Goal: Task Accomplishment & Management: Complete application form

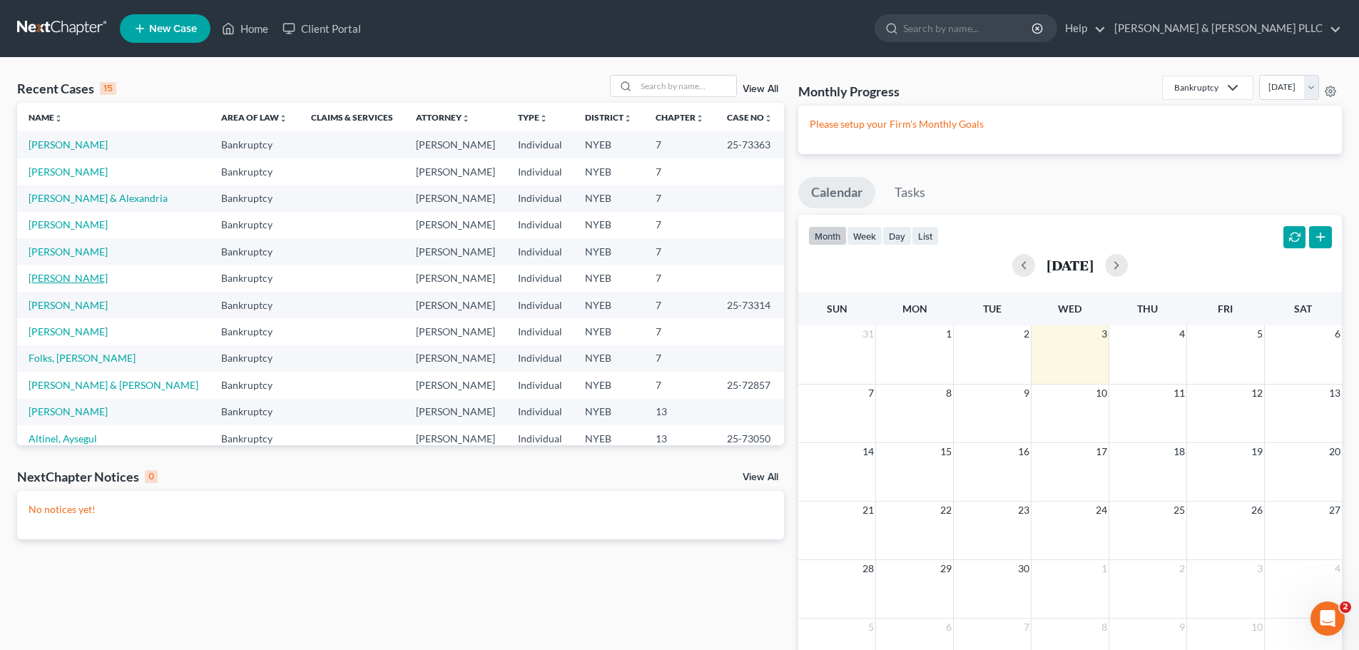
click at [101, 275] on link "[PERSON_NAME]" at bounding box center [68, 278] width 79 height 12
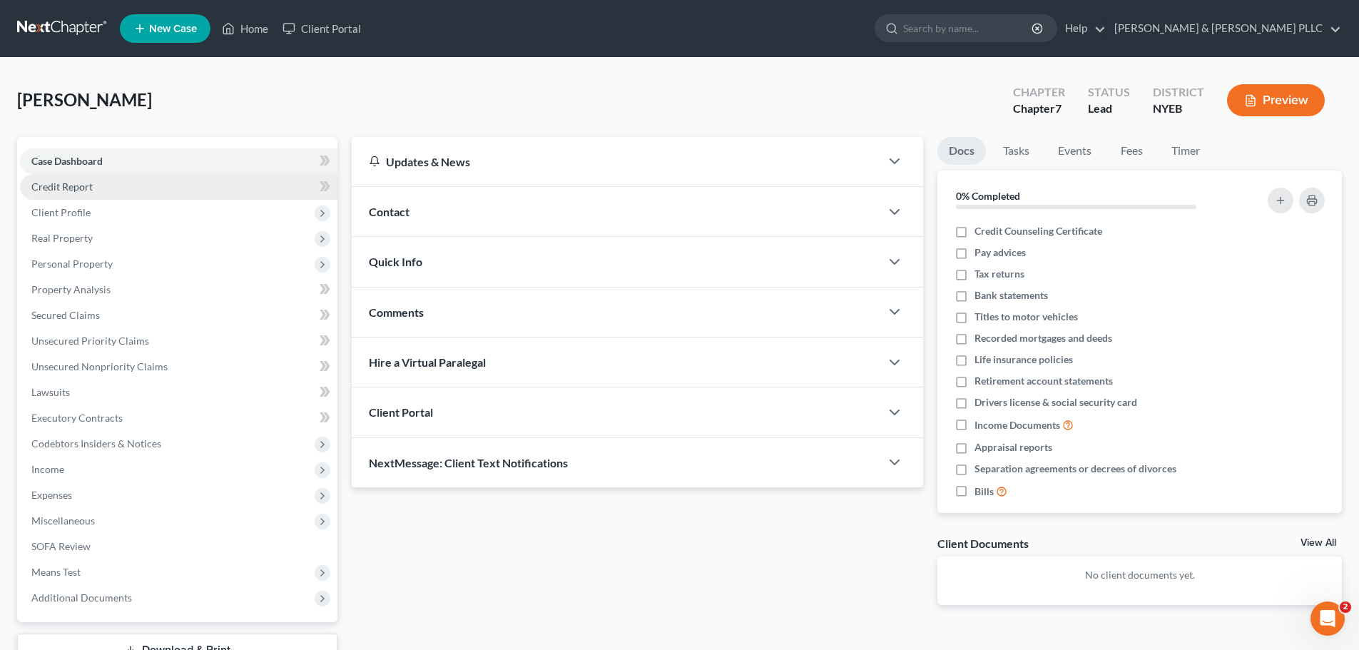
click at [193, 191] on link "Credit Report" at bounding box center [178, 187] width 317 height 26
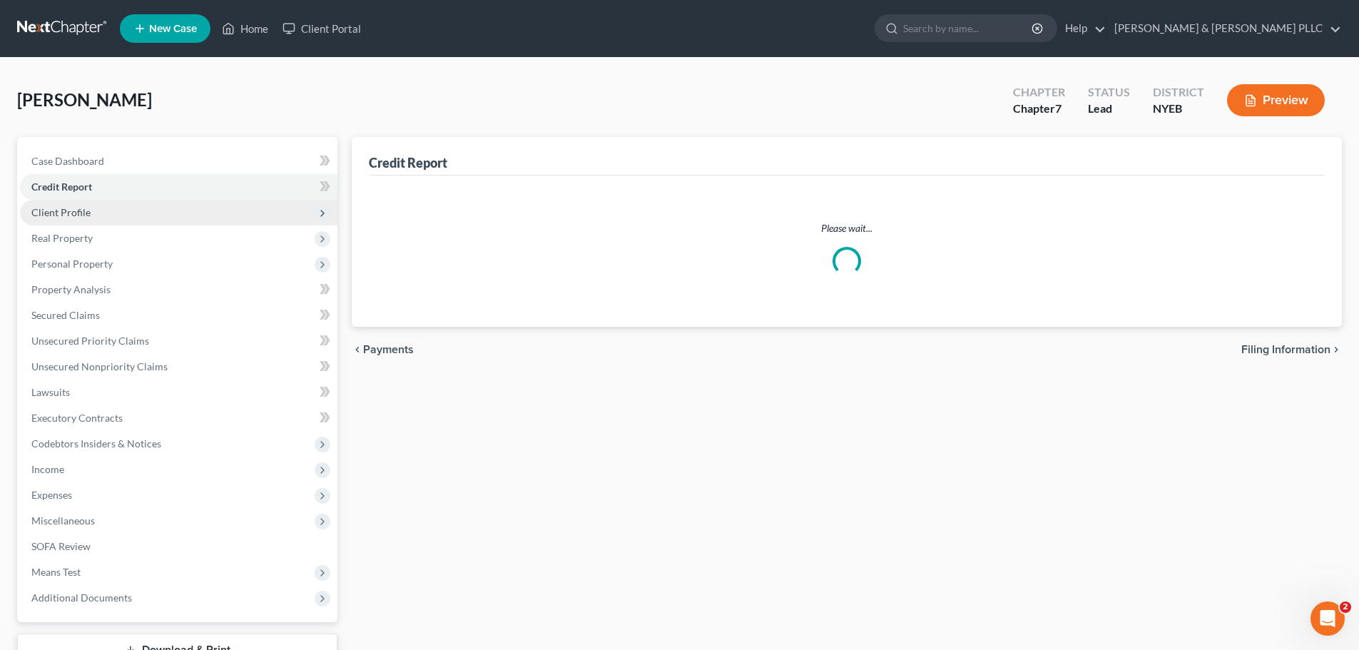
click at [230, 213] on span "Client Profile" at bounding box center [178, 213] width 317 height 26
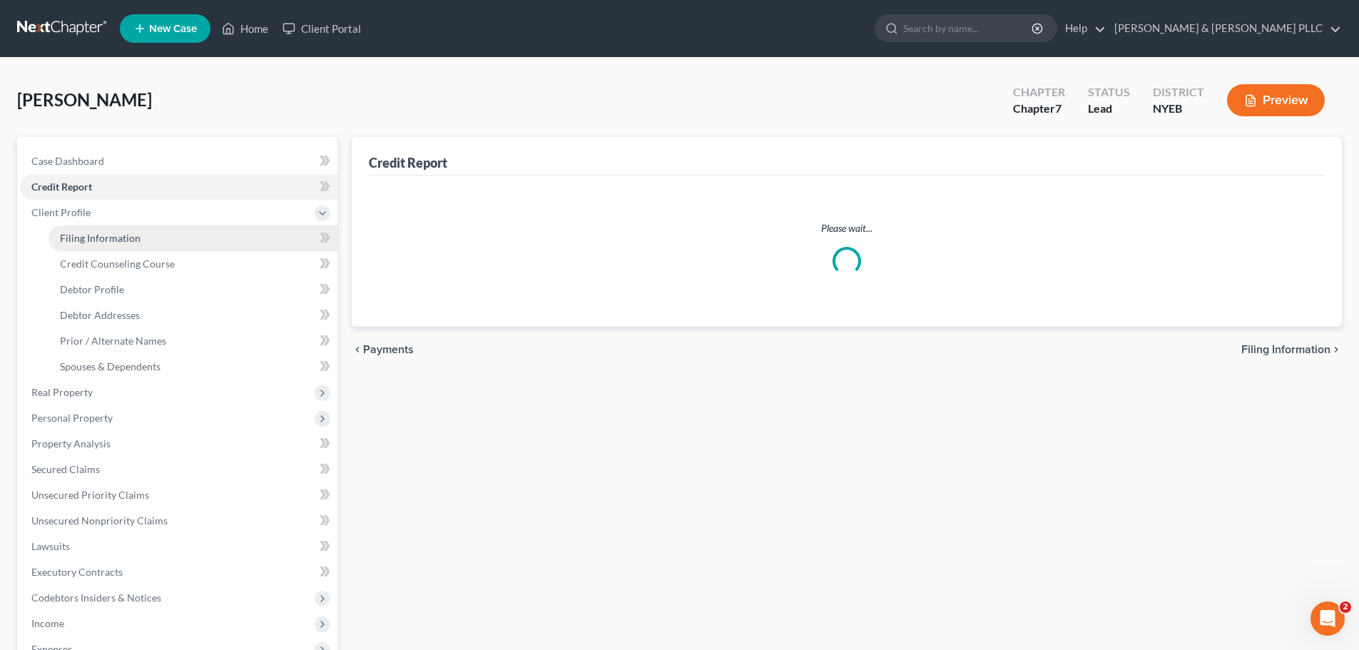
click at [217, 238] on link "Filing Information" at bounding box center [193, 238] width 289 height 26
select select "1"
select select "0"
select select "53"
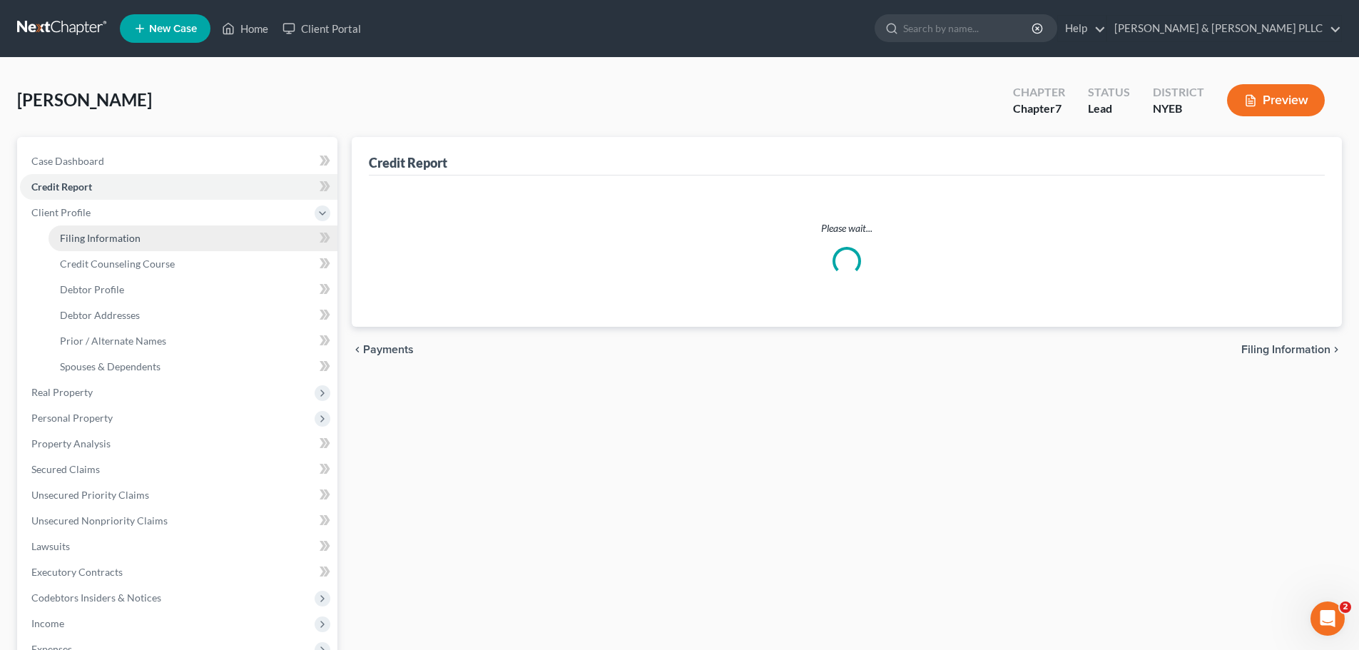
select select "35"
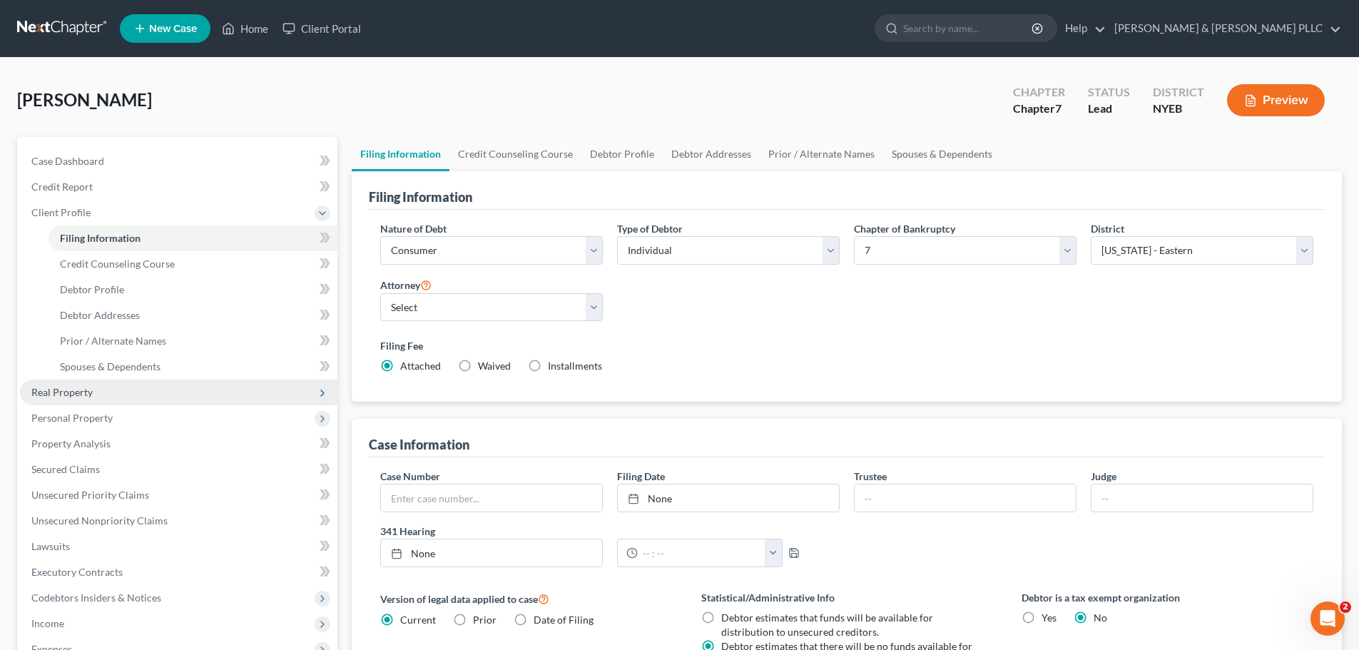
click at [176, 402] on span "Real Property" at bounding box center [178, 393] width 317 height 26
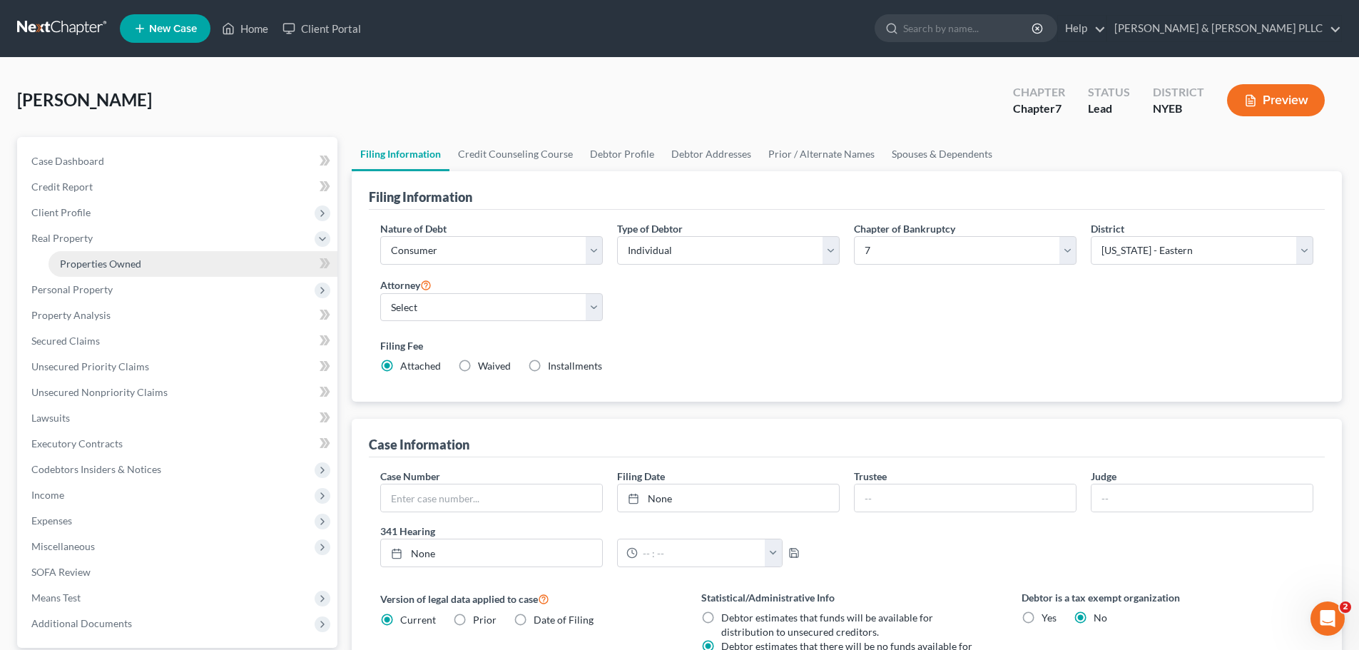
click at [193, 257] on link "Properties Owned" at bounding box center [193, 264] width 289 height 26
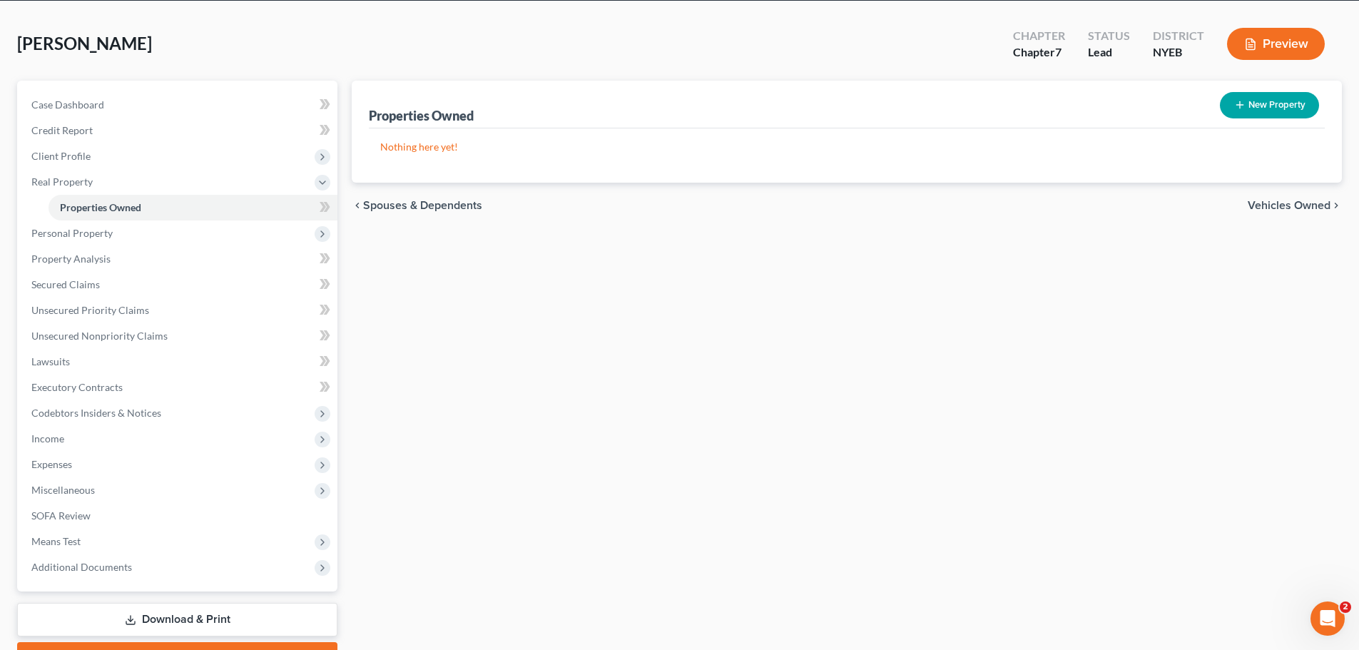
scroll to position [134, 0]
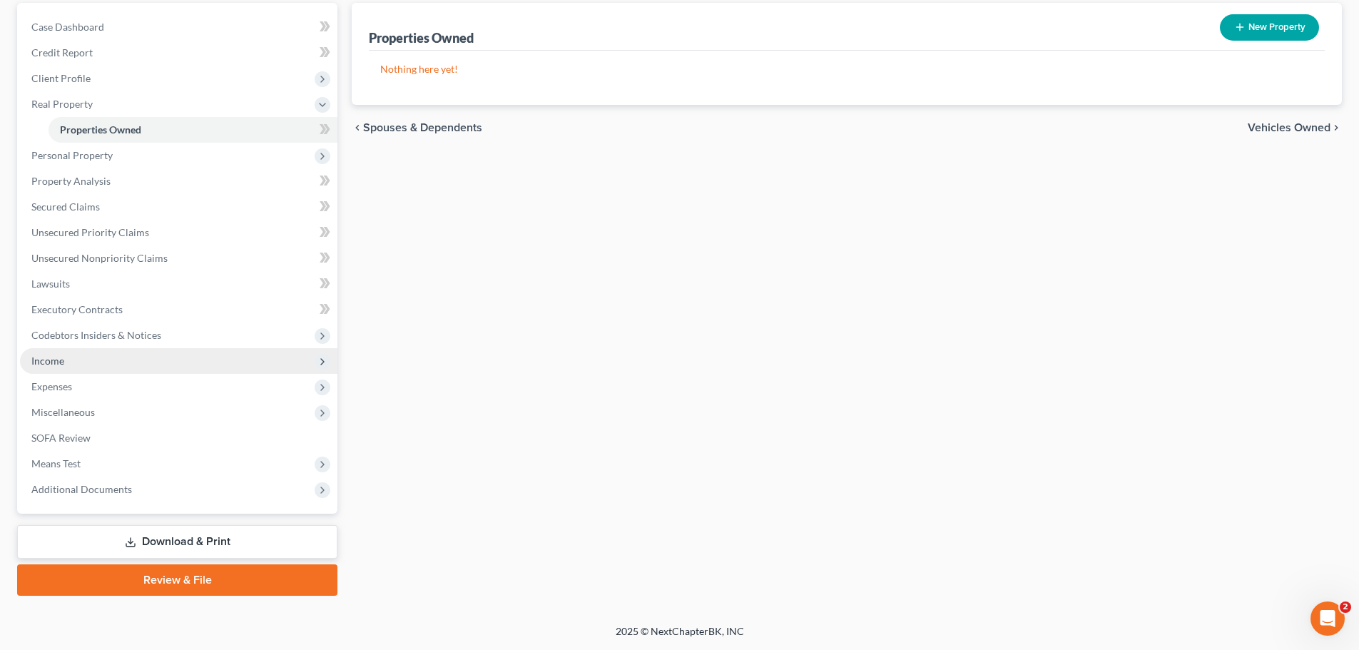
click at [106, 370] on span "Income" at bounding box center [178, 361] width 317 height 26
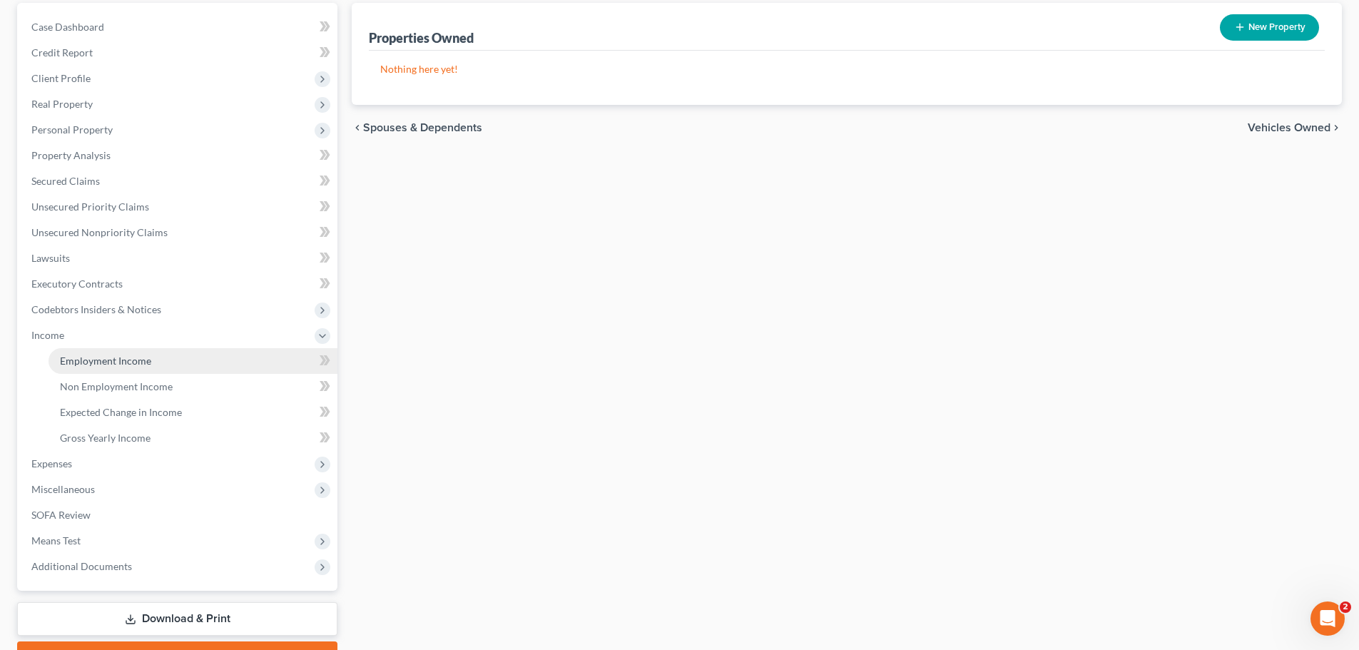
click at [108, 365] on span "Employment Income" at bounding box center [105, 361] width 91 height 12
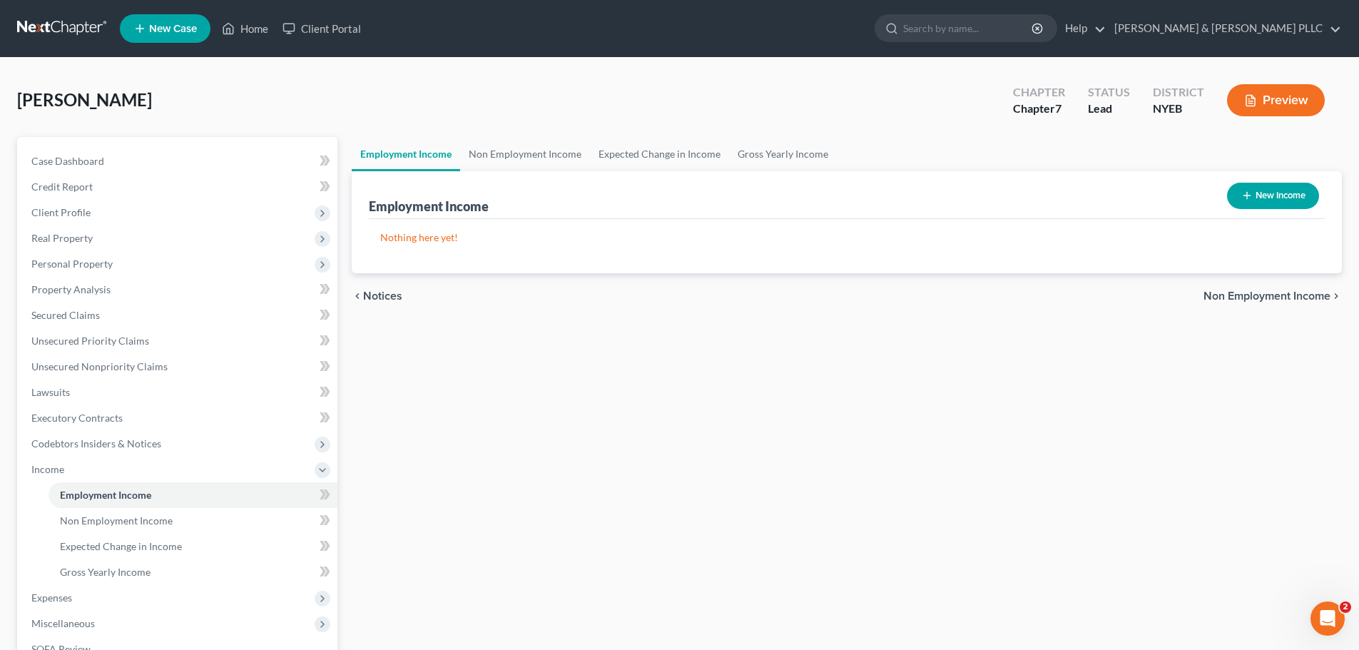
click at [1257, 195] on button "New Income" at bounding box center [1273, 196] width 92 height 26
select select "0"
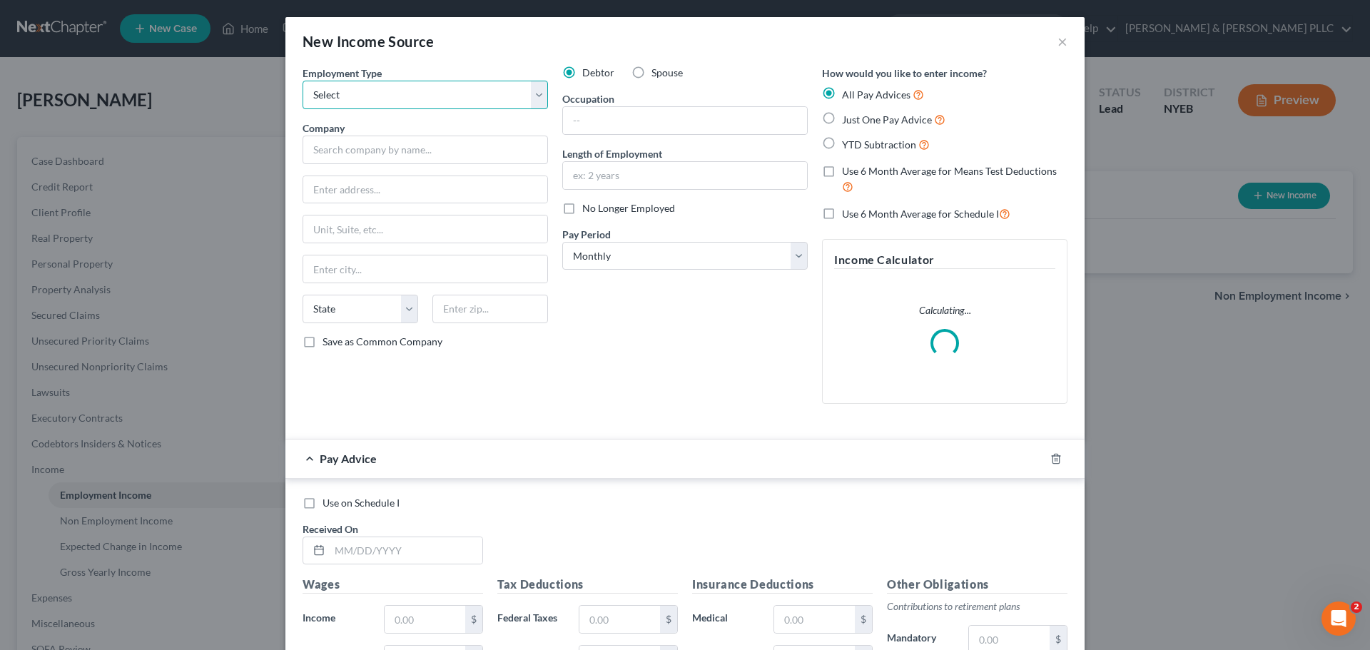
click at [423, 97] on select "Select Full or [DEMOGRAPHIC_DATA] Employment Self Employment" at bounding box center [424, 95] width 245 height 29
select select "0"
click at [302, 81] on select "Select Full or [DEMOGRAPHIC_DATA] Employment Self Employment" at bounding box center [424, 95] width 245 height 29
click at [464, 158] on input "text" at bounding box center [424, 150] width 245 height 29
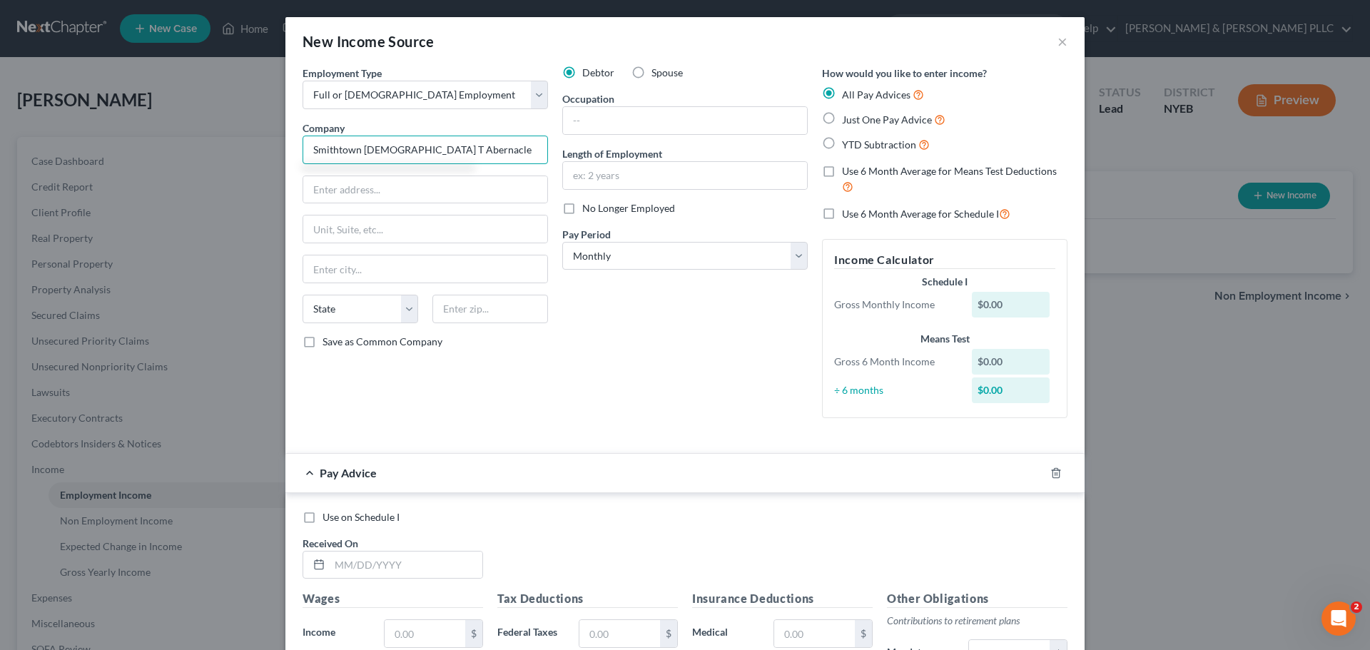
type input "Smithtown [DEMOGRAPHIC_DATA] T Abernacle"
type input "[STREET_ADDRESS][PERSON_NAME]"
type input "Smithtown"
click at [310, 307] on select "State [US_STATE] AK AR AZ CA CO CT DE DC [GEOGRAPHIC_DATA] [GEOGRAPHIC_DATA] GU…" at bounding box center [360, 309] width 116 height 29
select select "35"
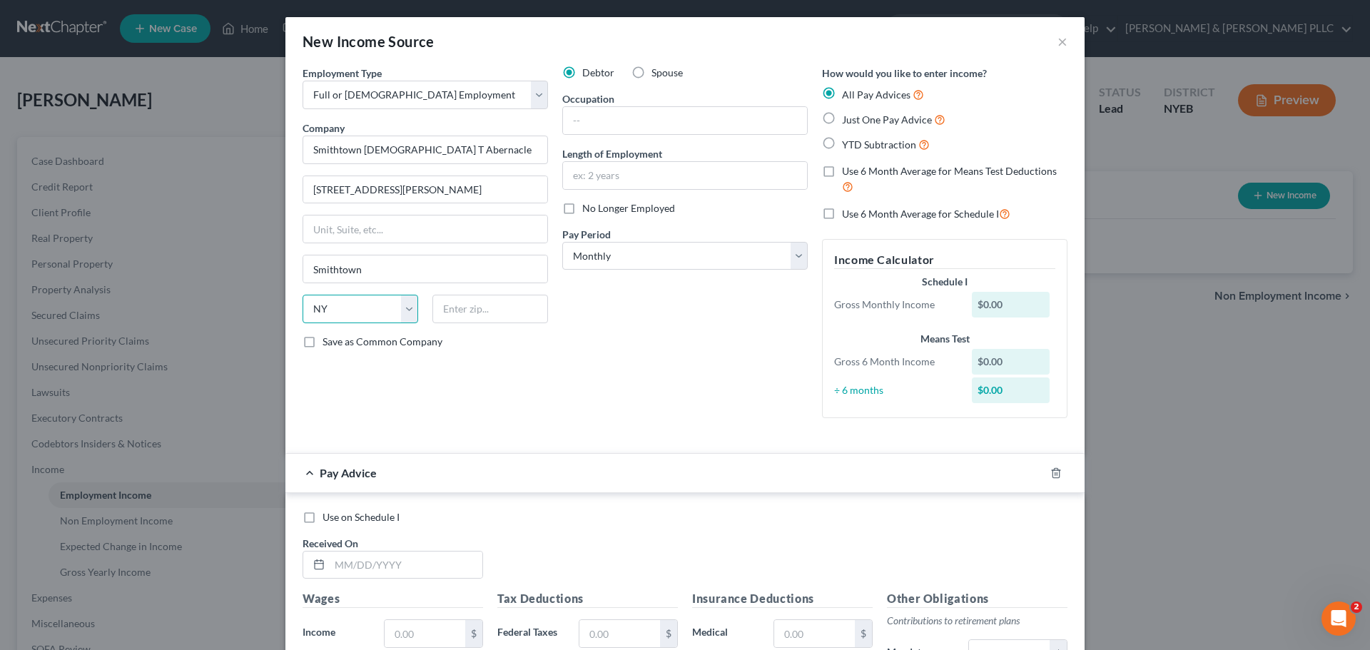
click at [302, 295] on select "State [US_STATE] AK AR AZ CA CO CT DE DC [GEOGRAPHIC_DATA] [GEOGRAPHIC_DATA] GU…" at bounding box center [360, 309] width 116 height 29
click at [489, 320] on input "text" at bounding box center [490, 309] width 116 height 29
type input "11787"
click at [651, 121] on input "text" at bounding box center [685, 120] width 244 height 27
click at [576, 287] on div "Debtor Spouse Occupation Length of Employment No Longer Employed Pay Period * S…" at bounding box center [685, 248] width 260 height 364
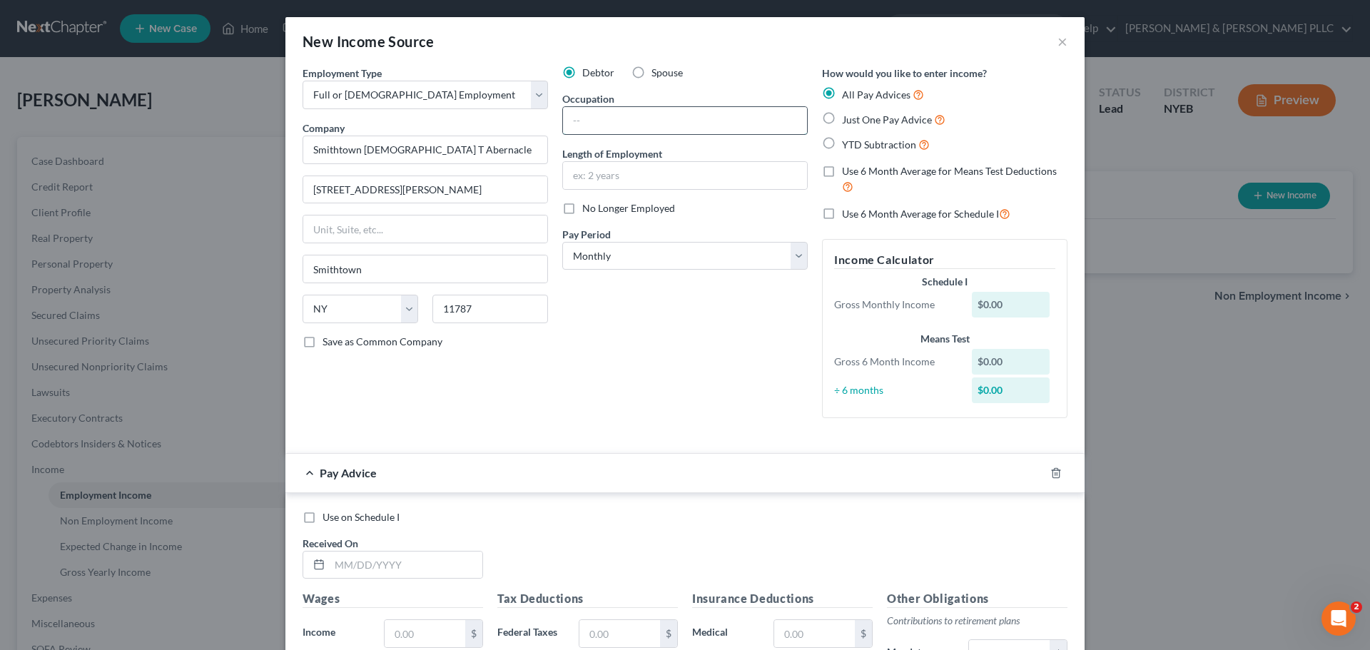
click at [626, 128] on input "text" at bounding box center [685, 120] width 244 height 27
type input "Teacher"
click at [668, 173] on input "text" at bounding box center [685, 175] width 244 height 27
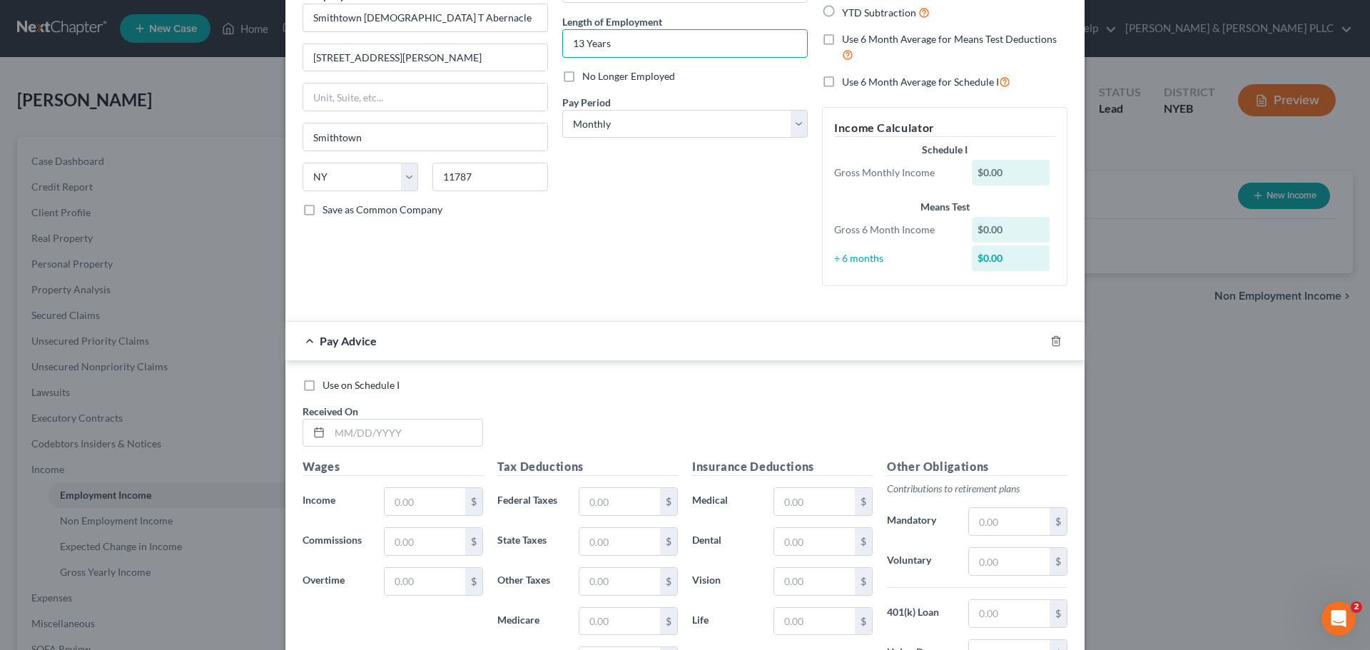
scroll to position [143, 0]
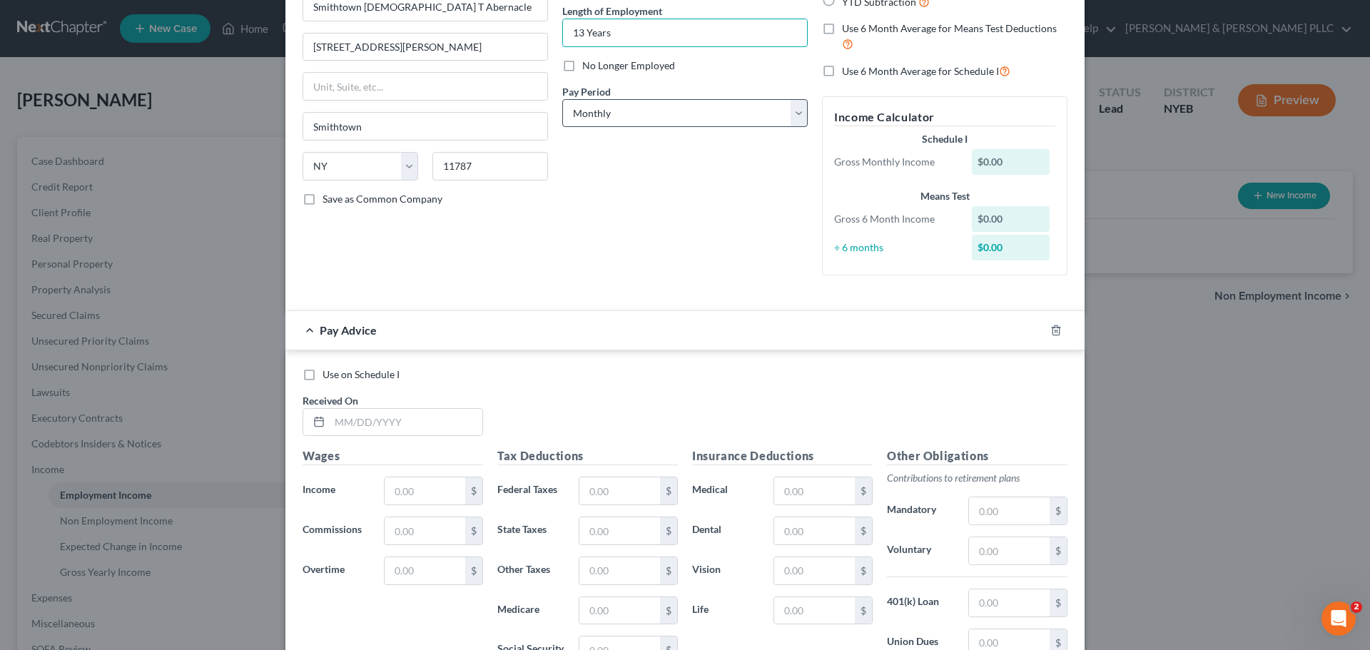
type input "13 Years"
click at [672, 113] on select "Select Monthly Twice Monthly Every Other Week Weekly" at bounding box center [684, 113] width 245 height 29
click at [562, 99] on select "Select Monthly Twice Monthly Every Other Week Weekly" at bounding box center [684, 113] width 245 height 29
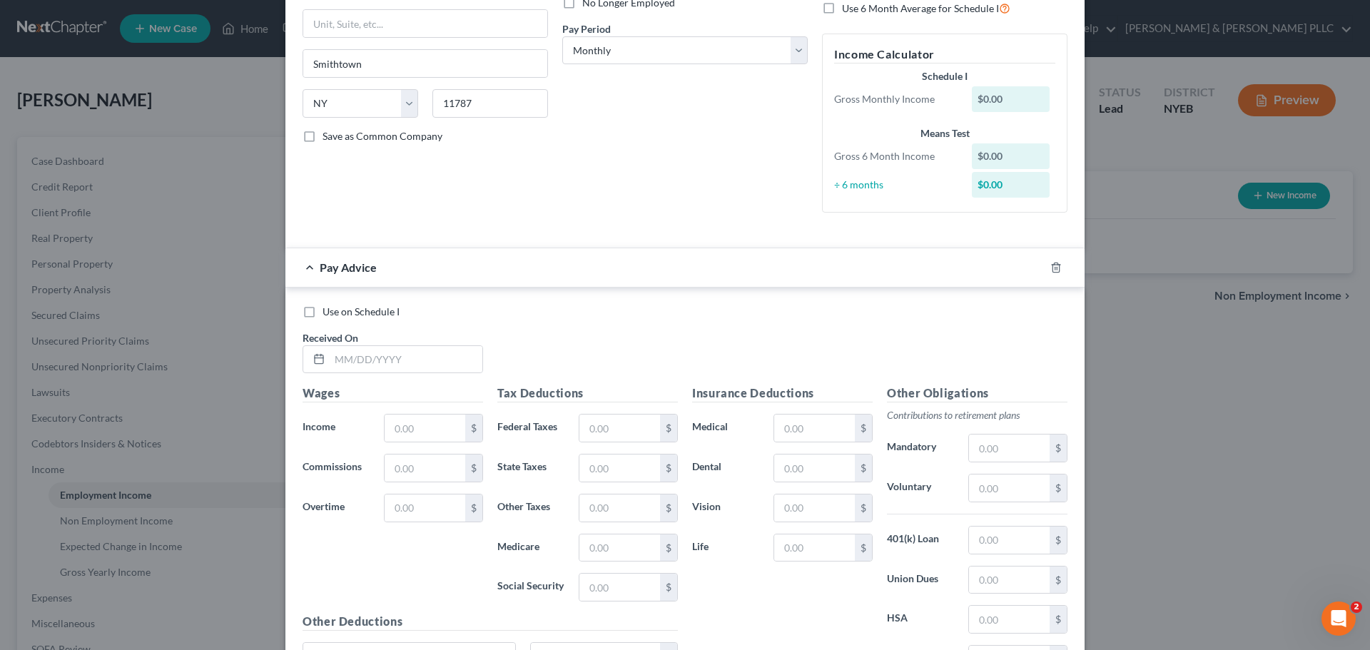
scroll to position [285, 0]
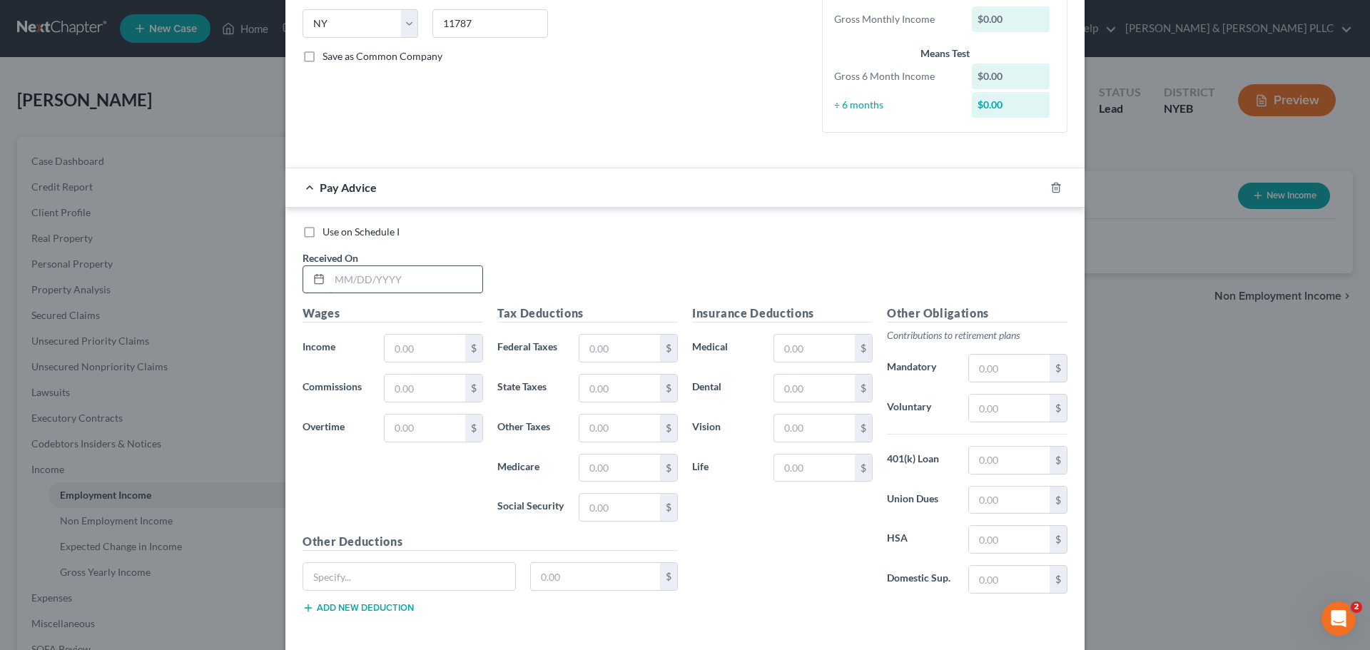
click at [373, 270] on input "text" at bounding box center [406, 279] width 153 height 27
type input "[DATE]"
click at [412, 373] on div "Wages Income * $ Commissions $ Overtime $" at bounding box center [392, 419] width 195 height 228
click at [415, 361] on input "text" at bounding box center [425, 348] width 81 height 27
type input "1,475.42"
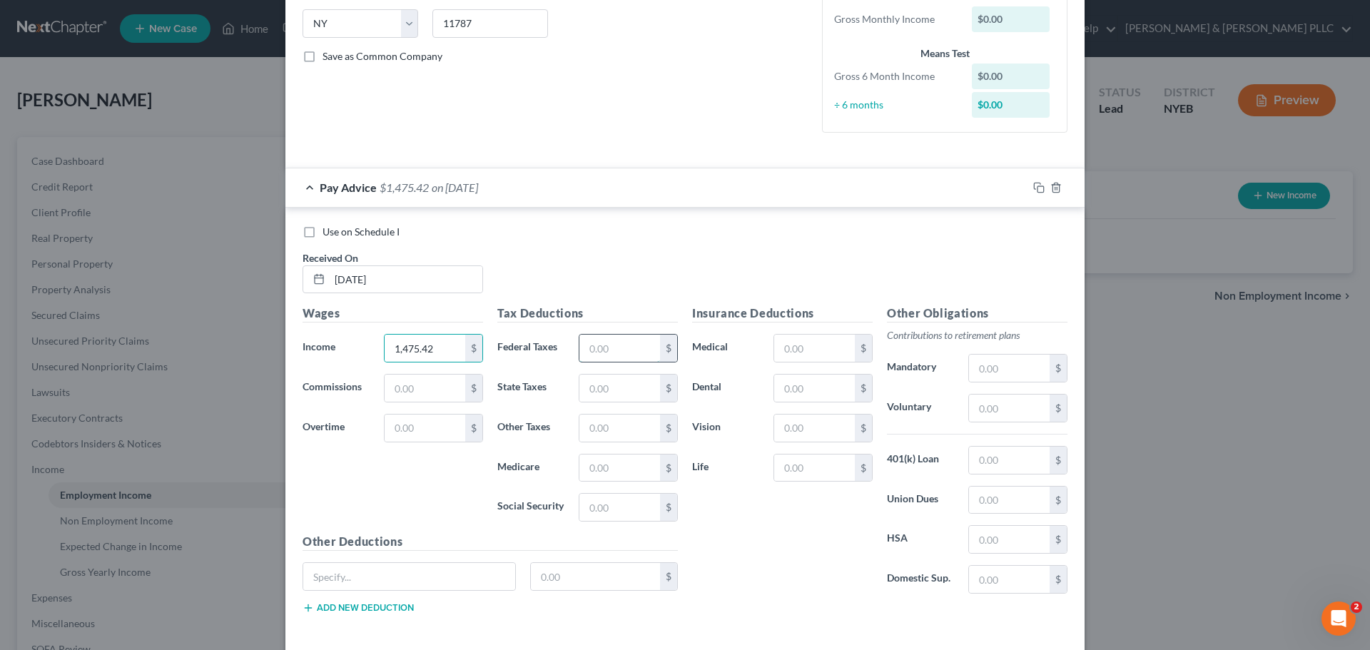
click at [600, 353] on input "text" at bounding box center [619, 348] width 81 height 27
type input "59.61"
type input "1,750"
click at [613, 387] on input "text" at bounding box center [619, 388] width 81 height 27
type input "81.10"
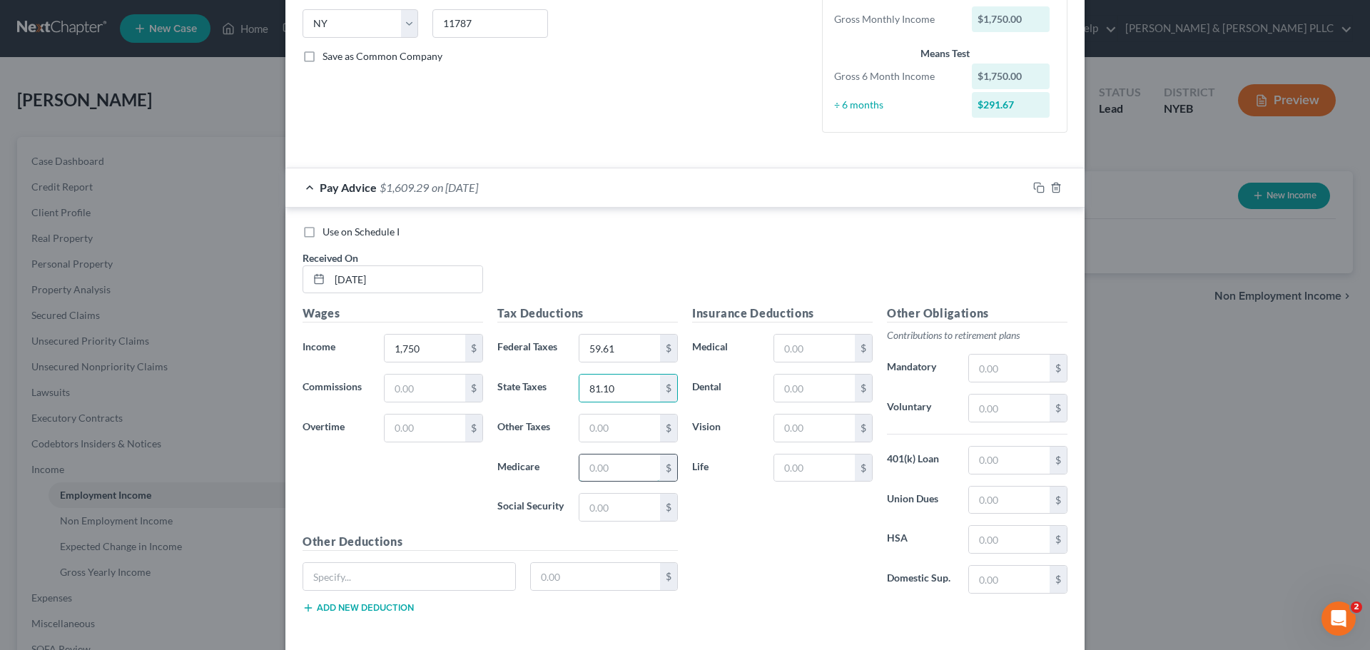
drag, startPoint x: 605, startPoint y: 463, endPoint x: 612, endPoint y: 464, distance: 7.2
click at [605, 464] on input "text" at bounding box center [619, 467] width 81 height 27
type input "25.37"
click at [603, 509] on input "text" at bounding box center [619, 507] width 81 height 27
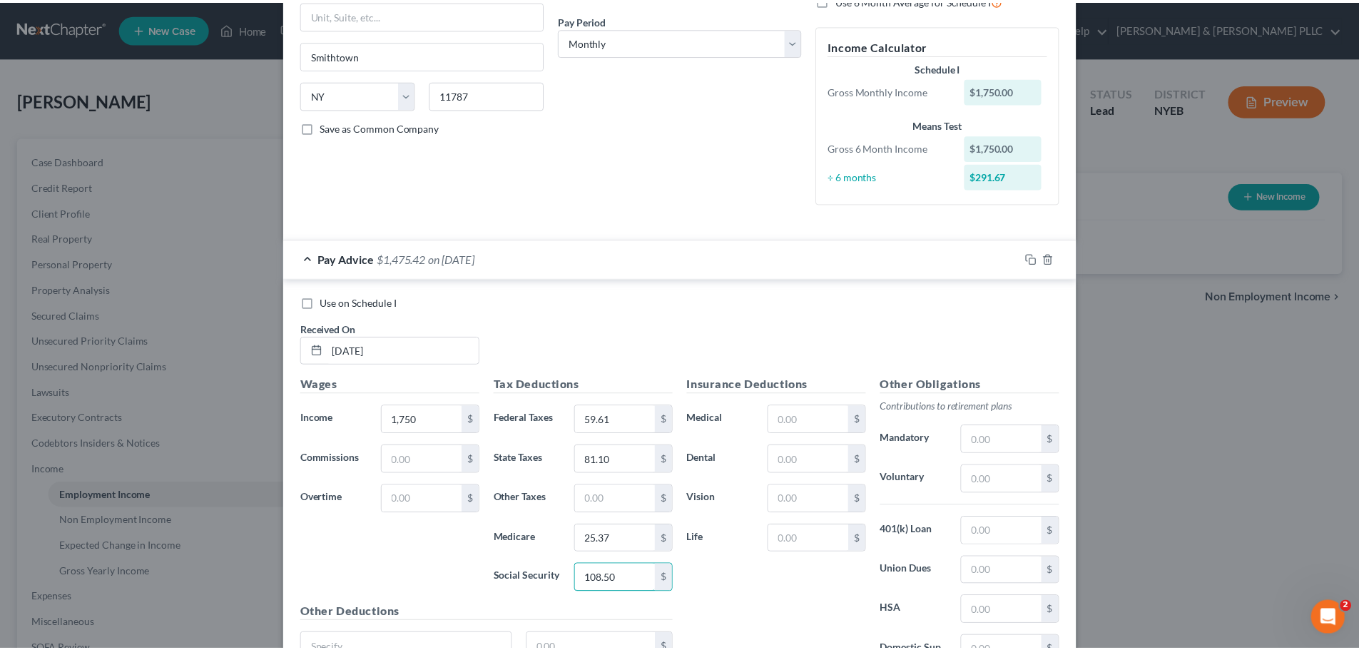
scroll to position [350, 0]
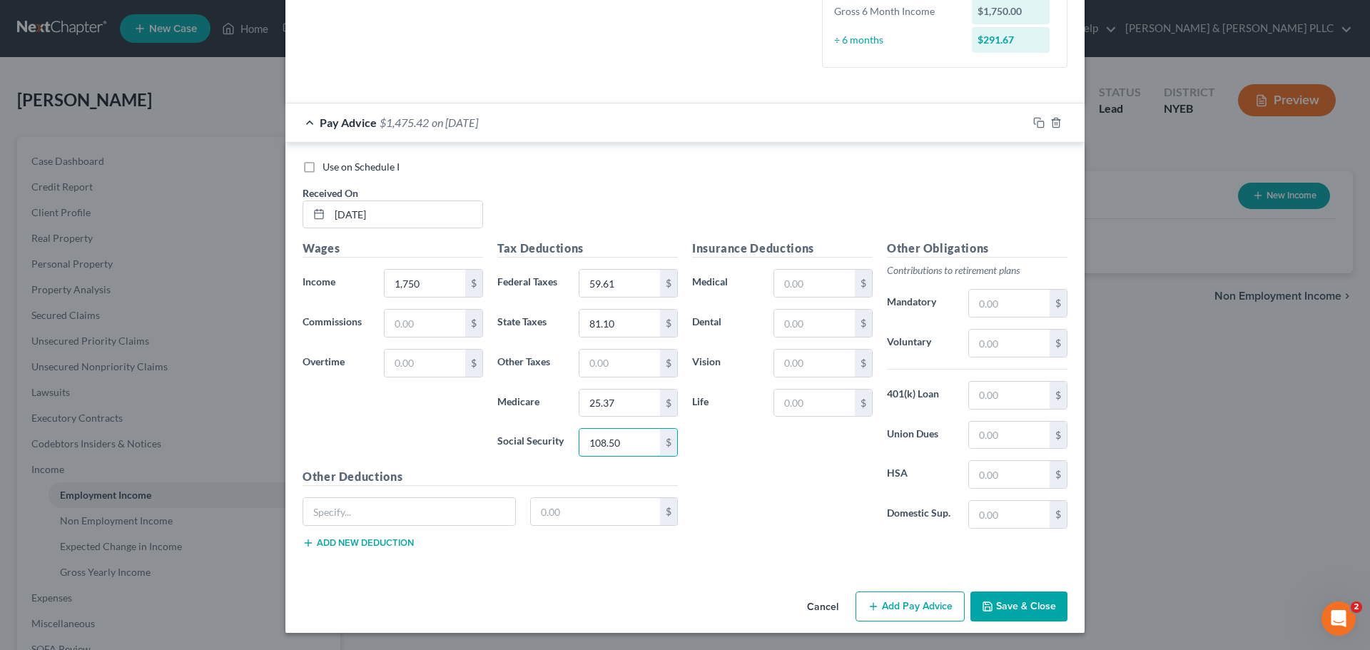
type input "108.50"
click at [1020, 599] on button "Save & Close" at bounding box center [1018, 606] width 97 height 30
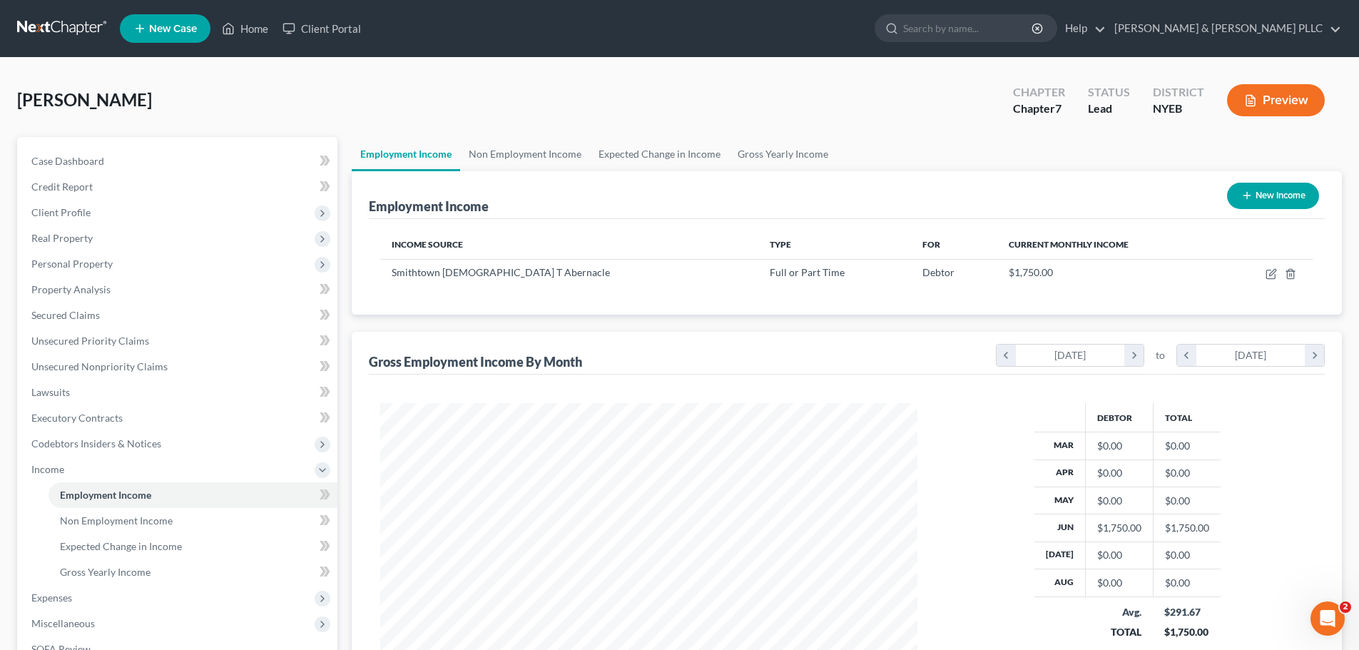
scroll to position [713153, 712858]
click at [544, 276] on div "Smithtown [DEMOGRAPHIC_DATA] T Abernacle" at bounding box center [569, 272] width 355 height 14
click at [1261, 273] on td at bounding box center [1267, 272] width 93 height 27
click at [255, 178] on link "Credit Report" at bounding box center [178, 187] width 317 height 26
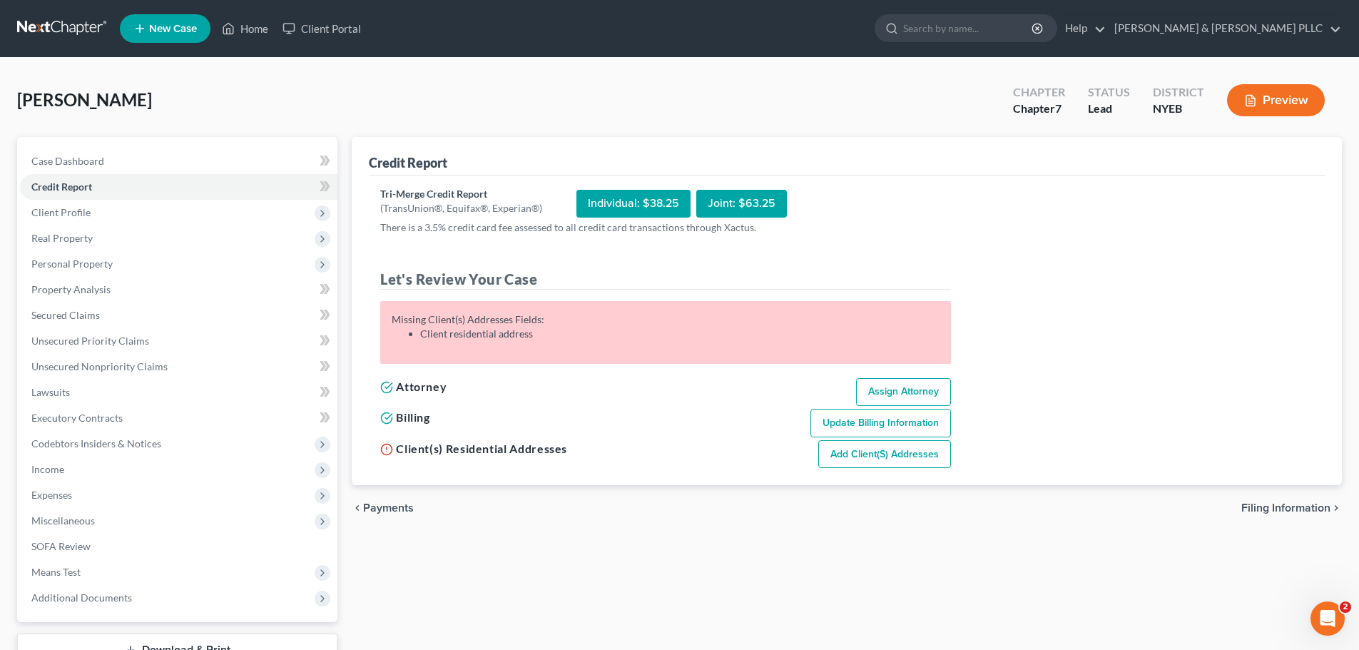
click at [648, 197] on div "Individual: $38.25" at bounding box center [633, 204] width 114 height 28
click at [878, 395] on link "Assign Attorney" at bounding box center [903, 392] width 95 height 29
select select "1"
select select "0"
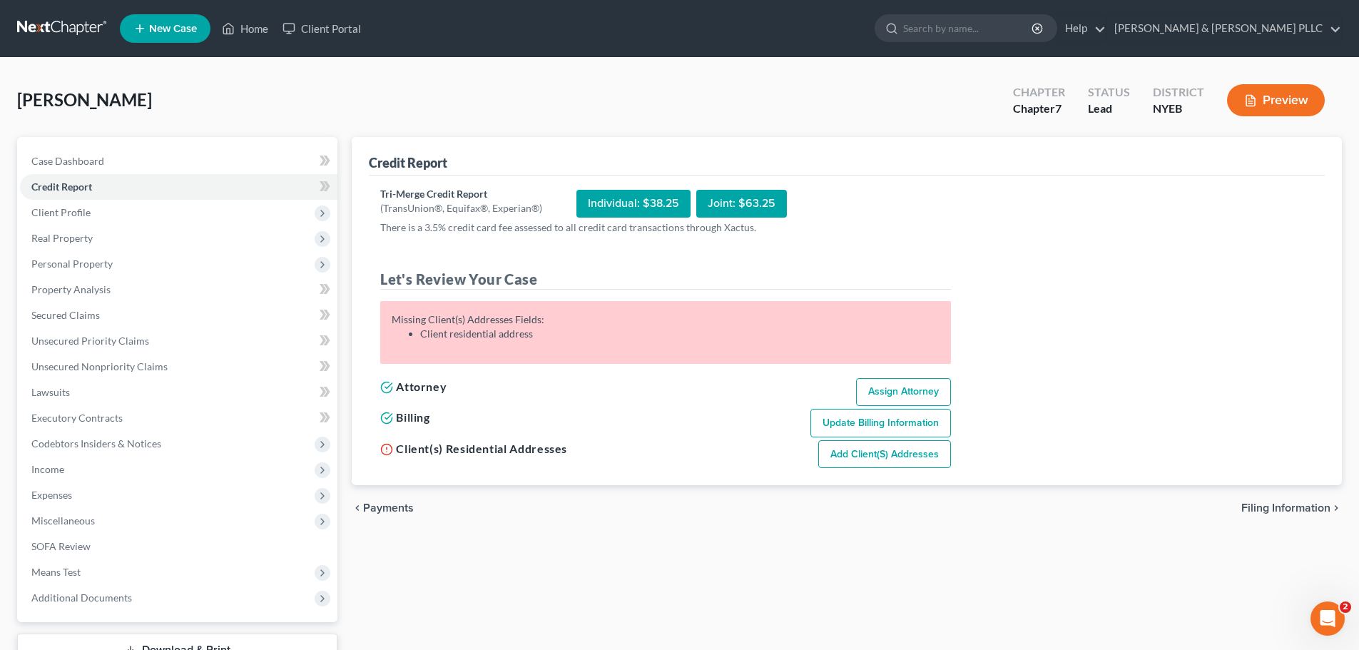
select select "53"
select select "0"
select select "35"
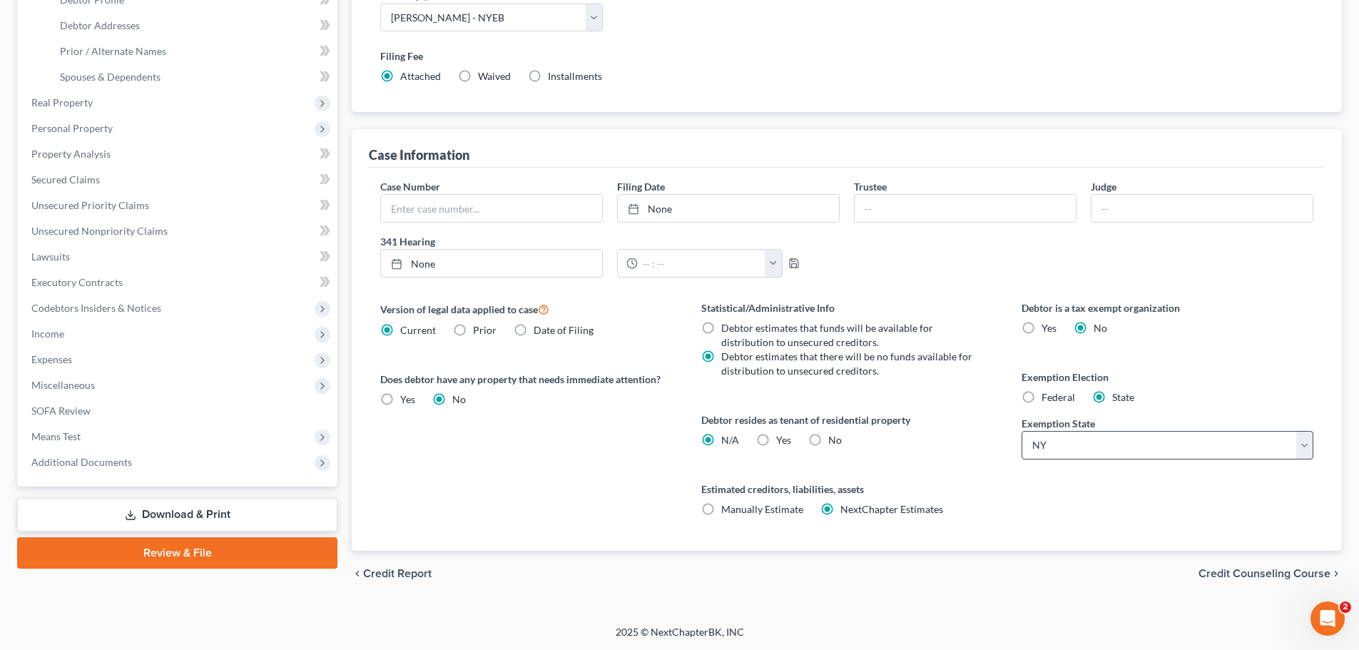
scroll to position [290, 0]
click at [1250, 572] on span "Credit Counseling Course" at bounding box center [1265, 572] width 132 height 11
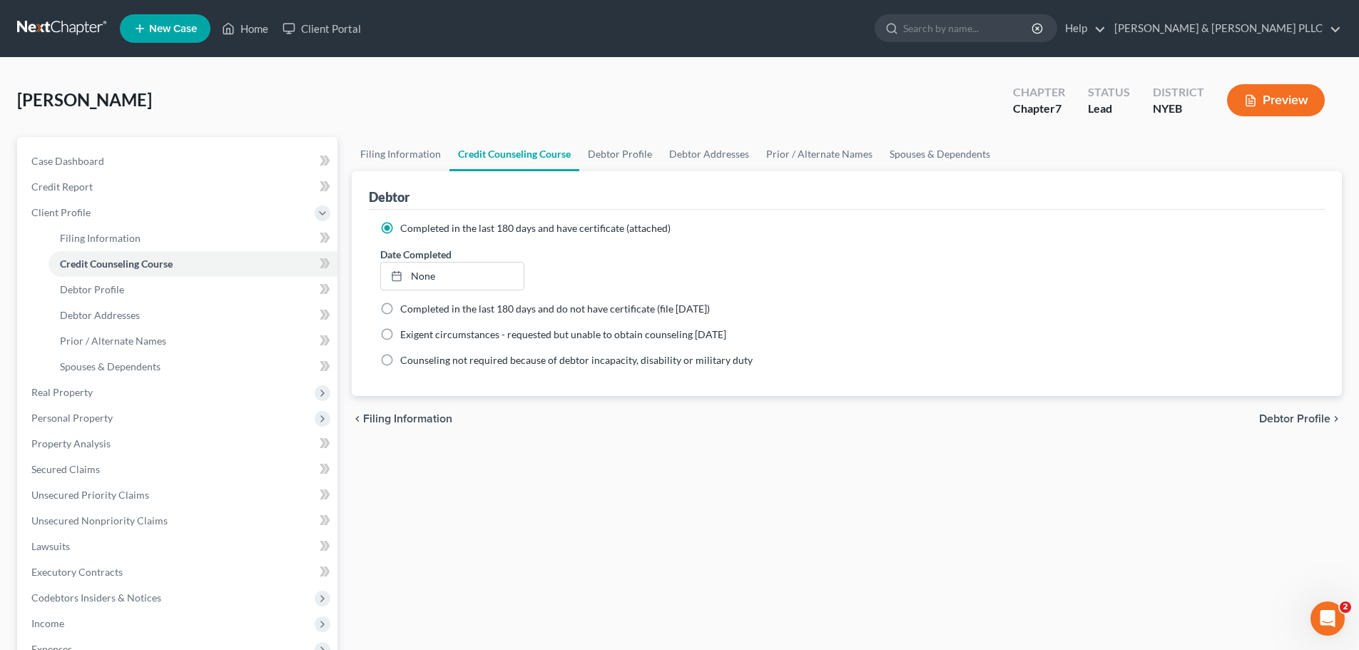
click at [1312, 415] on span "Debtor Profile" at bounding box center [1294, 418] width 71 height 11
select select "0"
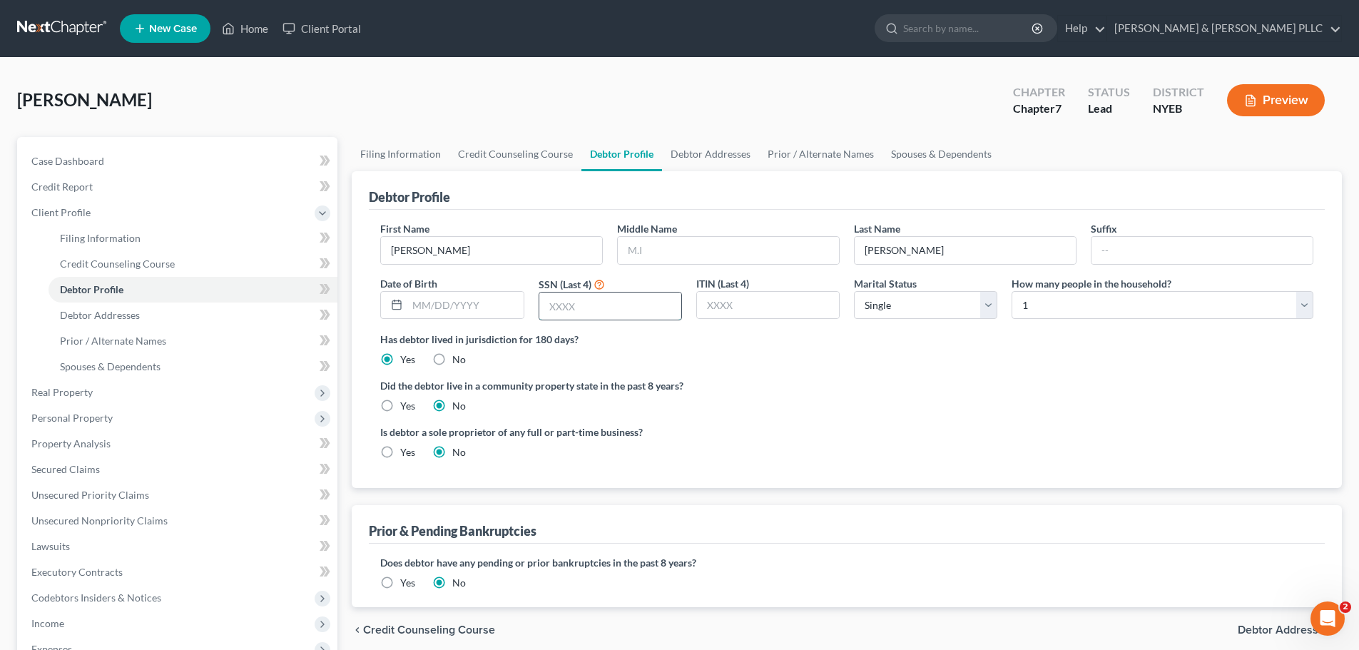
click at [558, 307] on input "text" at bounding box center [610, 306] width 142 height 27
click at [464, 296] on input "text" at bounding box center [465, 305] width 116 height 27
click at [471, 310] on input "text" at bounding box center [465, 305] width 116 height 27
type input "[DATE]"
click at [558, 296] on input "text" at bounding box center [610, 306] width 142 height 27
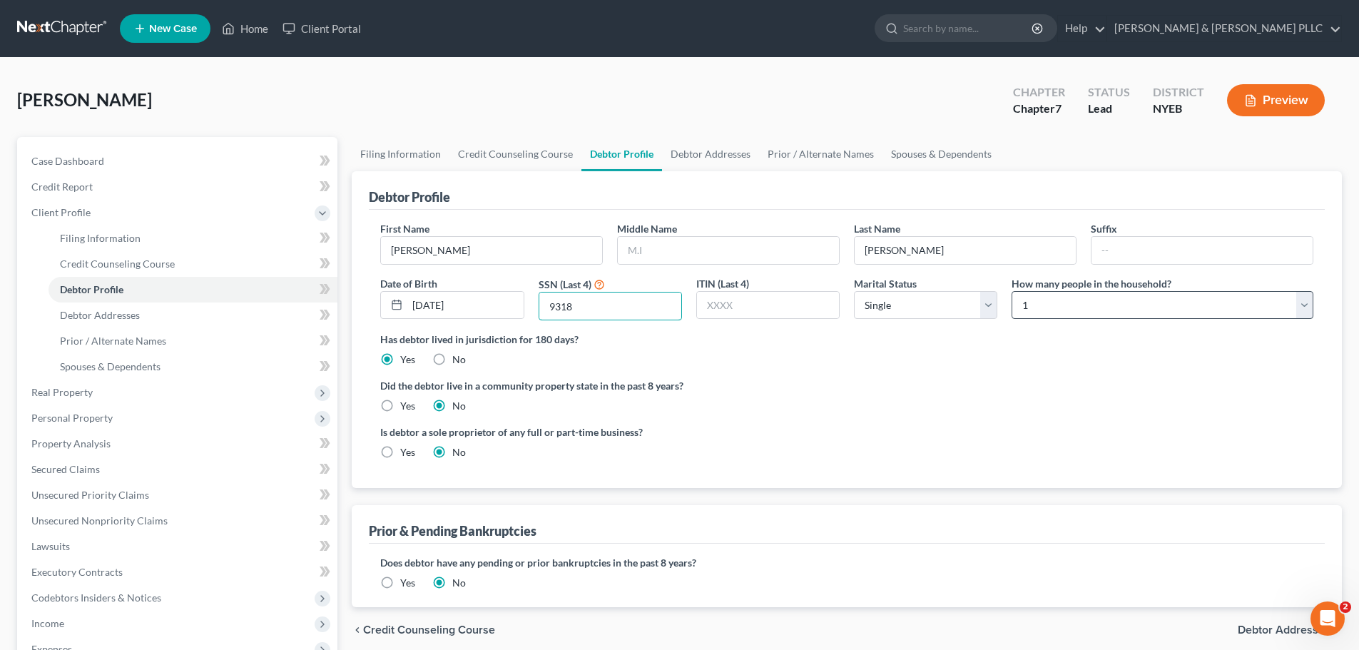
type input "9318"
click at [1052, 299] on select "Select 1 2 3 4 5 6 7 8 9 10 11 12 13 14 15 16 17 18 19 20" at bounding box center [1163, 305] width 302 height 29
select select "1"
click at [1012, 291] on select "Select 1 2 3 4 5 6 7 8 9 10 11 12 13 14 15 16 17 18 19 20" at bounding box center [1163, 305] width 302 height 29
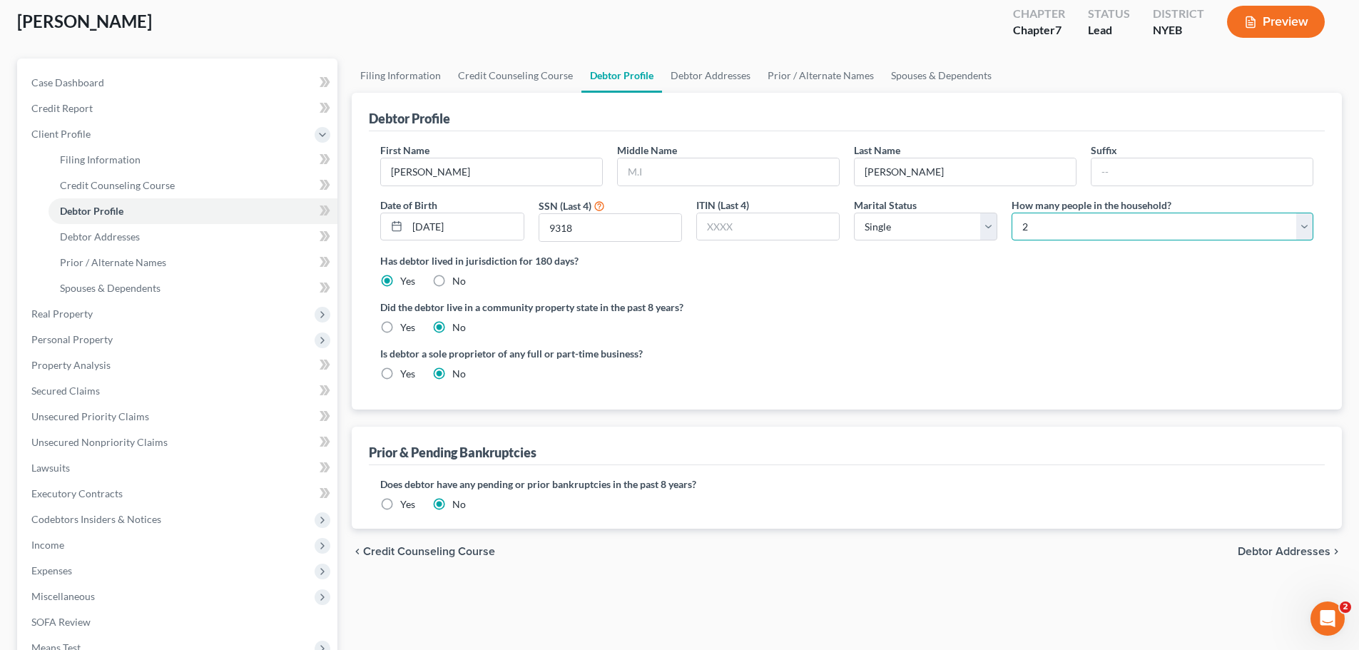
scroll to position [143, 0]
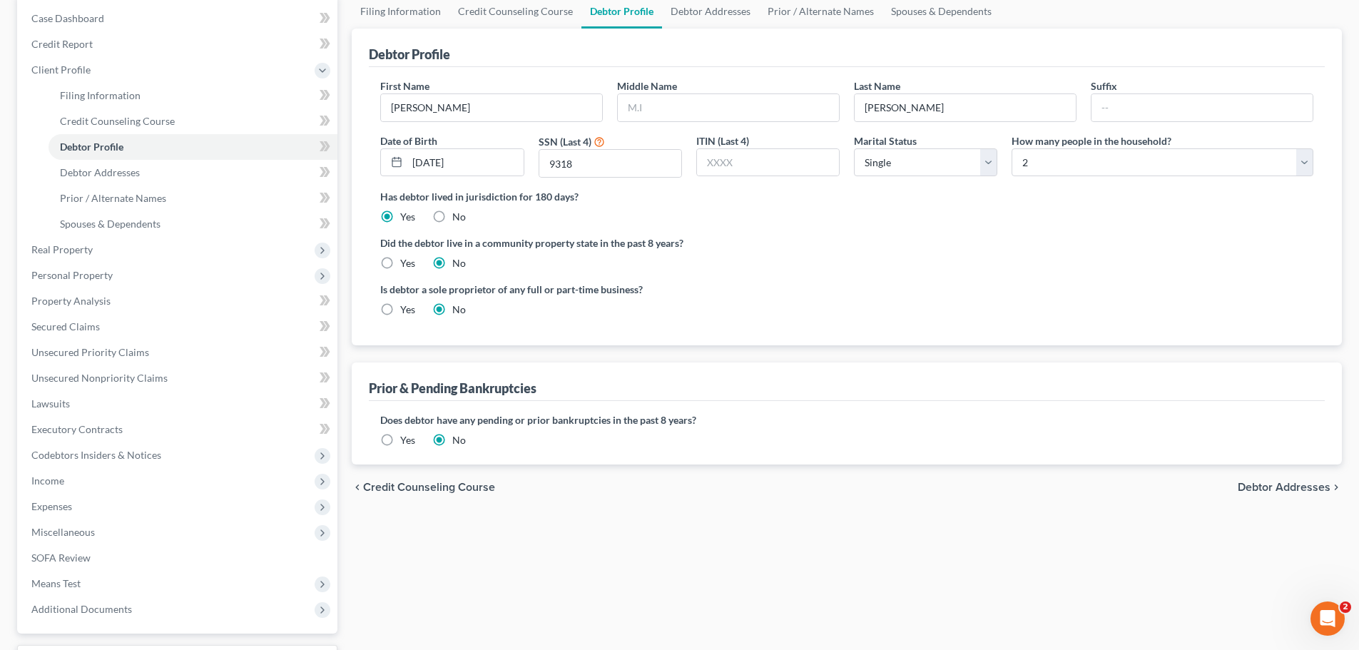
click at [1321, 499] on div "chevron_left Credit Counseling Course Debtor Addresses chevron_right" at bounding box center [847, 487] width 990 height 46
click at [1318, 497] on div "chevron_left Credit Counseling Course Debtor Addresses chevron_right" at bounding box center [847, 487] width 990 height 46
click at [1316, 492] on span "Debtor Addresses" at bounding box center [1284, 487] width 93 height 11
select select "0"
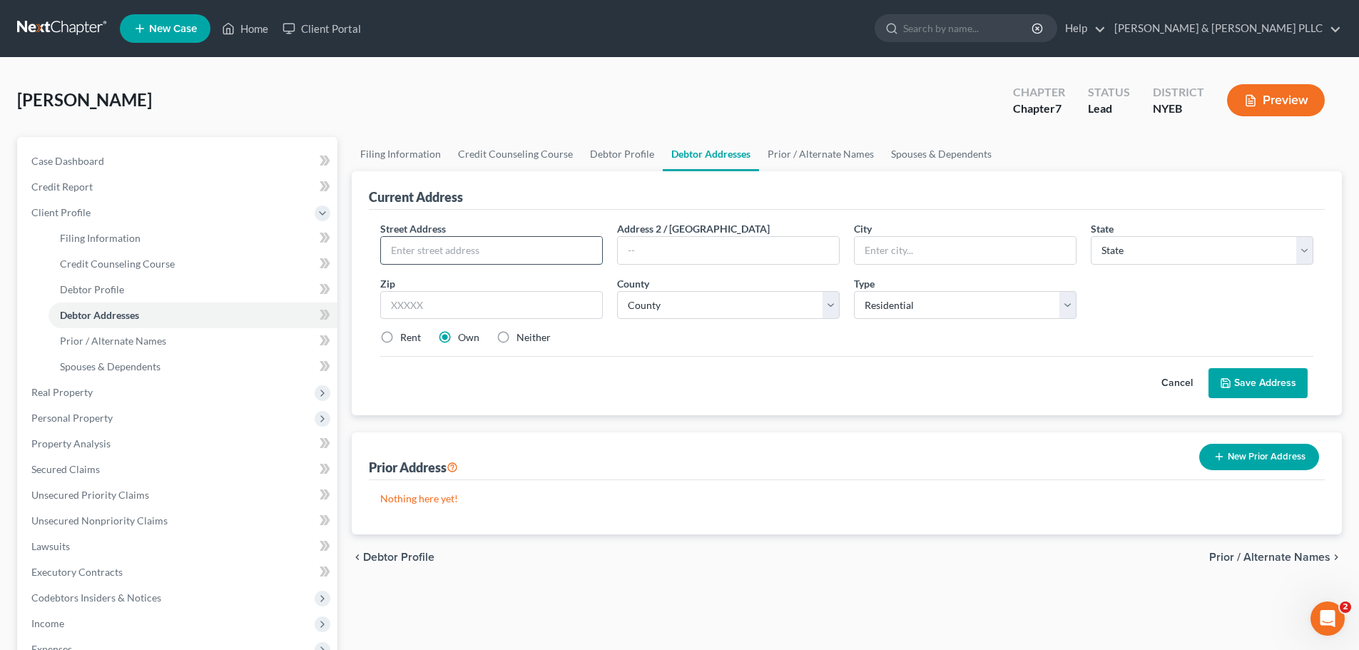
click at [465, 254] on input "text" at bounding box center [491, 250] width 221 height 27
drag, startPoint x: 432, startPoint y: 254, endPoint x: 444, endPoint y: 255, distance: 12.9
type input "[STREET_ADDRESS]"
click at [676, 251] on input "text" at bounding box center [728, 250] width 221 height 27
click at [895, 263] on input "text" at bounding box center [965, 250] width 221 height 27
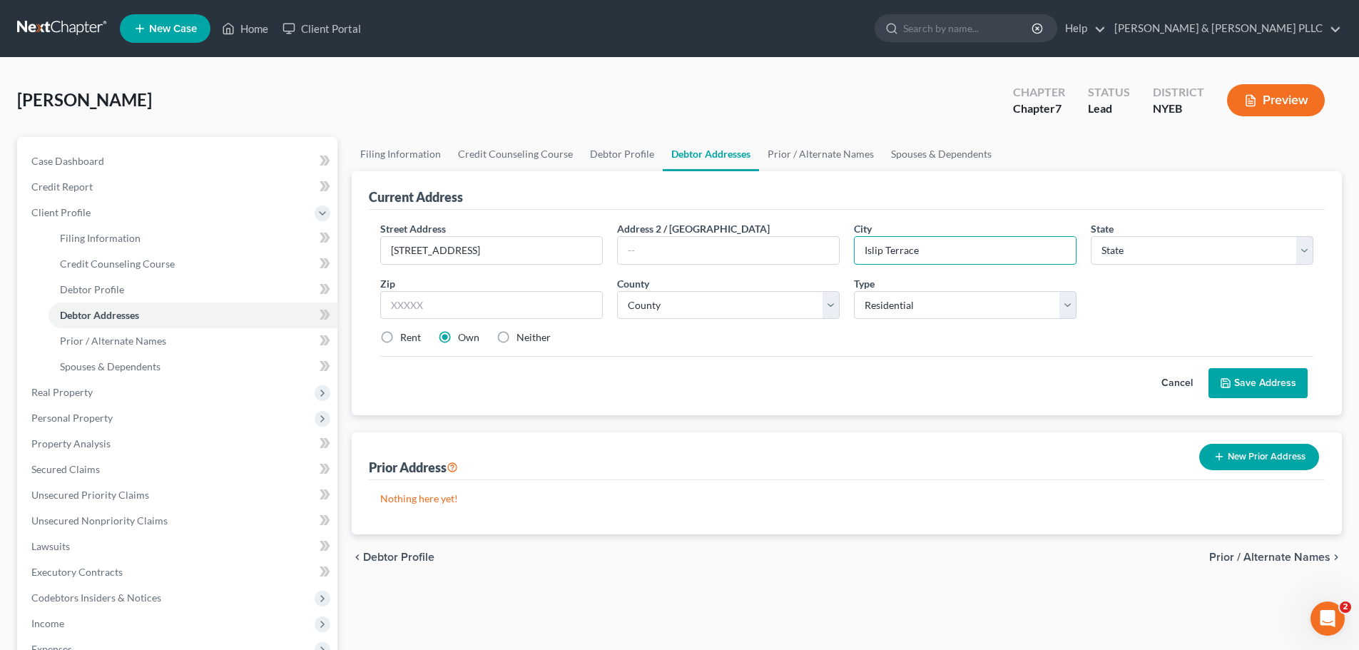
type input "Islip Terrace"
select select "35"
type input "11752"
click at [811, 302] on select "County [GEOGRAPHIC_DATA] [GEOGRAPHIC_DATA] [GEOGRAPHIC_DATA] [GEOGRAPHIC_DATA] …" at bounding box center [728, 305] width 223 height 29
select select "51"
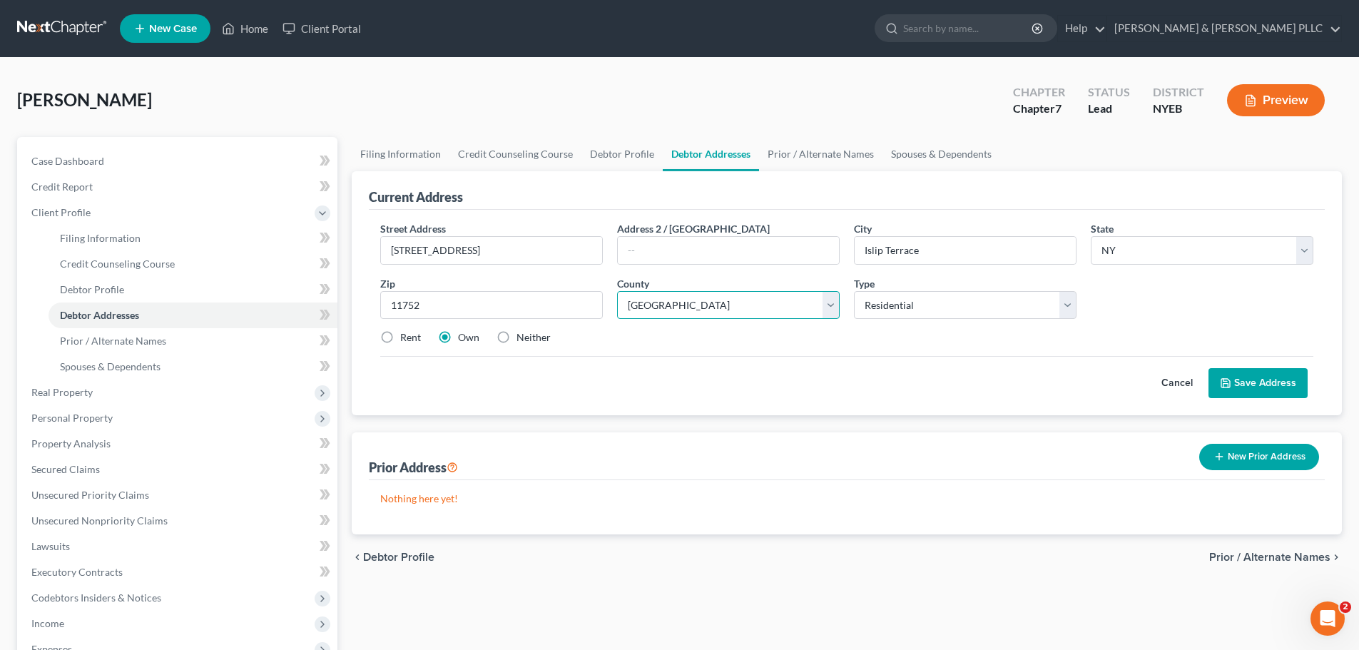
click at [617, 291] on select "County [GEOGRAPHIC_DATA] [GEOGRAPHIC_DATA] [GEOGRAPHIC_DATA] [GEOGRAPHIC_DATA] …" at bounding box center [728, 305] width 223 height 29
click at [1235, 379] on button "Save Address" at bounding box center [1258, 383] width 99 height 30
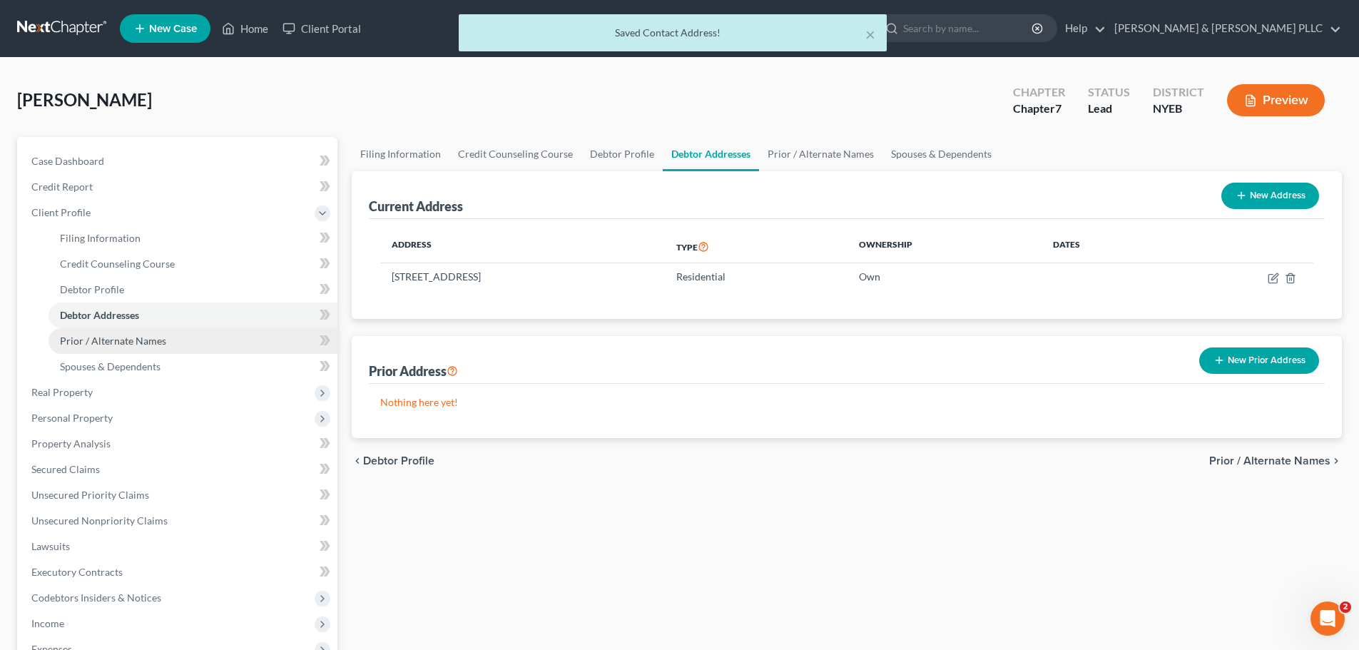
click at [166, 339] on link "Prior / Alternate Names" at bounding box center [193, 341] width 289 height 26
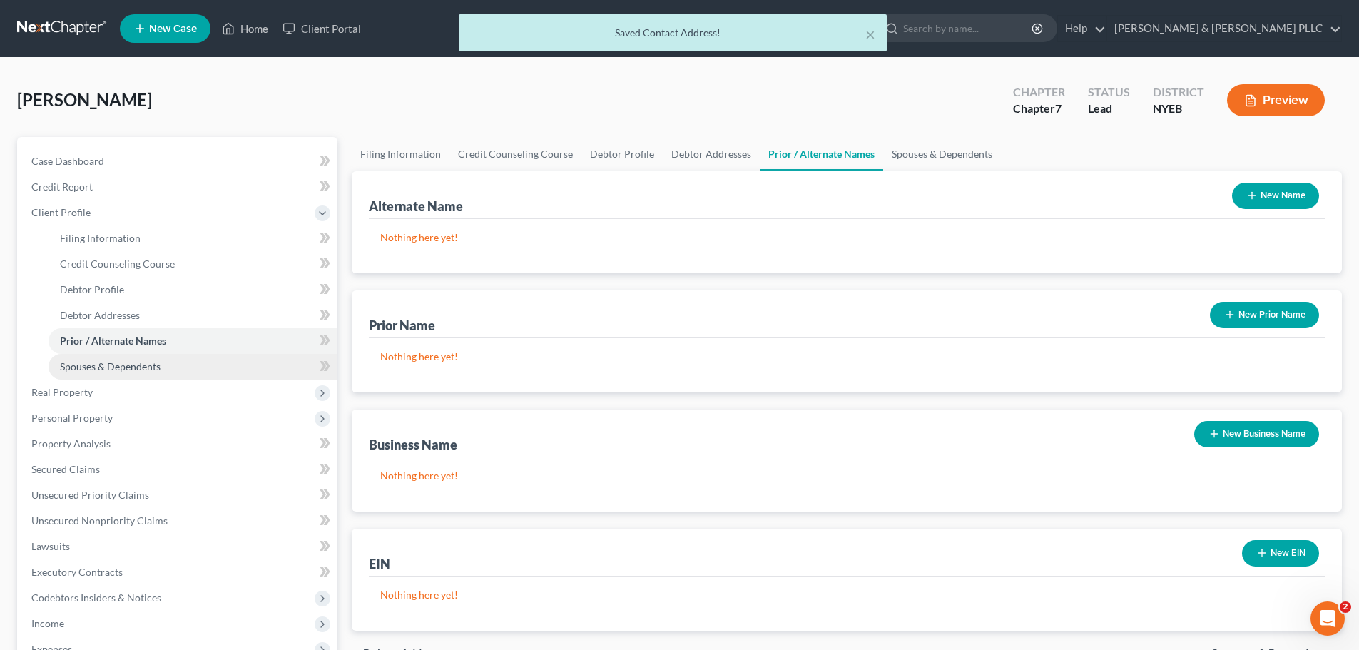
click at [161, 375] on link "Spouses & Dependents" at bounding box center [193, 367] width 289 height 26
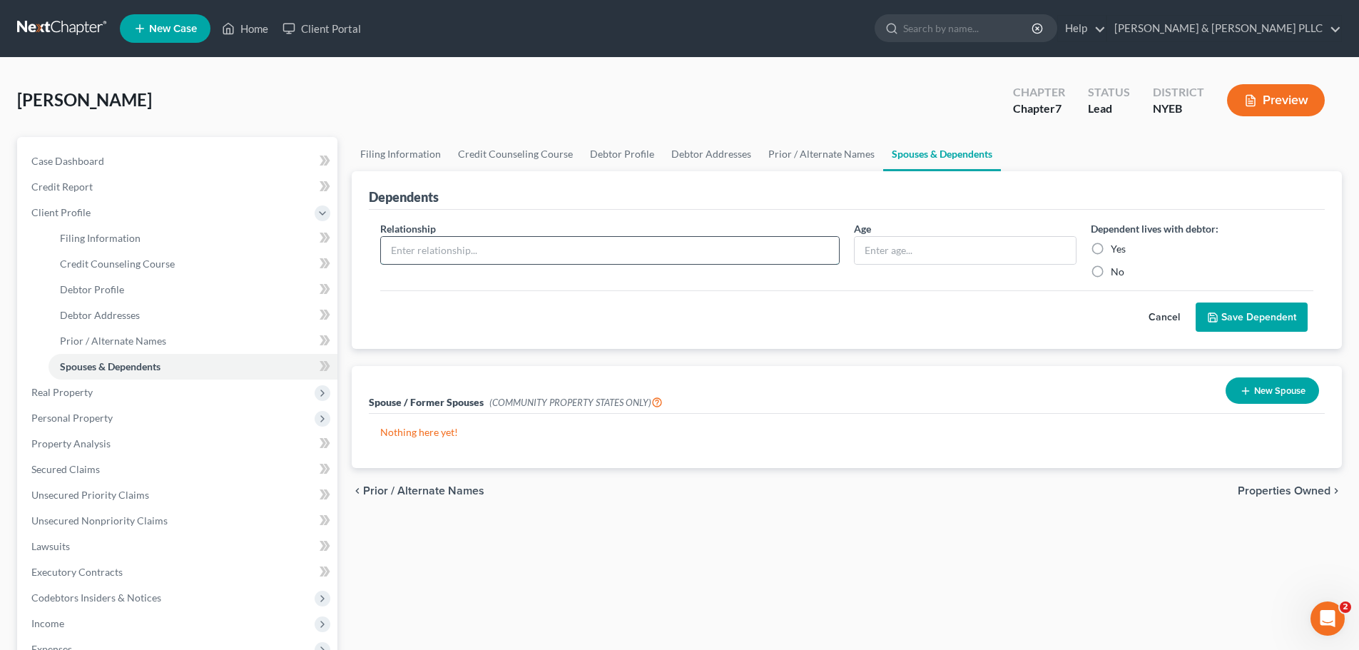
click at [477, 248] on input "text" at bounding box center [610, 250] width 458 height 27
type input "Spouse"
click at [904, 255] on input "text" at bounding box center [965, 250] width 221 height 27
type input "69"
click at [1116, 247] on label "Yes" at bounding box center [1118, 249] width 15 height 14
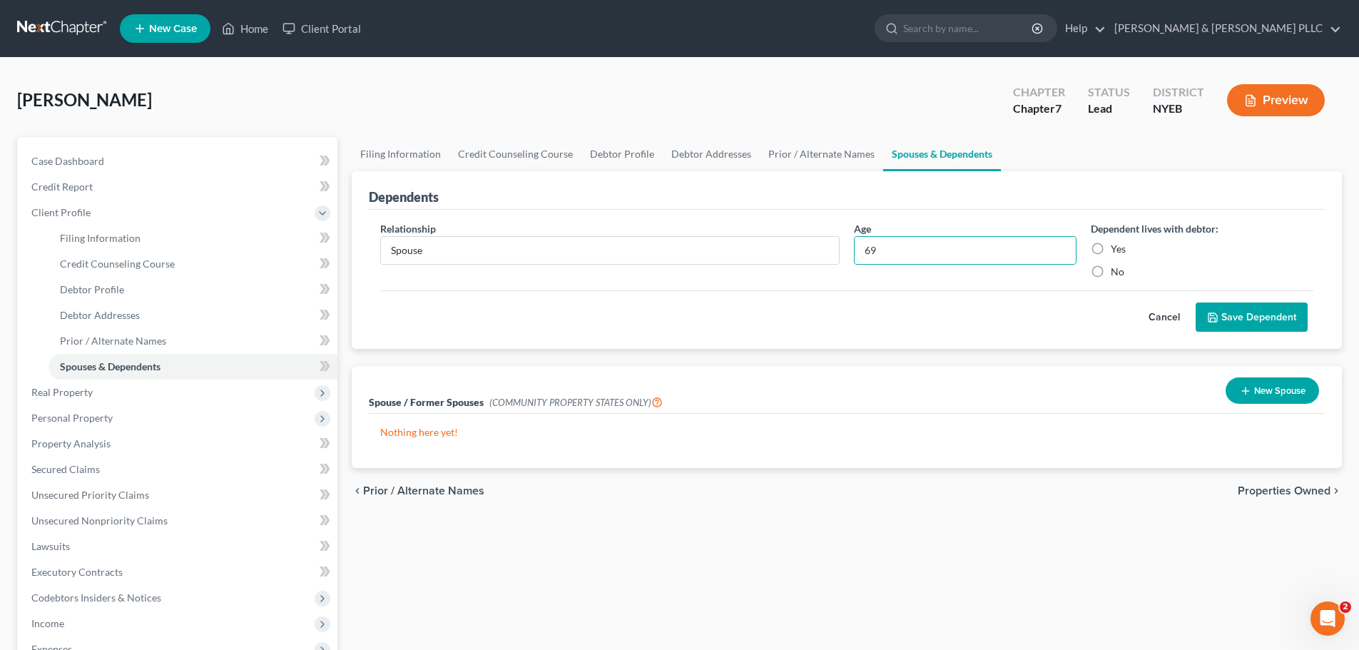
click at [1117, 247] on input "Yes" at bounding box center [1121, 246] width 9 height 9
radio input "true"
click at [1231, 295] on div "Cancel Save Dependent" at bounding box center [846, 311] width 933 height 42
click at [1241, 319] on button "Save Dependent" at bounding box center [1252, 317] width 112 height 30
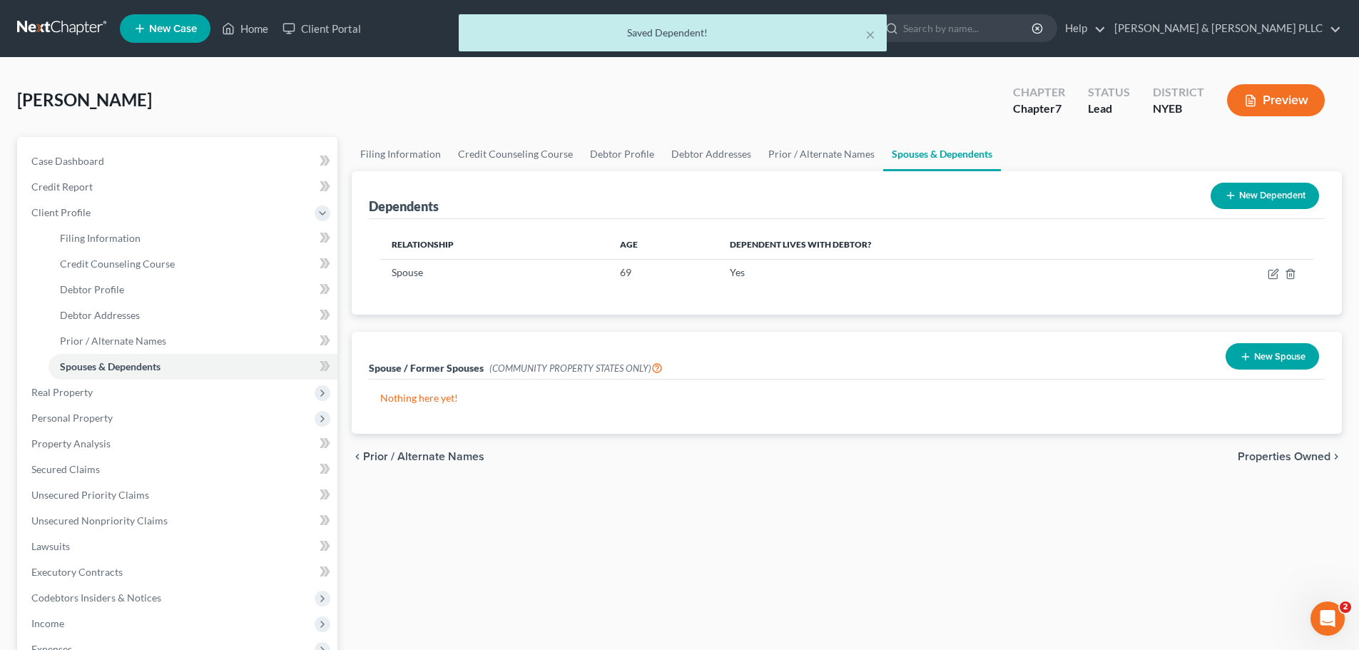
click at [1302, 457] on span "Properties Owned" at bounding box center [1284, 456] width 93 height 11
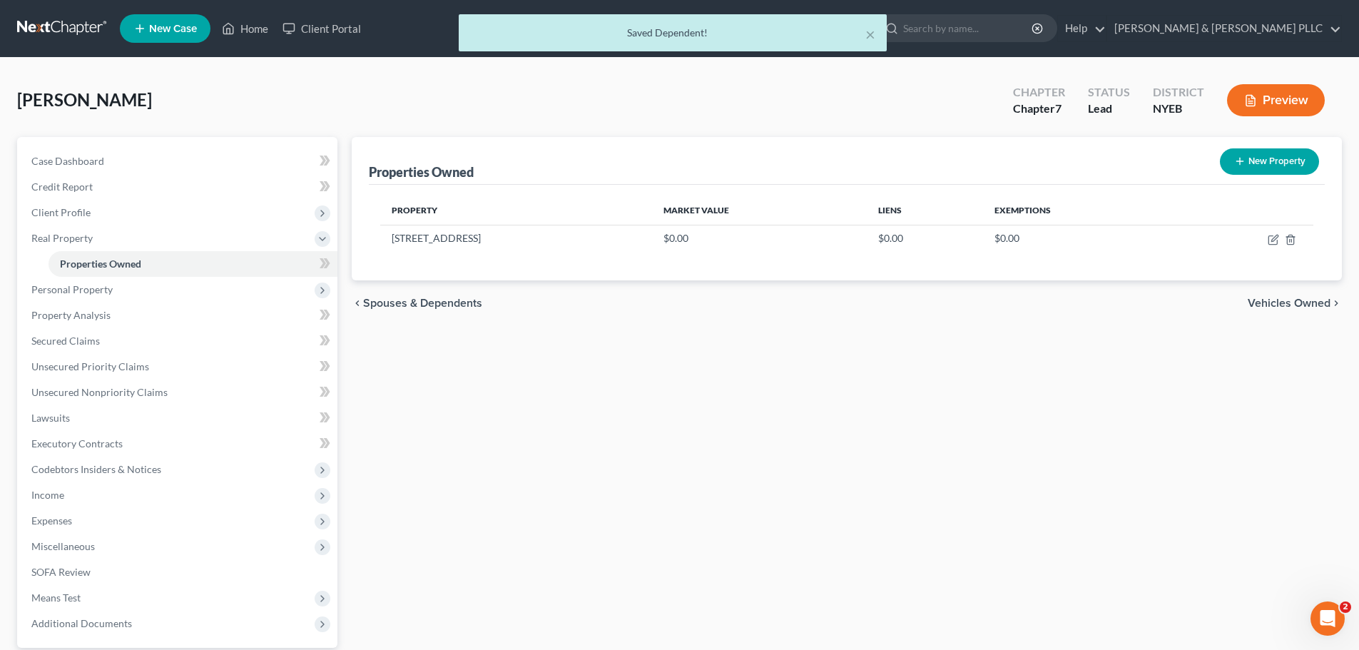
click at [1274, 297] on span "Vehicles Owned" at bounding box center [1289, 302] width 83 height 11
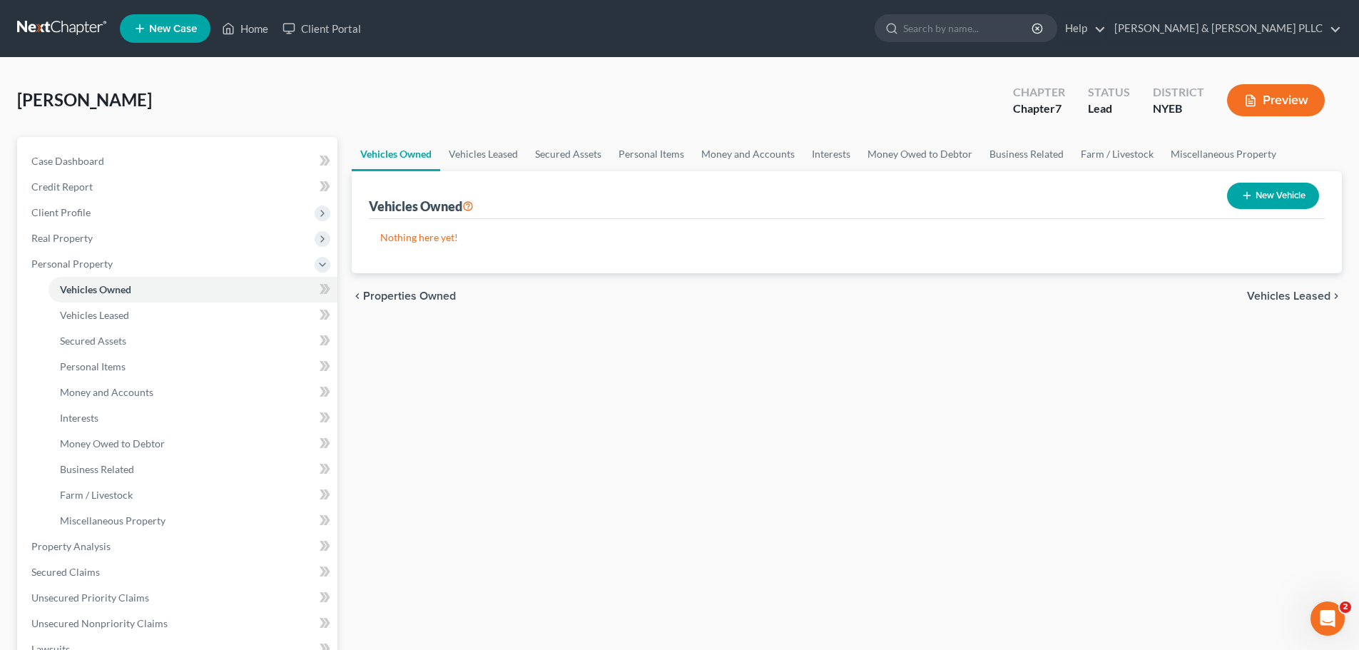
click at [1281, 293] on span "Vehicles Leased" at bounding box center [1288, 295] width 83 height 11
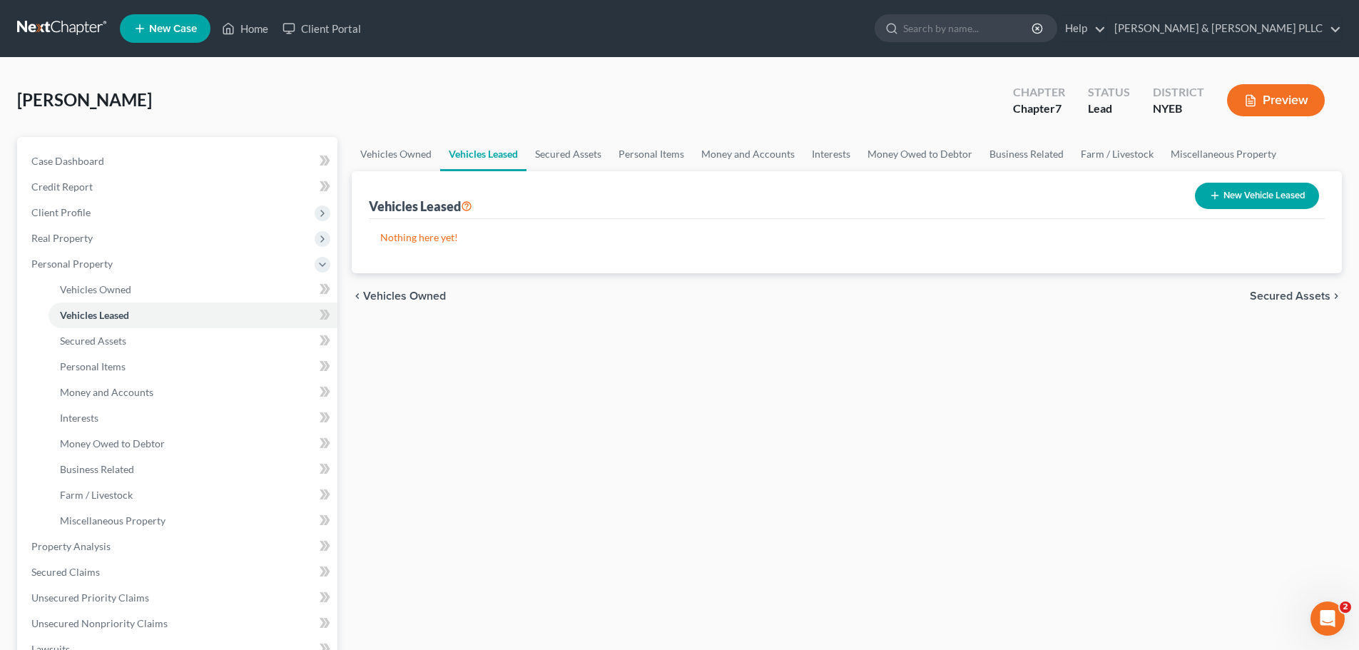
click at [417, 292] on span "Vehicles Owned" at bounding box center [404, 295] width 83 height 11
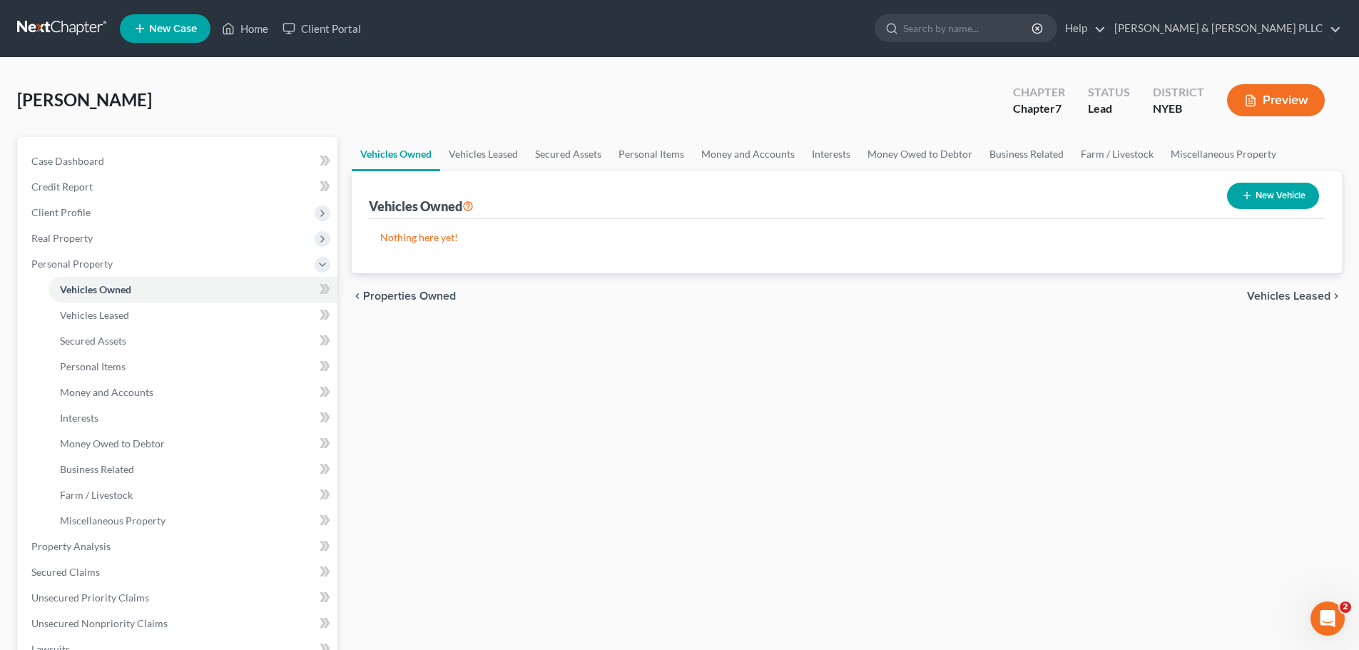
click at [1294, 193] on button "New Vehicle" at bounding box center [1273, 196] width 92 height 26
select select "0"
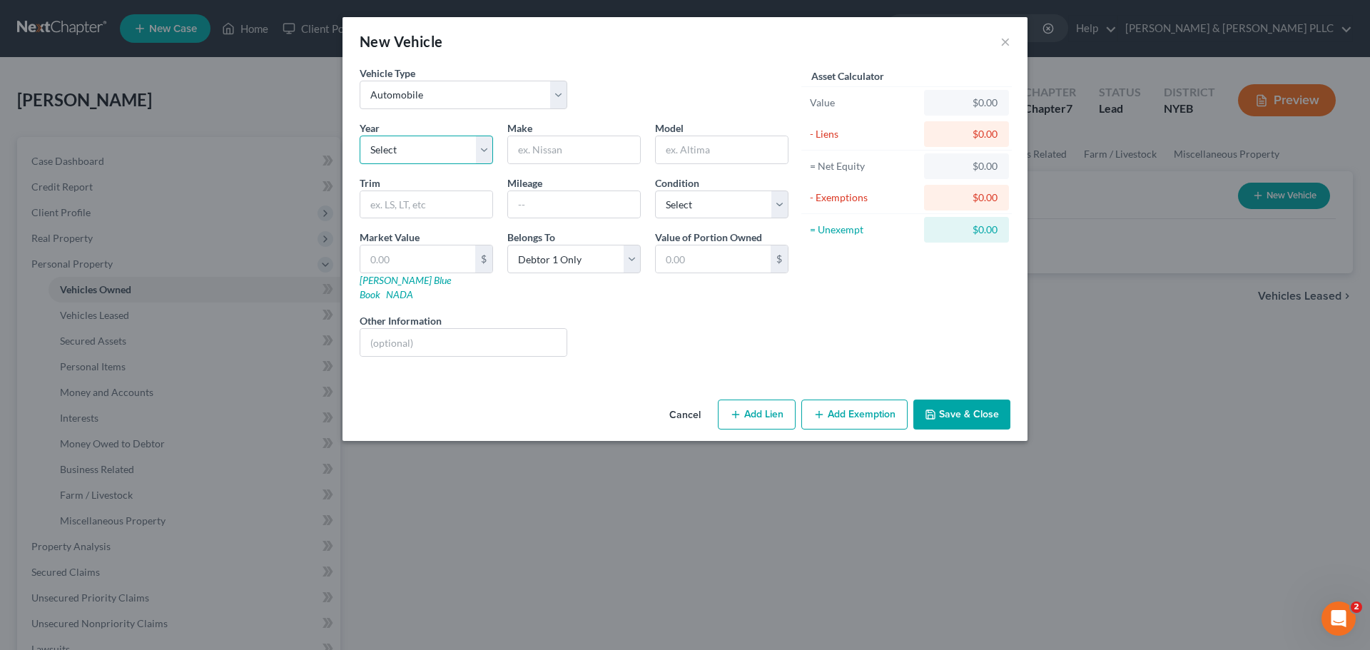
click at [463, 155] on select "Select 2026 2025 2024 2023 2022 2021 2020 2019 2018 2017 2016 2015 2014 2013 20…" at bounding box center [426, 150] width 133 height 29
select select "7"
click at [360, 136] on select "Select 2026 2025 2024 2023 2022 2021 2020 2019 2018 2017 2016 2015 2014 2013 20…" at bounding box center [426, 150] width 133 height 29
click at [527, 157] on input "text" at bounding box center [574, 149] width 132 height 27
type input "Chevrolet"
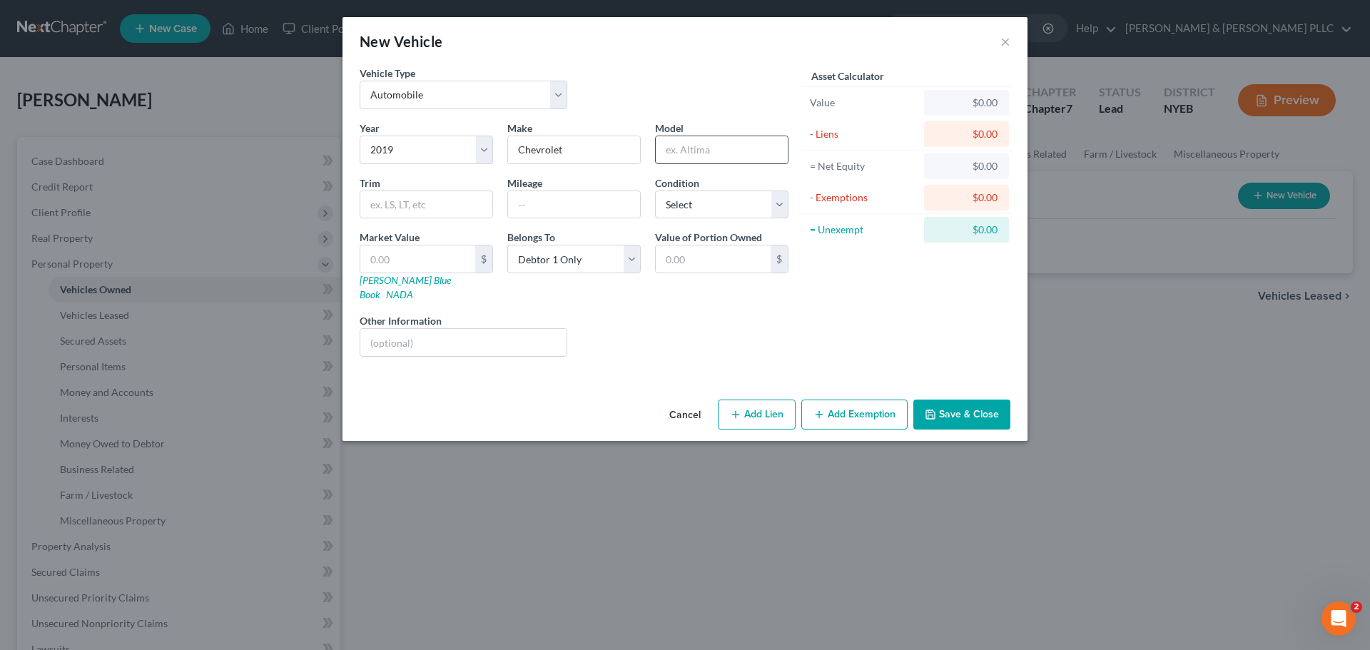
click at [740, 151] on input "text" at bounding box center [722, 149] width 132 height 27
type input "Silverado"
type input "90000"
click at [691, 195] on select "Select Excellent Very Good Good Fair Poor" at bounding box center [721, 204] width 133 height 29
click at [655, 190] on select "Select Excellent Very Good Good Fair Poor" at bounding box center [721, 204] width 133 height 29
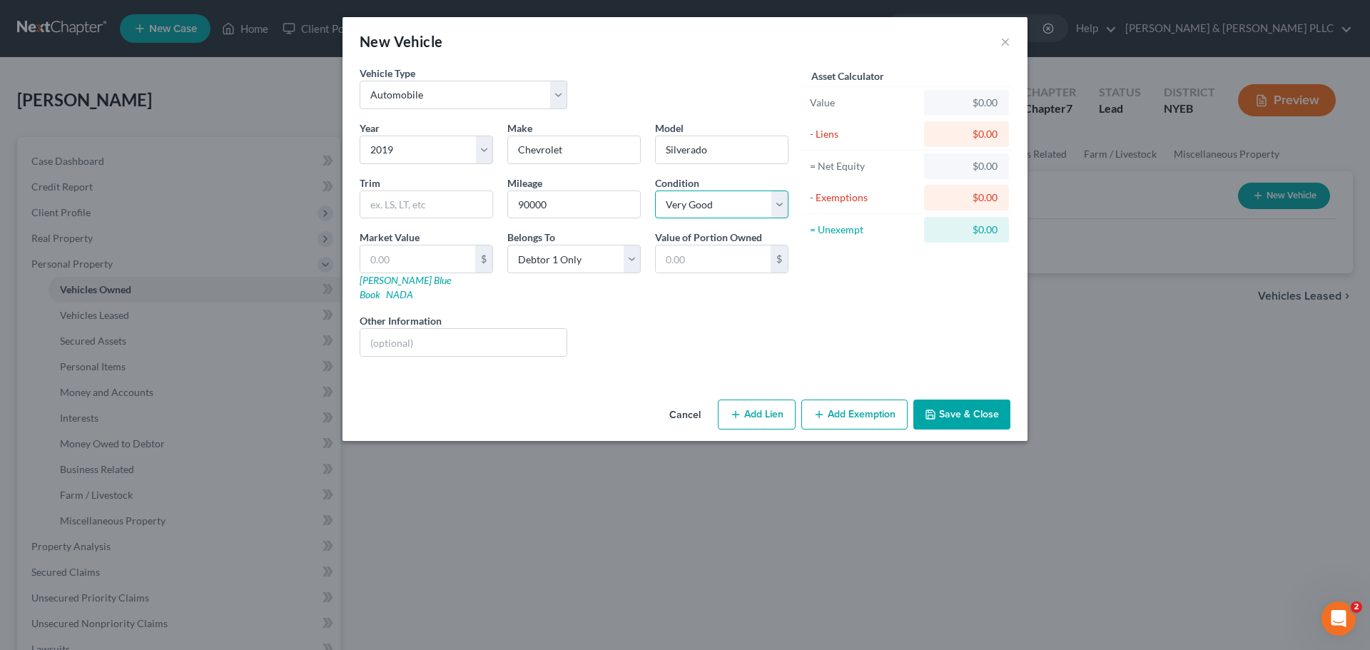
drag, startPoint x: 718, startPoint y: 210, endPoint x: 714, endPoint y: 217, distance: 8.0
click at [718, 210] on select "Select Excellent Very Good Good Fair Poor" at bounding box center [721, 204] width 133 height 29
select select "2"
click at [655, 190] on select "Select Excellent Very Good Good Fair Poor" at bounding box center [721, 204] width 133 height 29
click at [386, 283] on link "[PERSON_NAME] Blue Book" at bounding box center [405, 287] width 91 height 26
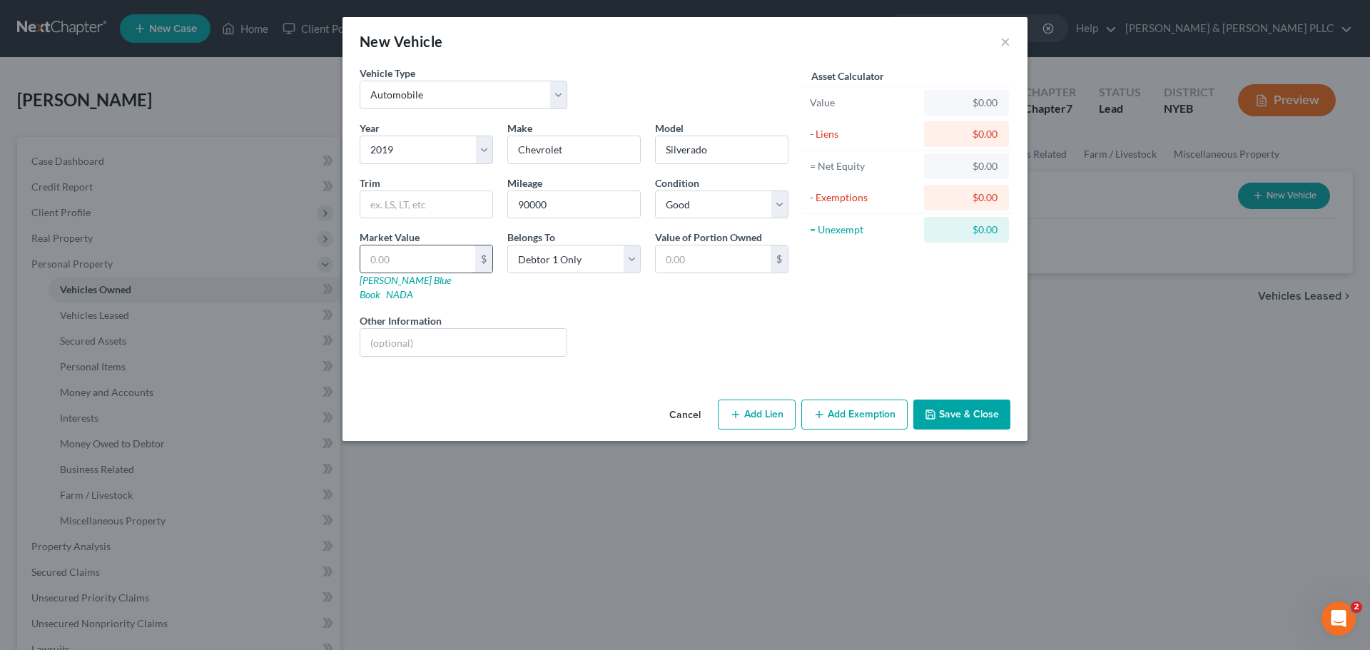
click at [387, 255] on input "text" at bounding box center [417, 258] width 115 height 27
type input "1"
type input "1.00"
type input "13"
type input "13.00"
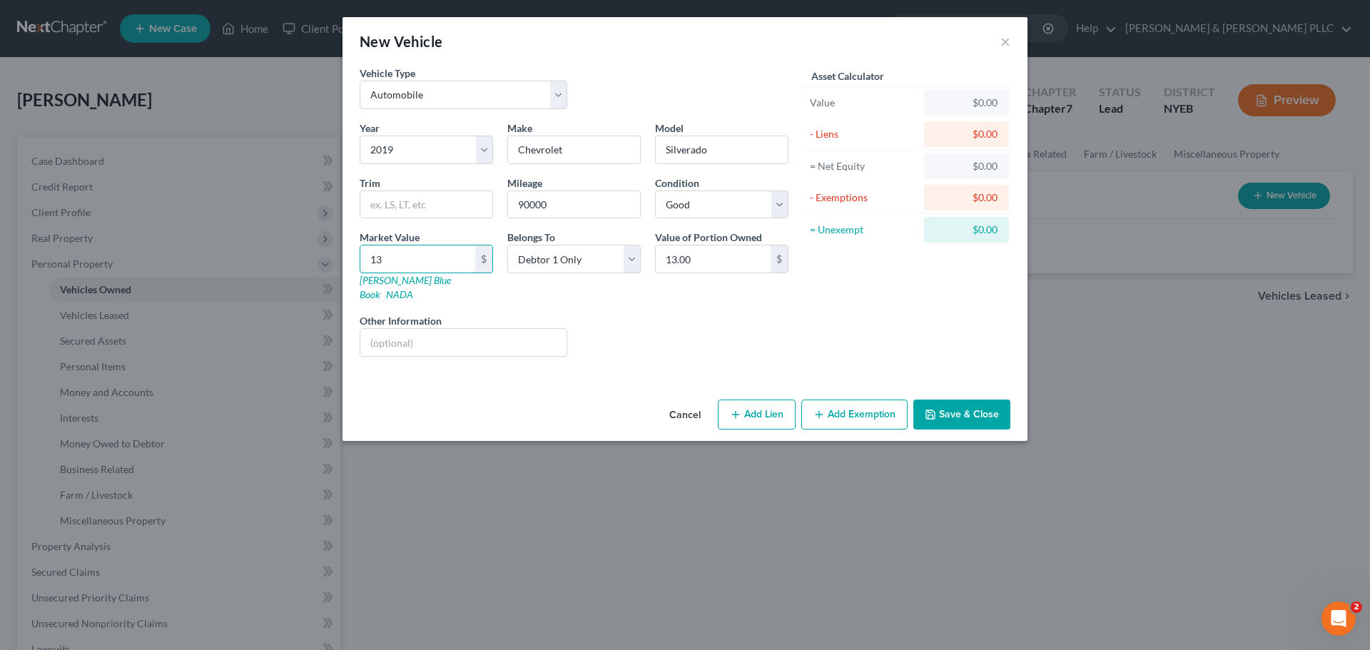
type input "130"
type input "130.00"
type input "1302"
type input "1,302.00"
type input "1,3026"
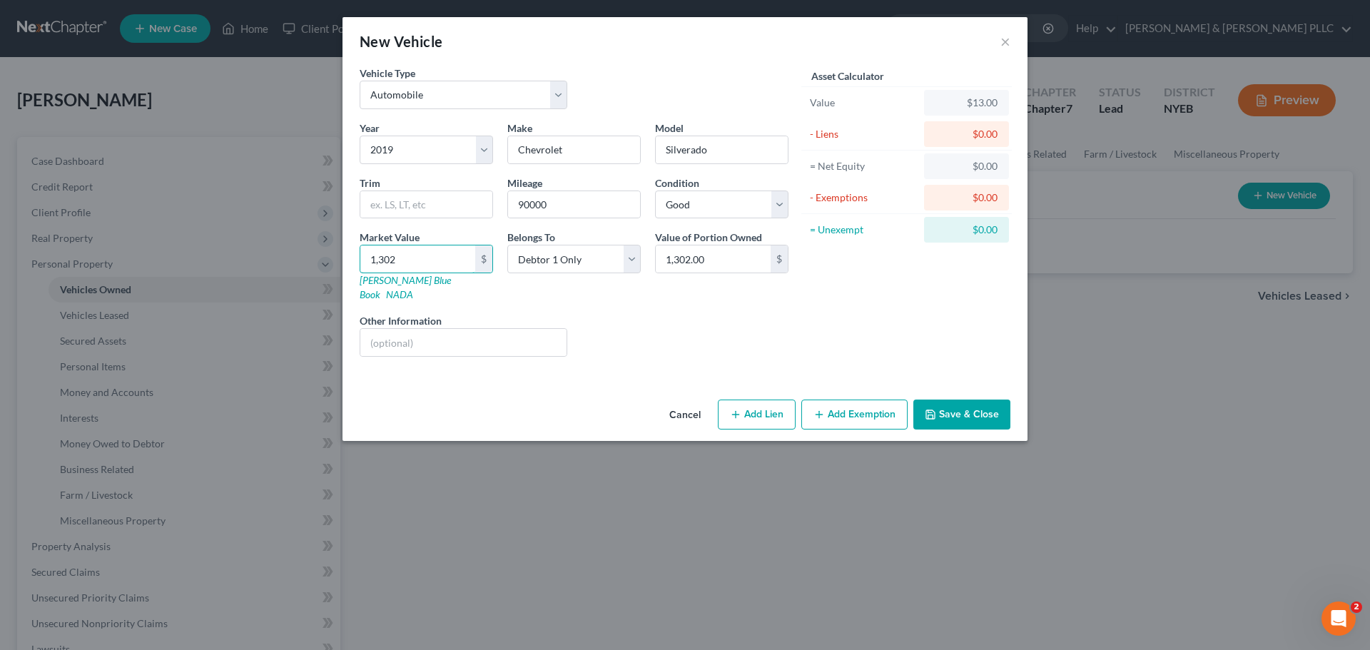
type input "13,026.00"
type input "13,026"
click at [950, 407] on button "Save & Close" at bounding box center [961, 415] width 97 height 30
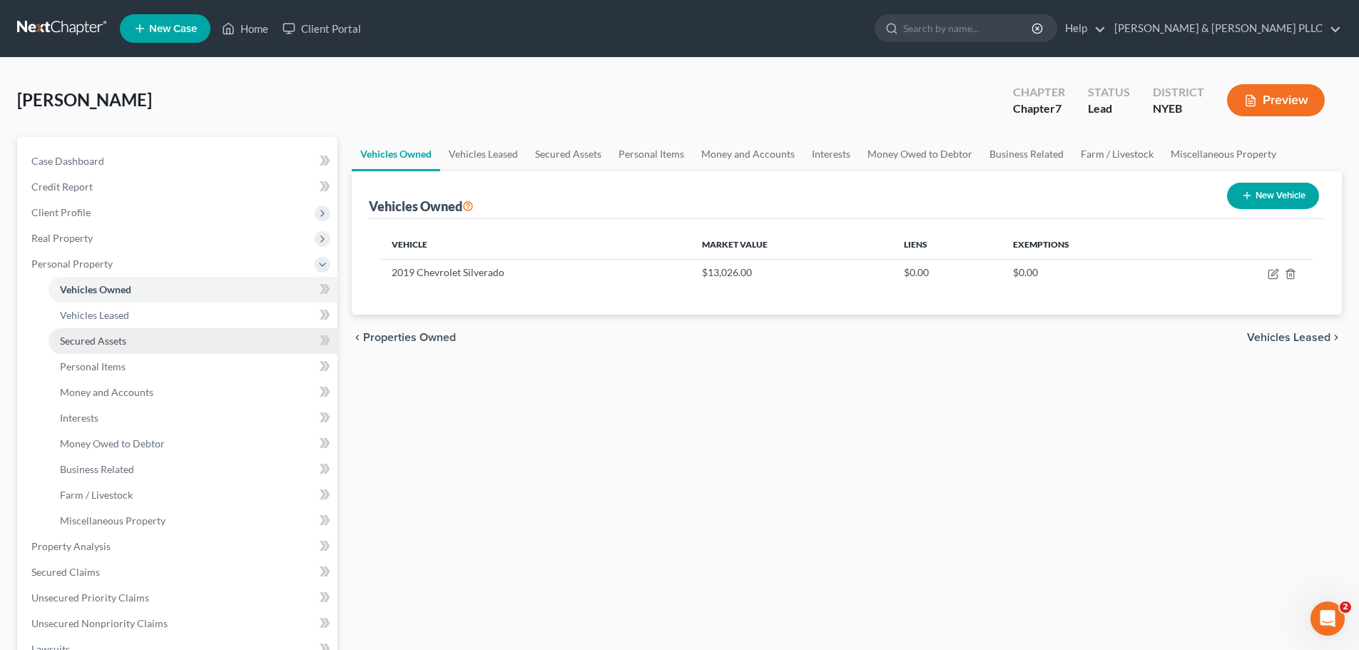
click at [198, 352] on link "Secured Assets" at bounding box center [193, 341] width 289 height 26
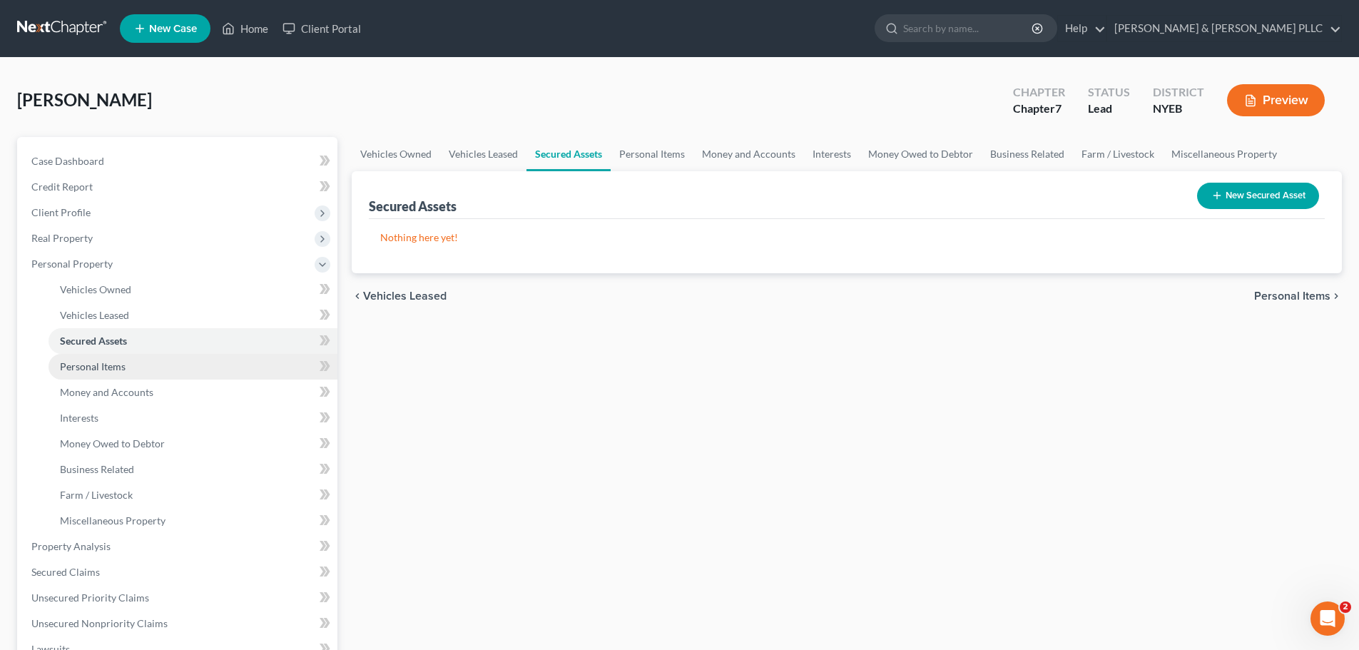
click at [194, 363] on link "Personal Items" at bounding box center [193, 367] width 289 height 26
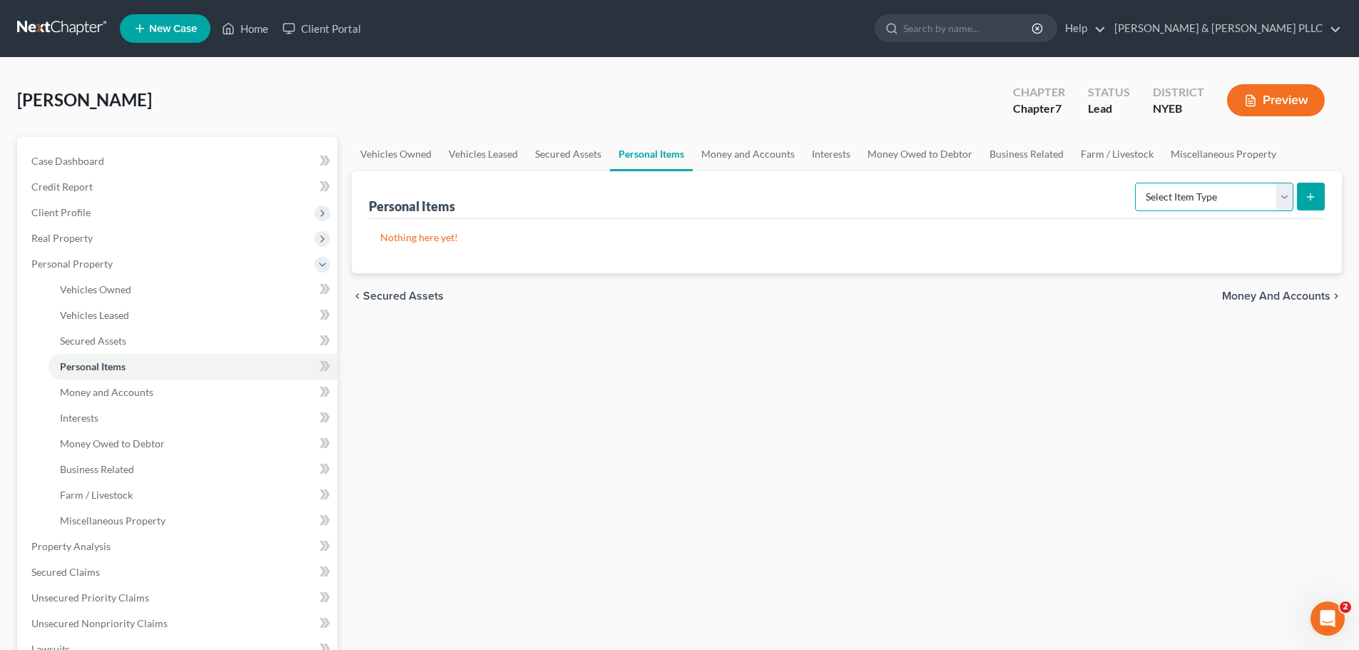
click at [1248, 195] on select "Select Item Type Clothing Collectibles Of Value Electronics Firearms Household …" at bounding box center [1214, 197] width 158 height 29
select select "clothing"
click at [1136, 183] on select "Select Item Type Clothing Collectibles Of Value Electronics Firearms Household …" at bounding box center [1214, 197] width 158 height 29
click at [1299, 205] on button "submit" at bounding box center [1311, 197] width 28 height 28
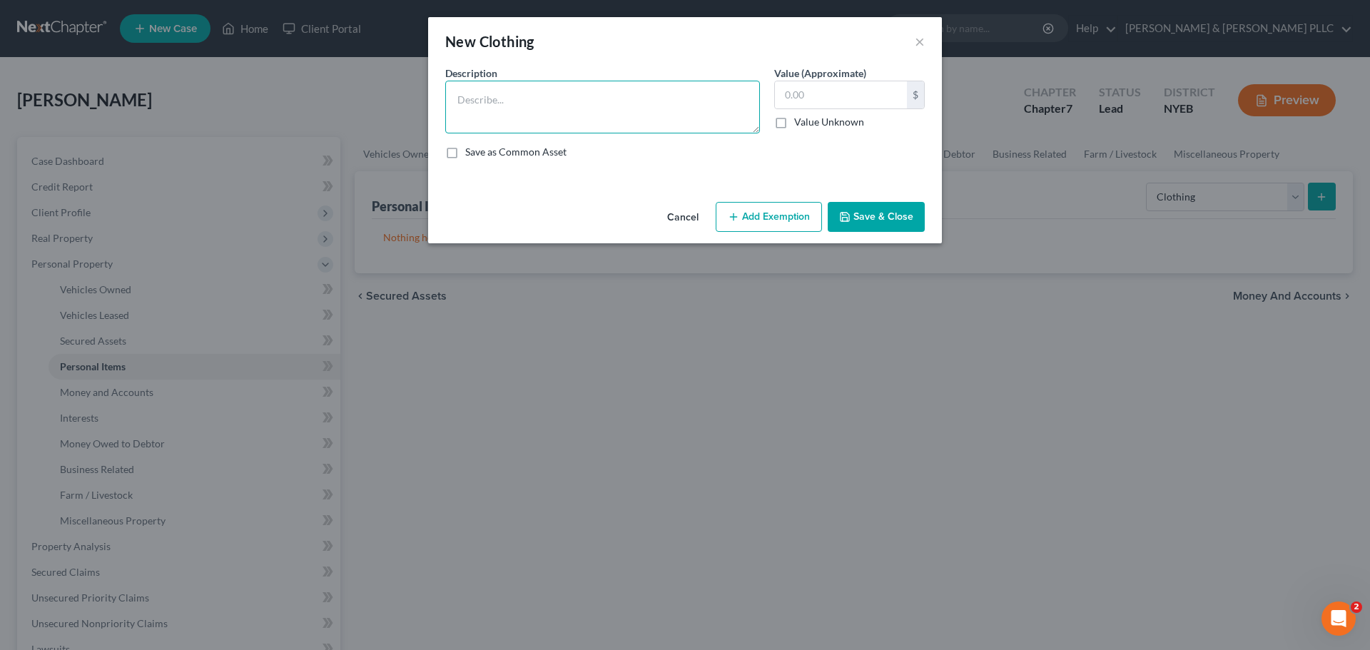
click at [696, 113] on textarea at bounding box center [602, 107] width 315 height 53
type textarea "Clothinh"
type input "300"
click at [637, 102] on textarea "Clothinh" at bounding box center [602, 107] width 315 height 53
type textarea "Clothing"
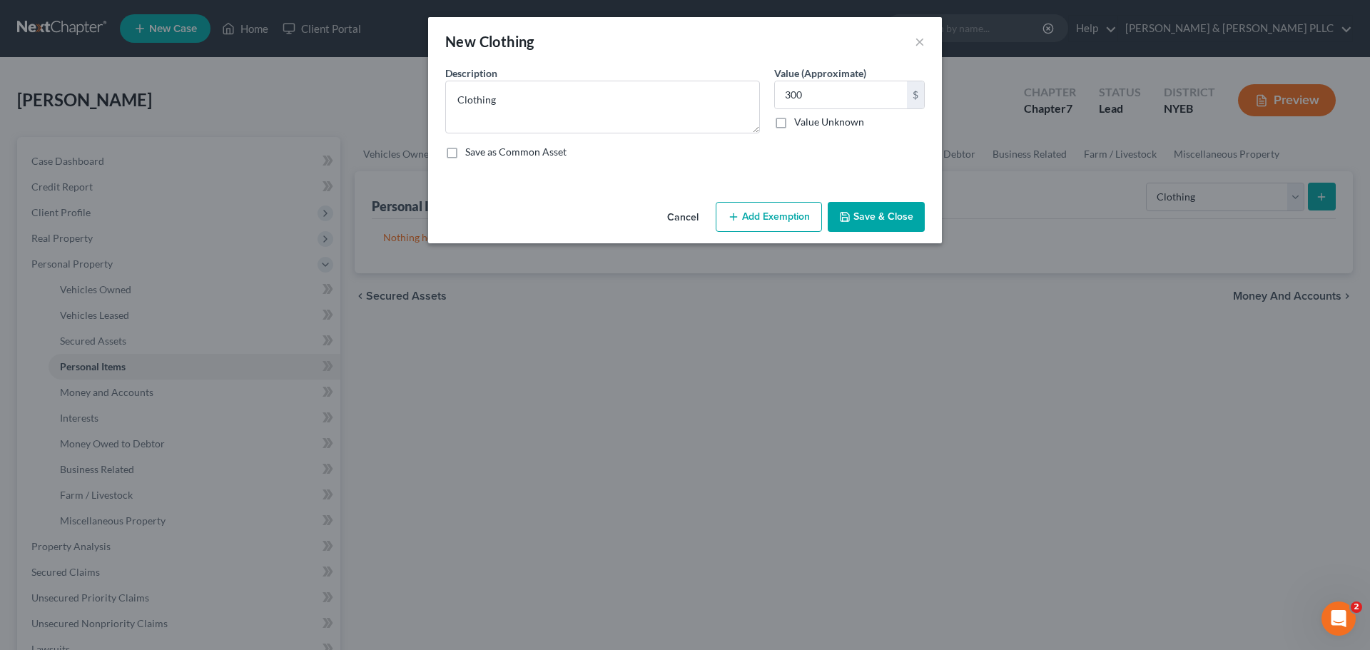
click at [878, 226] on button "Save & Close" at bounding box center [876, 217] width 97 height 30
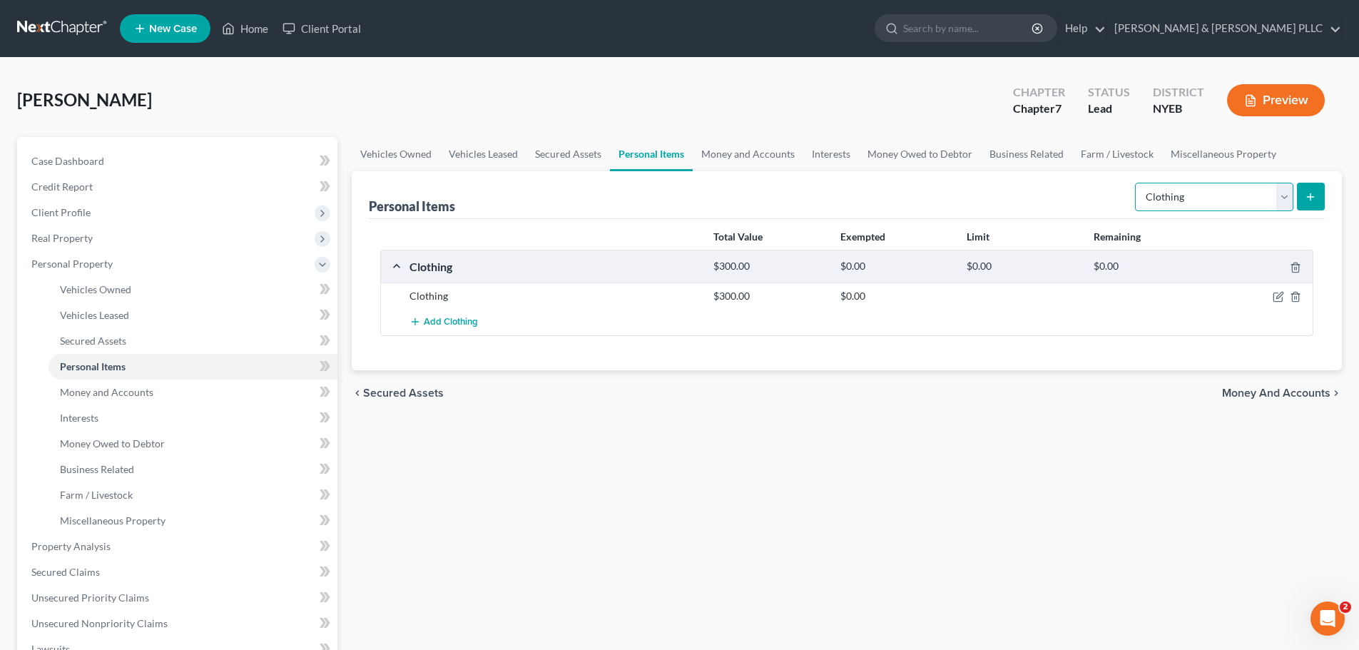
drag, startPoint x: 1253, startPoint y: 186, endPoint x: 1252, endPoint y: 205, distance: 19.3
click at [1253, 186] on select "Select Item Type Clothing Collectibles Of Value Electronics Firearms Household …" at bounding box center [1214, 197] width 158 height 29
select select "electronics"
click at [1136, 183] on select "Select Item Type Clothing Collectibles Of Value Electronics Firearms Household …" at bounding box center [1214, 197] width 158 height 29
click at [1323, 190] on button "submit" at bounding box center [1311, 197] width 28 height 28
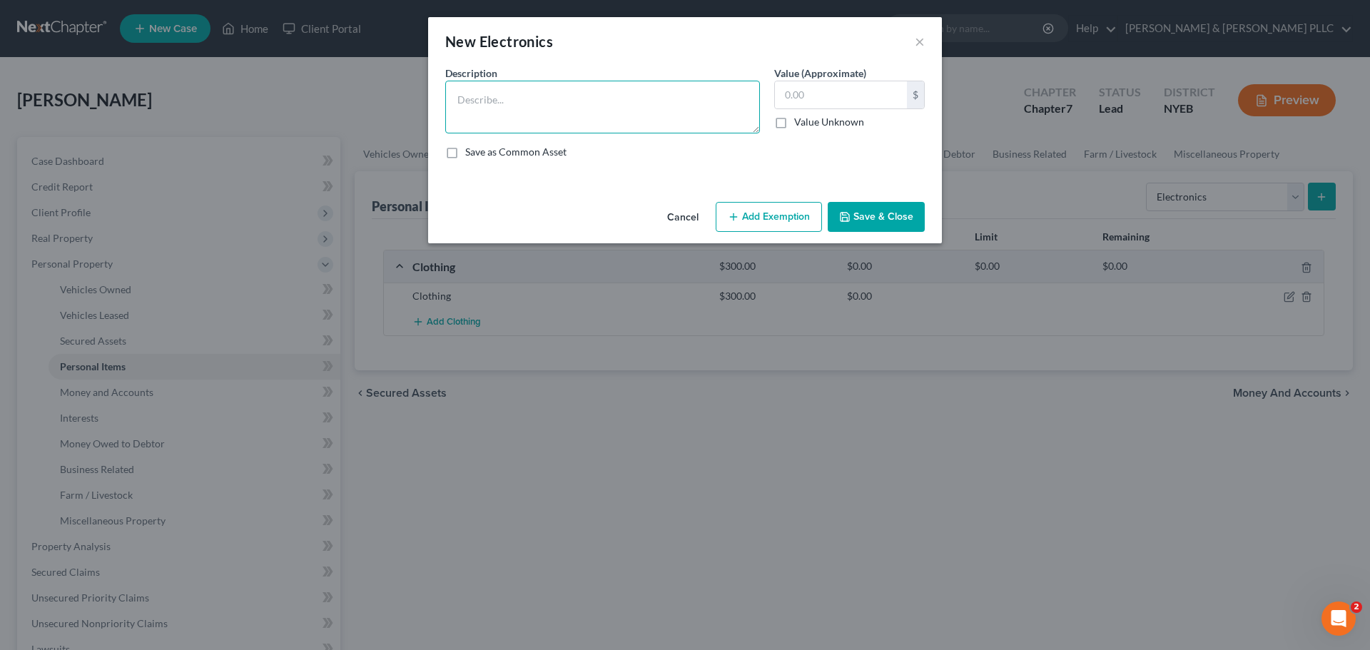
click at [502, 121] on textarea at bounding box center [602, 107] width 315 height 53
paste textarea "TC, Laptop and Cell Phone"
click at [462, 104] on textarea "TC, Laptop and Cell Phone" at bounding box center [602, 107] width 315 height 53
click at [464, 104] on textarea "TC, Laptop and Cell Phone" at bounding box center [602, 107] width 315 height 53
click at [470, 101] on textarea "TC, Laptop and Cell Phone" at bounding box center [602, 107] width 315 height 53
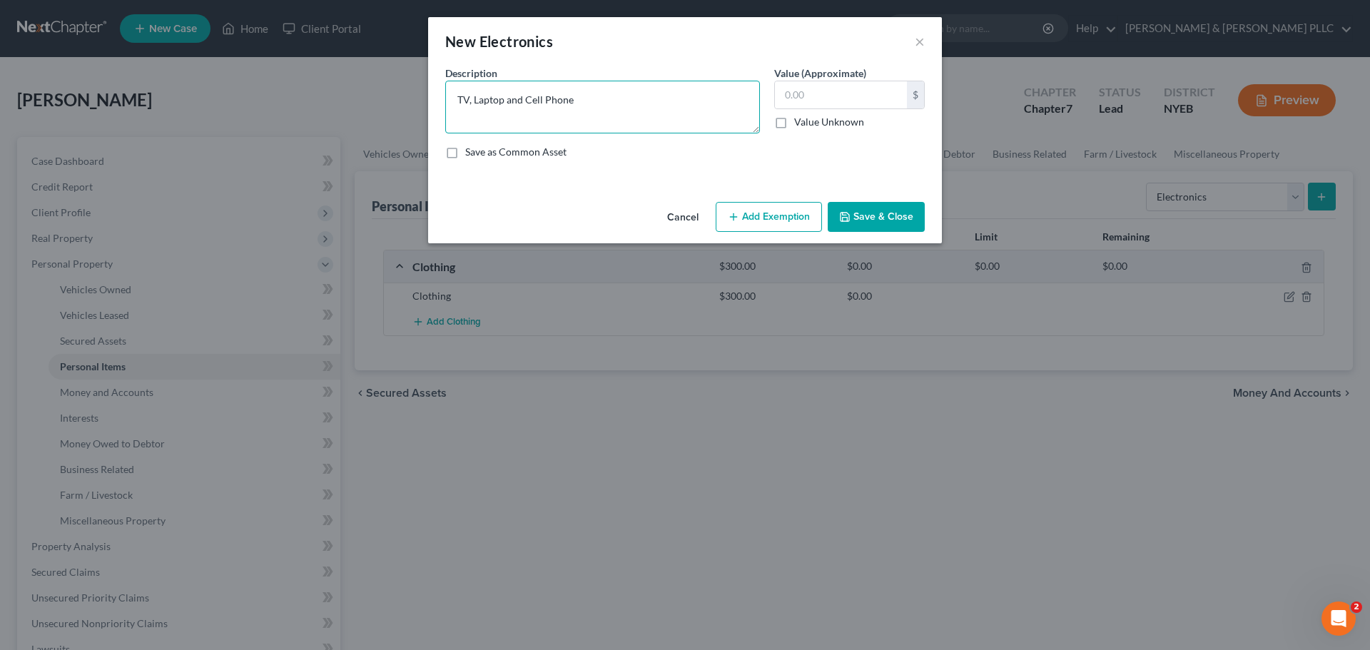
type textarea "TV, Laptop and Cell Phone"
click at [787, 101] on input "text" at bounding box center [841, 94] width 132 height 27
type input "400"
click at [893, 213] on button "Save & Close" at bounding box center [876, 217] width 97 height 30
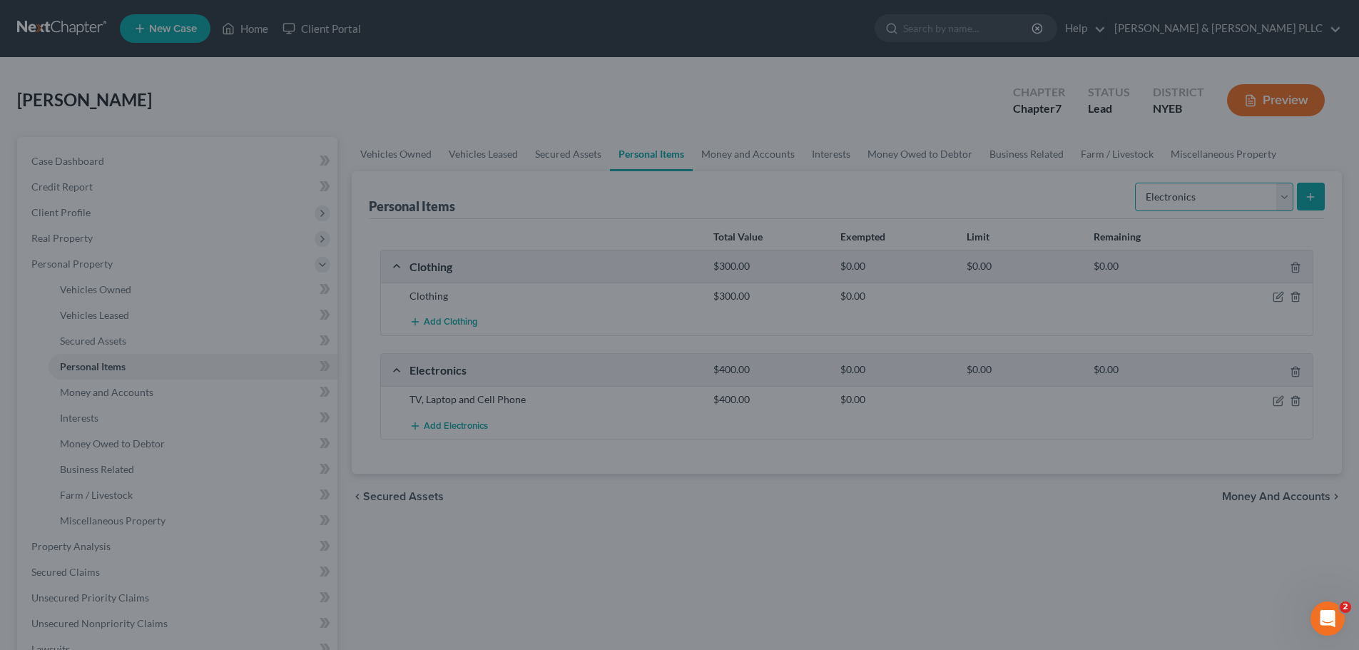
click at [1228, 184] on select "Select Item Type Clothing Collectibles Of Value Electronics Firearms Household …" at bounding box center [1214, 197] width 158 height 29
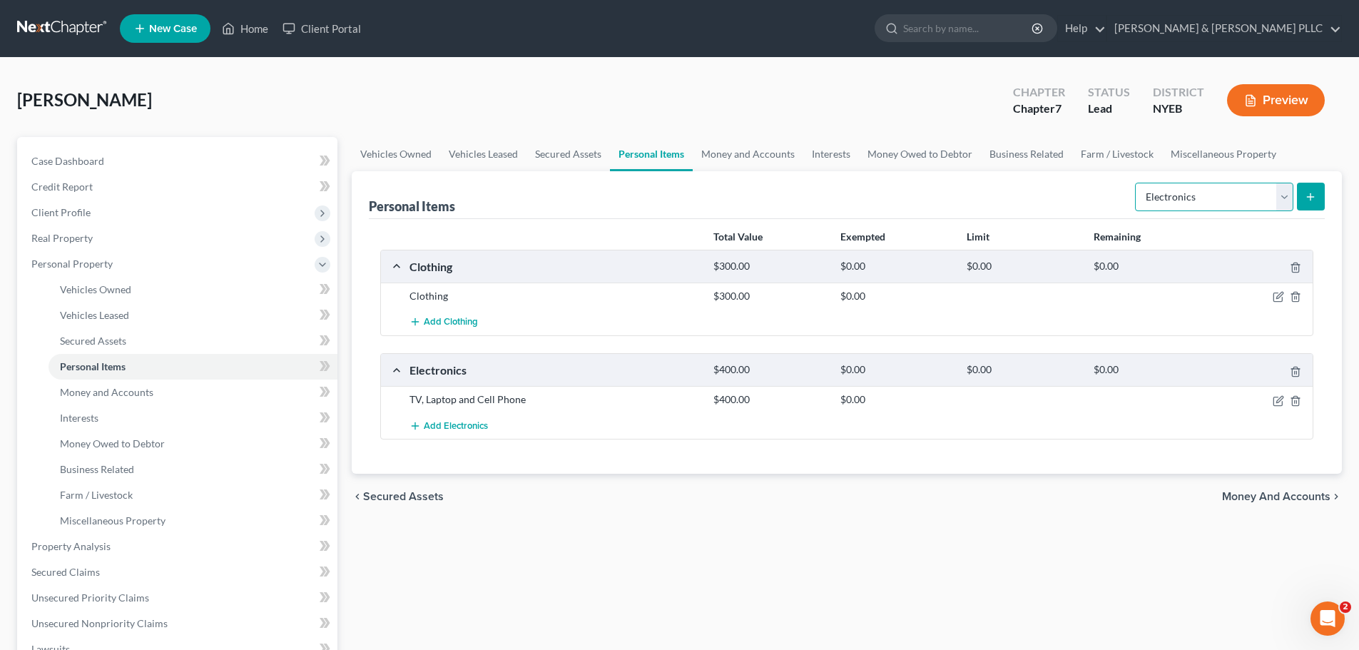
select select "household_goods"
click at [1136, 183] on select "Select Item Type Clothing Collectibles Of Value Electronics Firearms Household …" at bounding box center [1214, 197] width 158 height 29
click at [1308, 208] on button "submit" at bounding box center [1311, 197] width 28 height 28
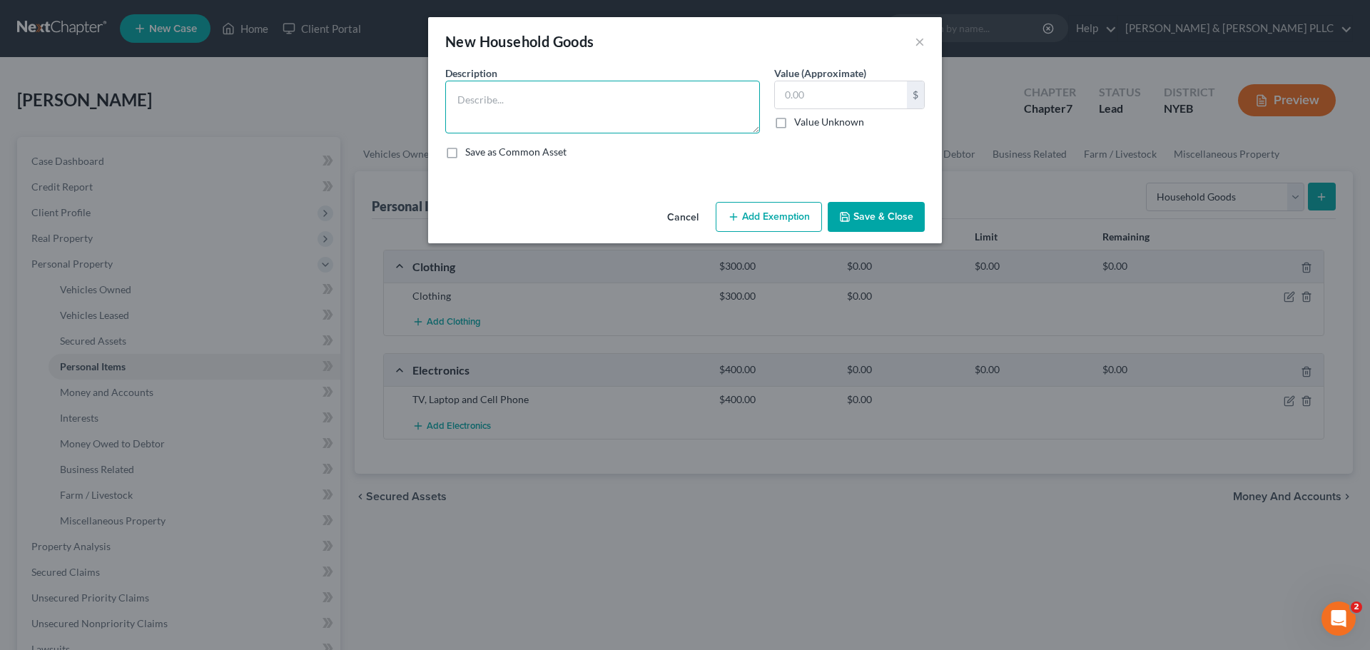
drag, startPoint x: 504, startPoint y: 117, endPoint x: 479, endPoint y: 122, distance: 25.5
click at [504, 116] on textarea at bounding box center [602, 107] width 315 height 53
type textarea "Household Furnishings"
click at [798, 99] on input "text" at bounding box center [841, 94] width 132 height 27
type input "2,000"
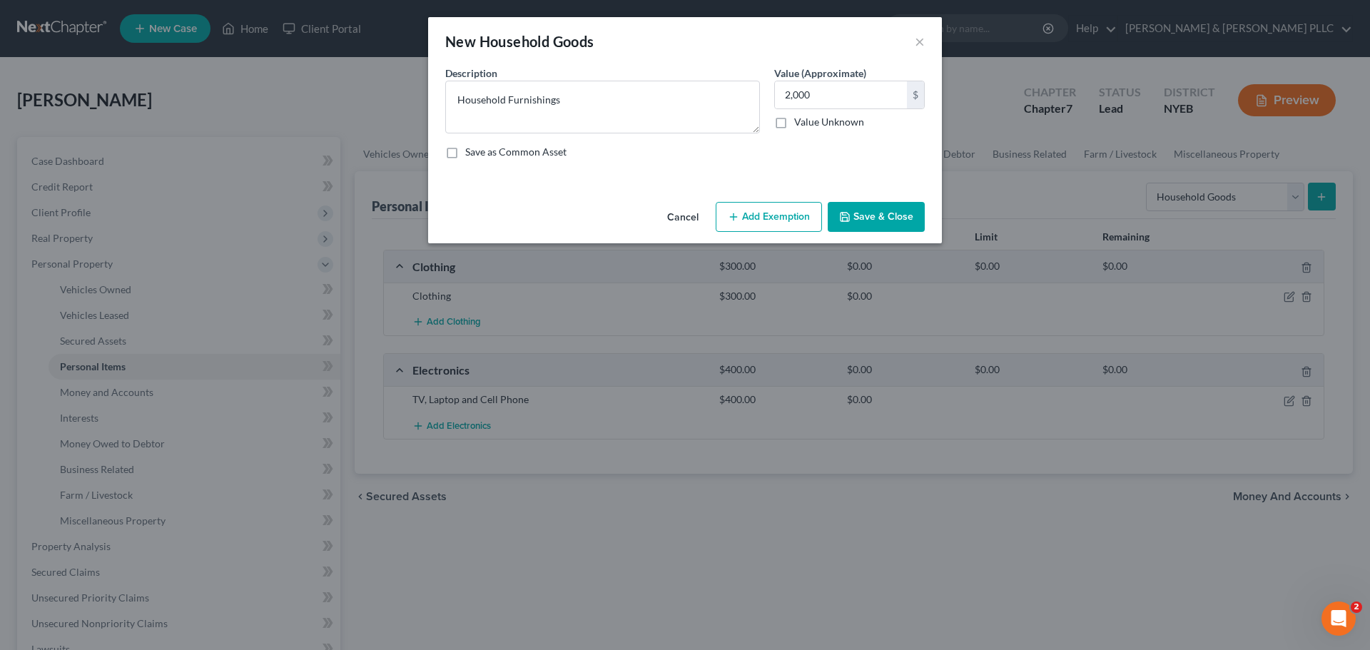
click at [885, 200] on div "Cancel Add Exemption Save & Close" at bounding box center [685, 219] width 514 height 47
click at [881, 207] on button "Save & Close" at bounding box center [876, 217] width 97 height 30
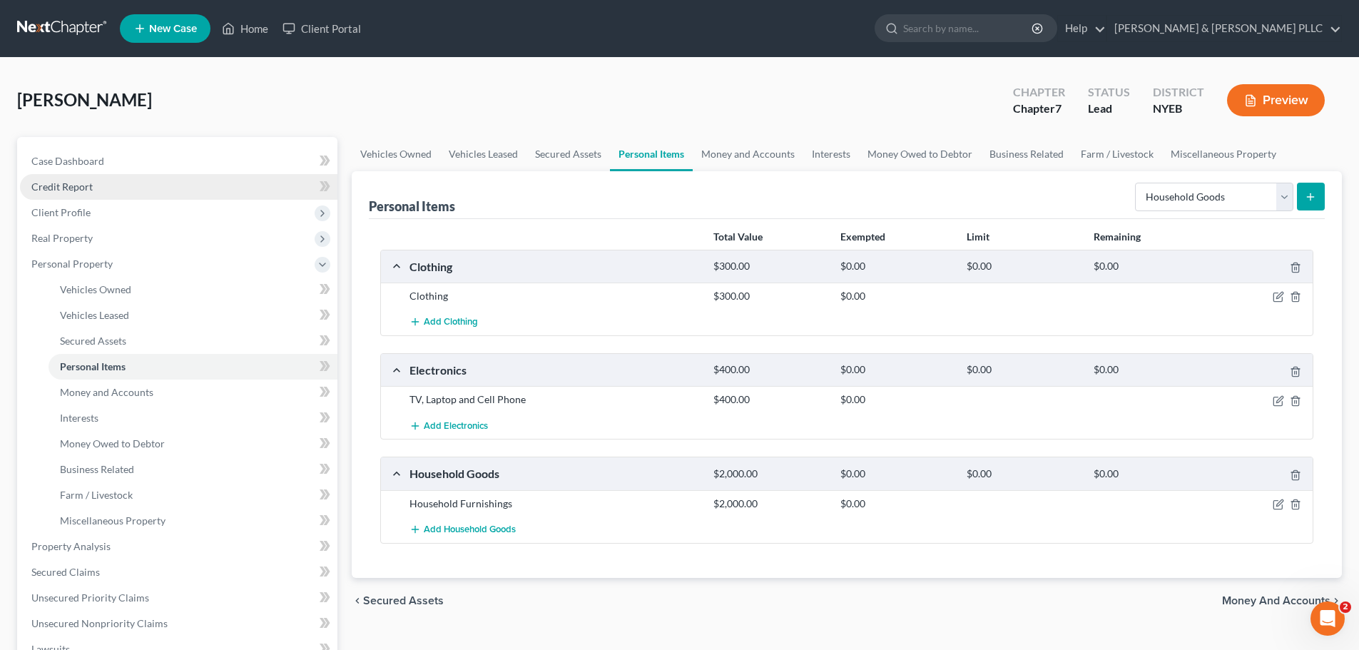
click at [126, 195] on link "Credit Report" at bounding box center [178, 187] width 317 height 26
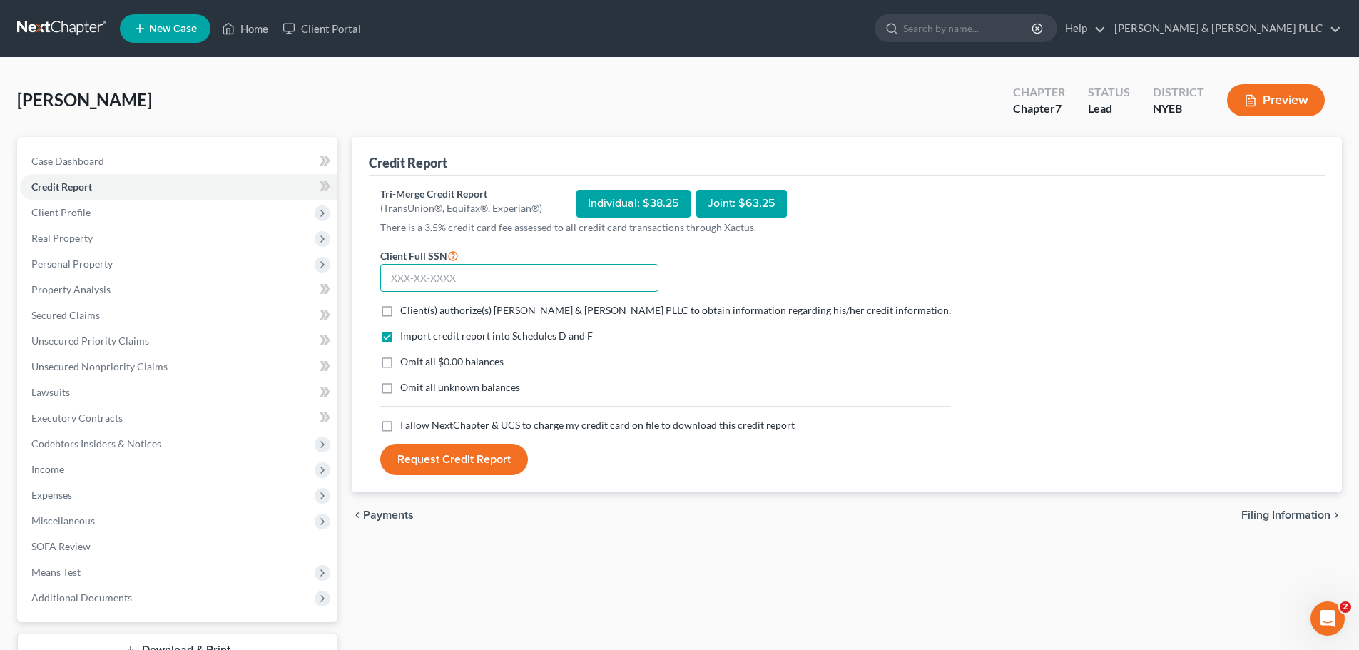
click at [519, 281] on input "text" at bounding box center [519, 278] width 278 height 29
click at [469, 270] on input "text" at bounding box center [519, 278] width 278 height 29
drag, startPoint x: 449, startPoint y: 355, endPoint x: 445, endPoint y: 389, distance: 34.4
click at [449, 356] on label "Omit all $0.00 balances" at bounding box center [451, 362] width 103 height 14
click at [445, 386] on span "Omit all unknown balances" at bounding box center [460, 387] width 120 height 12
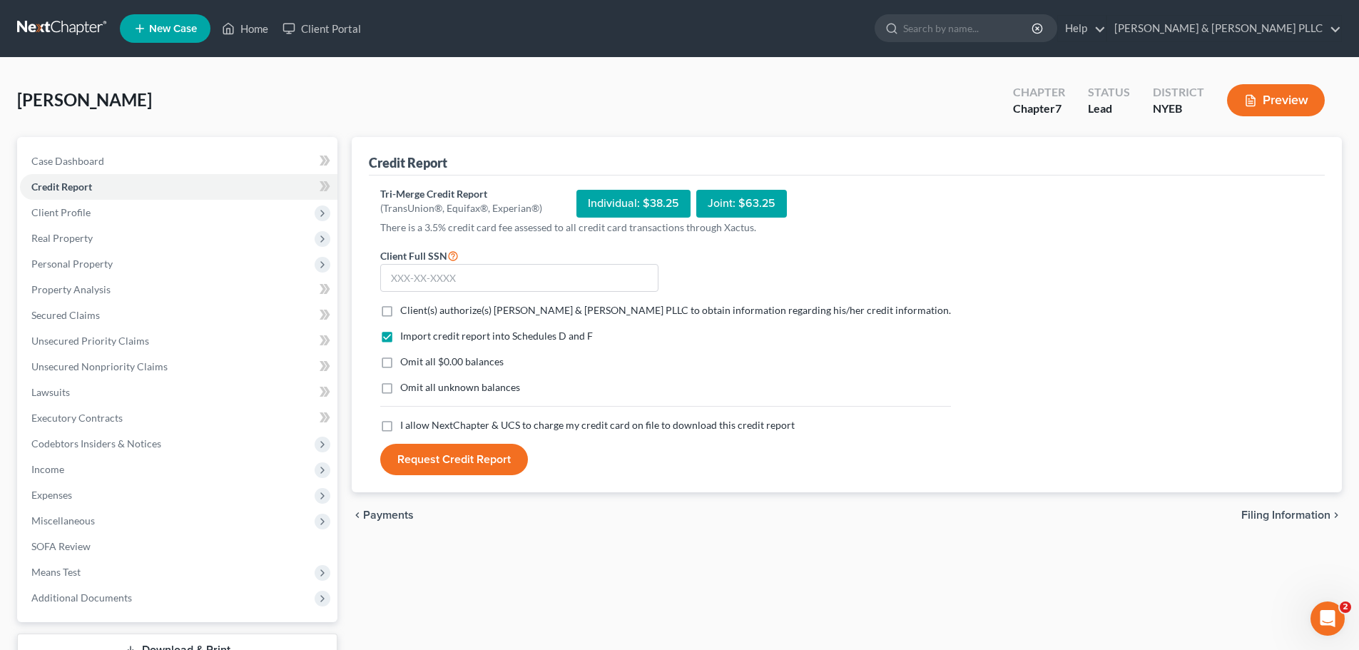
click at [415, 386] on input "Omit all unknown balances" at bounding box center [410, 384] width 9 height 9
checkbox input "true"
drag, startPoint x: 395, startPoint y: 367, endPoint x: 395, endPoint y: 360, distance: 7.9
click at [400, 367] on label "Omit all $0.00 balances" at bounding box center [451, 362] width 103 height 14
click at [406, 364] on input "Omit all $0.00 balances" at bounding box center [410, 359] width 9 height 9
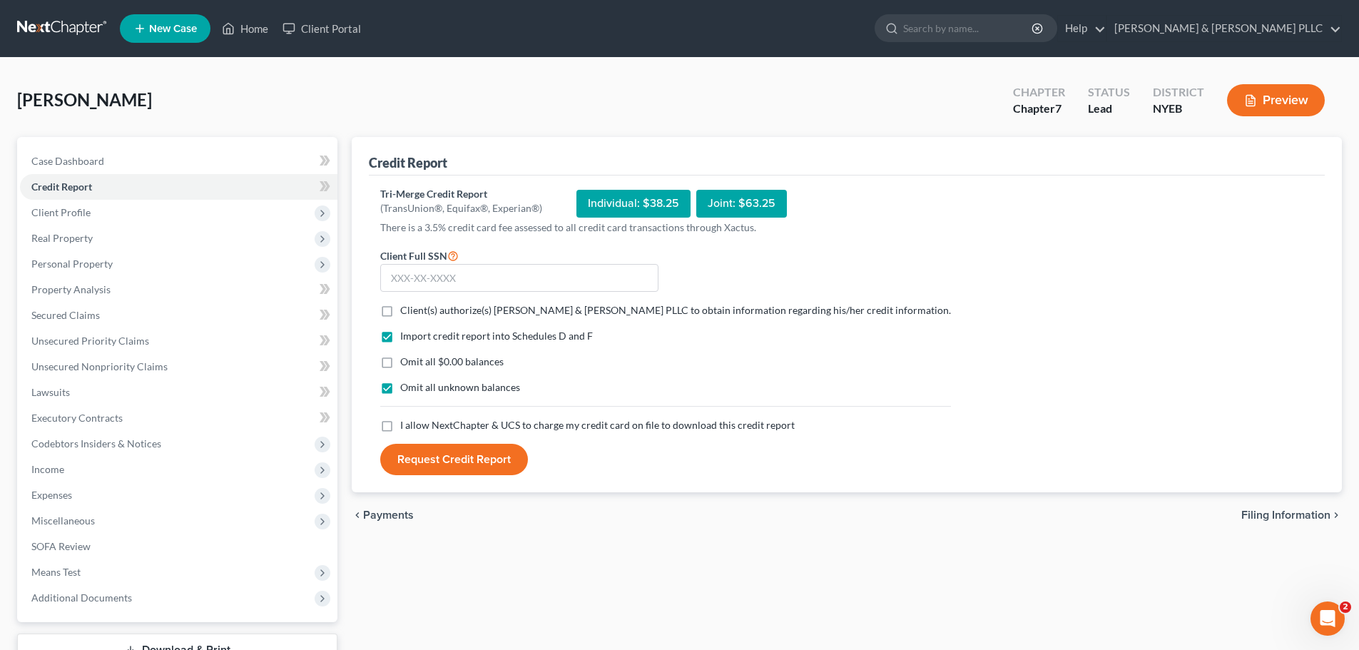
checkbox input "true"
click at [410, 312] on span "Client(s) authorize(s) [PERSON_NAME] & [PERSON_NAME] PLLC to obtain information…" at bounding box center [675, 310] width 551 height 12
click at [410, 312] on input "Client(s) authorize(s) [PERSON_NAME] & [PERSON_NAME] PLLC to obtain information…" at bounding box center [410, 307] width 9 height 9
checkbox input "true"
click at [451, 288] on input "text" at bounding box center [519, 278] width 278 height 29
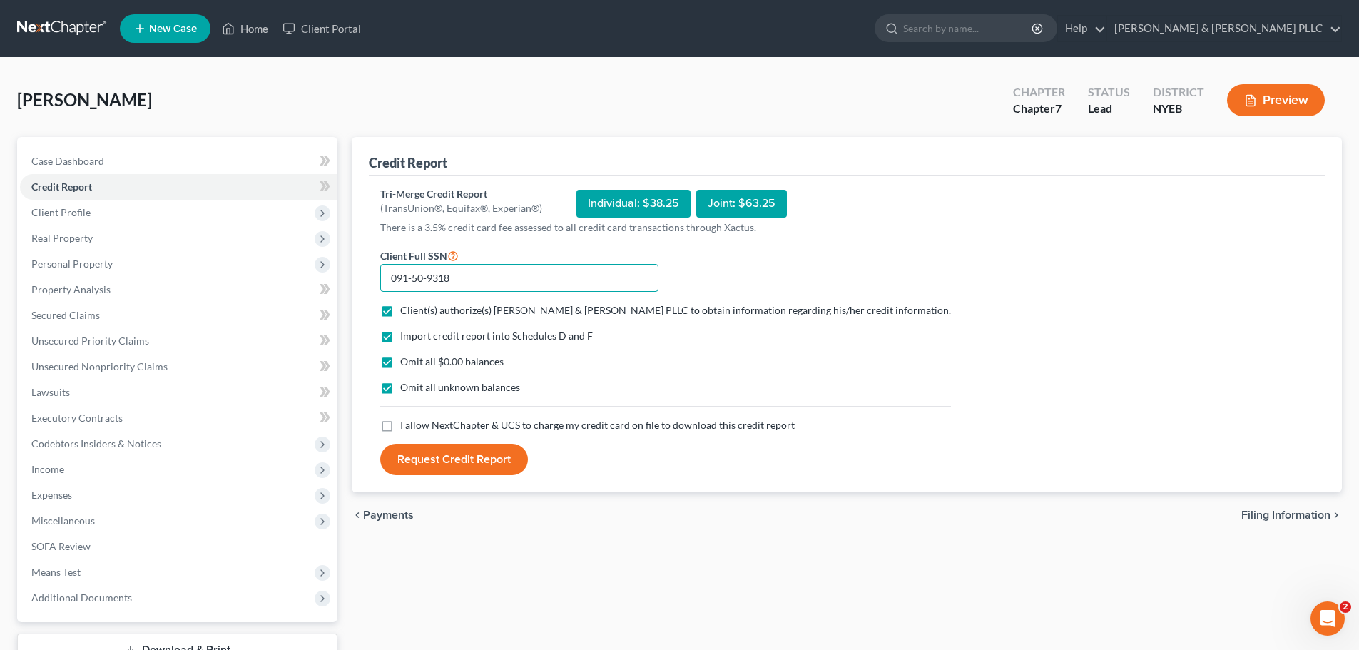
type input "091-50-9318"
click at [459, 423] on span "I allow NextChapter & UCS to charge my credit card on file to download this cre…" at bounding box center [597, 425] width 395 height 12
click at [415, 423] on input "I allow NextChapter & UCS to charge my credit card on file to download this cre…" at bounding box center [410, 422] width 9 height 9
checkbox input "true"
click at [459, 388] on span "Omit all unknown balances" at bounding box center [460, 387] width 120 height 12
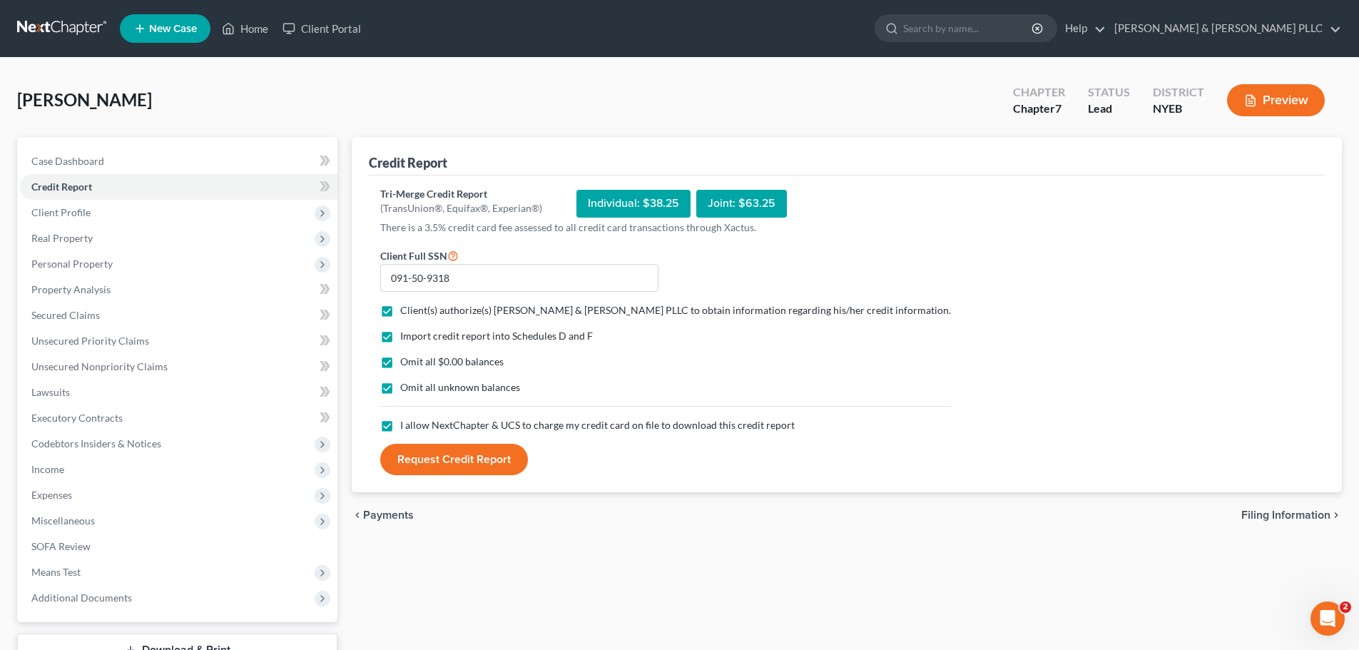
click at [415, 388] on input "Omit all unknown balances" at bounding box center [410, 384] width 9 height 9
click at [487, 392] on span "Omit all unknown balances" at bounding box center [460, 387] width 120 height 12
click at [415, 390] on input "Omit all unknown balances" at bounding box center [410, 384] width 9 height 9
checkbox input "true"
click at [492, 462] on button "Request Credit Report" at bounding box center [454, 459] width 148 height 31
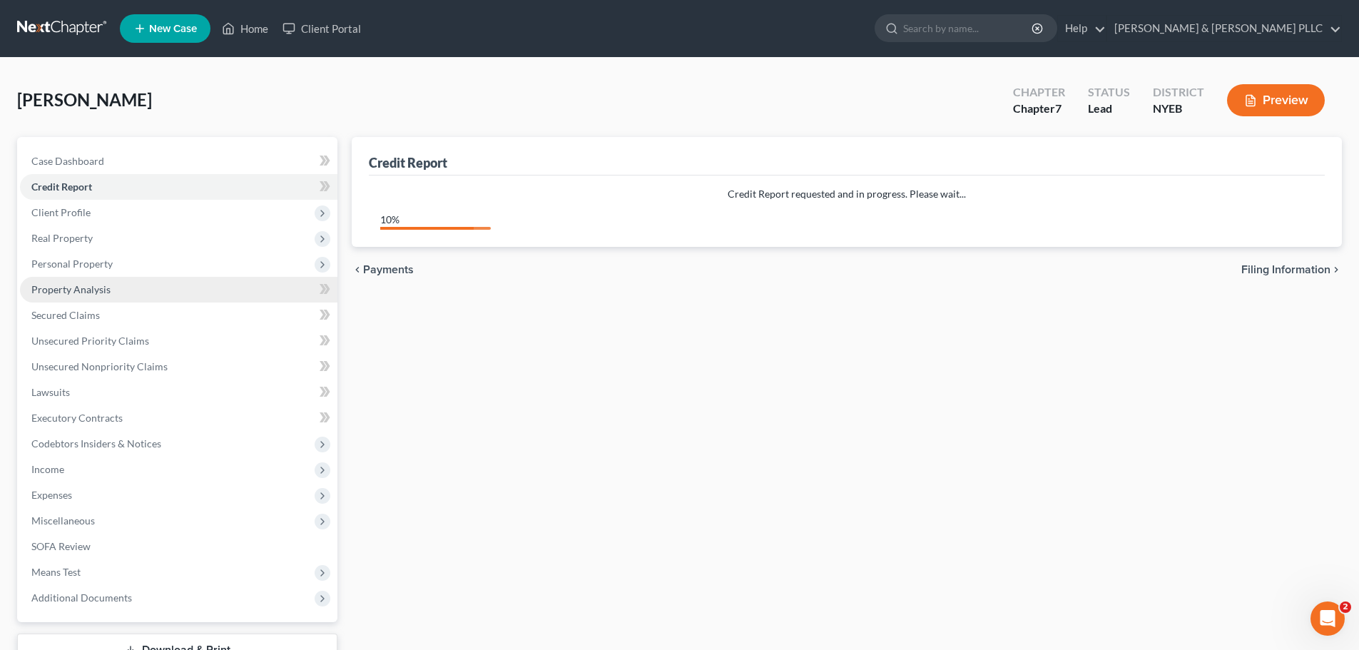
click at [176, 280] on link "Property Analysis" at bounding box center [178, 290] width 317 height 26
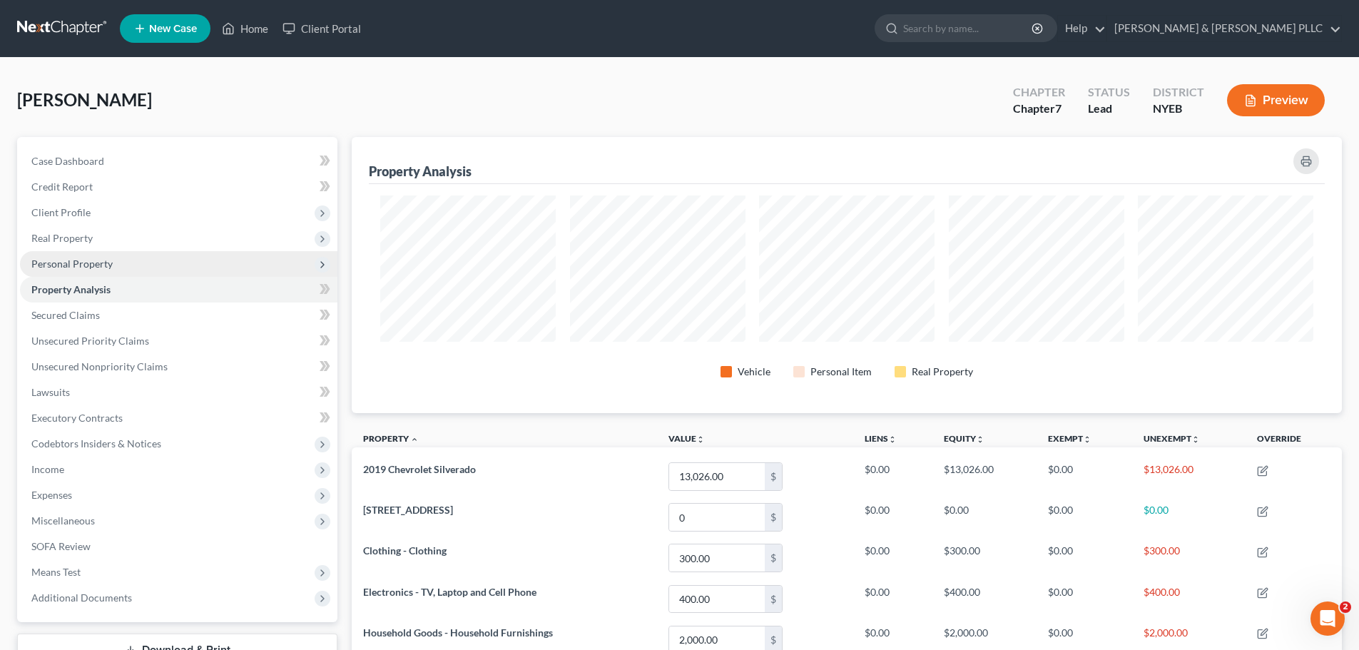
scroll to position [276, 990]
click at [184, 275] on span "Personal Property" at bounding box center [178, 264] width 317 height 26
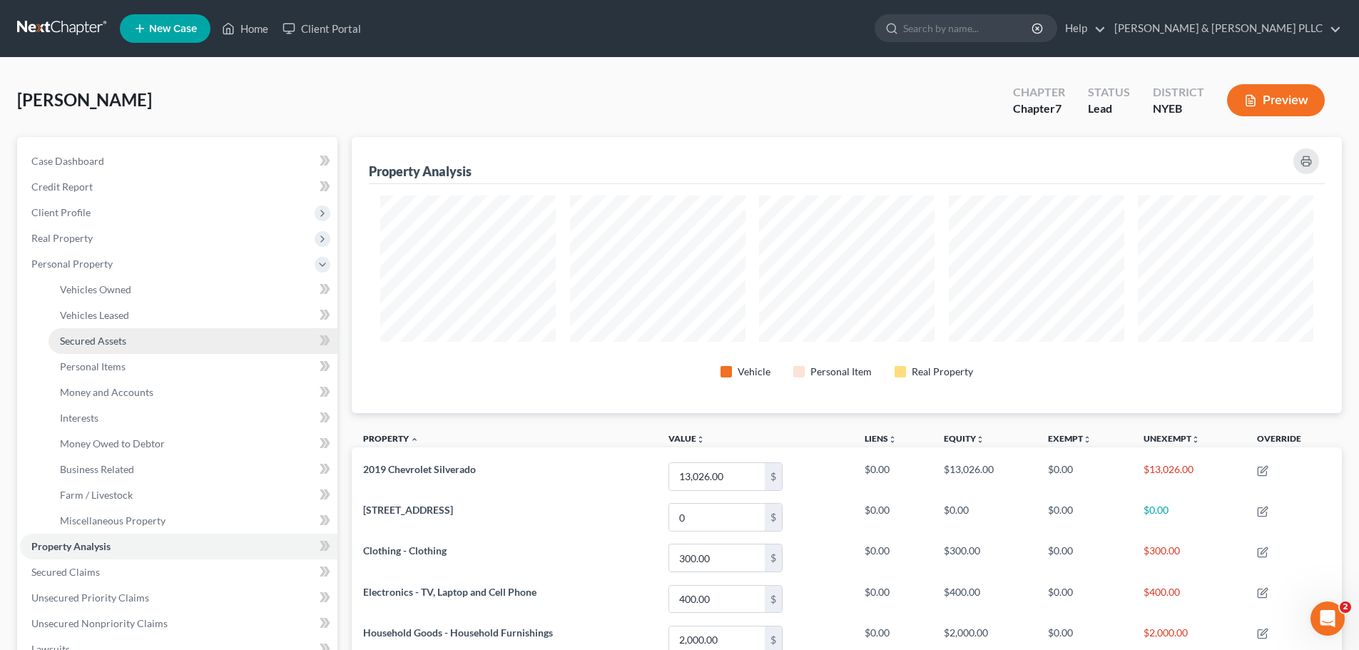
click at [210, 343] on link "Secured Assets" at bounding box center [193, 341] width 289 height 26
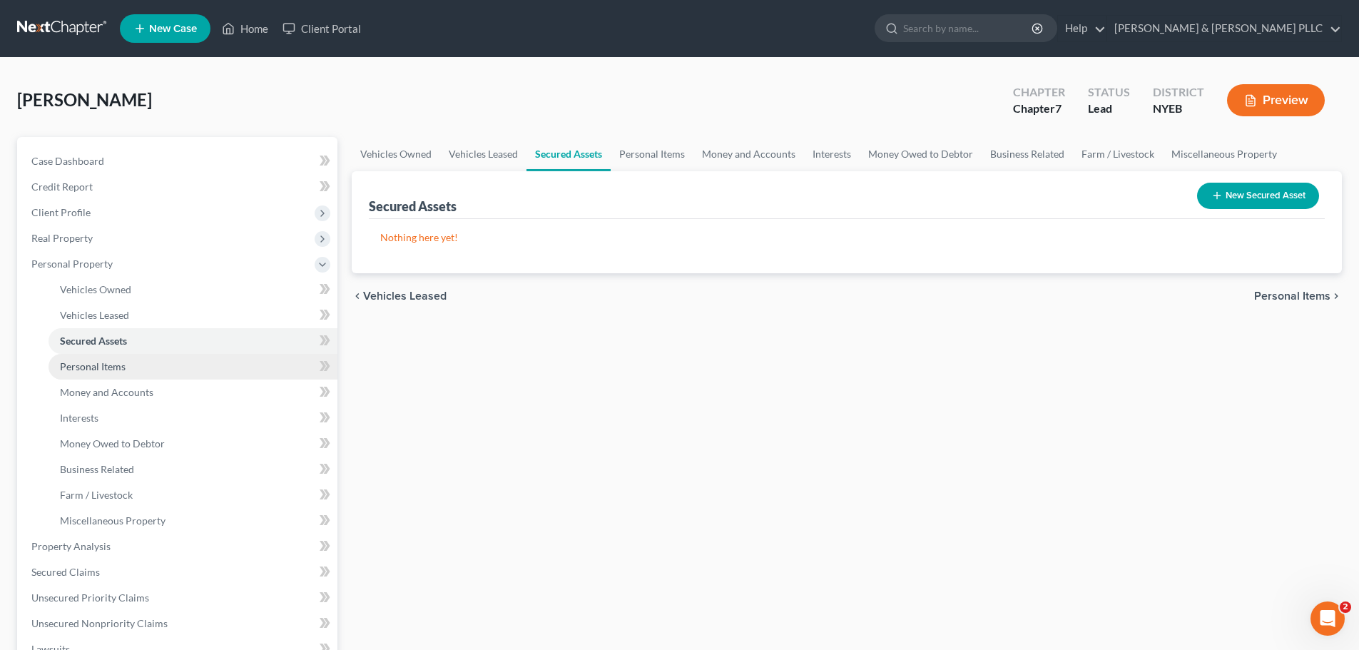
click at [212, 370] on link "Personal Items" at bounding box center [193, 367] width 289 height 26
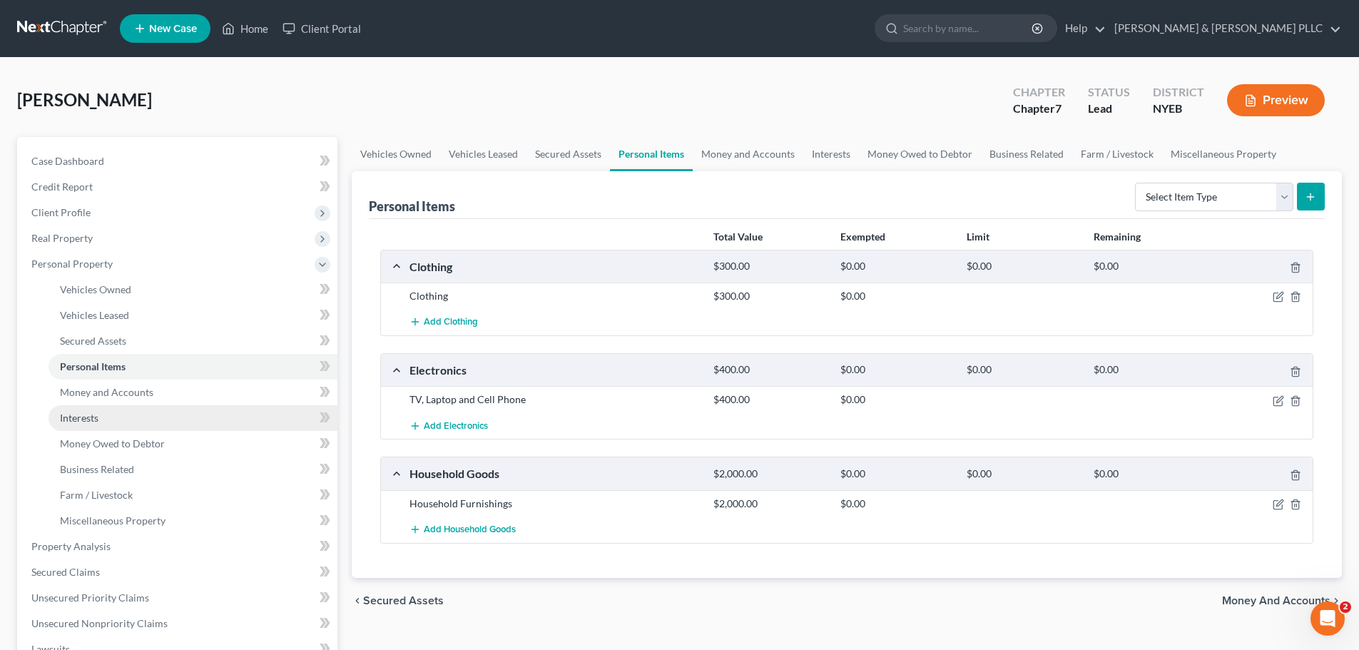
click at [203, 414] on link "Interests" at bounding box center [193, 418] width 289 height 26
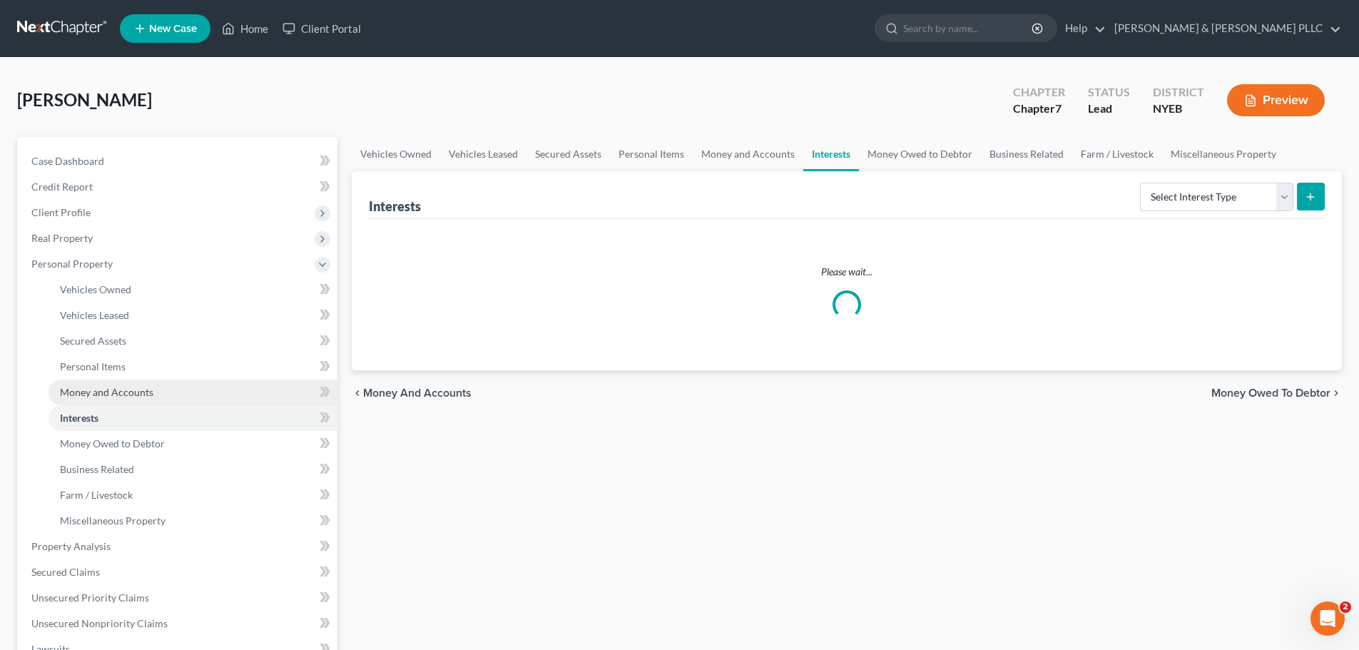
click at [206, 398] on link "Money and Accounts" at bounding box center [193, 393] width 289 height 26
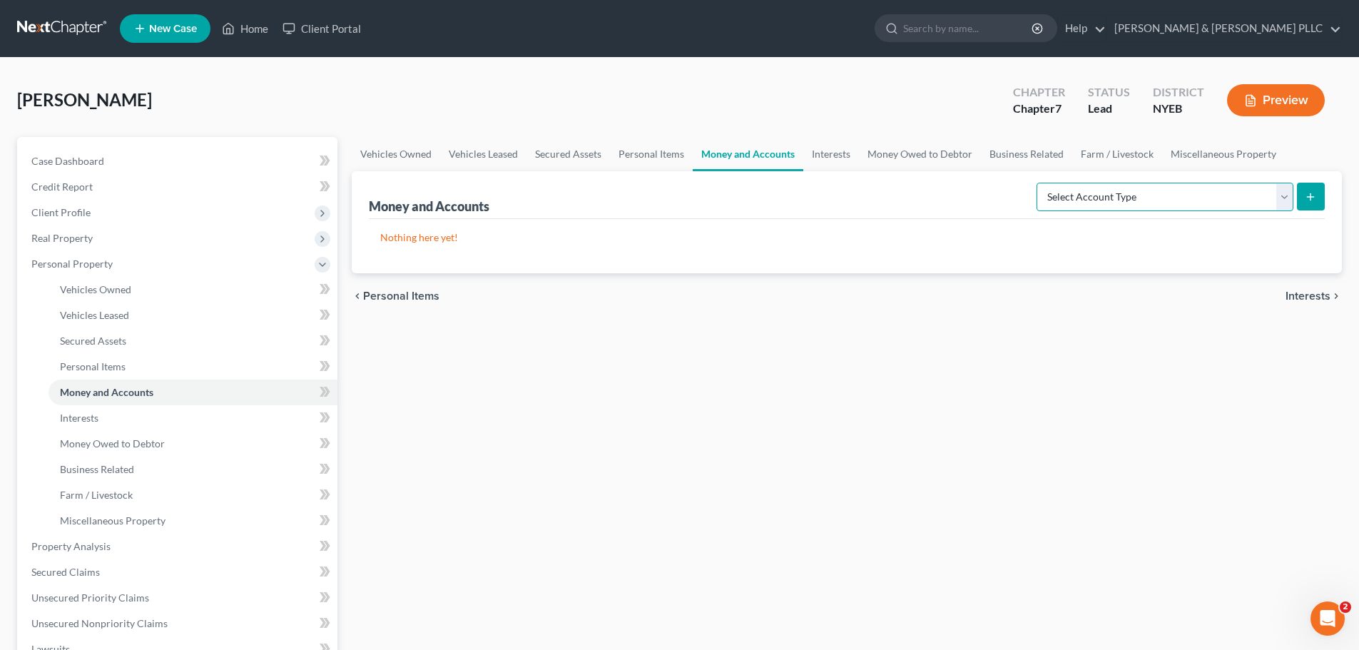
click at [1248, 199] on select "Select Account Type Brokerage Cash on Hand Certificates of Deposit Checking Acc…" at bounding box center [1165, 197] width 257 height 29
select select "checking"
click at [1039, 183] on select "Select Account Type Brokerage Cash on Hand Certificates of Deposit Checking Acc…" at bounding box center [1165, 197] width 257 height 29
click at [1300, 190] on button "submit" at bounding box center [1311, 197] width 28 height 28
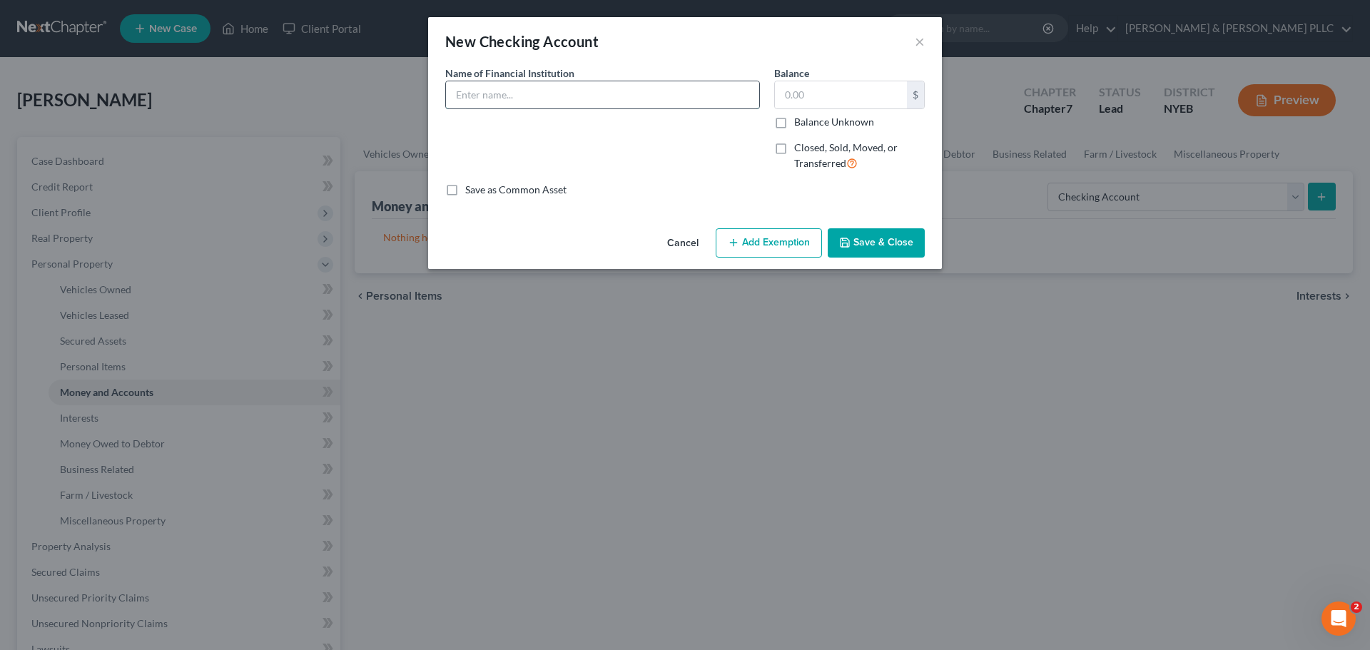
click at [566, 96] on input "text" at bounding box center [602, 94] width 313 height 27
paste input "Citizen Bank Checking #8859"
type input "Citizen Bank Checking #8859"
click at [815, 103] on input "text" at bounding box center [841, 94] width 132 height 27
type input "21.93"
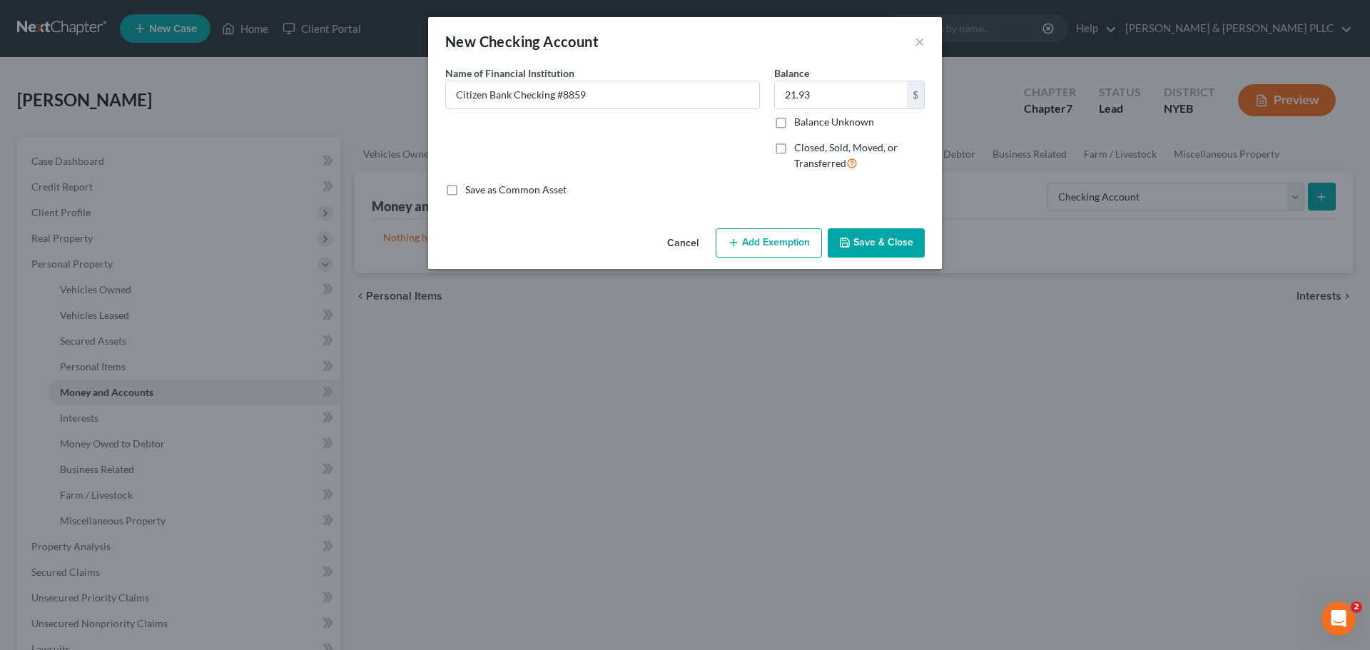
click at [891, 245] on button "Save & Close" at bounding box center [876, 243] width 97 height 30
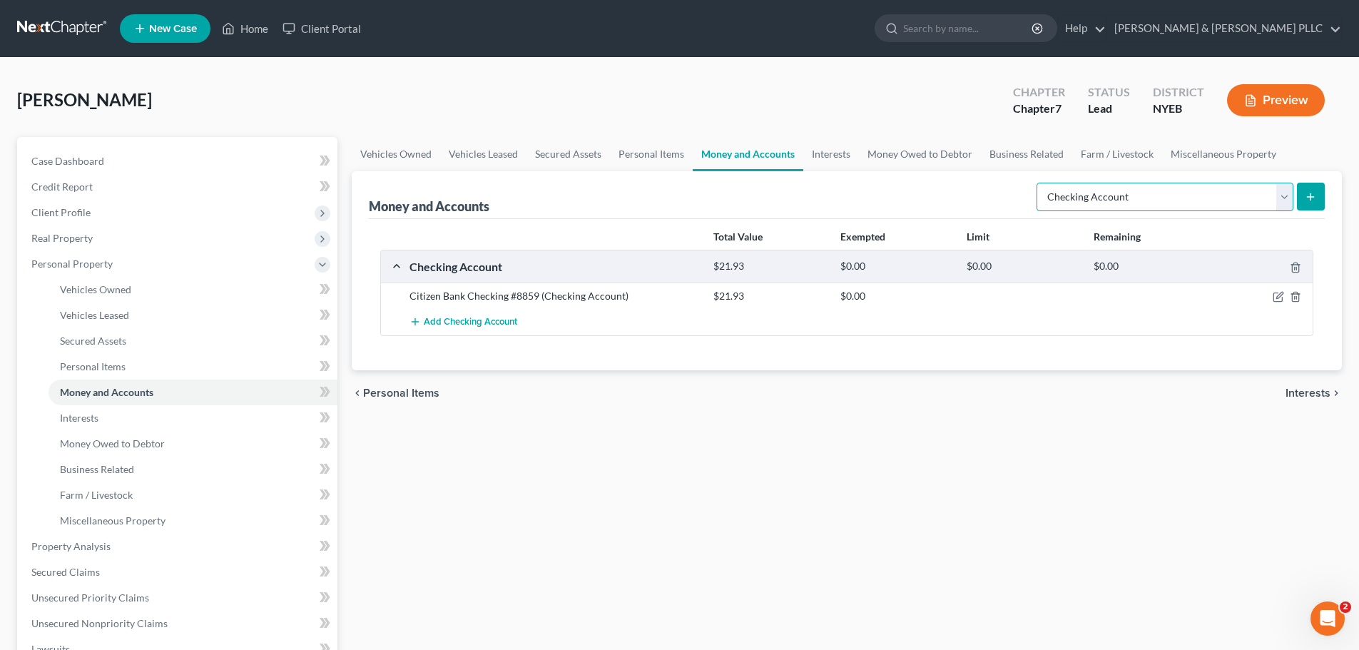
click at [1283, 196] on select "Select Account Type Brokerage Cash on Hand Certificates of Deposit Checking Acc…" at bounding box center [1165, 197] width 257 height 29
select select "savings"
click at [1039, 183] on select "Select Account Type Brokerage Cash on Hand Certificates of Deposit Checking Acc…" at bounding box center [1165, 197] width 257 height 29
click at [1313, 191] on icon "submit" at bounding box center [1310, 196] width 11 height 11
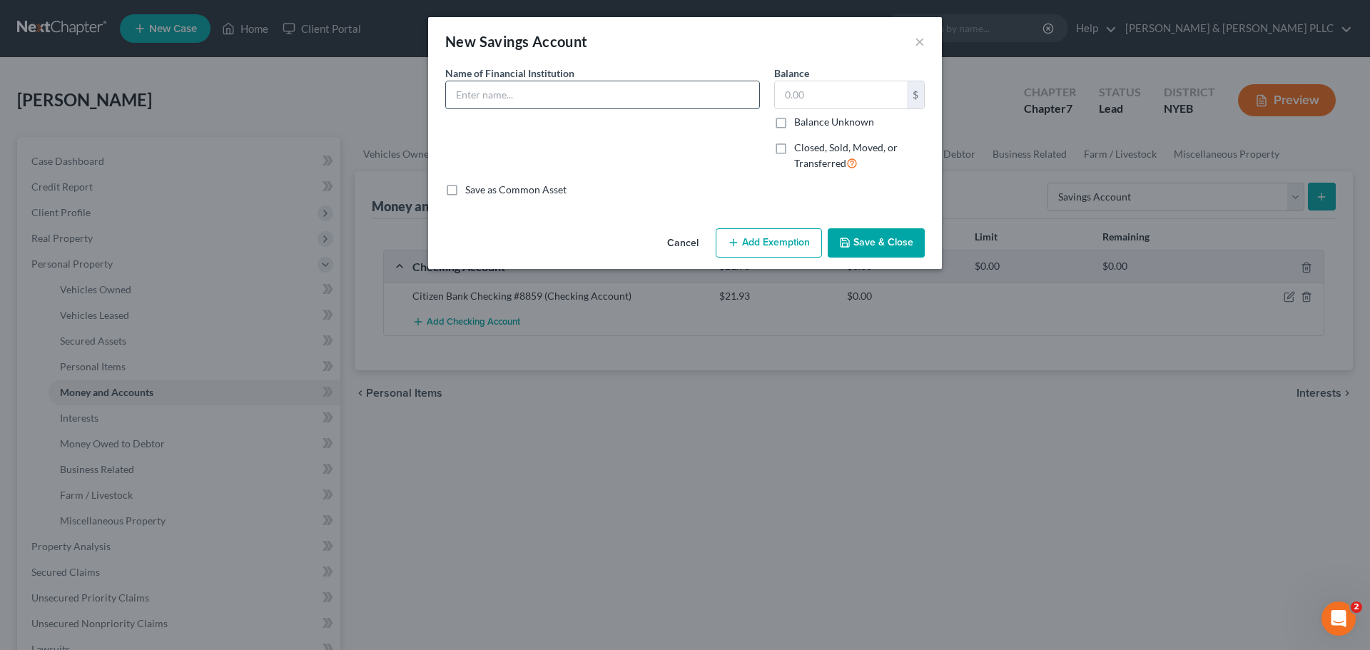
click at [524, 88] on input "text" at bounding box center [602, 94] width 313 height 27
drag, startPoint x: 524, startPoint y: 89, endPoint x: 542, endPoint y: 101, distance: 21.2
drag, startPoint x: 542, startPoint y: 101, endPoint x: 485, endPoint y: 88, distance: 58.5
paste input "Money Market #8178"
type input "Money Market #8178"
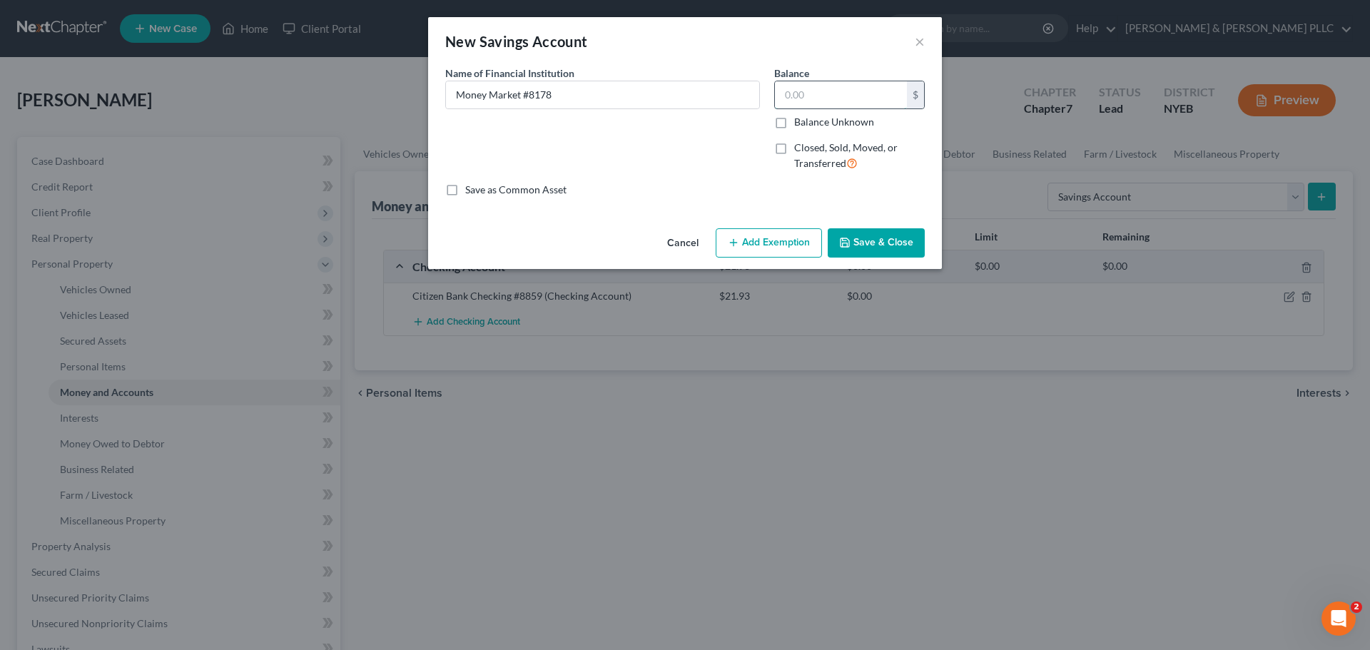
click at [809, 101] on input "text" at bounding box center [841, 94] width 132 height 27
type input "1,312.81"
drag, startPoint x: 570, startPoint y: 86, endPoint x: 527, endPoint y: 94, distance: 43.5
click at [527, 94] on input "Money Market #8178" at bounding box center [602, 94] width 313 height 27
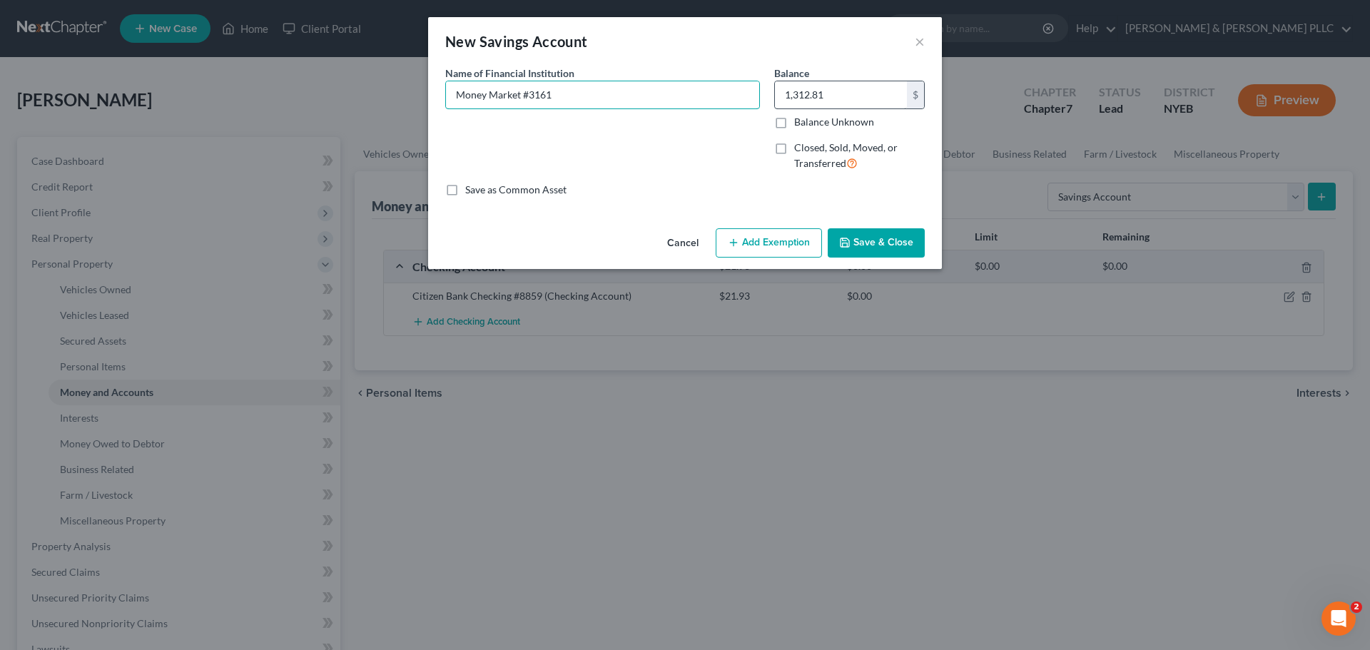
type input "Money Market #3161"
type input "10"
click at [863, 246] on button "Save & Close" at bounding box center [876, 243] width 97 height 30
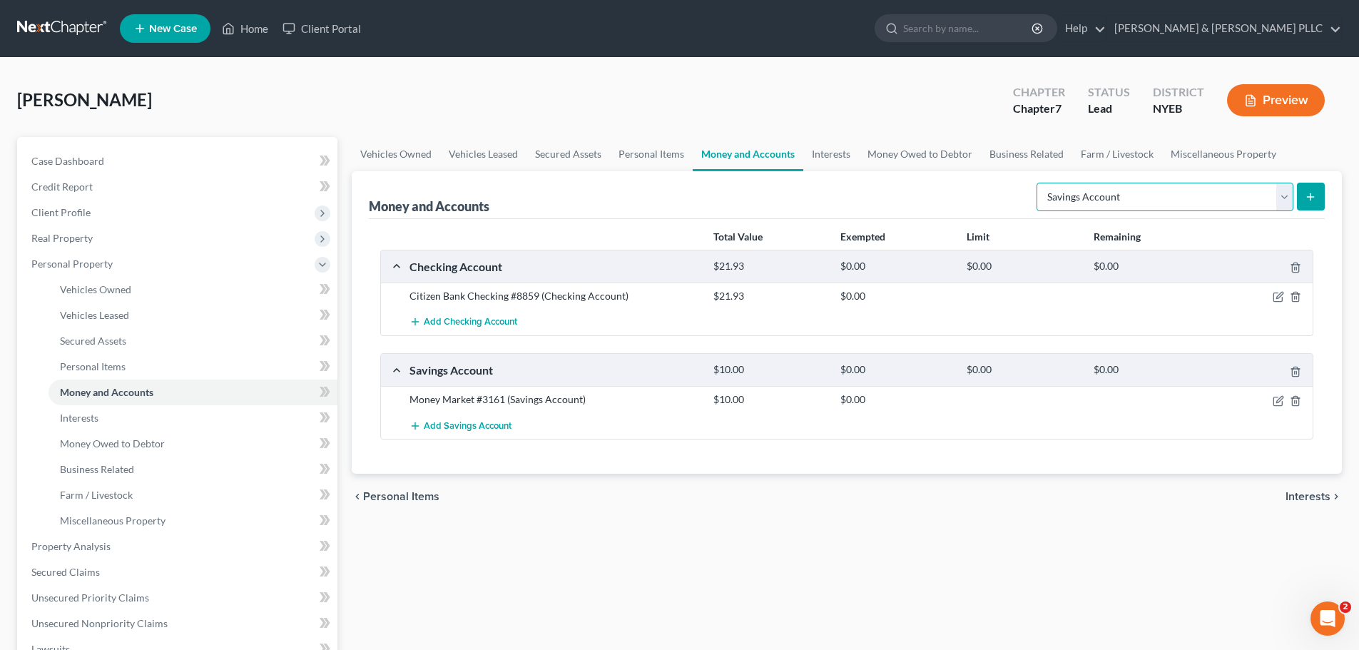
click at [1251, 195] on select "Select Account Type Brokerage Cash on Hand Certificates of Deposit Checking Acc…" at bounding box center [1165, 197] width 257 height 29
click at [739, 289] on div "$21.93" at bounding box center [769, 296] width 126 height 14
click at [452, 333] on button "Add Checking Account" at bounding box center [464, 322] width 108 height 26
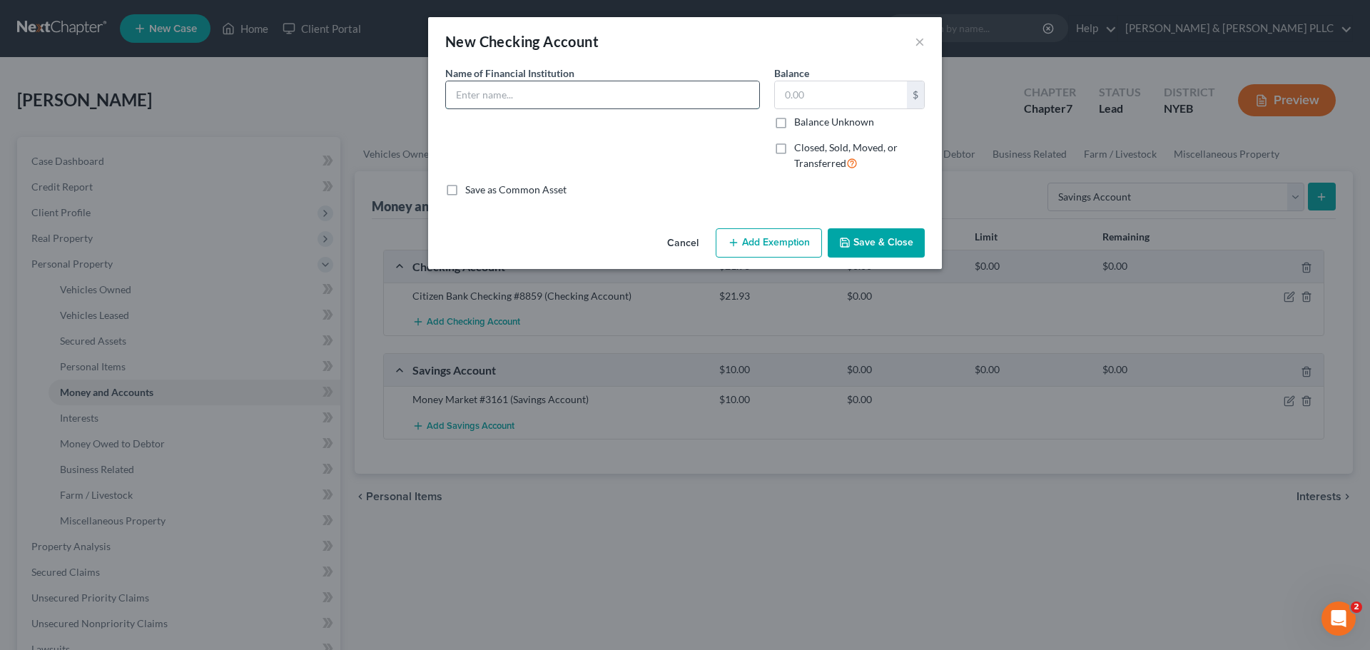
paste input "Money Market #8178"
type input "Money Market #8178"
click at [845, 101] on input "text" at bounding box center [841, 94] width 132 height 27
type input "1,312.81"
click at [870, 243] on button "Save & Close" at bounding box center [876, 243] width 97 height 30
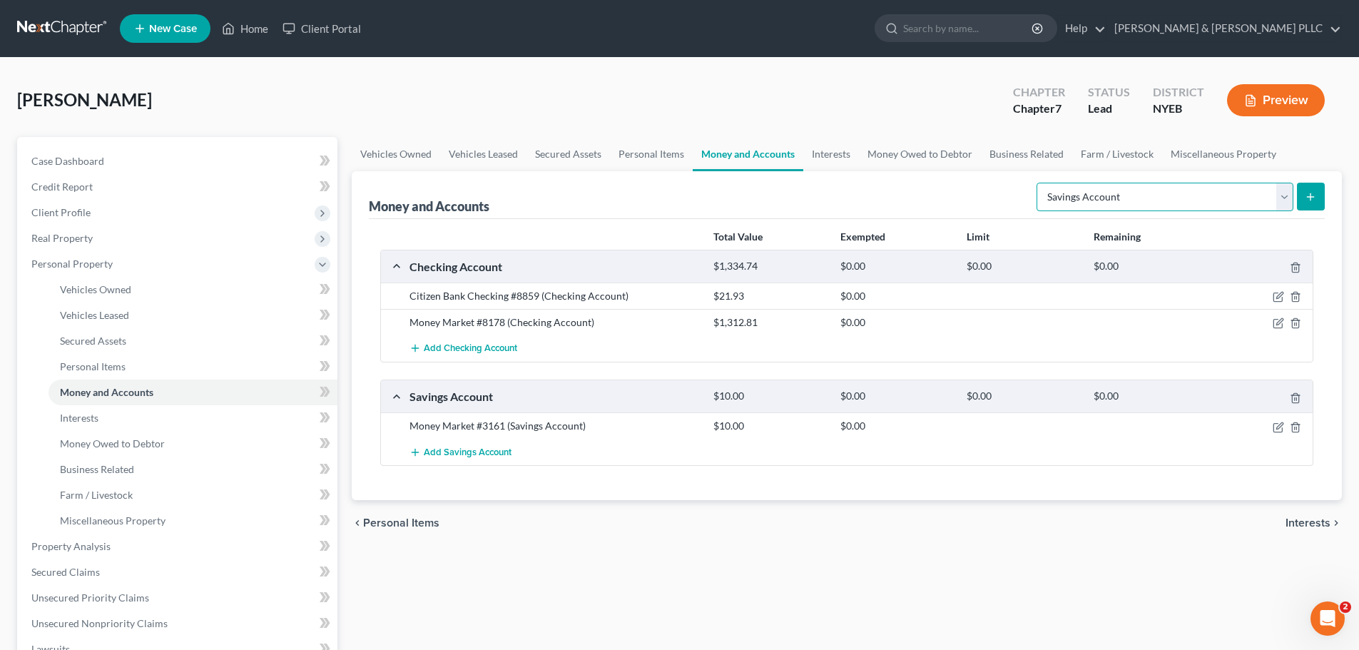
click at [1141, 189] on select "Select Account Type Brokerage Cash on Hand Certificates of Deposit Checking Acc…" at bounding box center [1165, 197] width 257 height 29
click at [561, 151] on link "Secured Assets" at bounding box center [568, 154] width 83 height 34
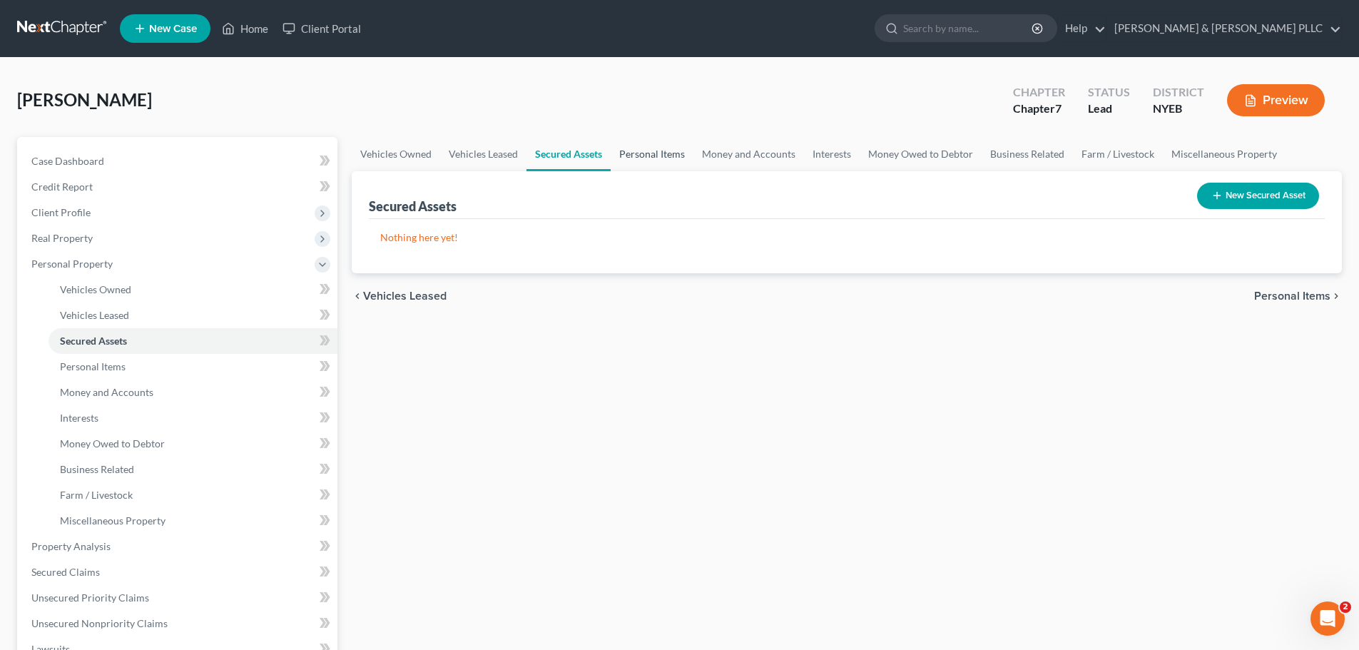
click at [668, 163] on link "Personal Items" at bounding box center [652, 154] width 83 height 34
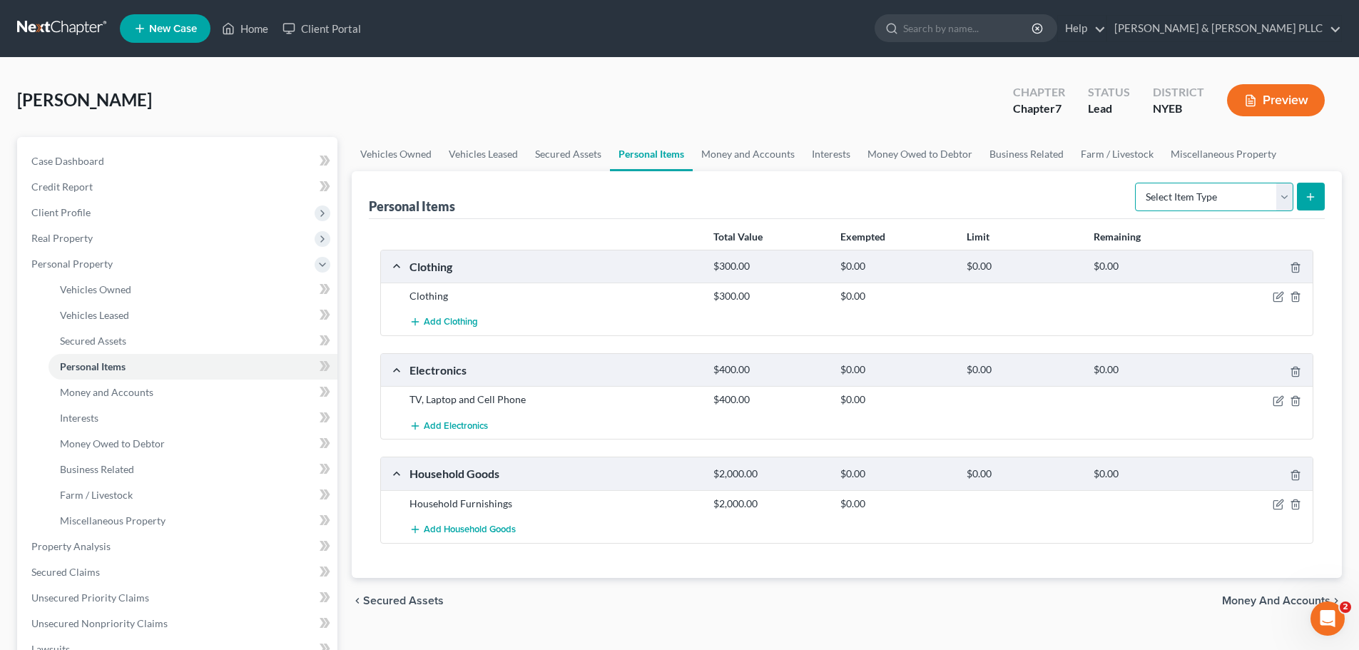
click at [1224, 206] on select "Select Item Type Clothing Collectibles Of Value Electronics Firearms Household …" at bounding box center [1214, 197] width 158 height 29
select select "firearms"
click at [1136, 183] on select "Select Item Type Clothing Collectibles Of Value Electronics Firearms Household …" at bounding box center [1214, 197] width 158 height 29
click at [1318, 200] on button "submit" at bounding box center [1311, 197] width 28 height 28
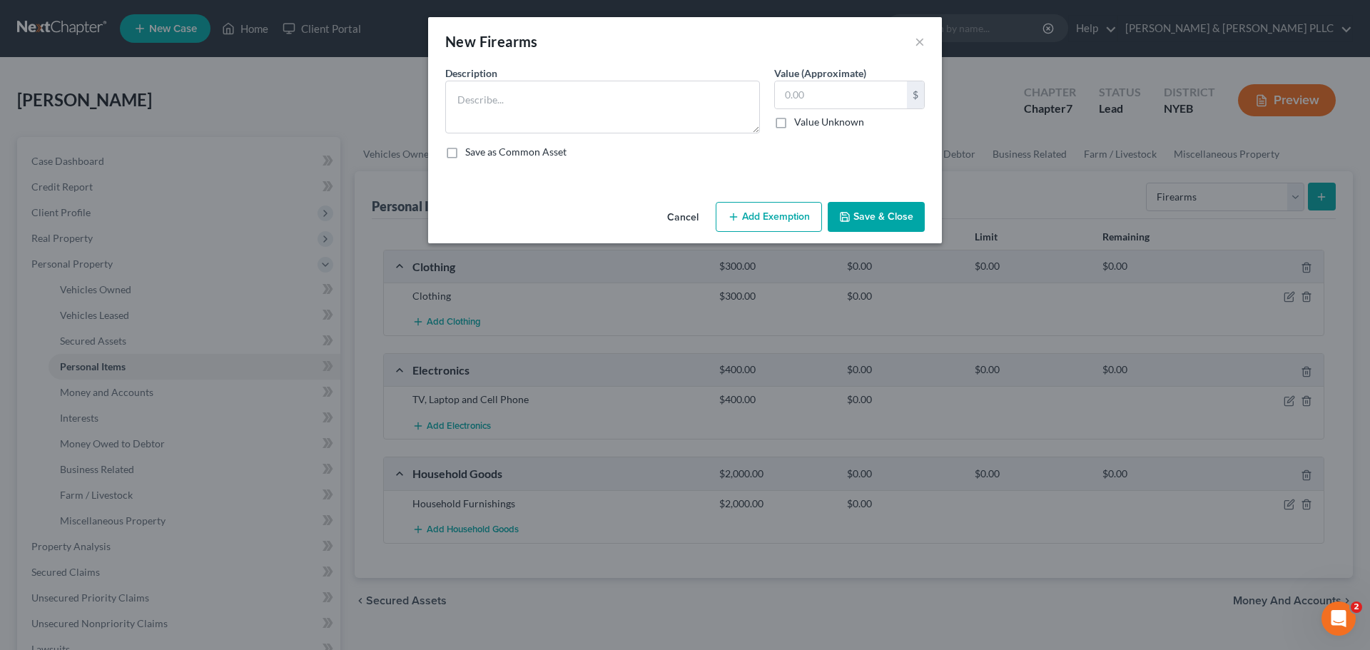
click at [611, 134] on div "Description * Value (Approximate) $ Value Unknown Balance Undetermined $ Value …" at bounding box center [685, 118] width 494 height 105
click at [602, 124] on textarea at bounding box center [602, 107] width 315 height 53
drag, startPoint x: 478, startPoint y: 133, endPoint x: 486, endPoint y: 114, distance: 20.8
paste textarea "2 rifles, 1 shotgun, and two pistols"
type textarea "2 rifles, 1 shotgun, and two pistols"
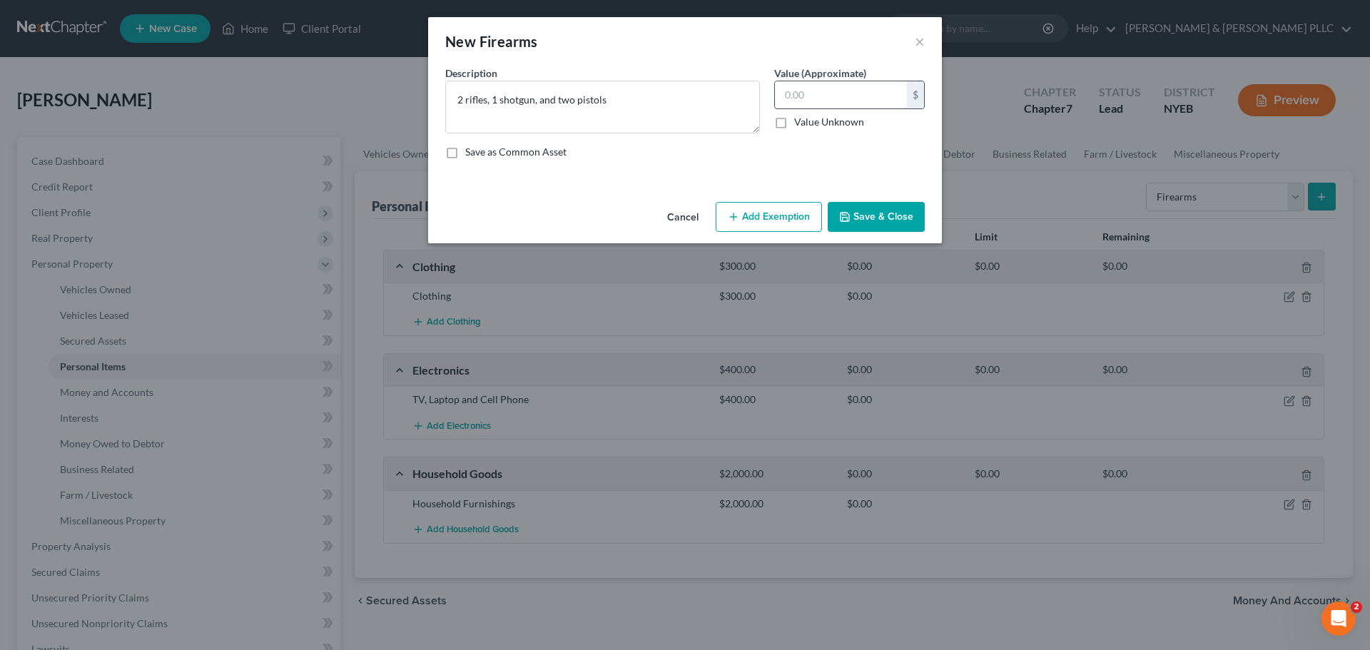
click at [807, 85] on input "text" at bounding box center [841, 94] width 132 height 27
type input "1,000"
click at [569, 105] on textarea "2 rifles, 1 shotgun, and two pistols" at bounding box center [602, 107] width 315 height 53
drag, startPoint x: 574, startPoint y: 103, endPoint x: 556, endPoint y: 104, distance: 17.1
click at [556, 104] on textarea "2 rifles, 1 shotgun, and two pistols" at bounding box center [602, 107] width 315 height 53
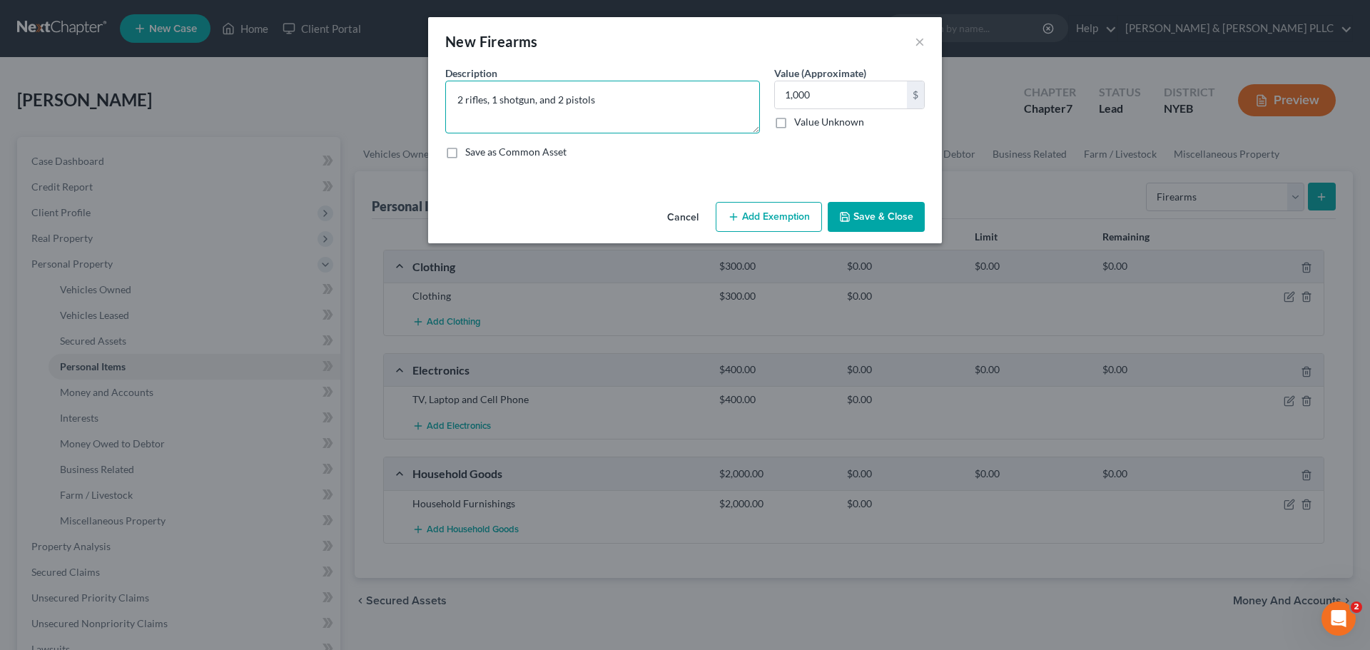
type textarea "2 rifles, 1 shotgun, and 2 pistols"
click at [867, 214] on button "Save & Close" at bounding box center [876, 217] width 97 height 30
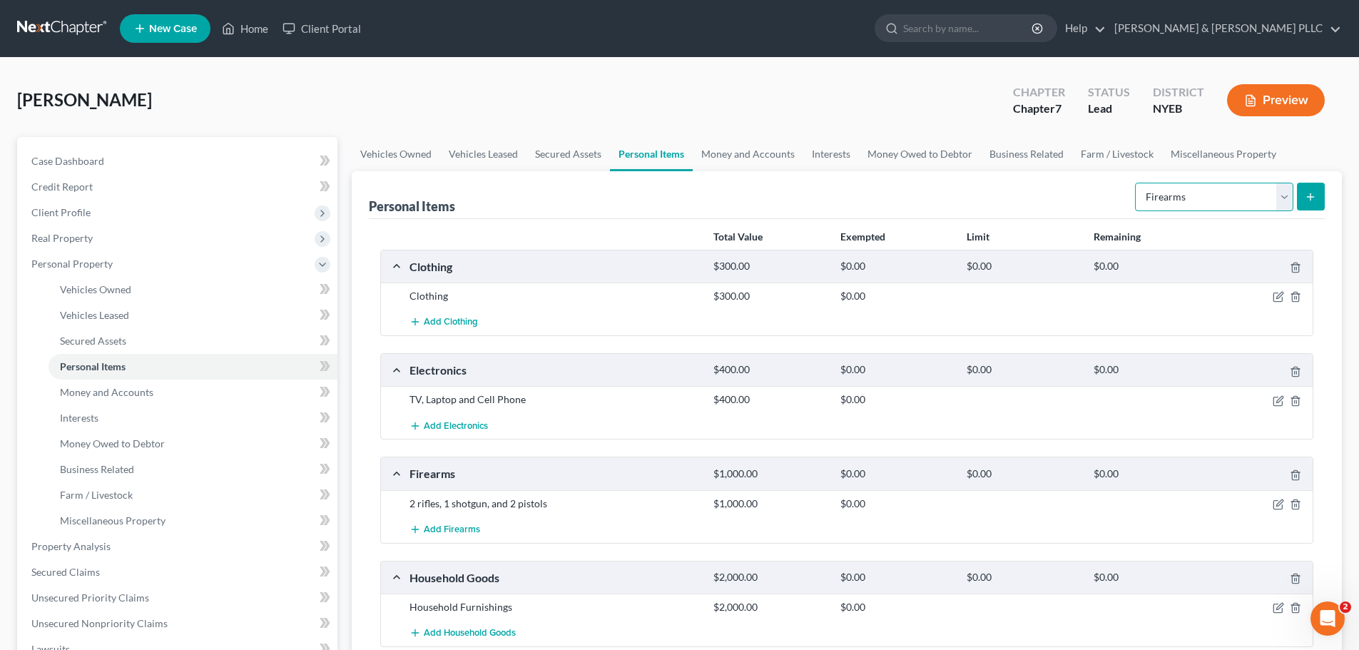
click at [1253, 199] on select "Select Item Type Clothing Collectibles Of Value Electronics Firearms Household …" at bounding box center [1214, 197] width 158 height 29
select select "jewelry"
click at [1136, 183] on select "Select Item Type Clothing Collectibles Of Value Electronics Firearms Household …" at bounding box center [1214, 197] width 158 height 29
click at [1315, 191] on icon "submit" at bounding box center [1310, 196] width 11 height 11
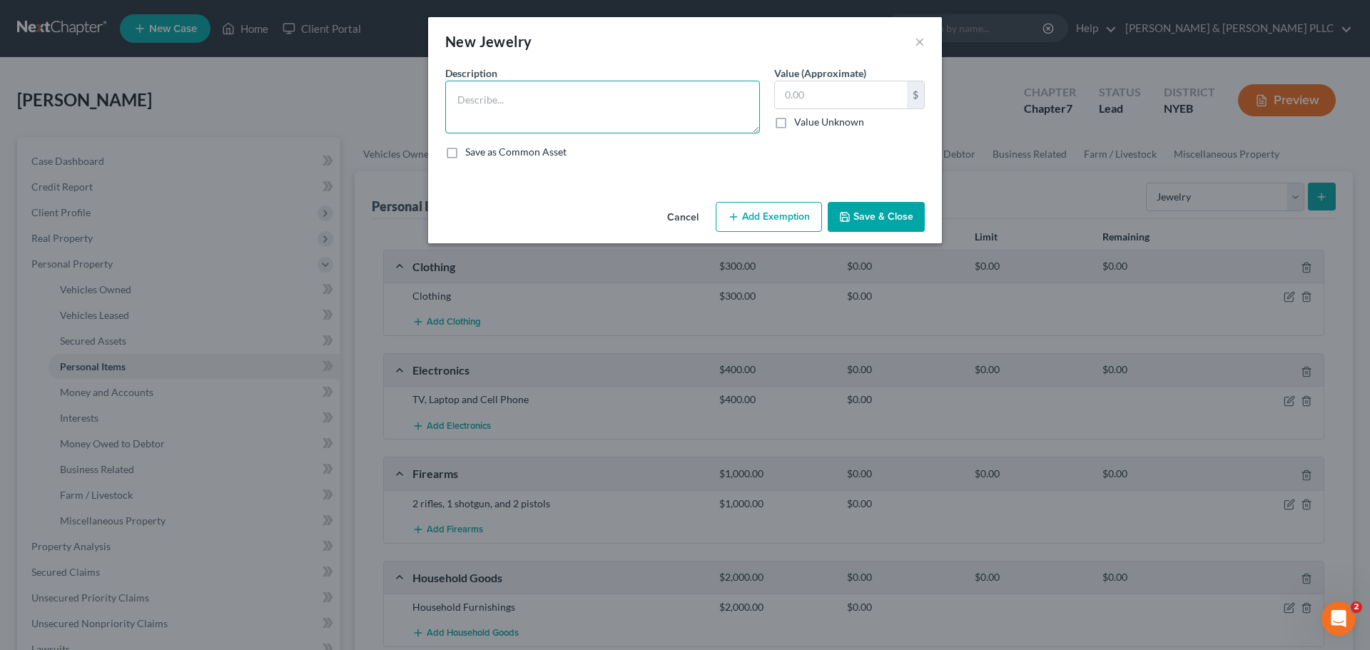
click at [567, 106] on textarea at bounding box center [602, 107] width 315 height 53
type textarea "Wedding rings and watches"
type input "5,000"
click at [870, 223] on button "Save & Close" at bounding box center [876, 217] width 97 height 30
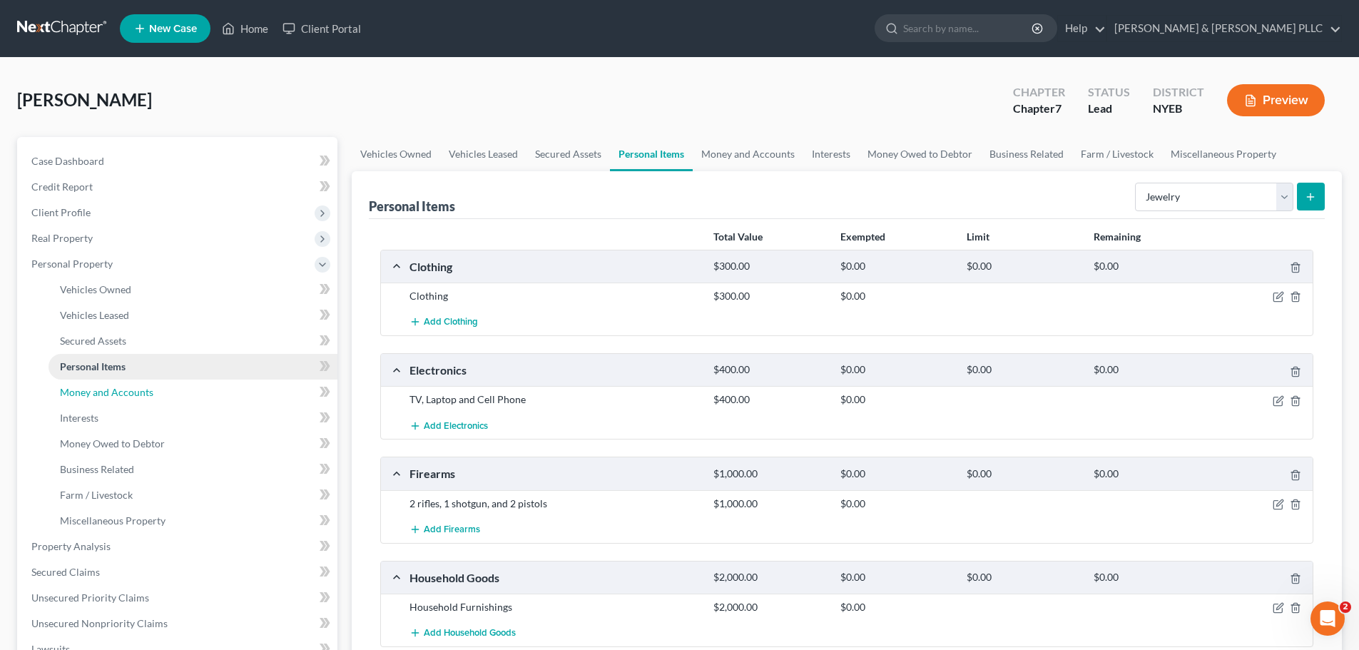
drag, startPoint x: 151, startPoint y: 380, endPoint x: 250, endPoint y: 360, distance: 101.3
click at [151, 380] on link "Money and Accounts" at bounding box center [193, 393] width 289 height 26
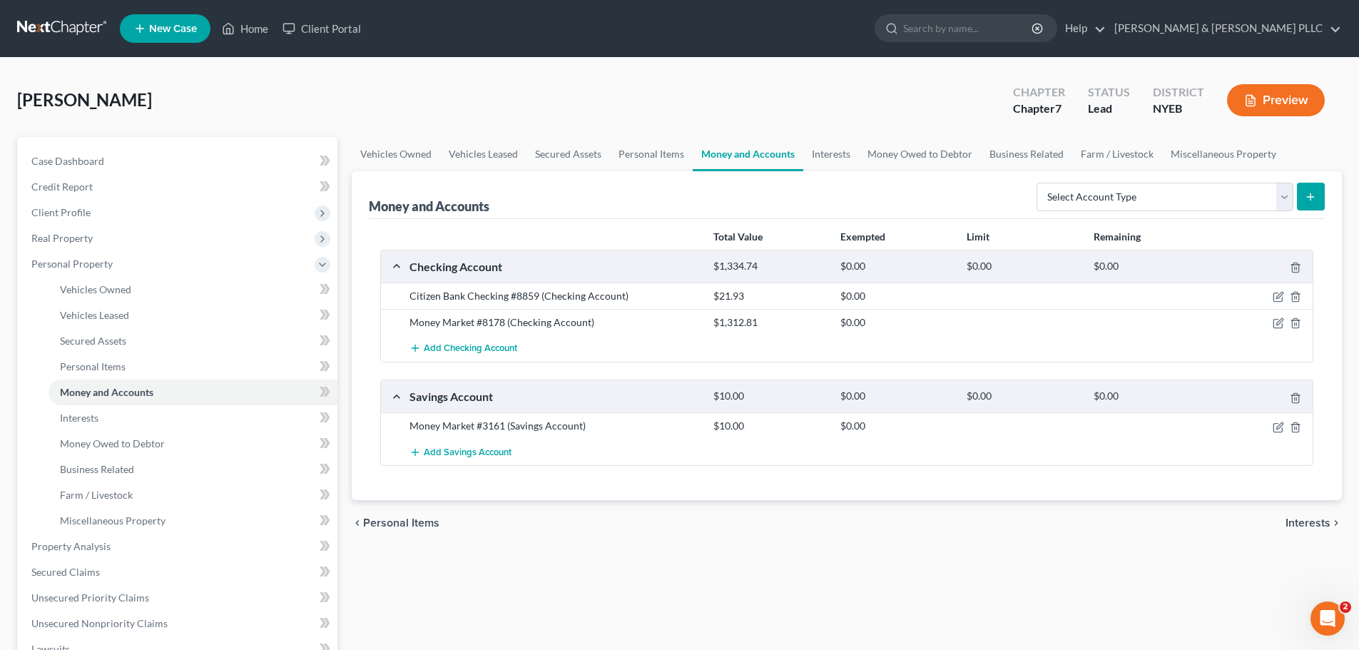
click at [1154, 180] on div "Select Account Type Brokerage Cash on Hand Certificates of Deposit Checking Acc…" at bounding box center [1178, 196] width 294 height 38
click at [1159, 198] on select "Select Account Type Brokerage Cash on Hand Certificates of Deposit Checking Acc…" at bounding box center [1165, 197] width 257 height 29
click at [179, 426] on link "Interests" at bounding box center [193, 418] width 289 height 26
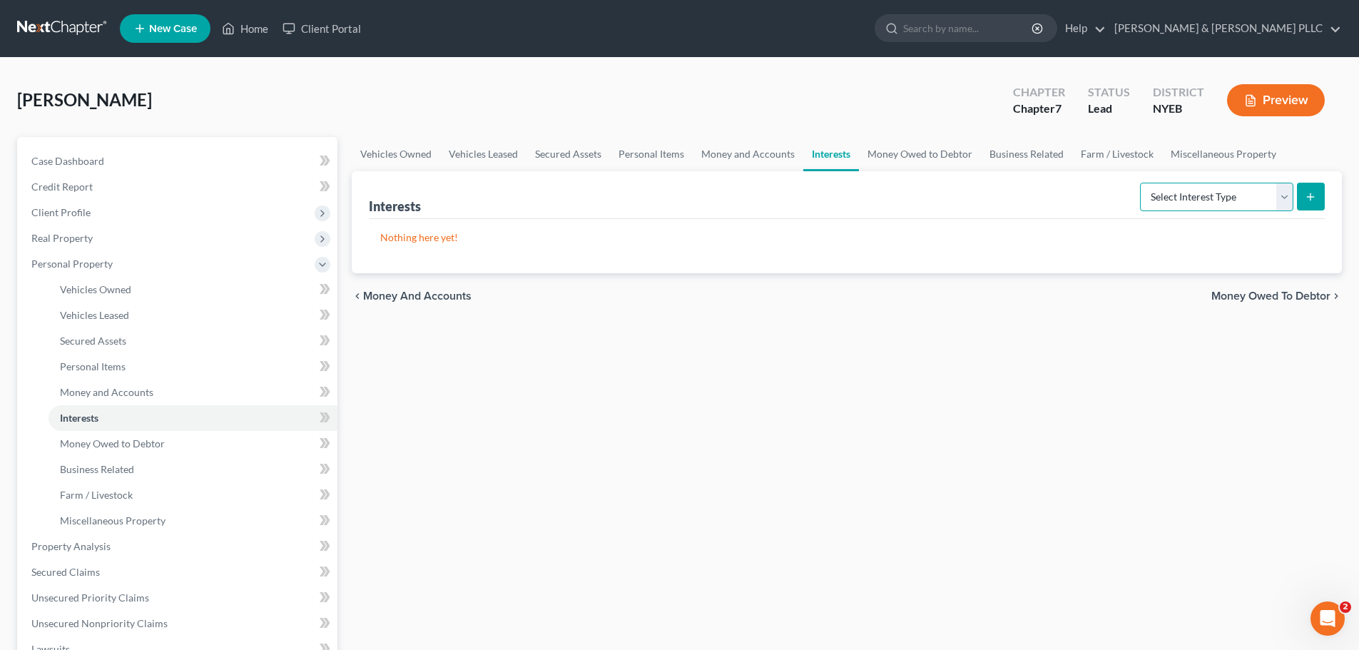
click at [1193, 188] on select "Select Interest Type 401K Annuity Bond Education IRA Government Bond Government…" at bounding box center [1216, 197] width 153 height 29
select select "pension_plan"
click at [1141, 183] on select "Select Interest Type 401K Annuity Bond Education IRA Government Bond Government…" at bounding box center [1216, 197] width 153 height 29
click at [1298, 191] on button "submit" at bounding box center [1311, 197] width 28 height 28
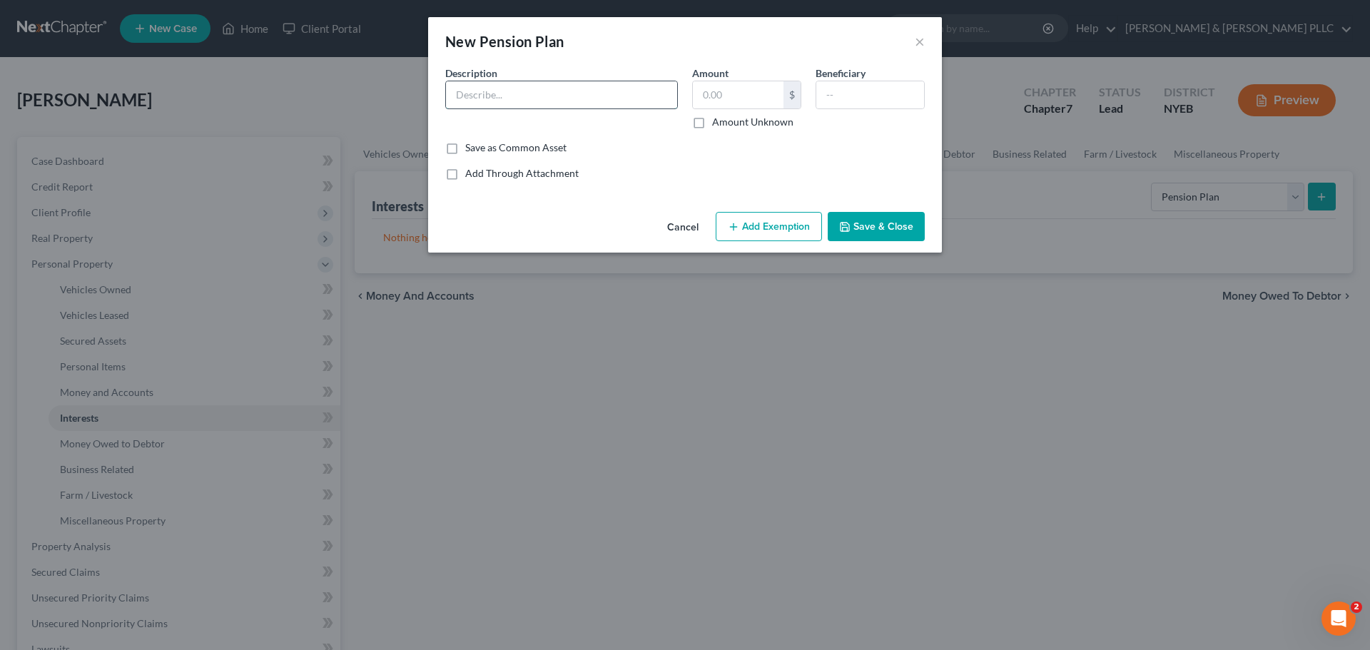
click at [630, 96] on input "text" at bounding box center [561, 94] width 231 height 27
drag, startPoint x: 630, startPoint y: 96, endPoint x: 557, endPoint y: 87, distance: 73.3
paste input "[PERSON_NAME] Republic (Transamerica Retirement"
click at [542, 96] on input "[PERSON_NAME] Republic (Transamerica Retirement" at bounding box center [561, 94] width 231 height 27
type input "[PERSON_NAME] Republic- Transamerica Retirement"
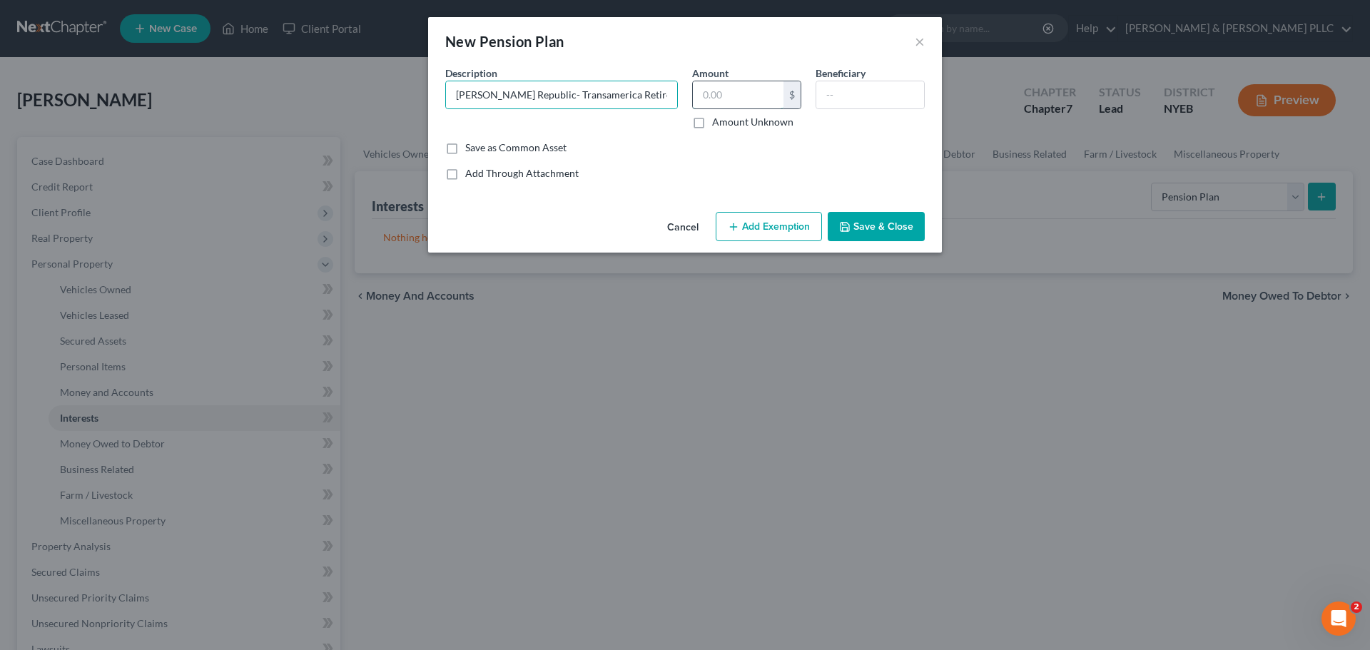
click at [753, 103] on input "text" at bounding box center [738, 94] width 91 height 27
type input "34.65"
click at [864, 240] on button "Save & Close" at bounding box center [876, 227] width 97 height 30
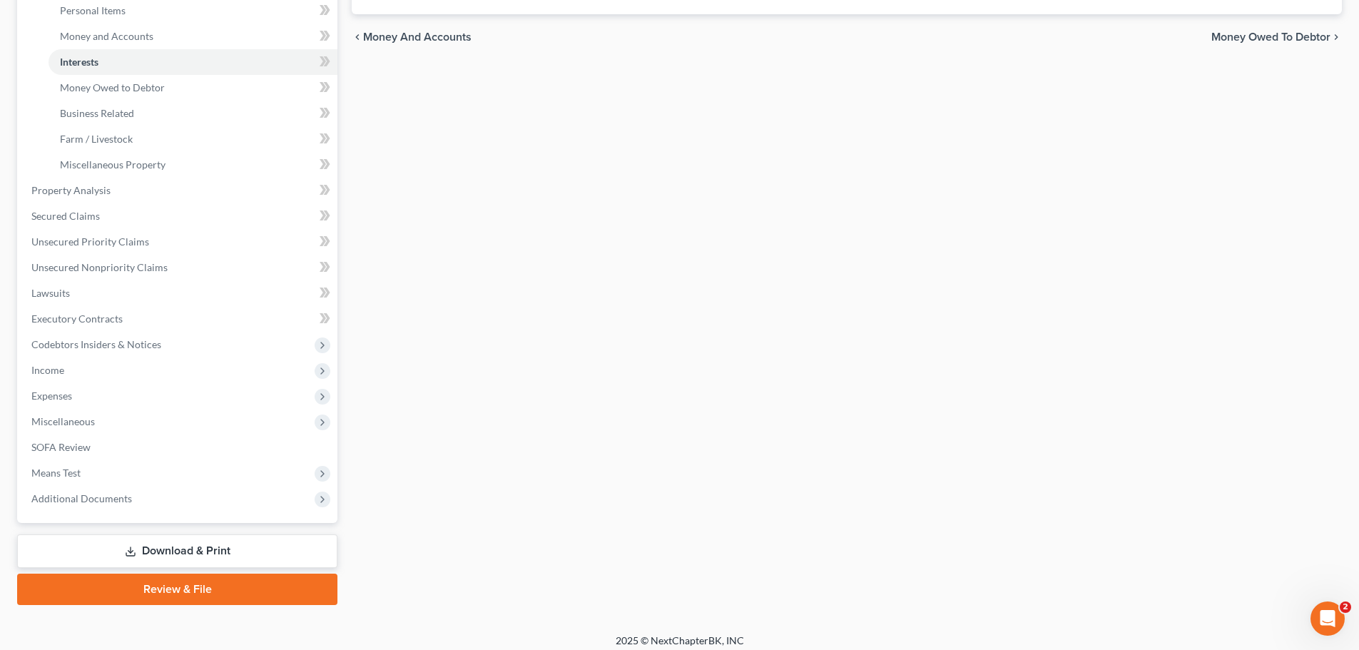
scroll to position [357, 0]
click at [155, 509] on span "Additional Documents" at bounding box center [178, 498] width 317 height 26
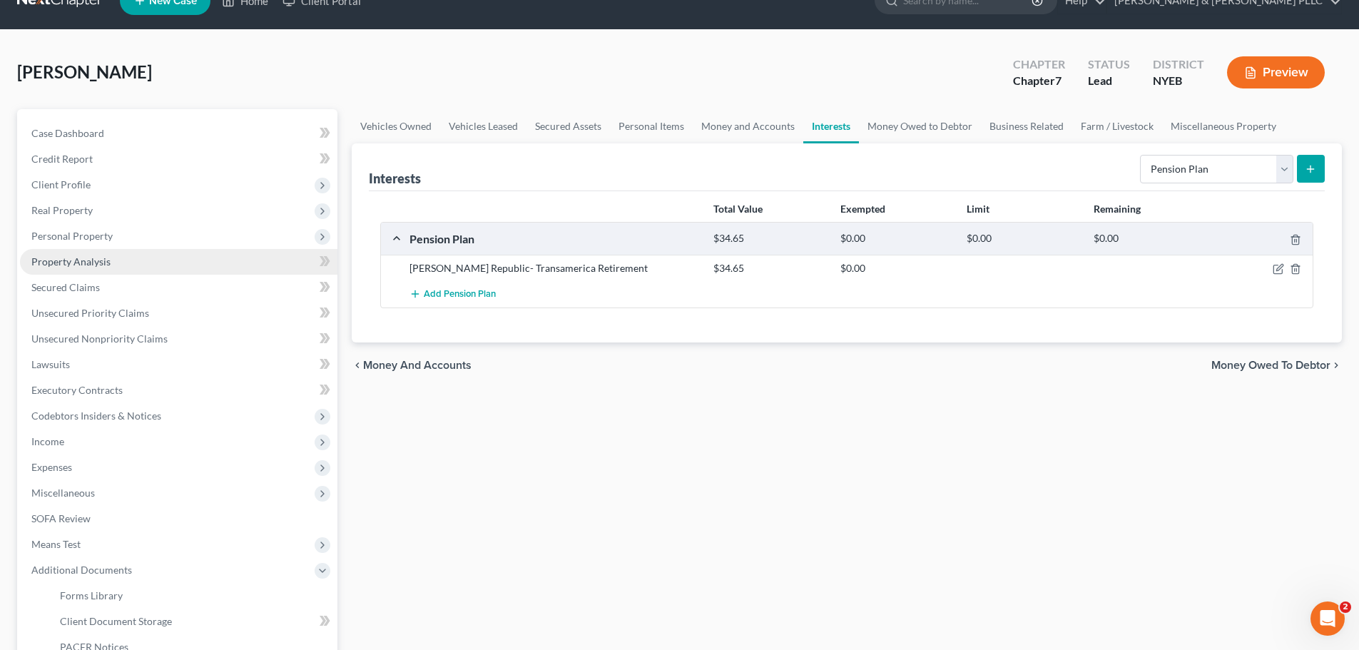
scroll to position [23, 0]
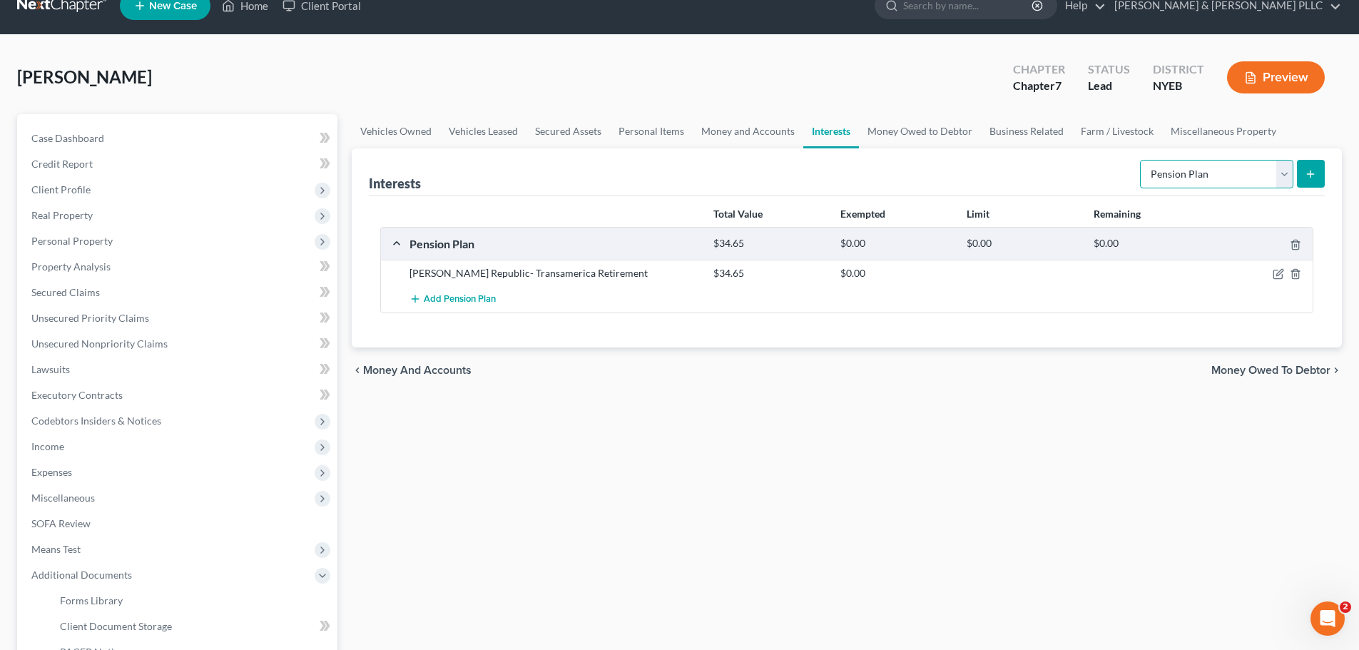
click at [1234, 161] on select "Select Interest Type 401K Annuity Bond Education IRA Government Bond Government…" at bounding box center [1216, 174] width 153 height 29
click at [1228, 165] on select "Select Interest Type 401K Annuity Bond Education IRA Government Bond Government…" at bounding box center [1216, 174] width 153 height 29
click at [1212, 176] on select "Select Interest Type 401K Annuity Bond Education IRA Government Bond Government…" at bounding box center [1216, 174] width 153 height 29
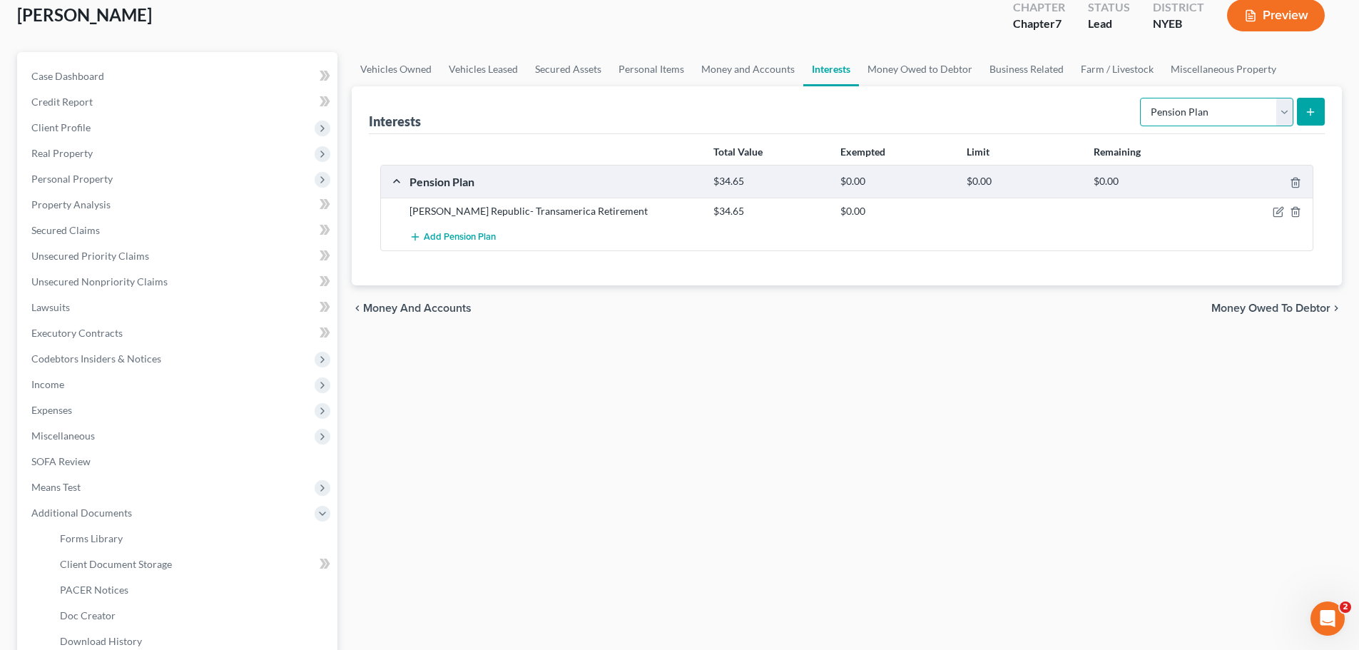
scroll to position [166, 0]
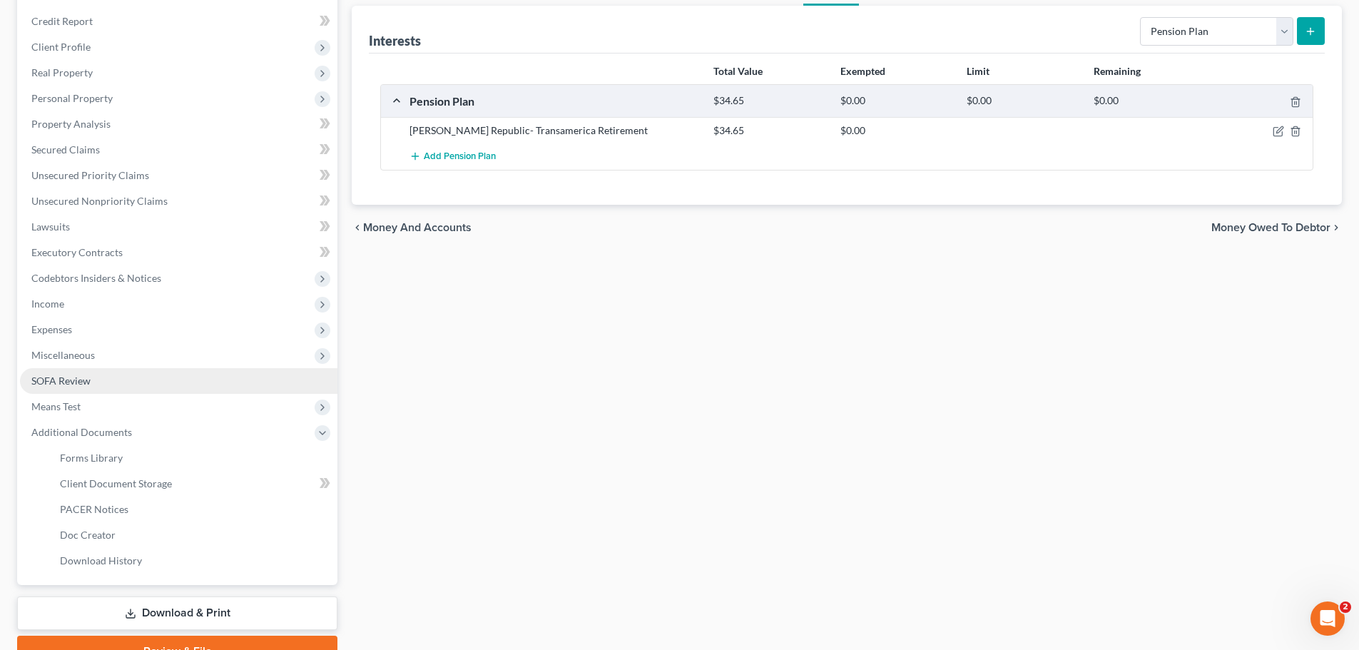
click at [178, 385] on link "SOFA Review" at bounding box center [178, 381] width 317 height 26
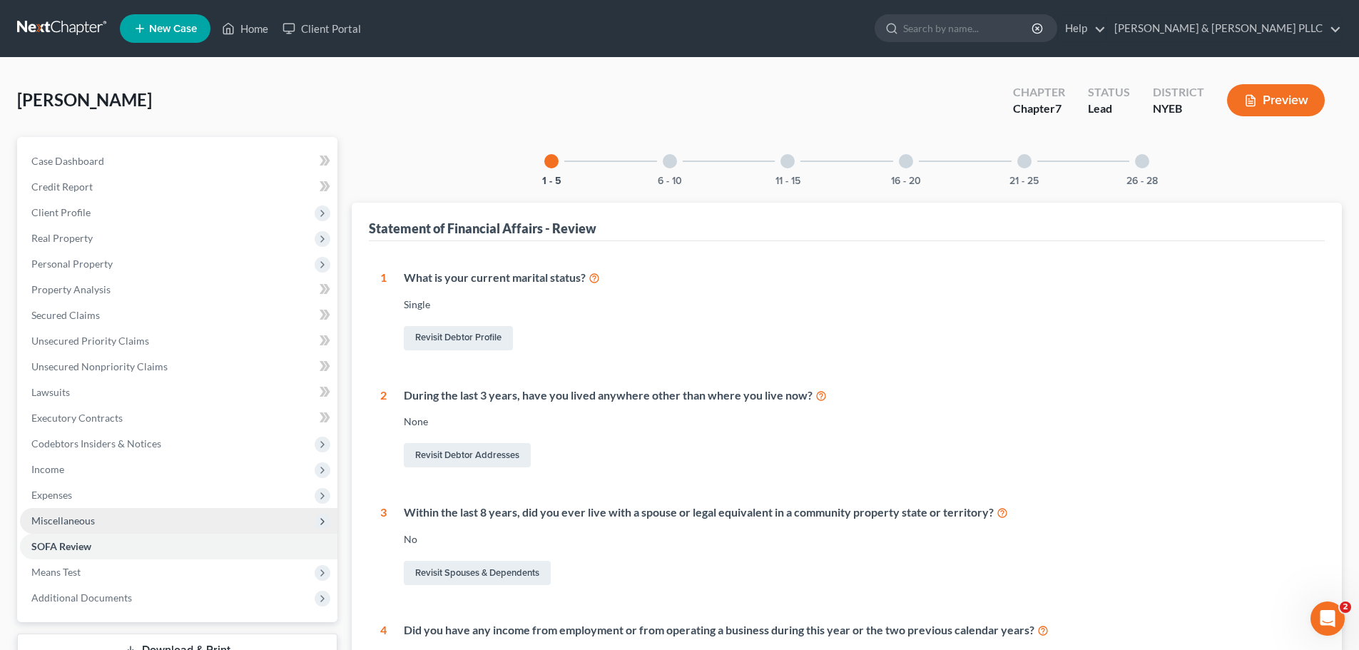
click at [136, 519] on span "Miscellaneous" at bounding box center [178, 521] width 317 height 26
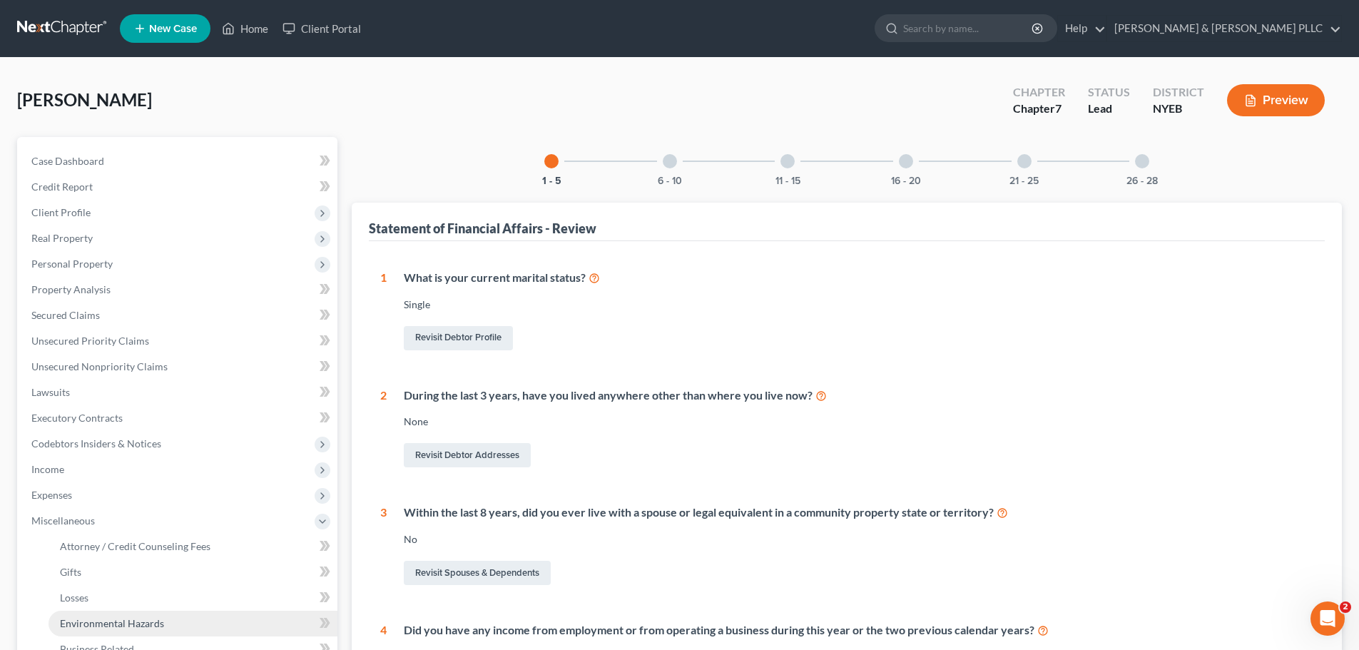
scroll to position [71, 0]
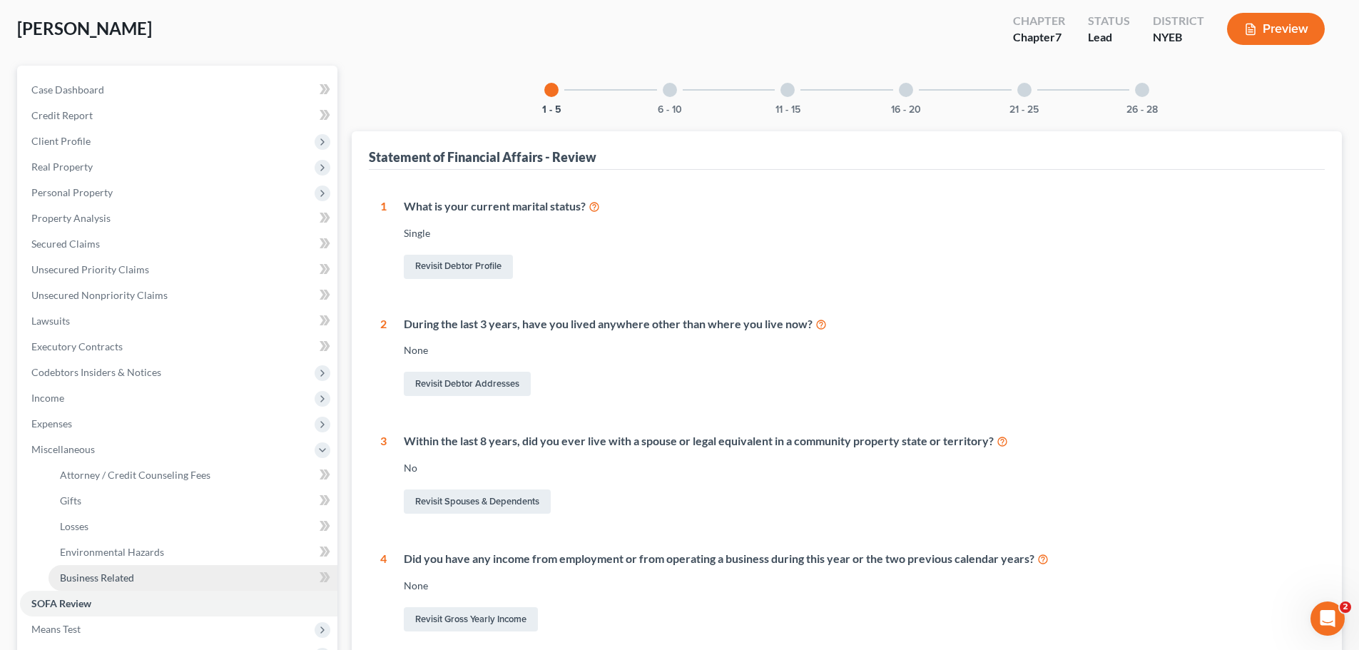
click at [166, 579] on link "Business Related" at bounding box center [193, 578] width 289 height 26
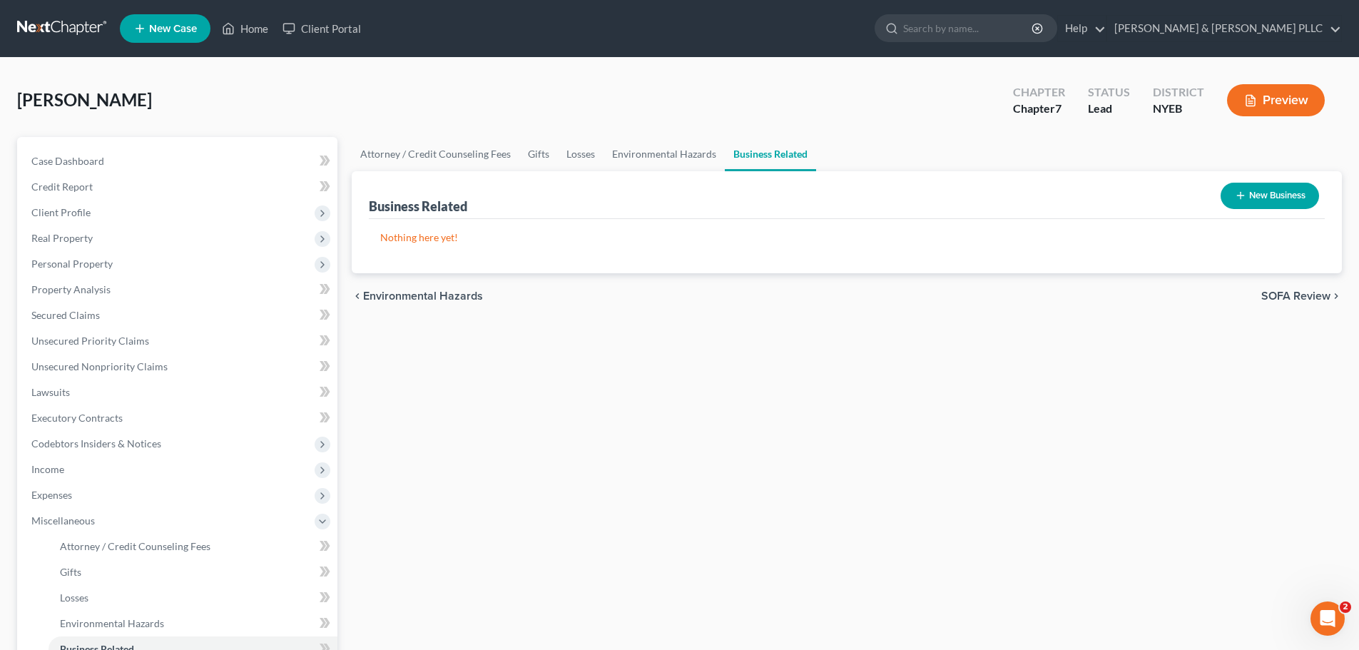
click at [1245, 193] on button "New Business" at bounding box center [1270, 196] width 98 height 26
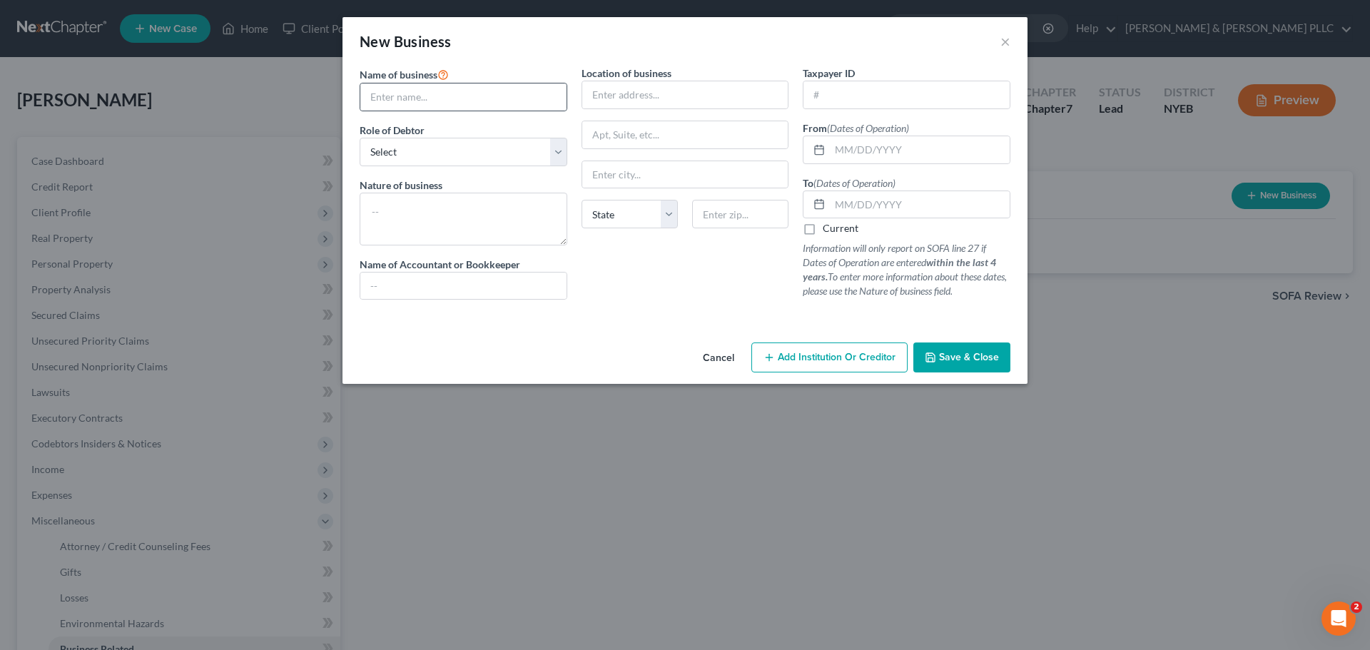
click at [410, 111] on div at bounding box center [464, 97] width 208 height 29
drag, startPoint x: 461, startPoint y: 108, endPoint x: 455, endPoint y: 98, distance: 12.1
paste input "Long Island Baseball, Inc."
type input "Long Island Baseball, Inc."
click at [465, 153] on select "Select A member of a limited liability company (LLC) or limited liability partn…" at bounding box center [464, 152] width 208 height 29
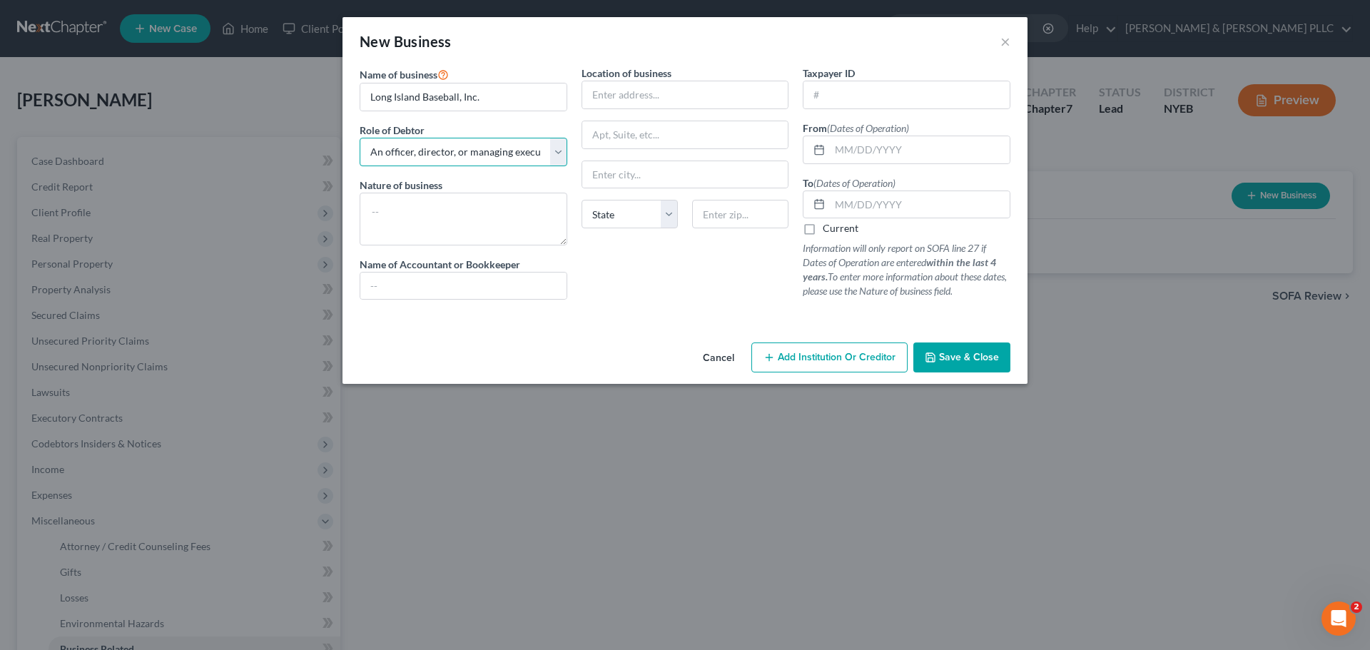
click at [360, 138] on select "Select A member of a limited liability company (LLC) or limited liability partn…" at bounding box center [464, 152] width 208 height 29
click at [485, 158] on select "Select A member of a limited liability company (LLC) or limited liability partn…" at bounding box center [464, 152] width 208 height 29
select select "owner"
click at [360, 138] on select "Select A member of a limited liability company (LLC) or limited liability partn…" at bounding box center [464, 152] width 208 height 29
click at [841, 91] on input "text" at bounding box center [906, 94] width 206 height 27
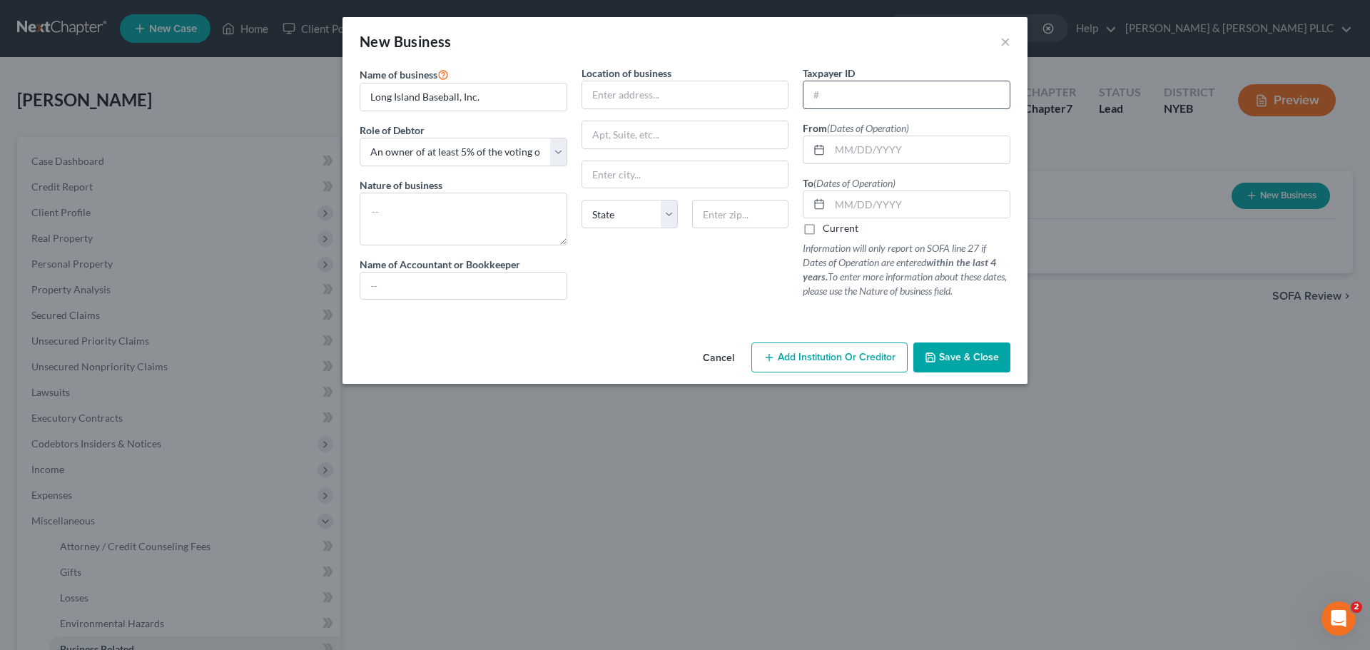
paste input "[US_EMPLOYER_IDENTIFICATION_NUMBER]"
type input "[US_EMPLOYER_IDENTIFICATION_NUMBER]"
click at [871, 158] on input "text" at bounding box center [920, 149] width 180 height 27
click at [476, 233] on textarea at bounding box center [464, 219] width 208 height 53
click at [473, 273] on input "text" at bounding box center [463, 286] width 206 height 27
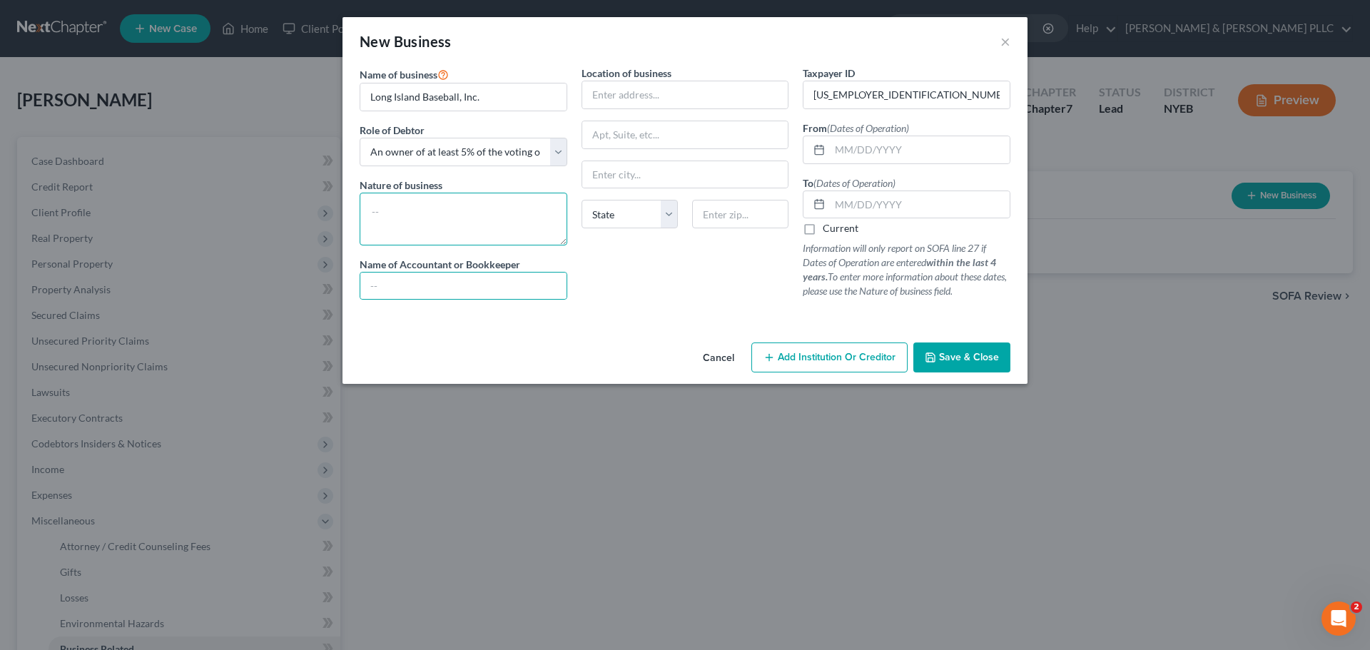
click at [471, 204] on textarea at bounding box center [464, 219] width 208 height 53
click at [960, 349] on button "Save & Close" at bounding box center [961, 357] width 97 height 30
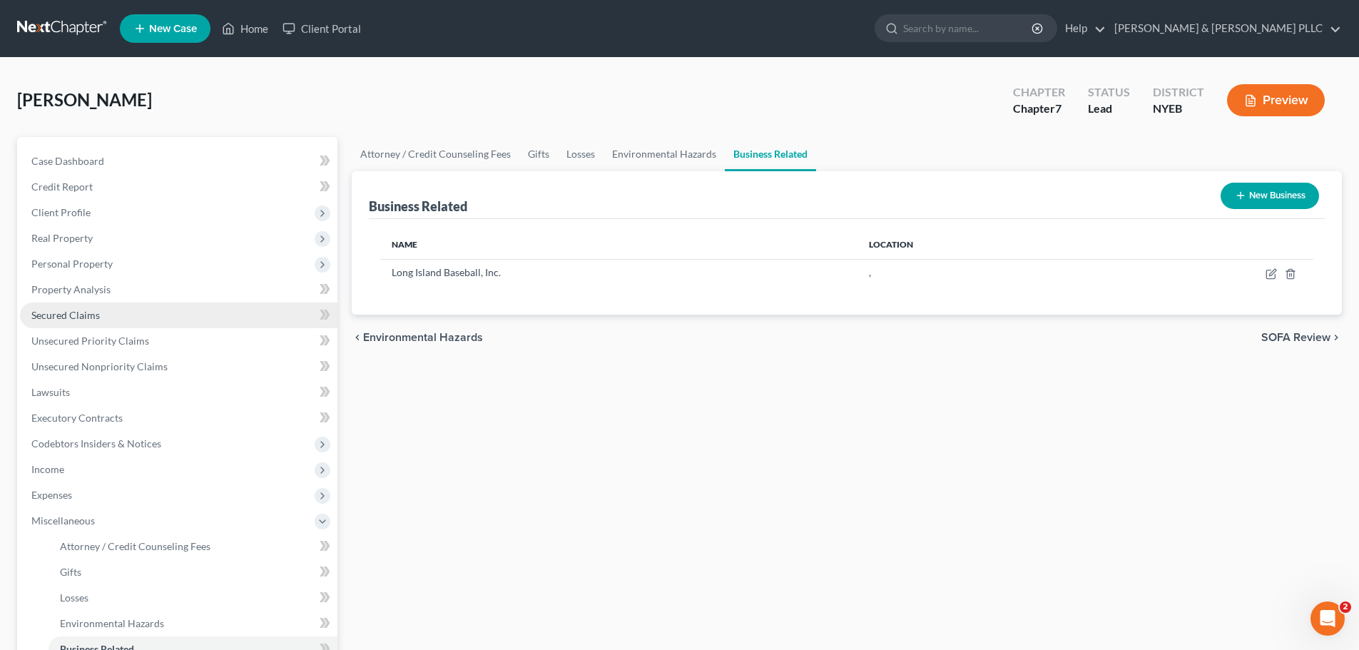
drag, startPoint x: 143, startPoint y: 315, endPoint x: 132, endPoint y: 311, distance: 12.0
click at [143, 314] on link "Secured Claims" at bounding box center [178, 315] width 317 height 26
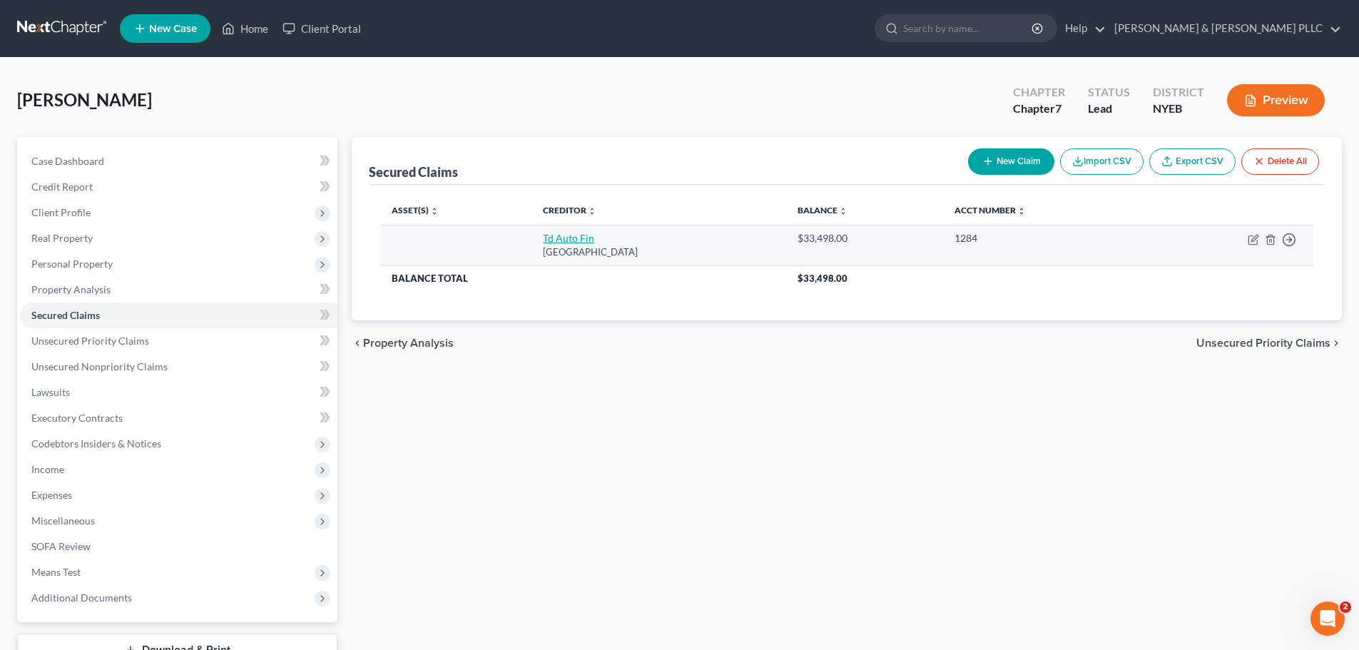
click at [559, 238] on link "Td Auto Fin" at bounding box center [568, 238] width 51 height 12
select select "39"
select select "0"
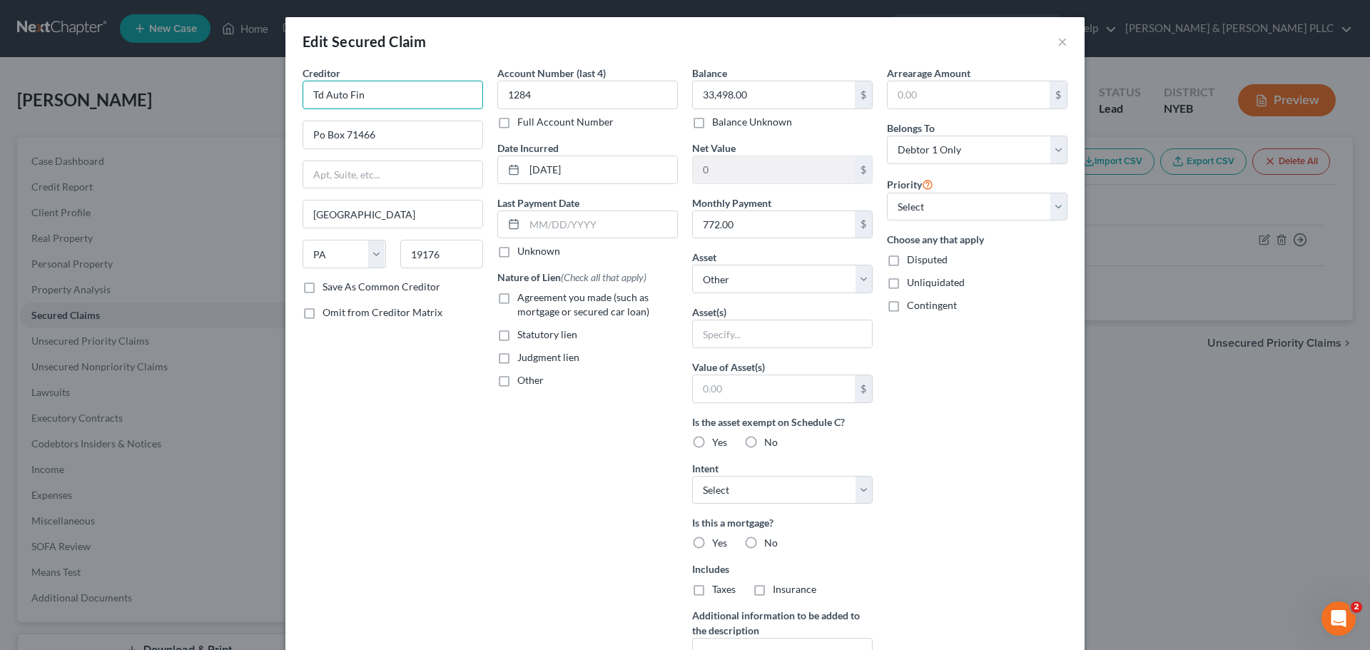
click at [367, 96] on input "Td Auto Fin" at bounding box center [392, 95] width 180 height 29
click at [315, 92] on input "Td Auto Finance" at bounding box center [392, 95] width 180 height 29
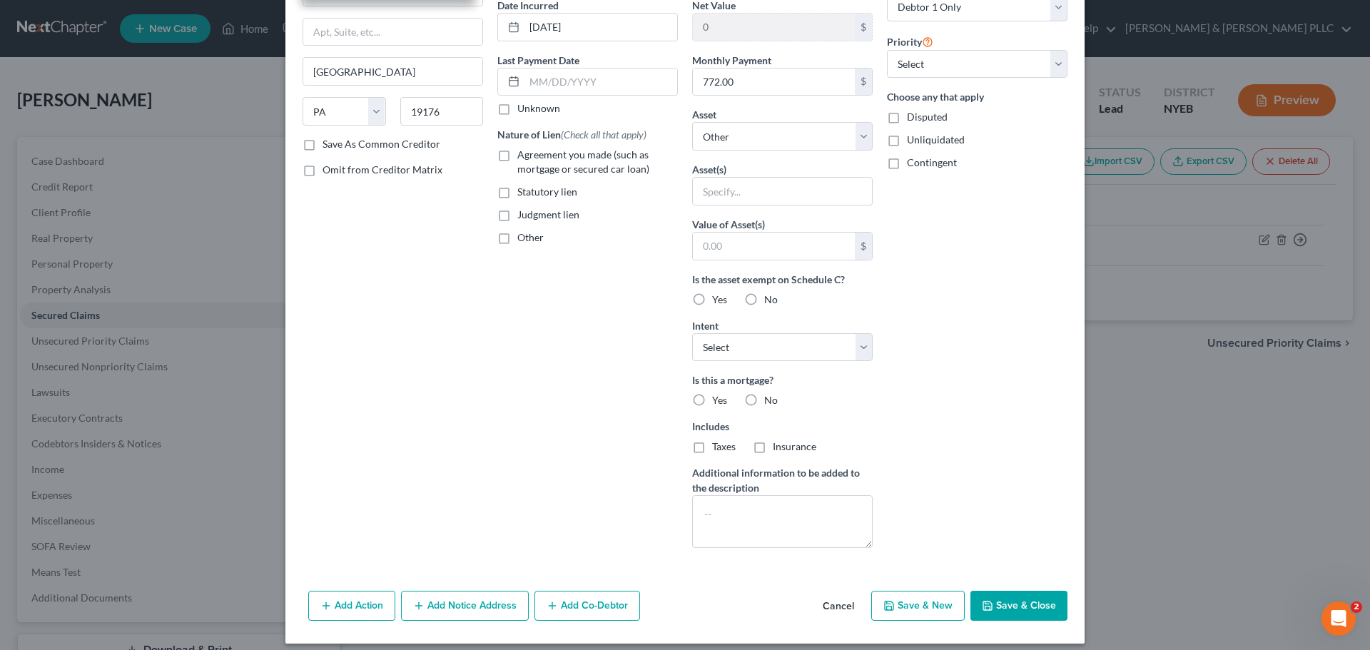
type input "TD Auto Finance"
click at [764, 401] on label "No" at bounding box center [771, 400] width 14 height 14
click at [770, 401] on input "No" at bounding box center [774, 397] width 9 height 9
radio input "true"
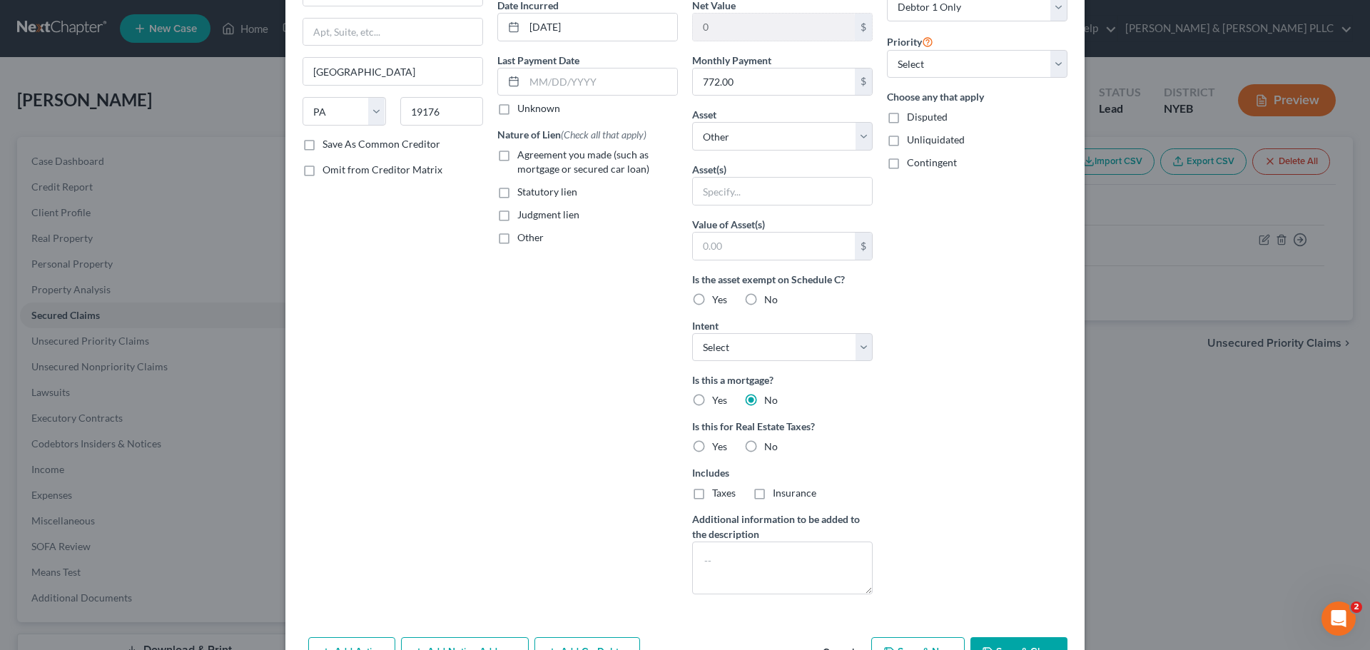
click at [764, 447] on label "No" at bounding box center [771, 446] width 14 height 14
click at [770, 447] on input "No" at bounding box center [774, 443] width 9 height 9
radio input "true"
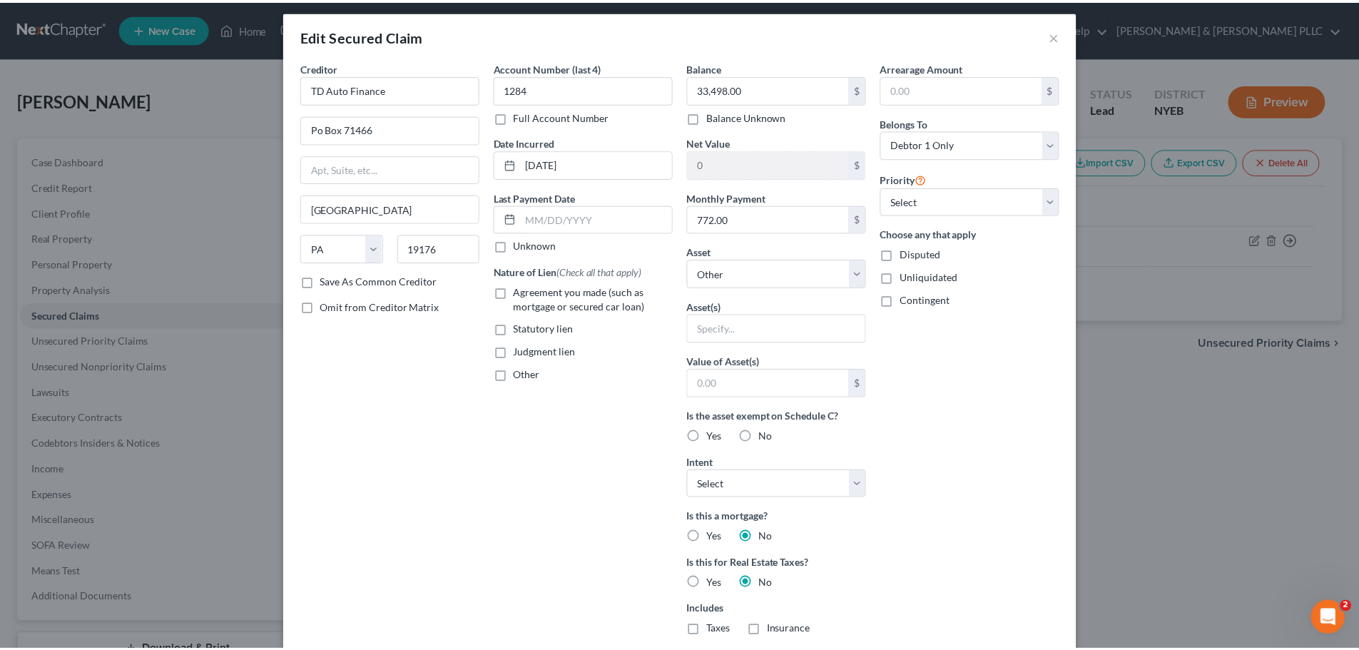
scroll to position [0, 0]
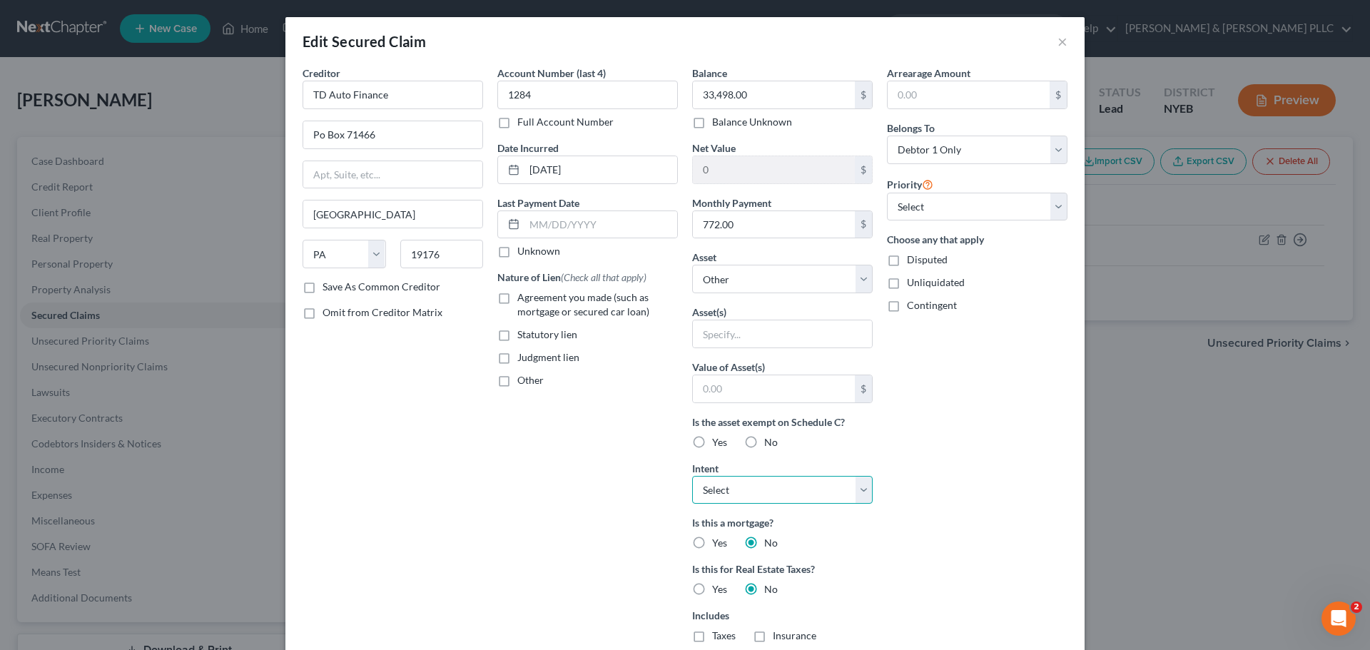
click at [741, 489] on select "Select Surrender Redeem Reaffirm Avoid Other" at bounding box center [782, 490] width 180 height 29
click at [761, 335] on input "text" at bounding box center [782, 333] width 179 height 27
click at [763, 288] on select "Select Other Multiple Assets 2019 Chevrolet Silverado - $13026.0 Clothing - Clo…" at bounding box center [782, 279] width 180 height 29
select select "2"
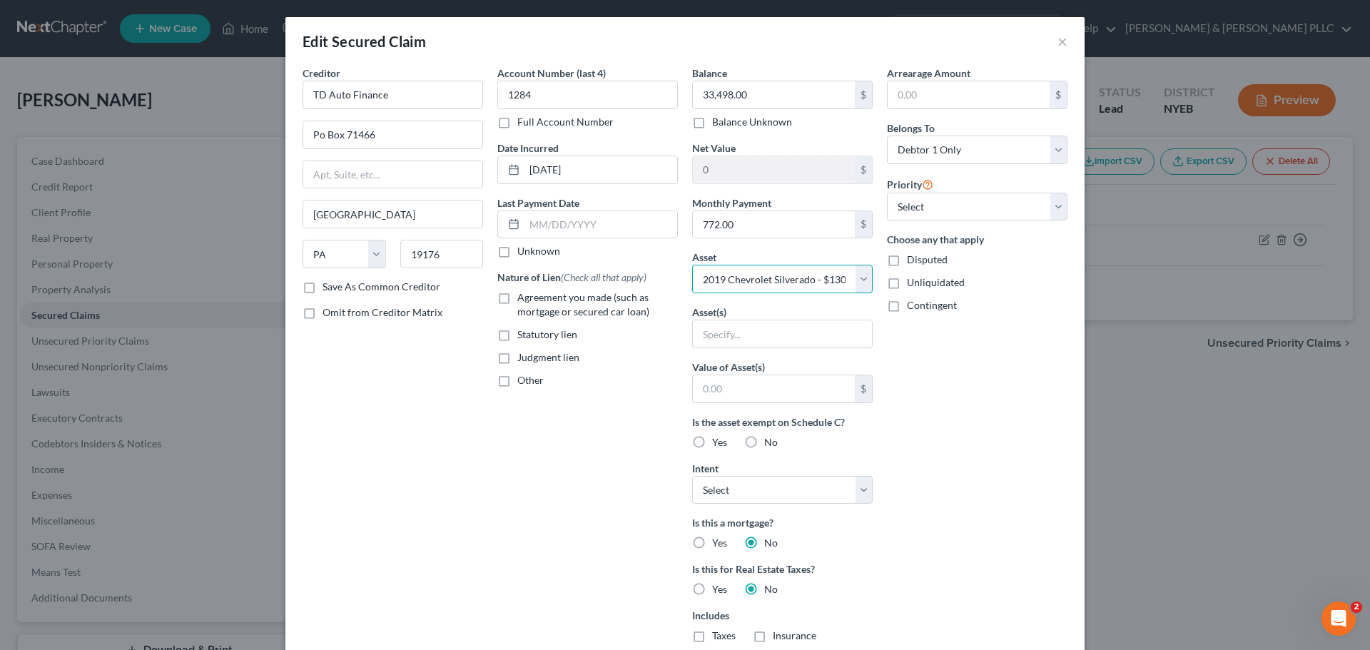
click at [692, 265] on select "Select Other Multiple Assets 2019 Chevrolet Silverado - $13026.0 Clothing - Clo…" at bounding box center [782, 279] width 180 height 29
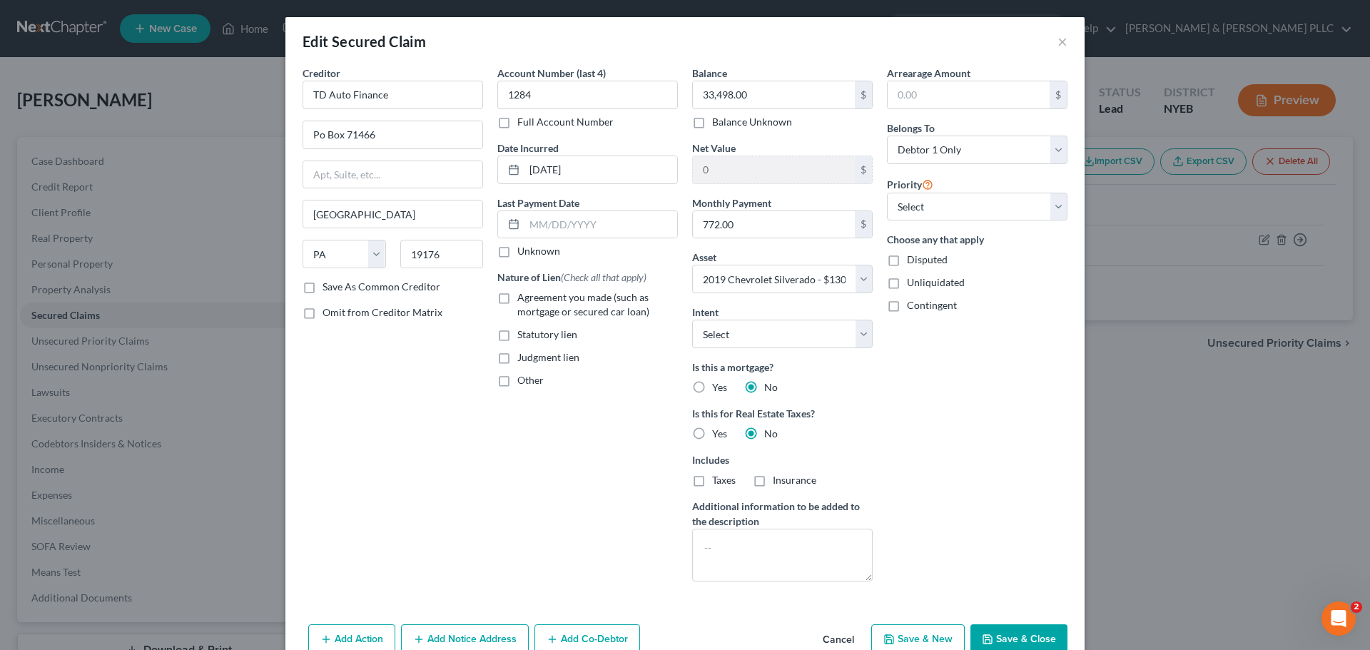
click at [790, 355] on div "Balance 33,498.00 $ Balance Unknown Balance Undetermined 33,498.00 $ Balance Un…" at bounding box center [782, 329] width 195 height 527
click at [1005, 646] on button "Save & Close" at bounding box center [1018, 639] width 97 height 30
select select
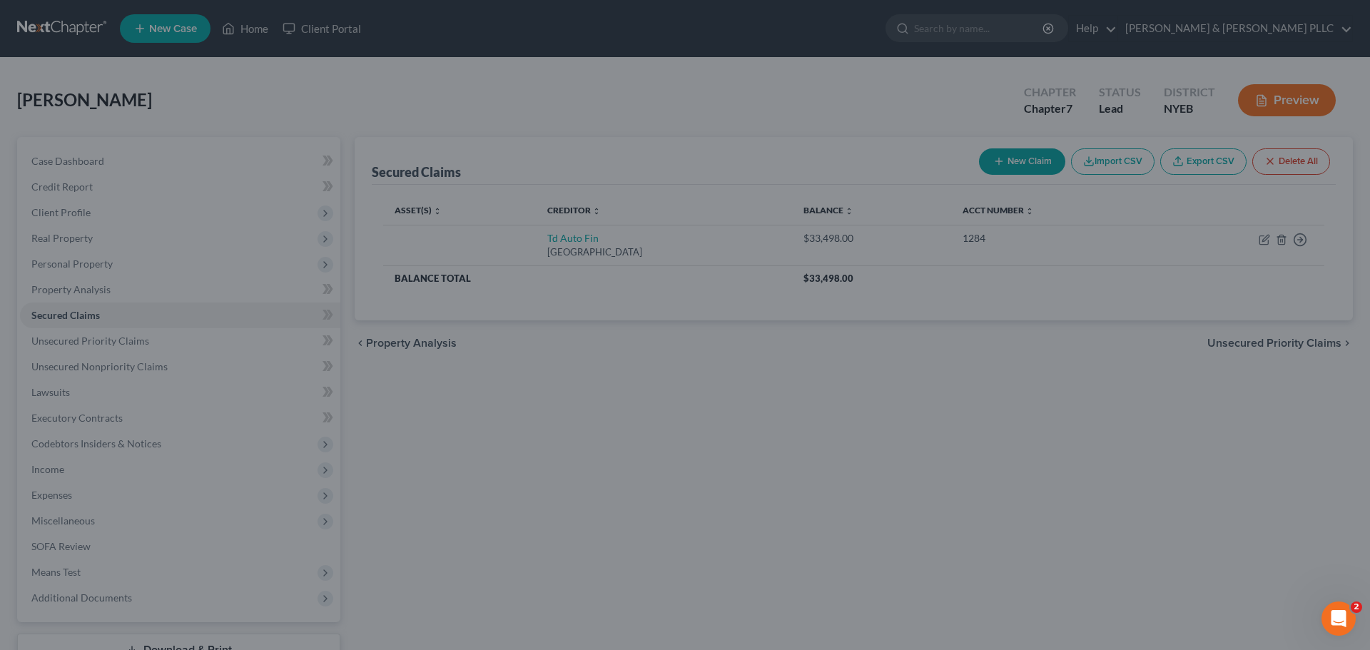
type input "-20,472.00"
select select "2"
type input "0"
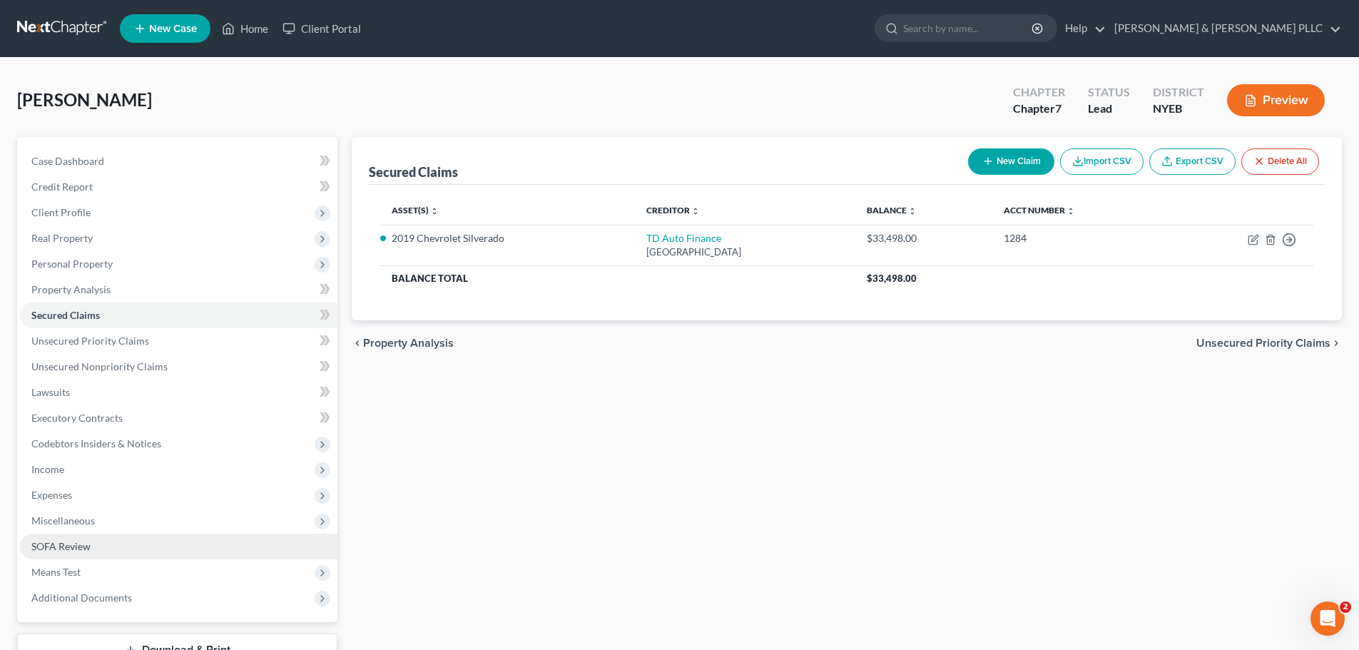
click at [215, 541] on link "SOFA Review" at bounding box center [178, 547] width 317 height 26
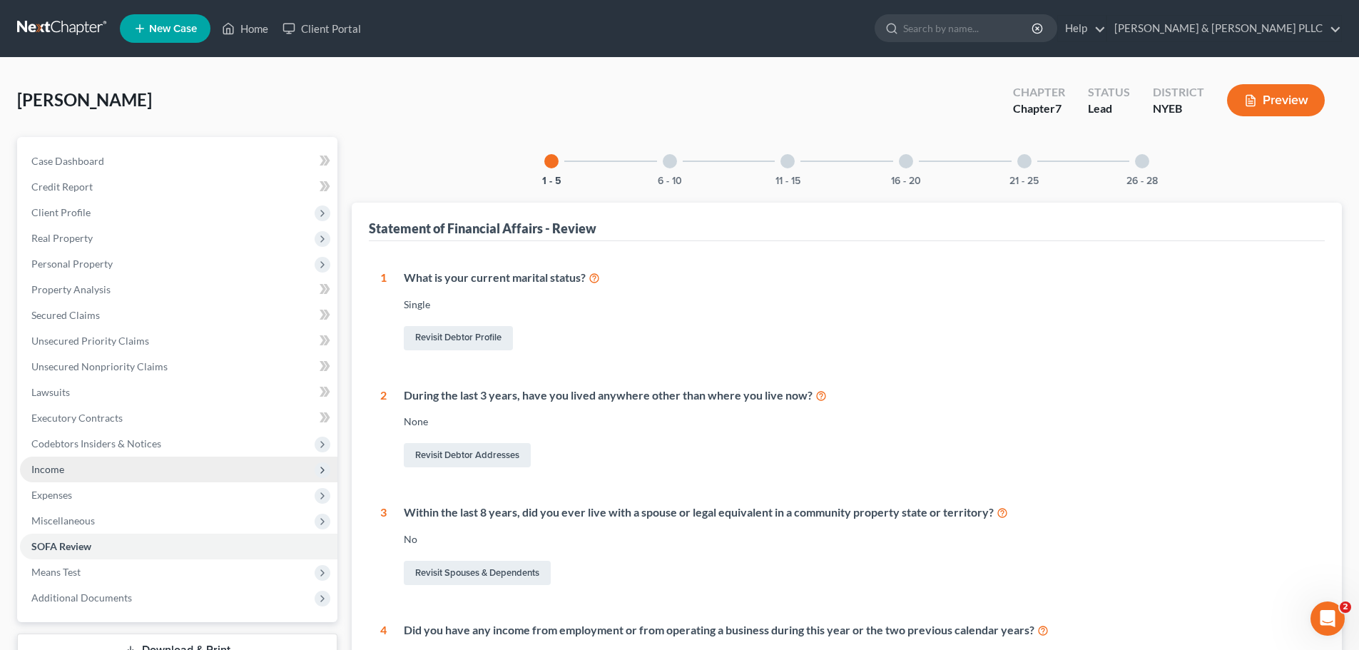
click at [205, 476] on span "Income" at bounding box center [178, 470] width 317 height 26
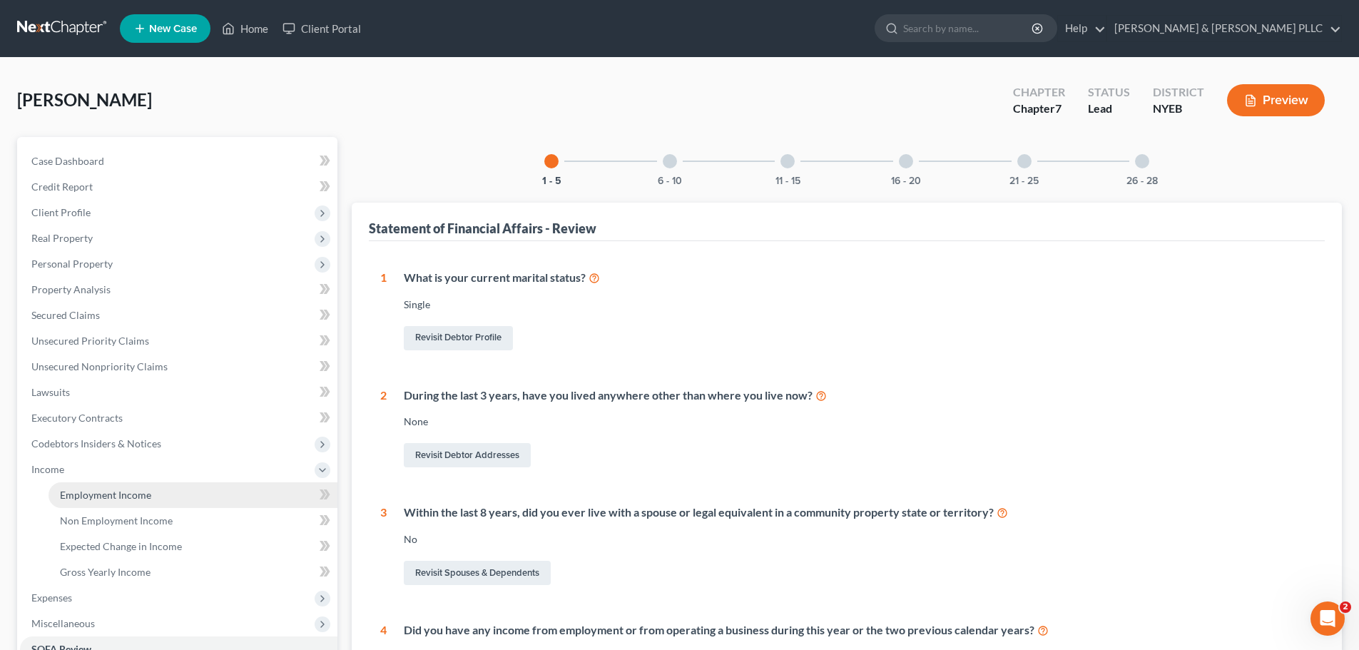
click at [188, 499] on link "Employment Income" at bounding box center [193, 495] width 289 height 26
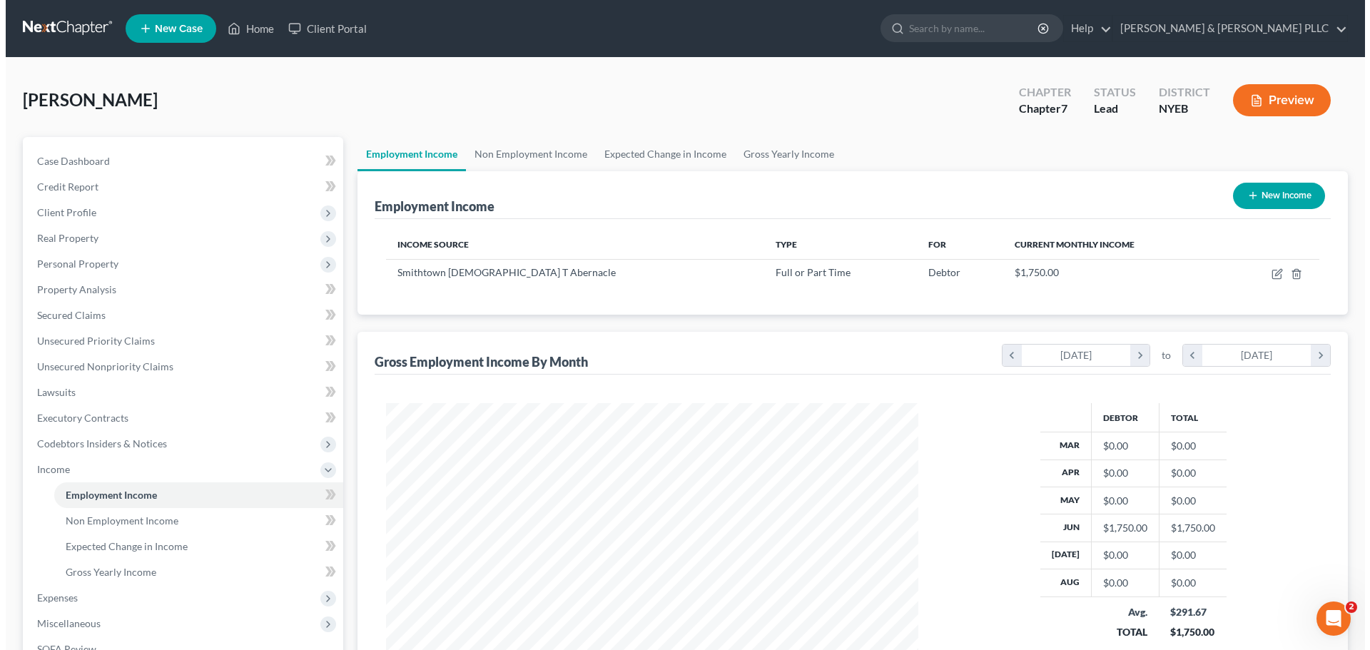
scroll to position [266, 561]
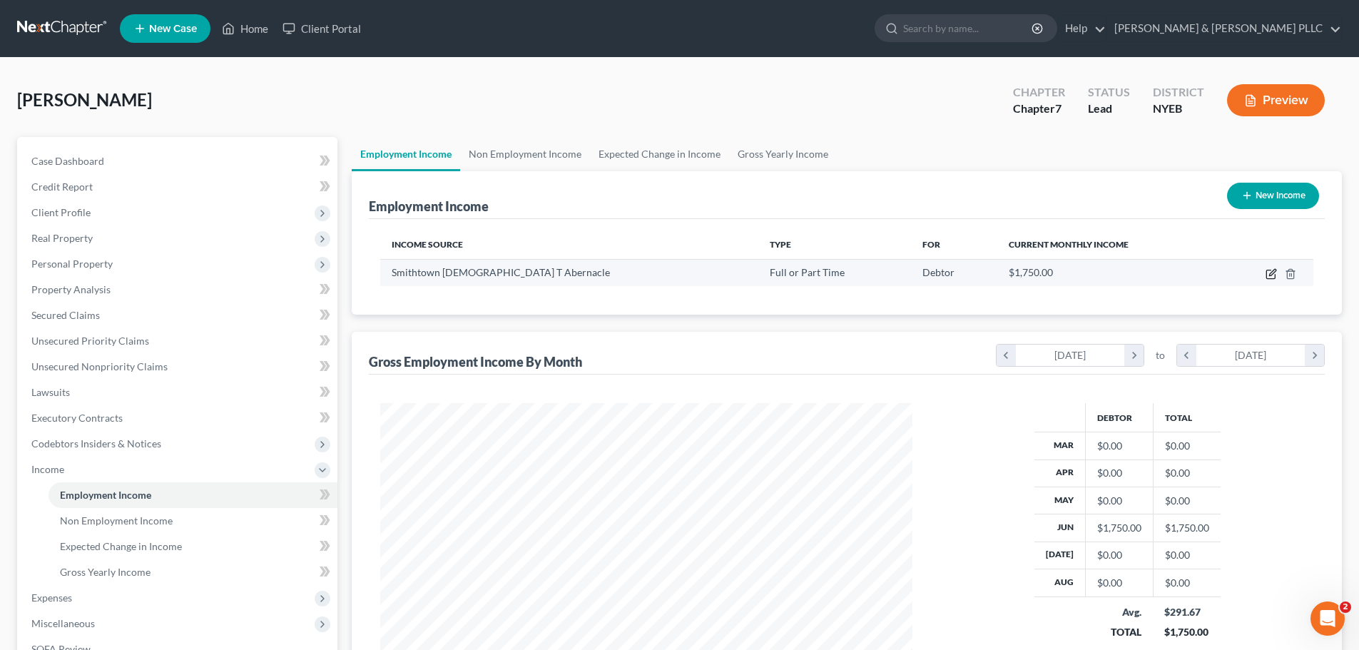
click at [1271, 271] on icon "button" at bounding box center [1271, 273] width 11 height 11
select select "0"
select select "35"
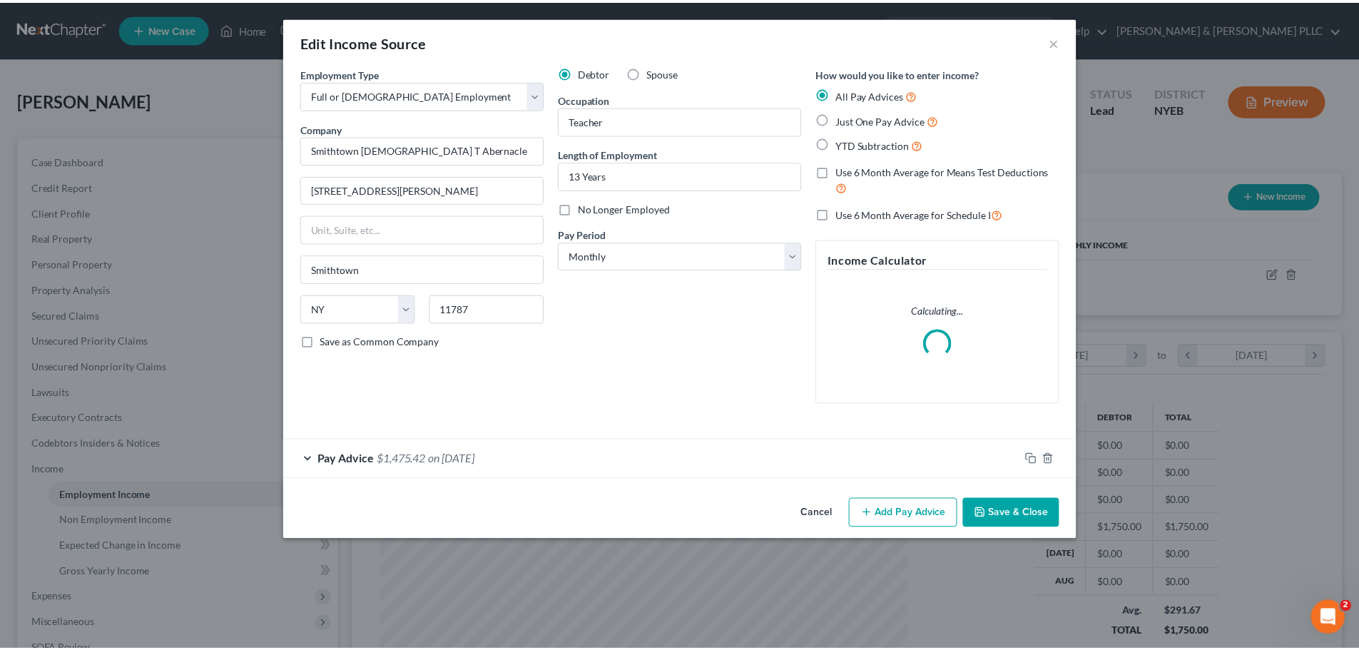
scroll to position [268, 566]
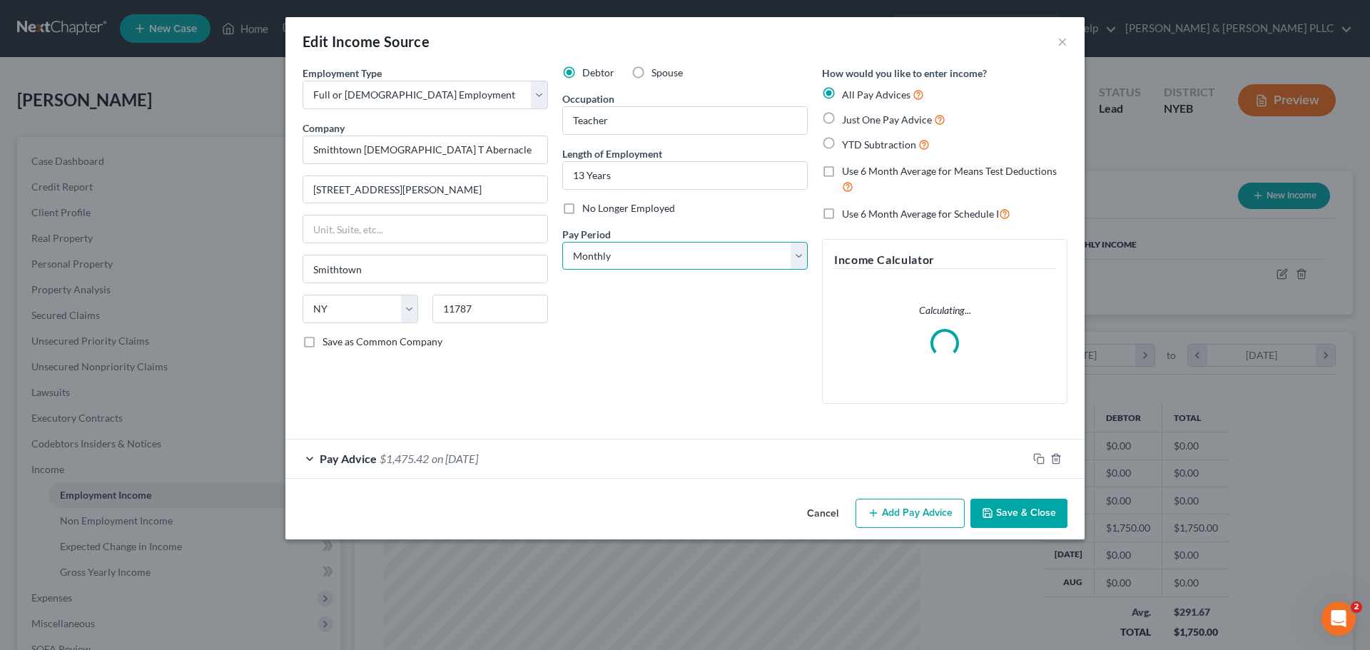
click at [644, 265] on select "Select Monthly Twice Monthly Every Other Week Weekly" at bounding box center [684, 256] width 245 height 29
select select "1"
click at [562, 242] on select "Select Monthly Twice Monthly Every Other Week Weekly" at bounding box center [684, 256] width 245 height 29
drag, startPoint x: 1058, startPoint y: 525, endPoint x: 1050, endPoint y: 520, distance: 9.3
click at [1058, 524] on button "Save & Close" at bounding box center [1018, 514] width 97 height 30
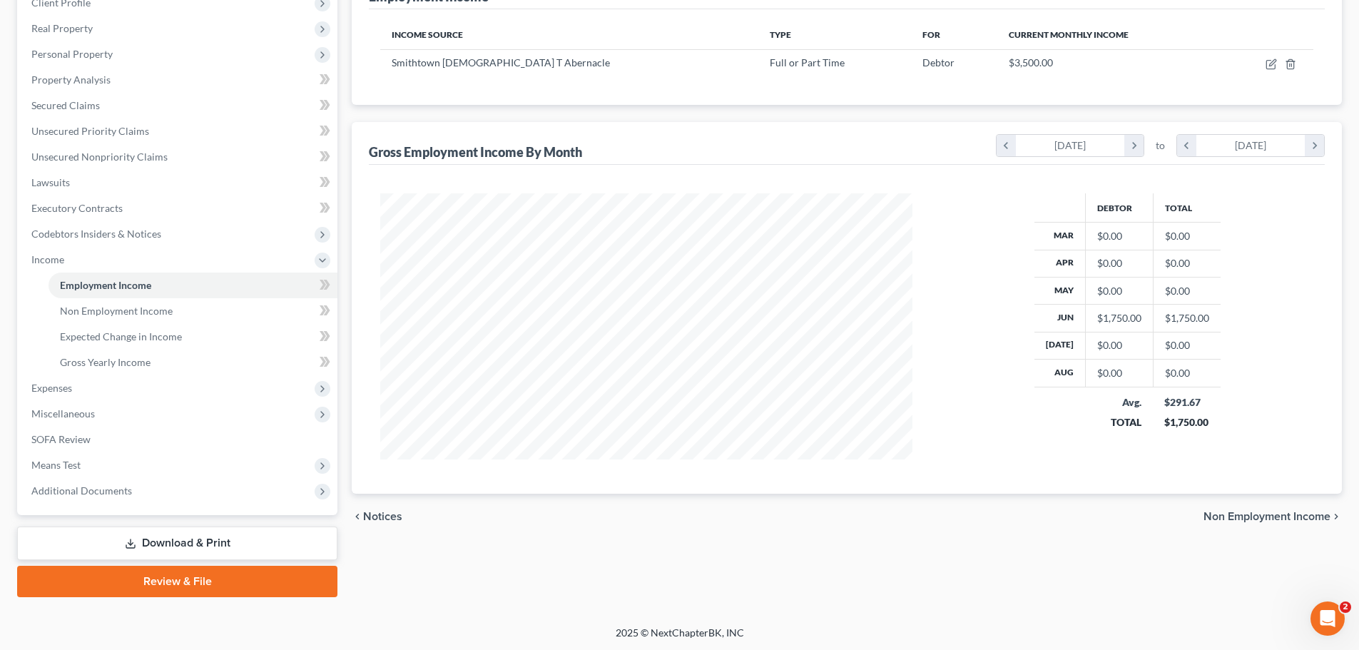
scroll to position [211, 0]
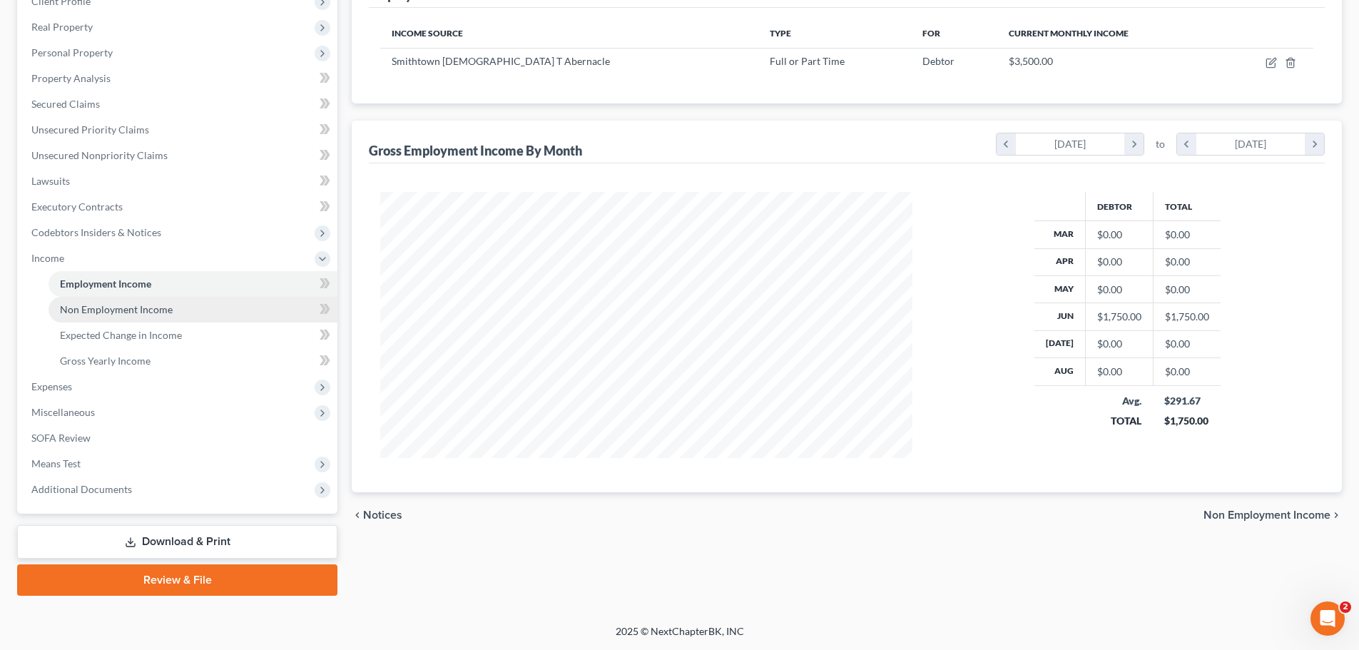
click at [206, 307] on link "Non Employment Income" at bounding box center [193, 310] width 289 height 26
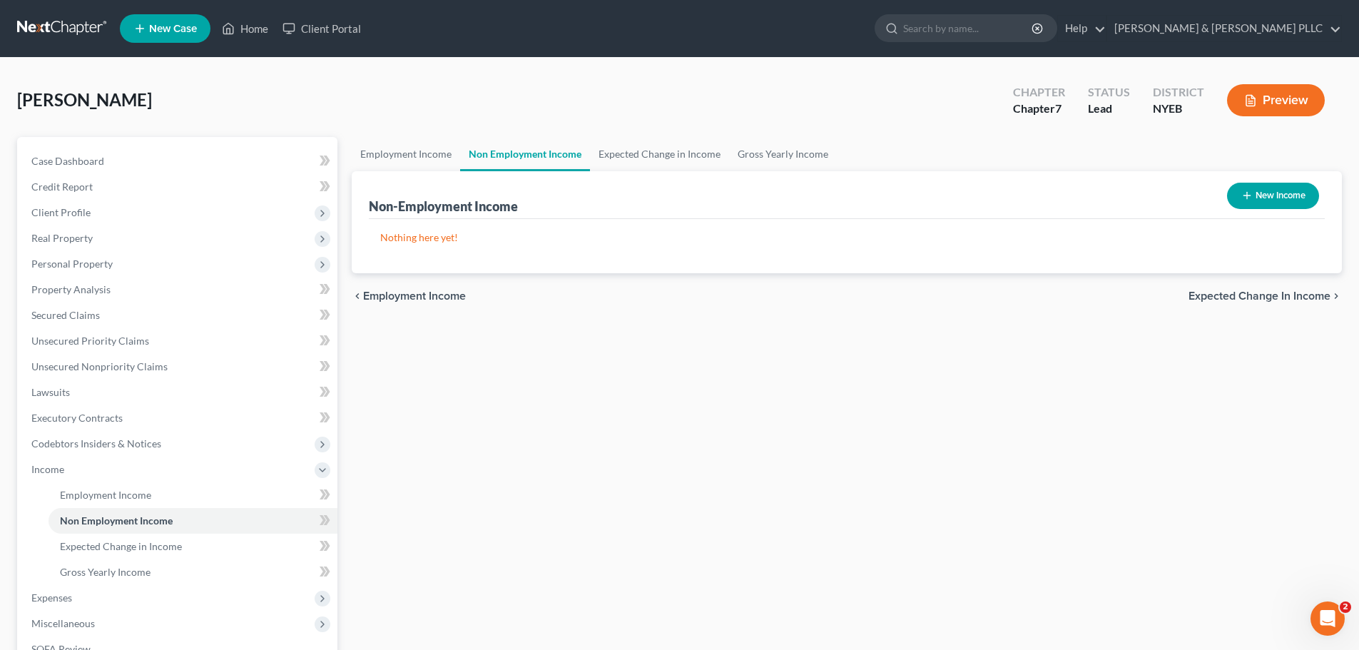
click at [1288, 194] on button "New Income" at bounding box center [1273, 196] width 92 height 26
select select "0"
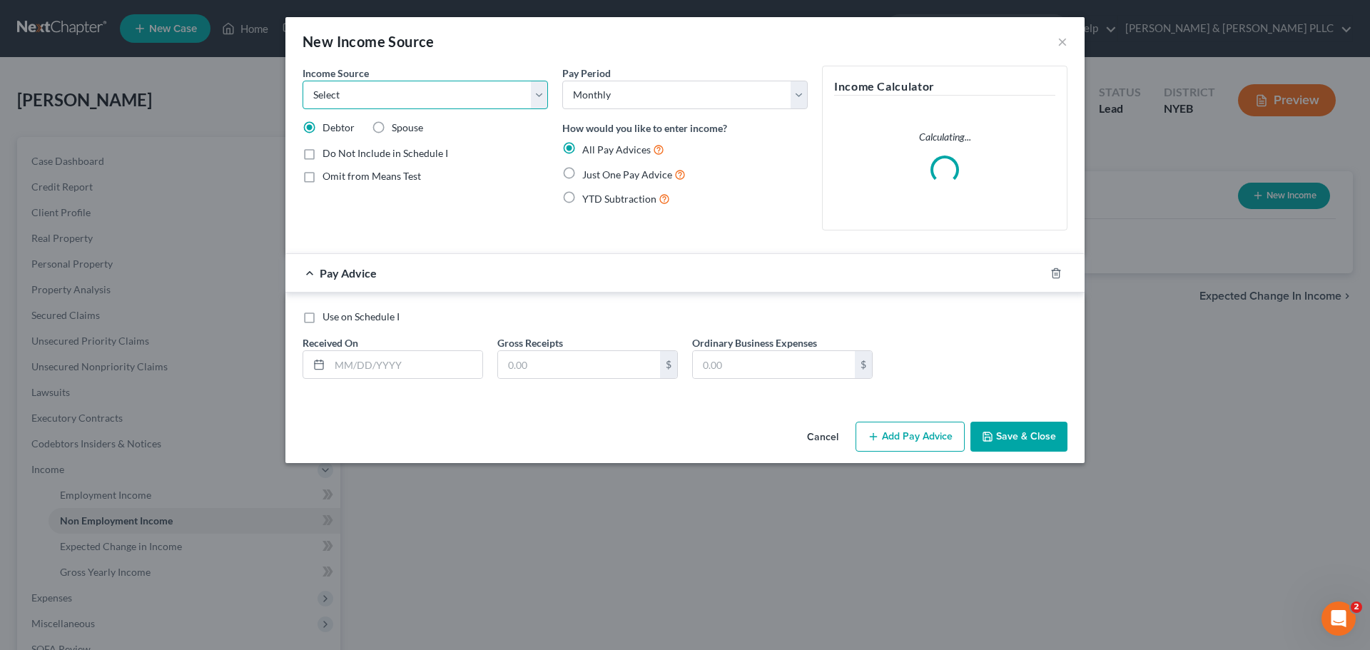
click at [434, 92] on select "Select Unemployment Disability (from employer) Pension Retirement Social Securi…" at bounding box center [424, 95] width 245 height 29
select select "4"
click at [302, 81] on select "Select Unemployment Disability (from employer) Pension Retirement Social Securi…" at bounding box center [424, 95] width 245 height 29
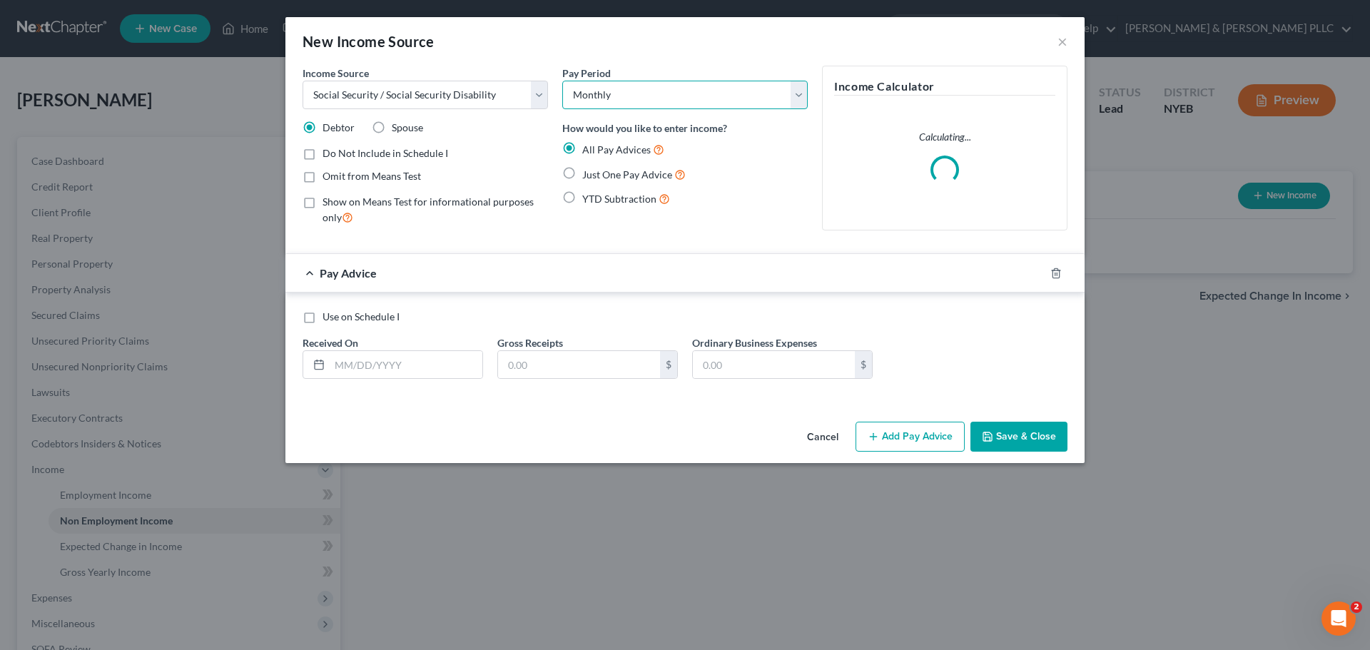
drag, startPoint x: 573, startPoint y: 90, endPoint x: 580, endPoint y: 92, distance: 7.4
click at [573, 90] on select "Select Monthly Twice Monthly Every Other Week Weekly" at bounding box center [684, 95] width 245 height 29
click at [589, 100] on select "Select Monthly Twice Monthly Every Other Week Weekly" at bounding box center [684, 95] width 245 height 29
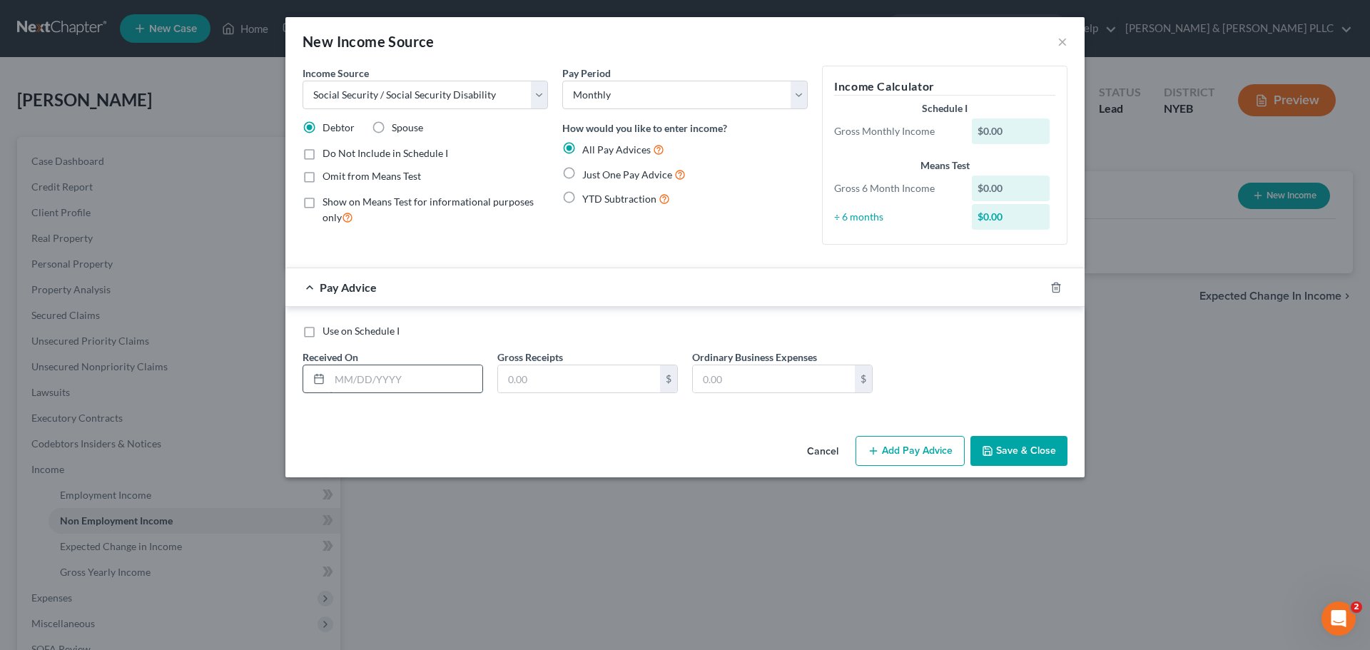
click at [367, 390] on input "text" at bounding box center [406, 378] width 153 height 27
type input "[DATE]"
click at [543, 380] on input "text" at bounding box center [579, 378] width 162 height 27
type input "2,084"
click at [999, 447] on button "Save & Close" at bounding box center [1018, 451] width 97 height 30
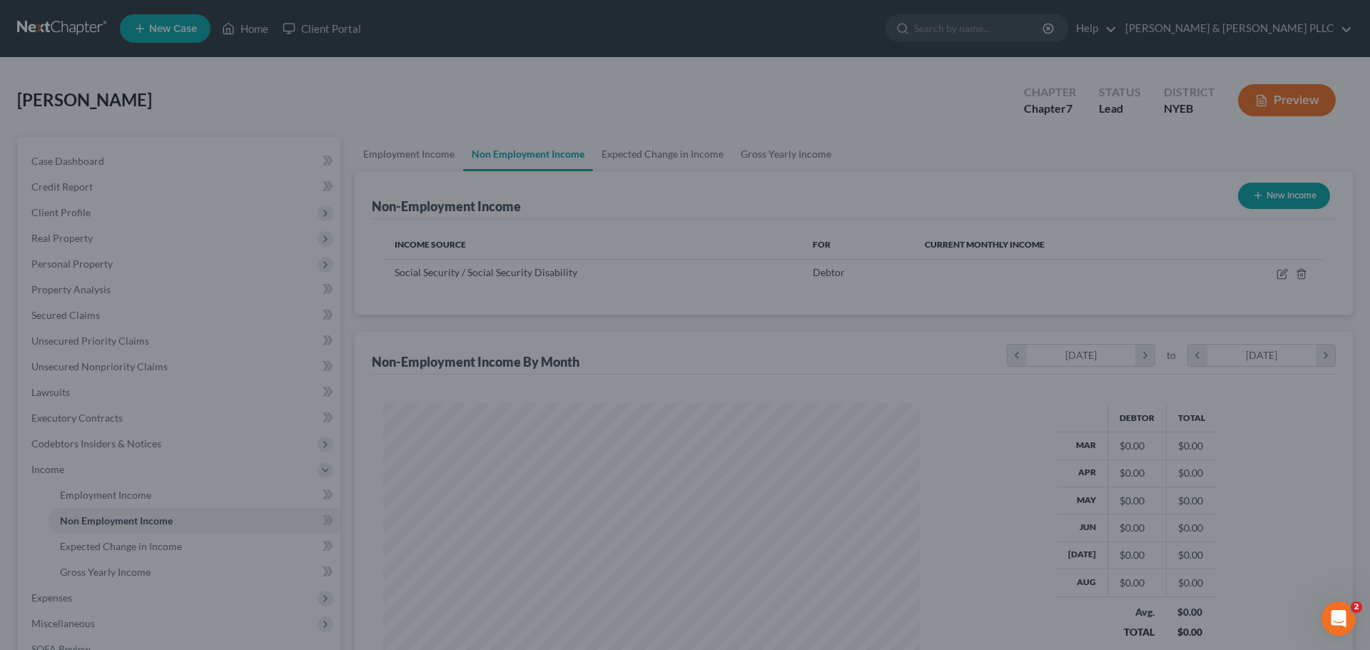
scroll to position [266, 561]
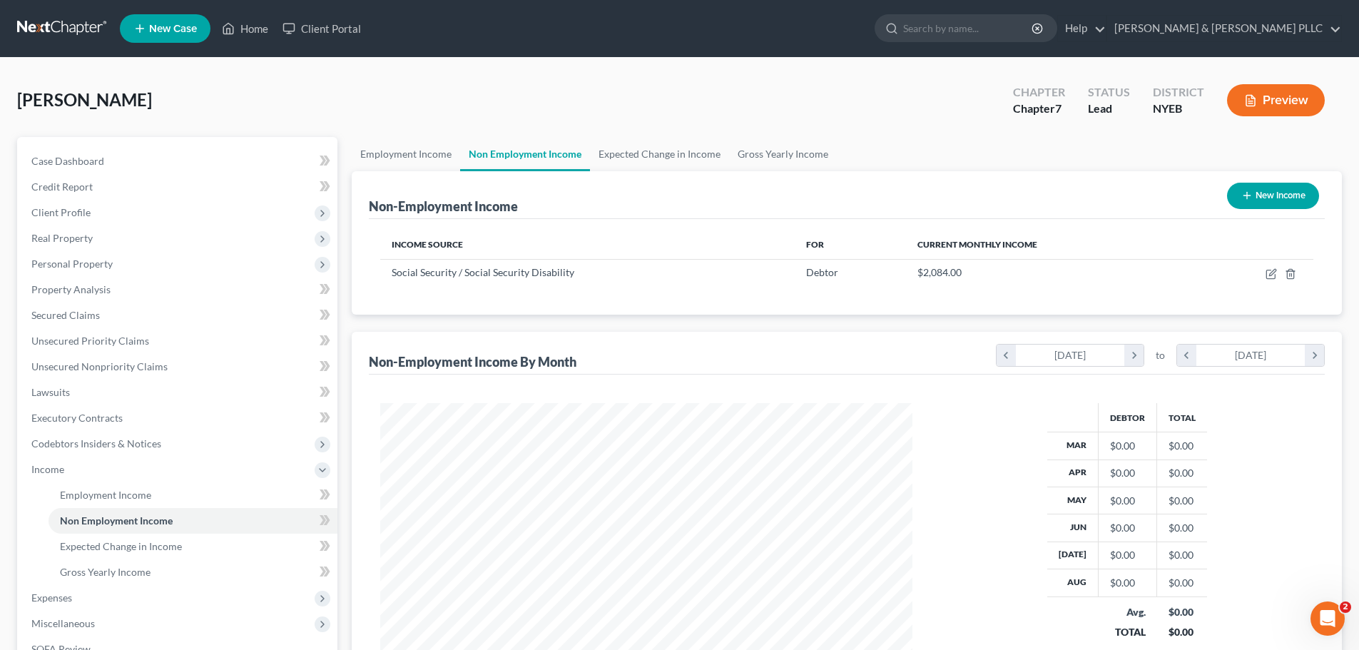
click at [1277, 199] on button "New Income" at bounding box center [1273, 196] width 92 height 26
select select "0"
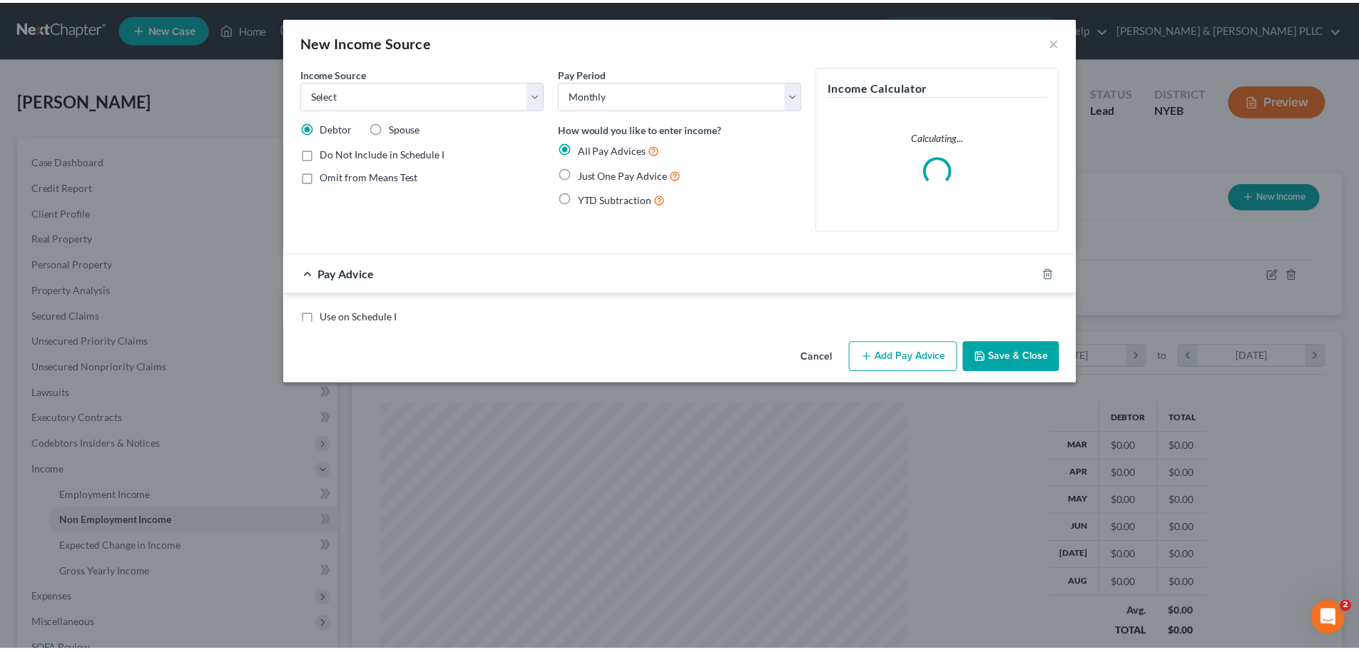
scroll to position [268, 566]
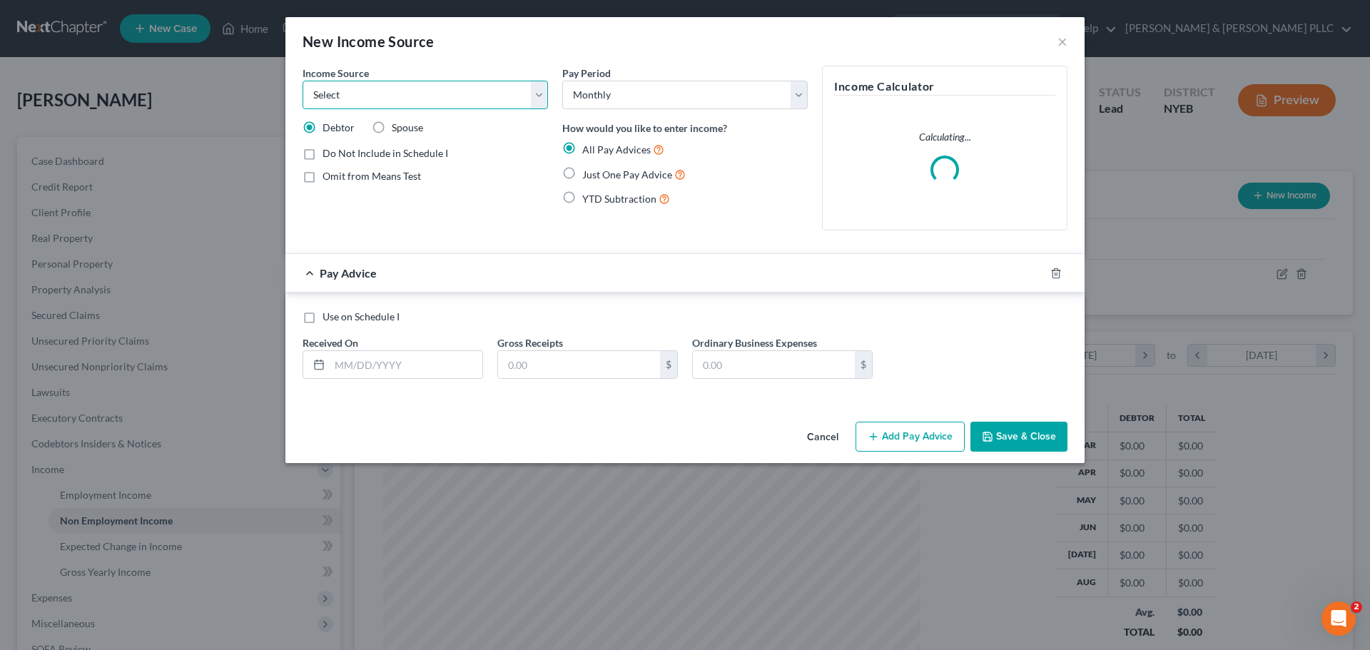
click at [335, 97] on select "Select Unemployment Disability (from employer) Pension Retirement Social Securi…" at bounding box center [424, 95] width 245 height 29
select select "2"
click at [302, 81] on select "Select Unemployment Disability (from employer) Pension Retirement Social Securi…" at bounding box center [424, 95] width 245 height 29
click at [554, 379] on div "$" at bounding box center [587, 364] width 180 height 29
click at [400, 380] on div "Use on Schedule I Received On * Gross Receipts $ Ordinary Business Expenses $" at bounding box center [684, 350] width 779 height 81
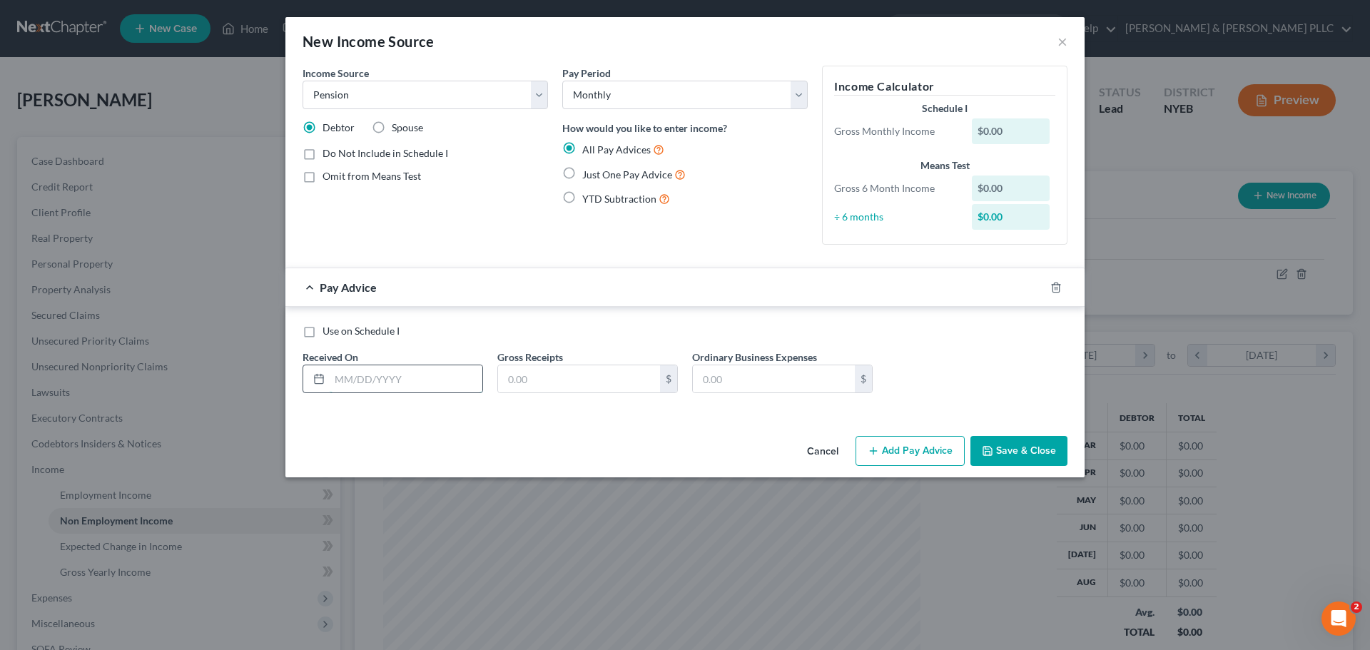
click at [404, 369] on input "text" at bounding box center [406, 378] width 153 height 27
type input "[DATE]"
click at [543, 362] on label "Gross Receipts" at bounding box center [530, 357] width 66 height 15
click at [544, 370] on input "text" at bounding box center [579, 378] width 162 height 27
type input "34.65"
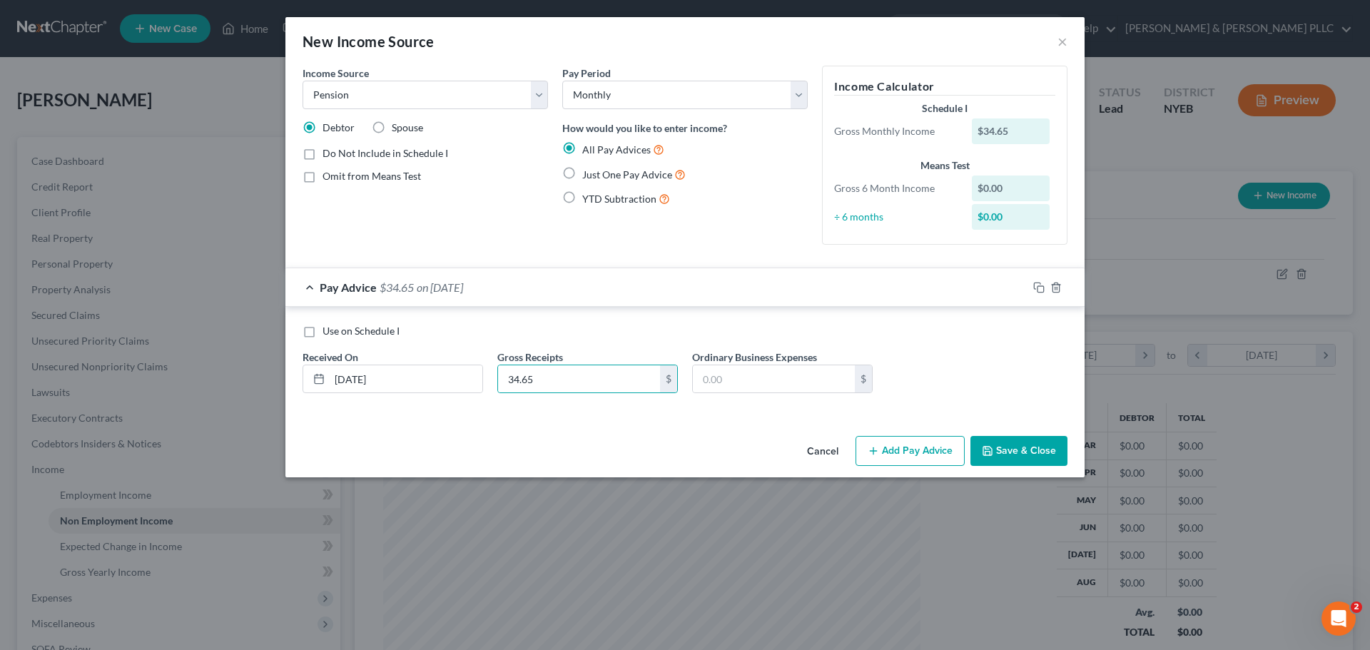
click at [1010, 449] on button "Save & Close" at bounding box center [1018, 451] width 97 height 30
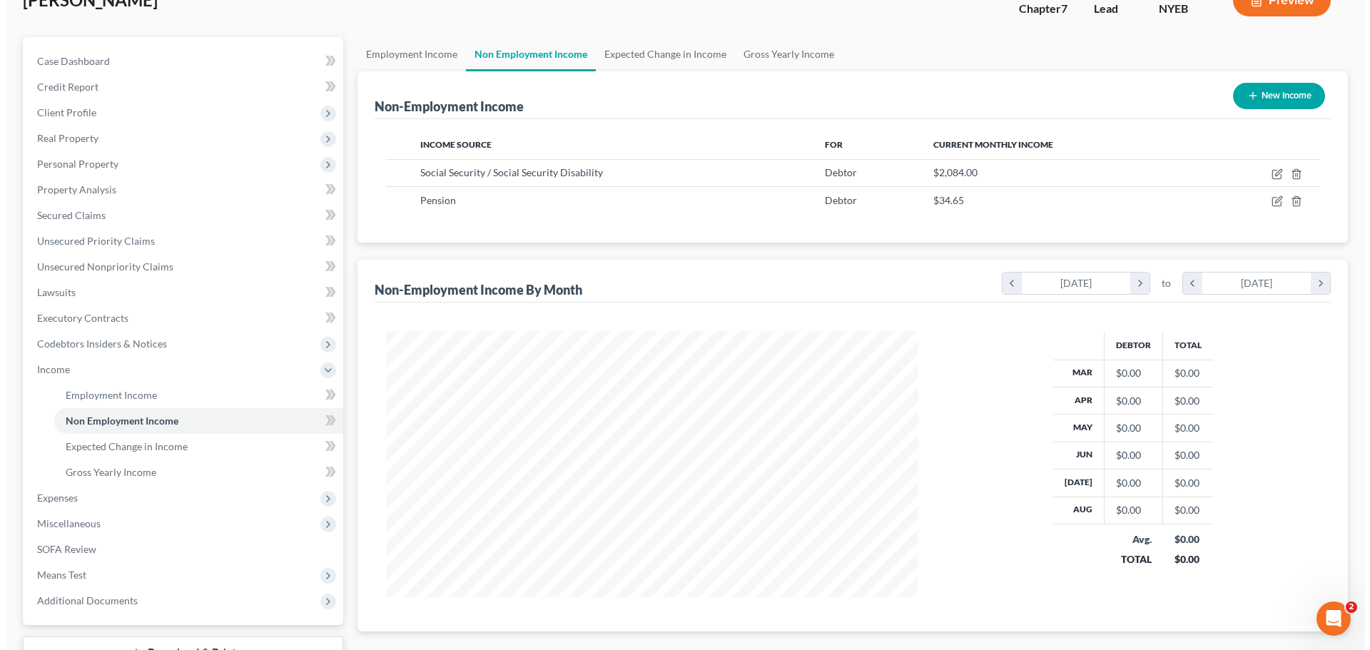
scroll to position [68, 0]
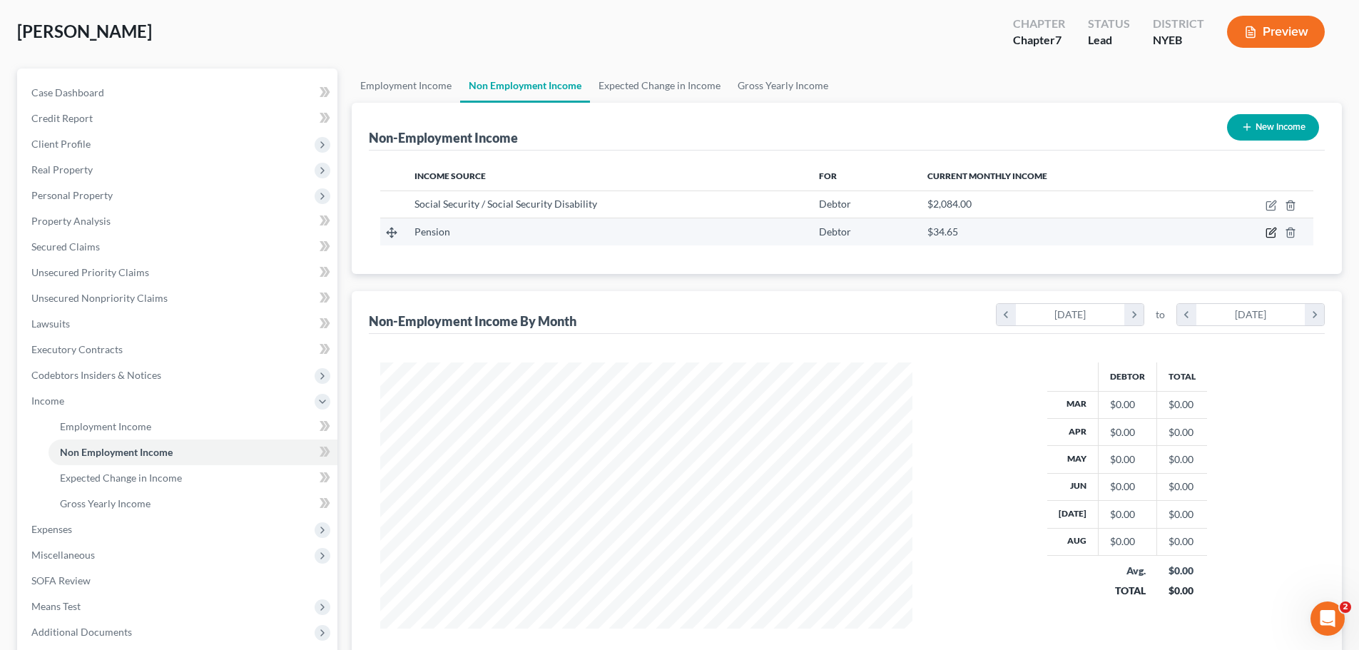
click at [1271, 228] on icon "button" at bounding box center [1271, 232] width 11 height 11
select select "2"
select select "0"
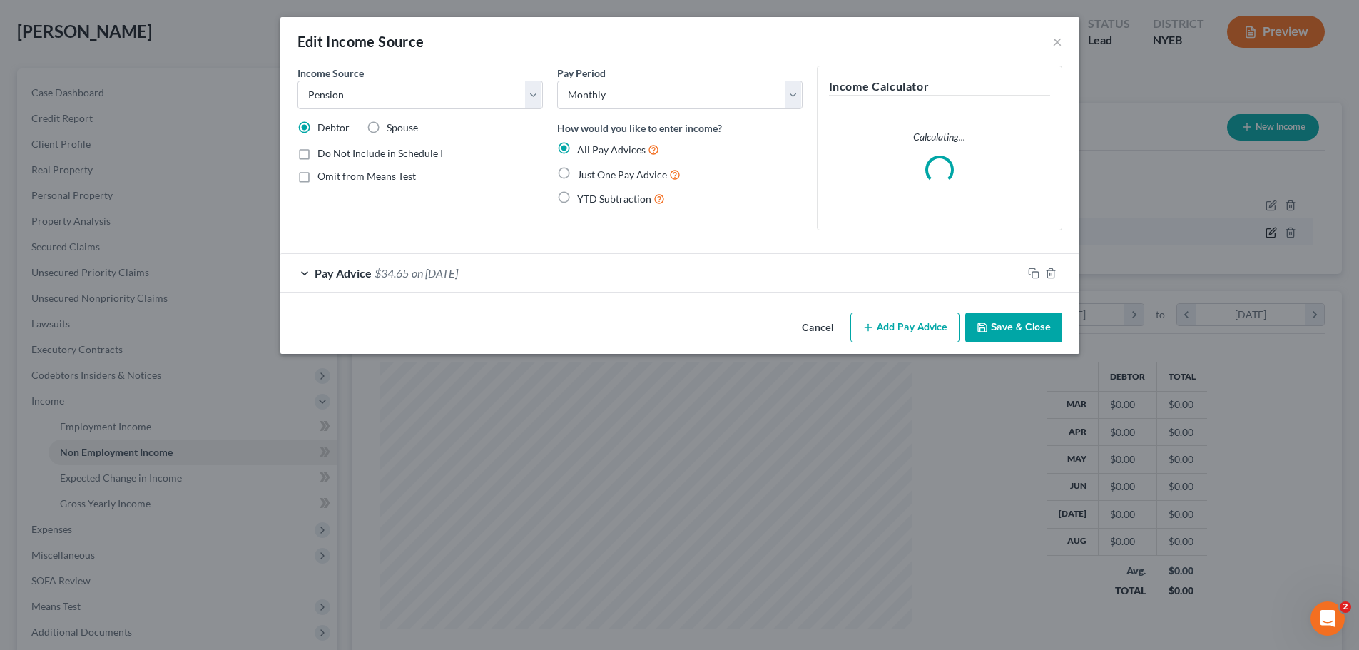
scroll to position [268, 566]
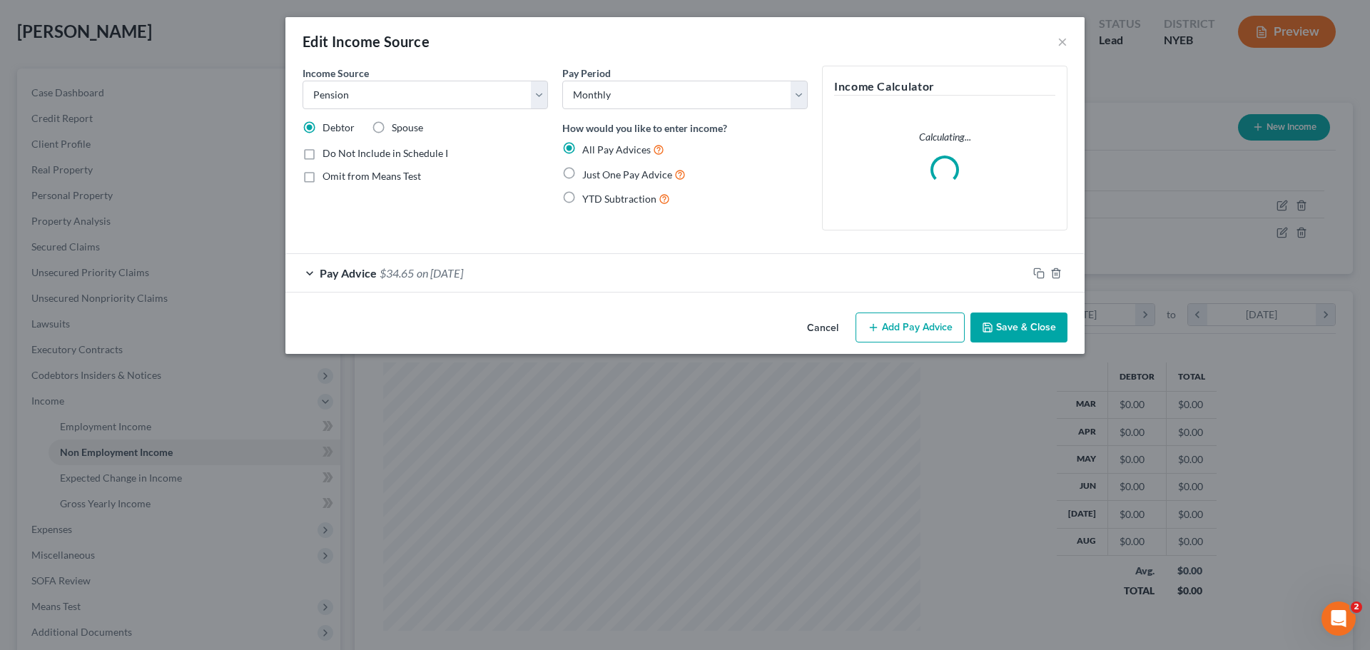
click at [527, 278] on div "Pay Advice $34.65 on [DATE]" at bounding box center [656, 273] width 742 height 38
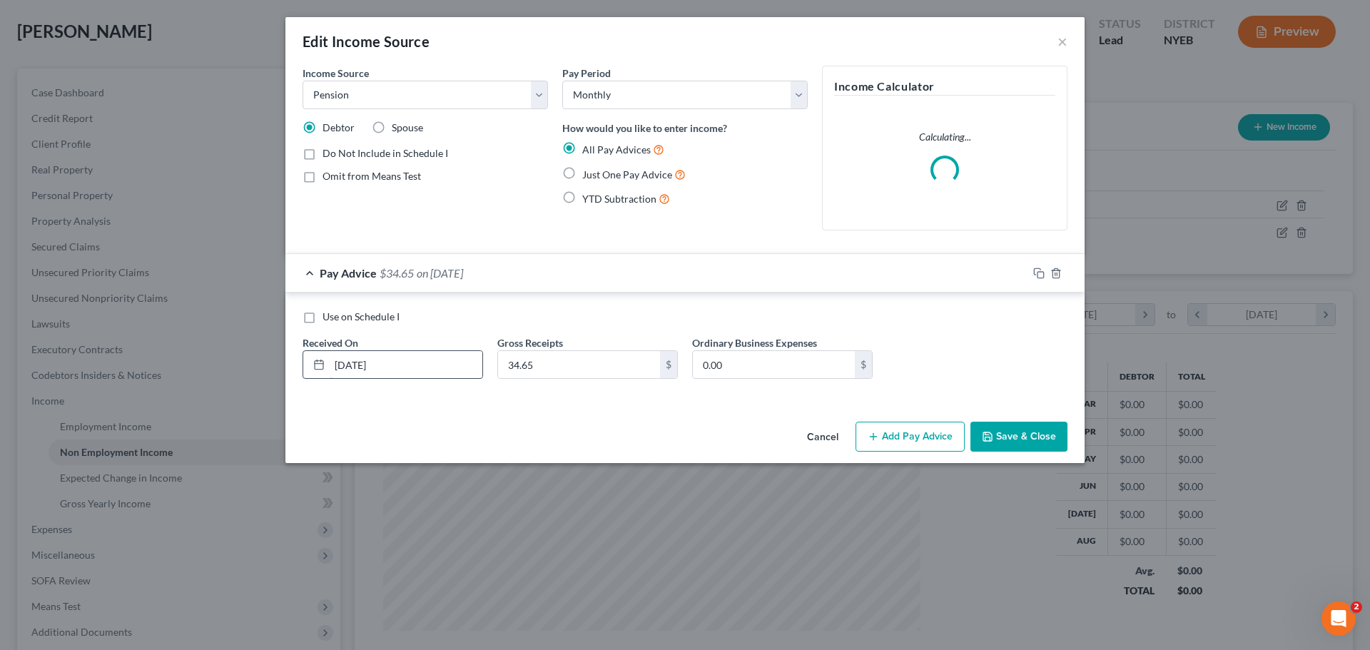
click at [422, 364] on input "[DATE]" at bounding box center [406, 364] width 153 height 27
drag, startPoint x: 405, startPoint y: 370, endPoint x: 337, endPoint y: 375, distance: 68.0
click at [337, 375] on input "[DATE]" at bounding box center [406, 364] width 153 height 27
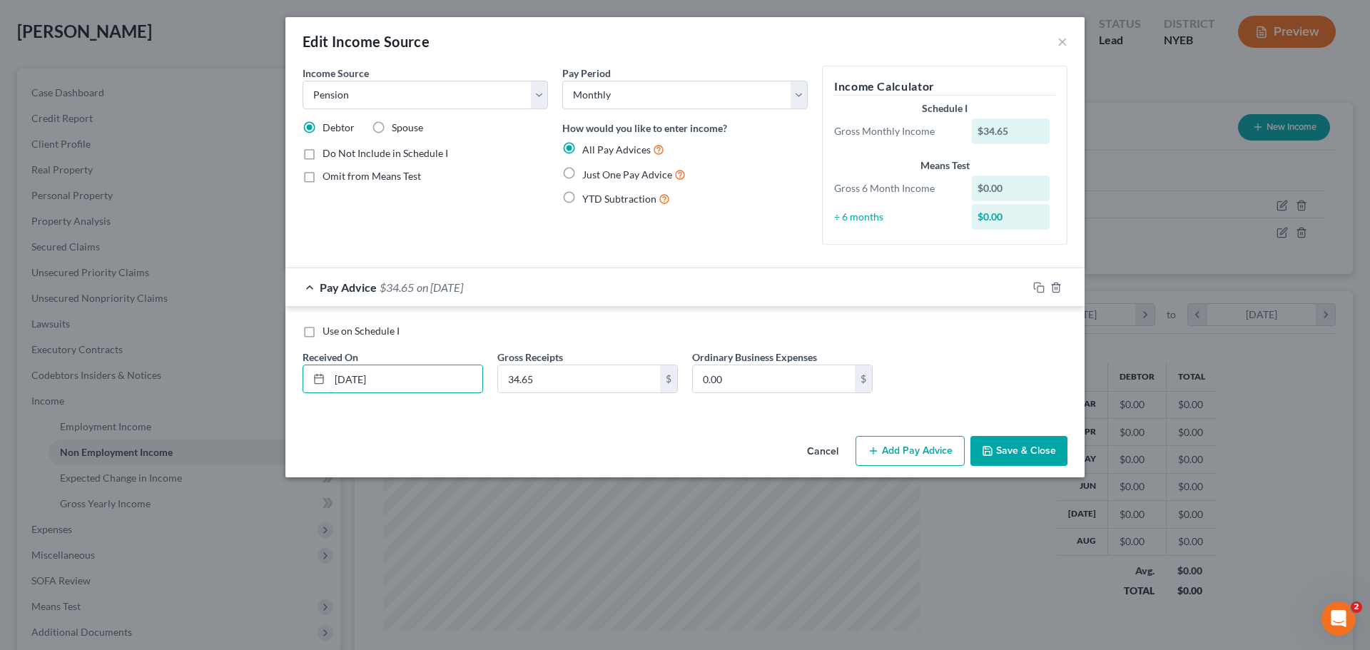
type input "[DATE]"
click at [1034, 447] on button "Save & Close" at bounding box center [1018, 451] width 97 height 30
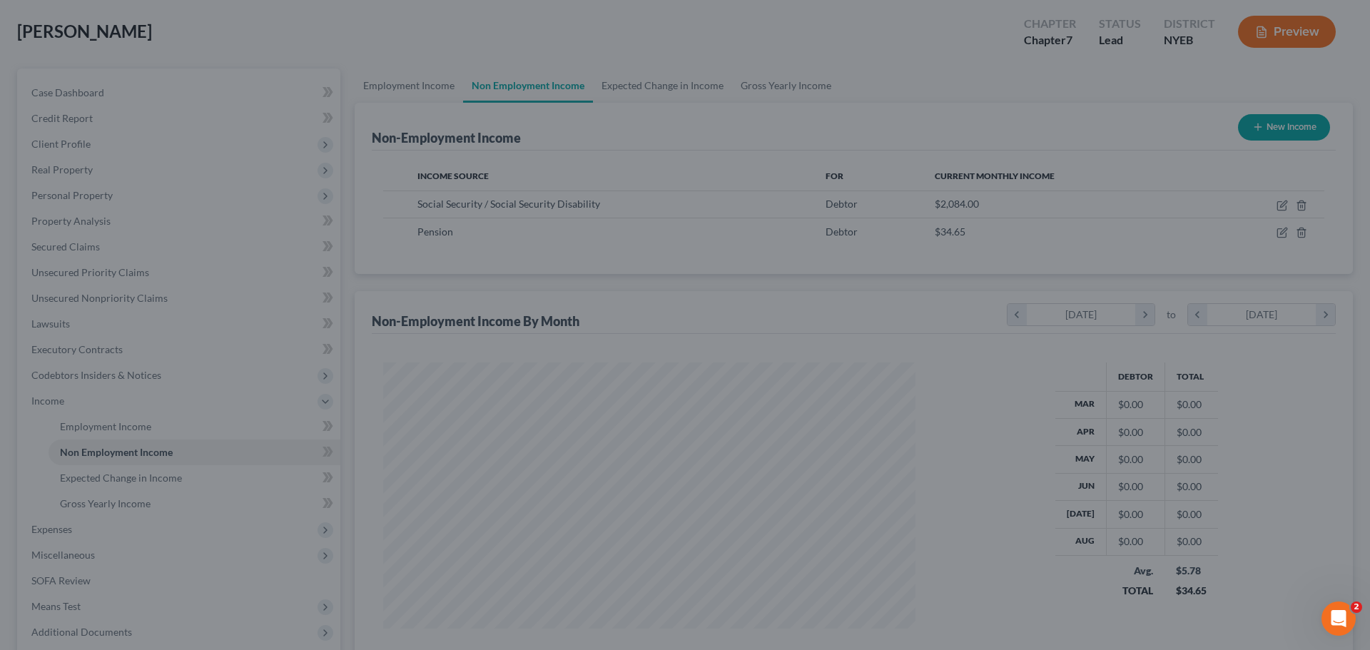
scroll to position [713153, 712858]
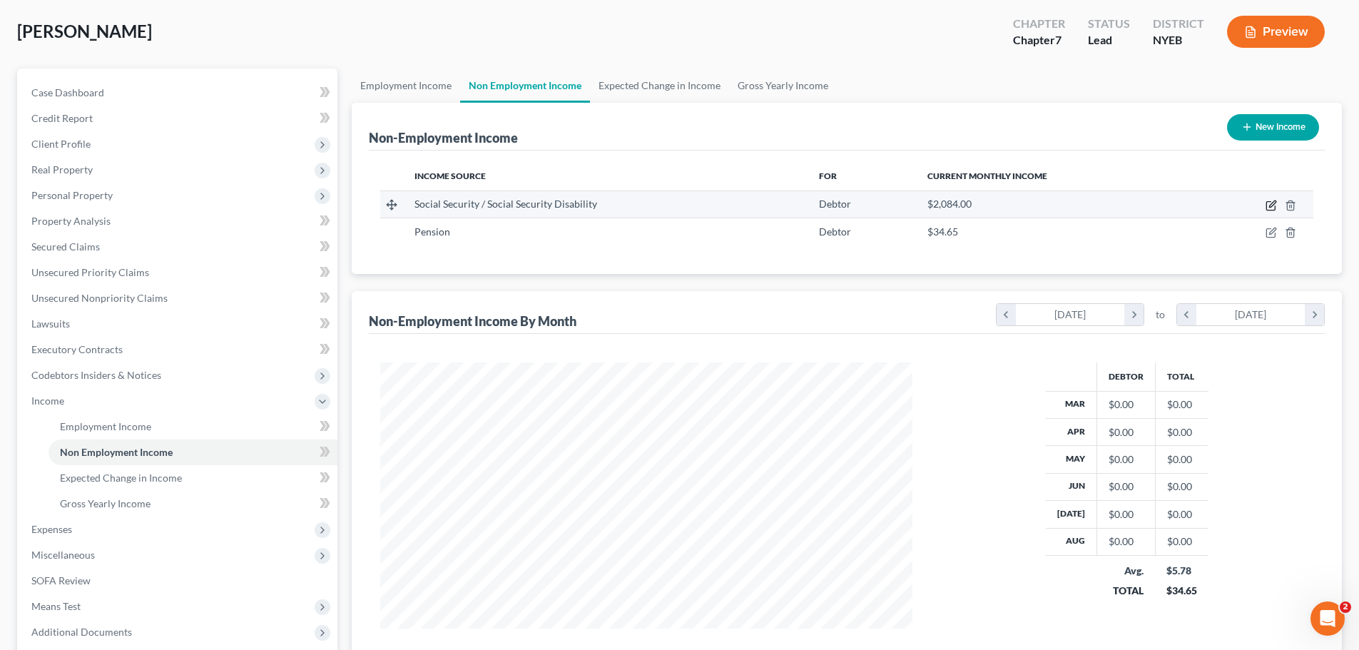
click at [1274, 205] on icon "button" at bounding box center [1271, 205] width 11 height 11
select select "4"
select select "0"
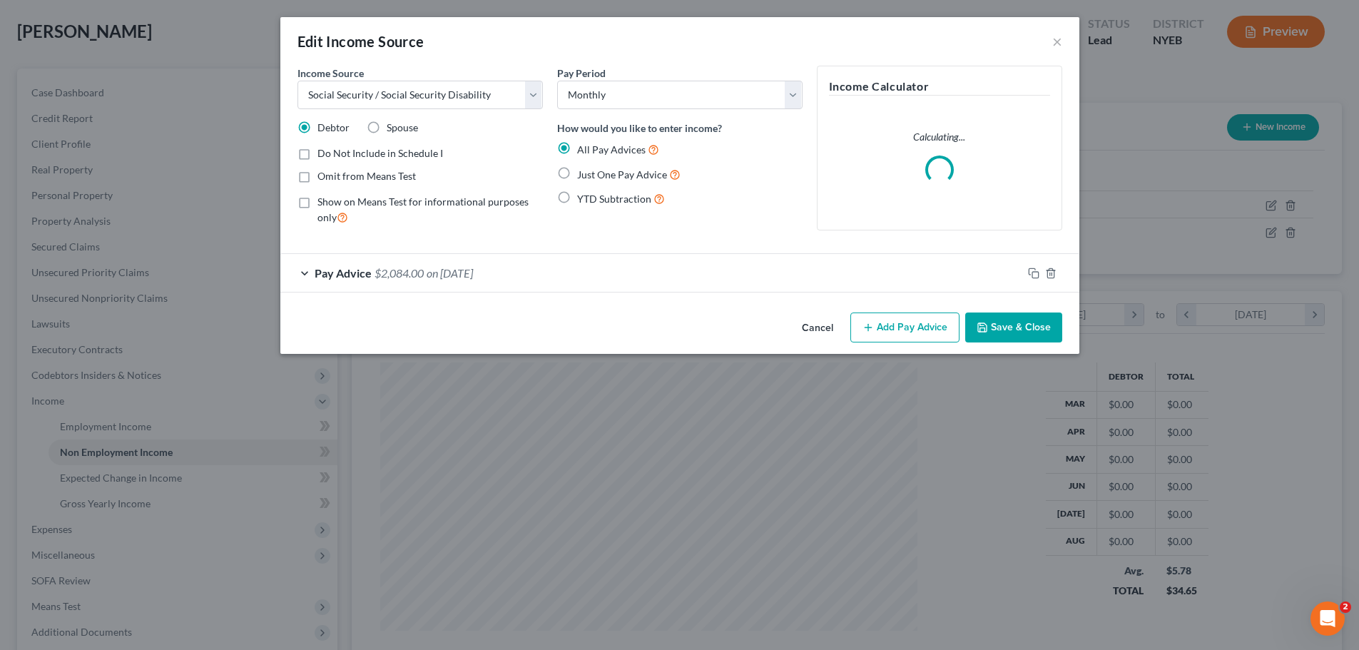
scroll to position [268, 566]
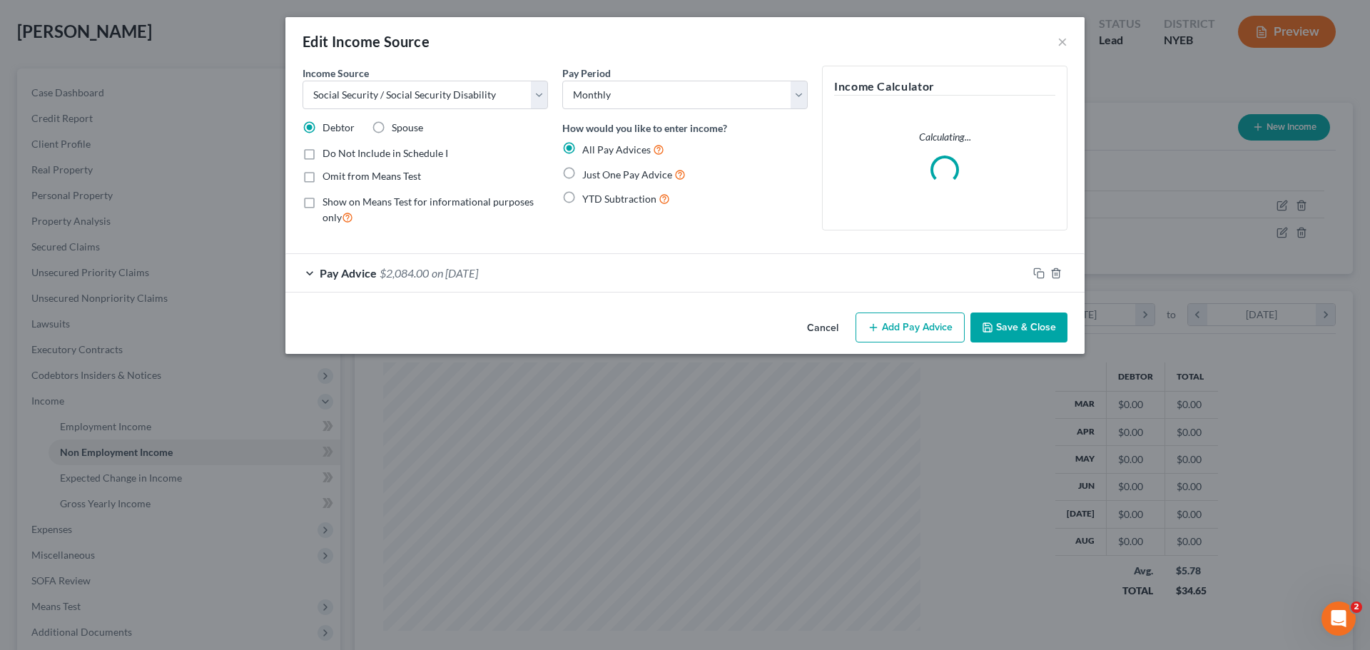
click at [478, 275] on span "on [DATE]" at bounding box center [455, 273] width 46 height 14
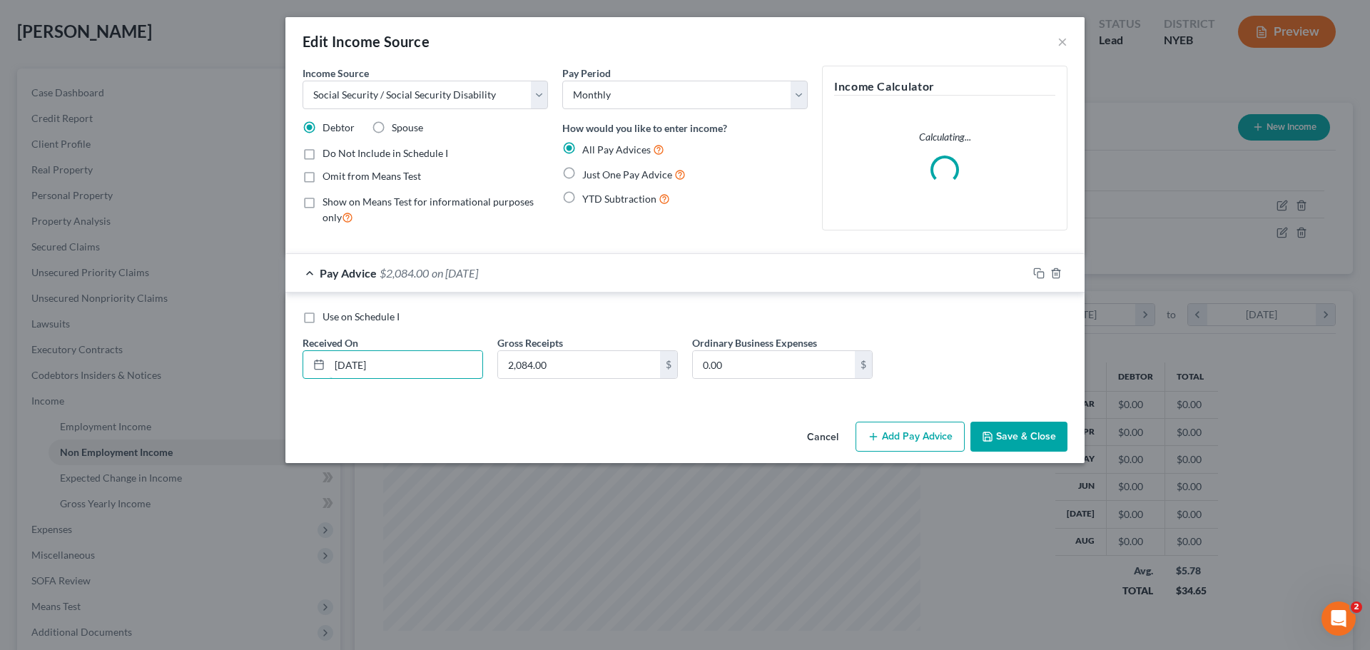
drag, startPoint x: 396, startPoint y: 367, endPoint x: 243, endPoint y: 347, distance: 154.0
click at [243, 347] on div "Edit Income Source × Income Source * Select Unemployment Disability (from emplo…" at bounding box center [685, 325] width 1370 height 650
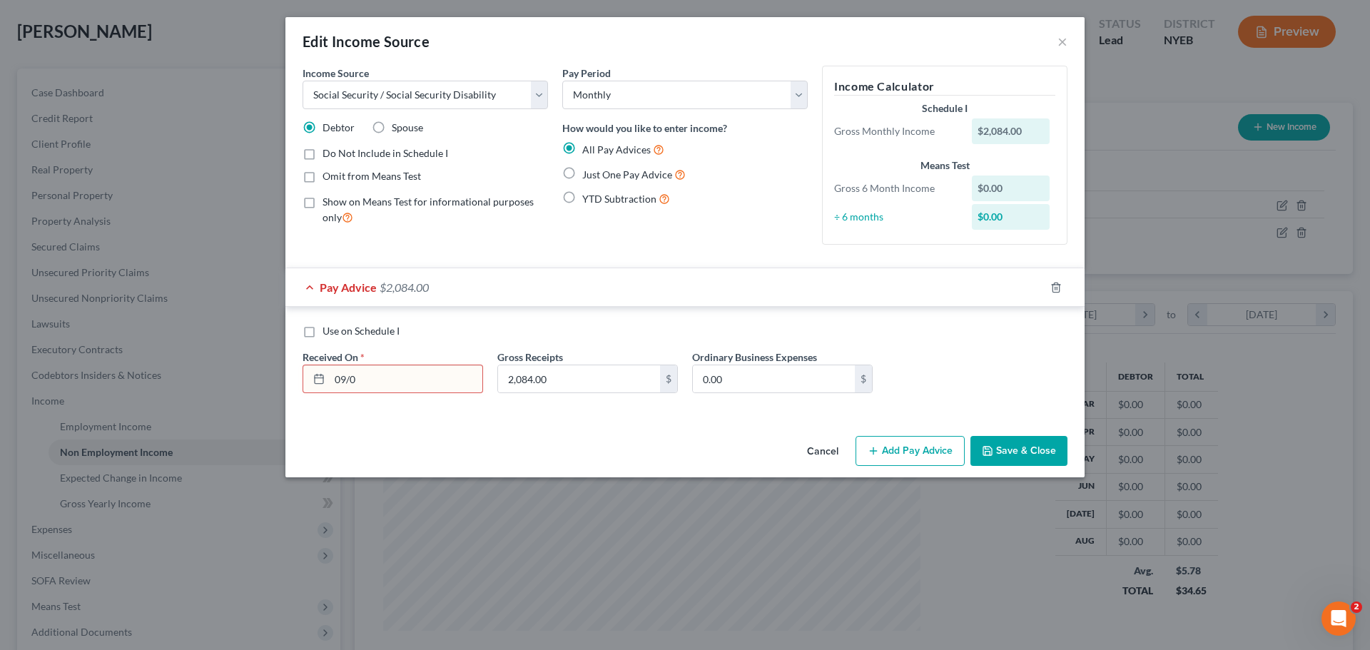
type input "[DATE]"
click at [1027, 457] on button "Save & Close" at bounding box center [1018, 451] width 97 height 30
click at [1024, 443] on button "Save & Close" at bounding box center [1018, 451] width 97 height 30
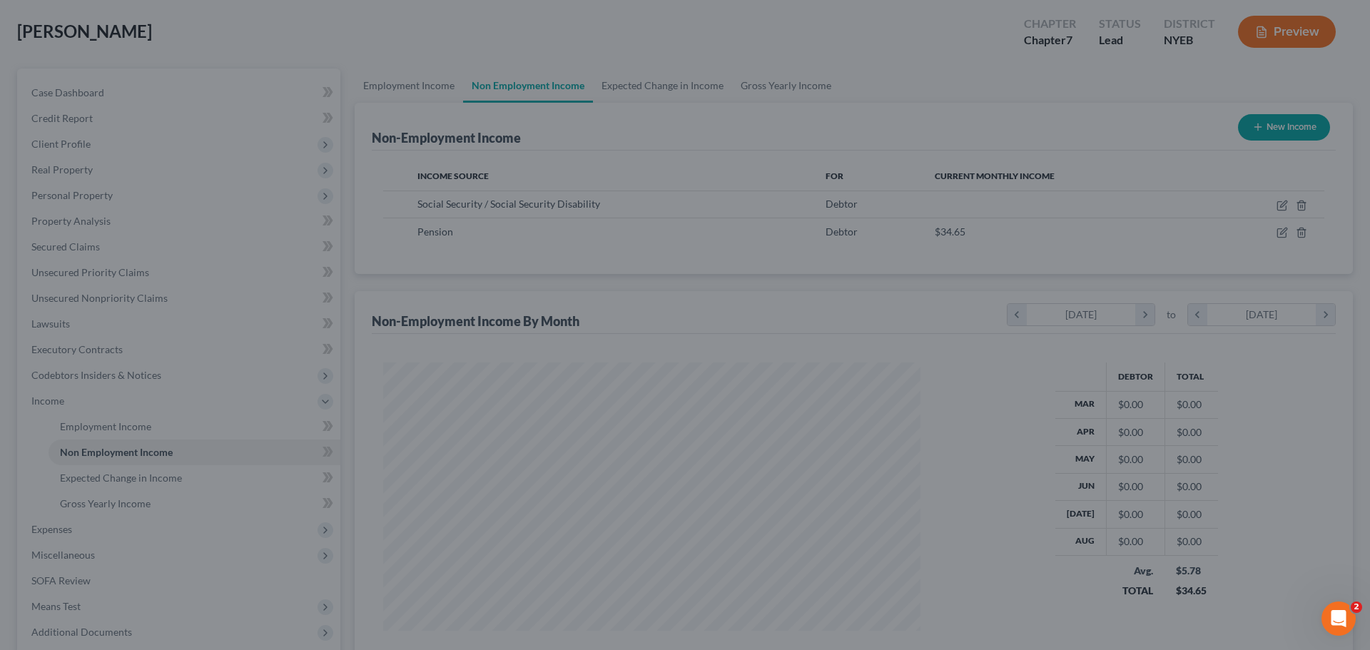
click at [1022, 449] on div "Edit Income Source × Income Source * Select Unemployment Disability (from emplo…" at bounding box center [685, 325] width 1370 height 650
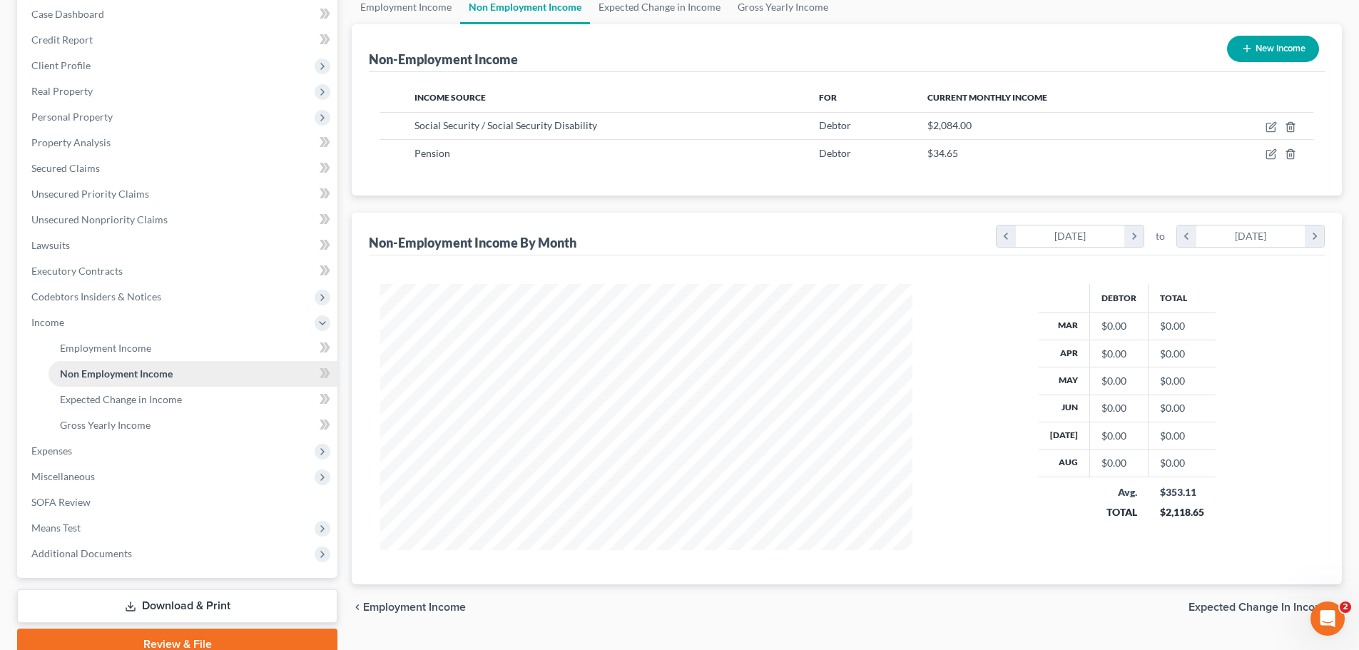
scroll to position [211, 0]
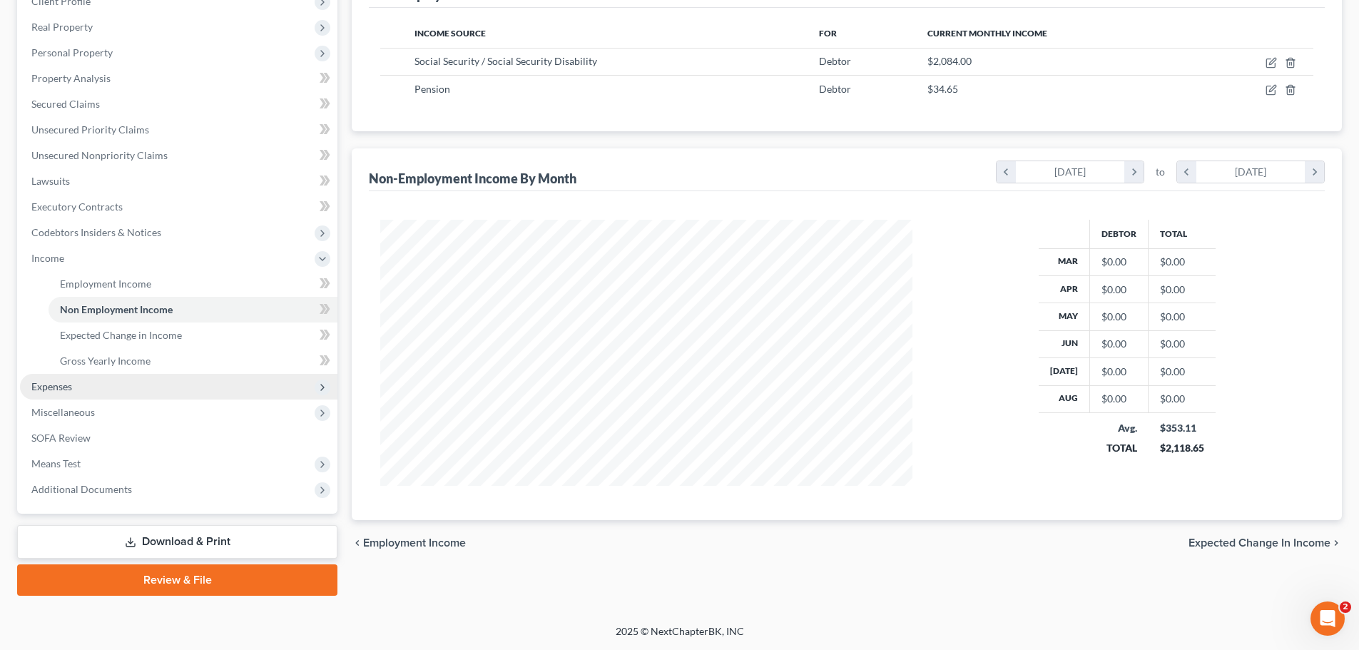
click at [143, 383] on span "Expenses" at bounding box center [178, 387] width 317 height 26
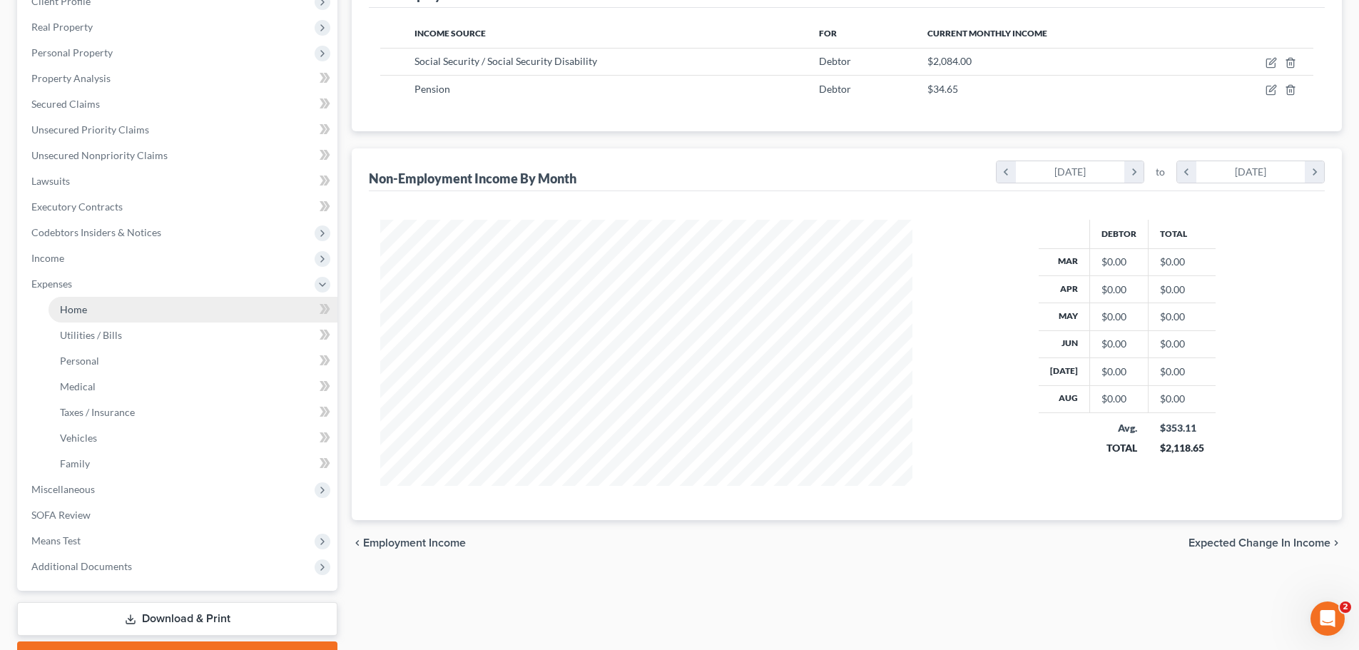
click at [158, 299] on link "Home" at bounding box center [193, 310] width 289 height 26
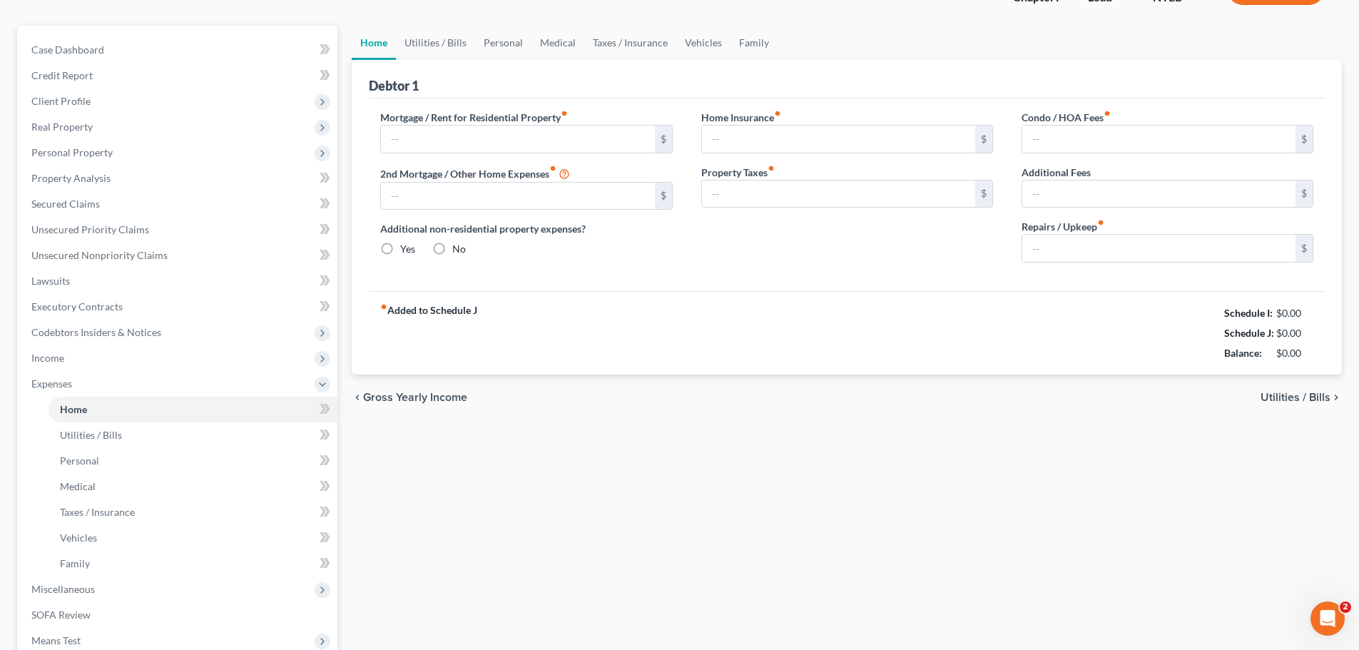
type input "0.00"
radio input "true"
type input "0.00"
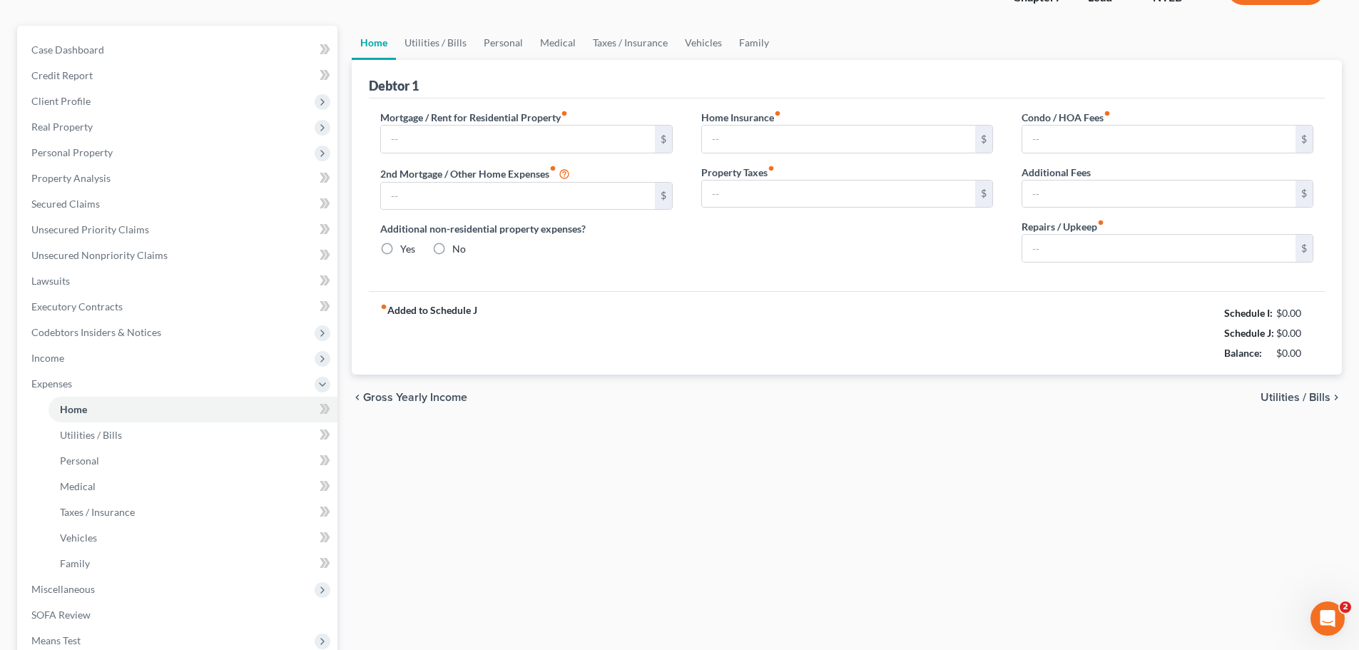
type input "0.00"
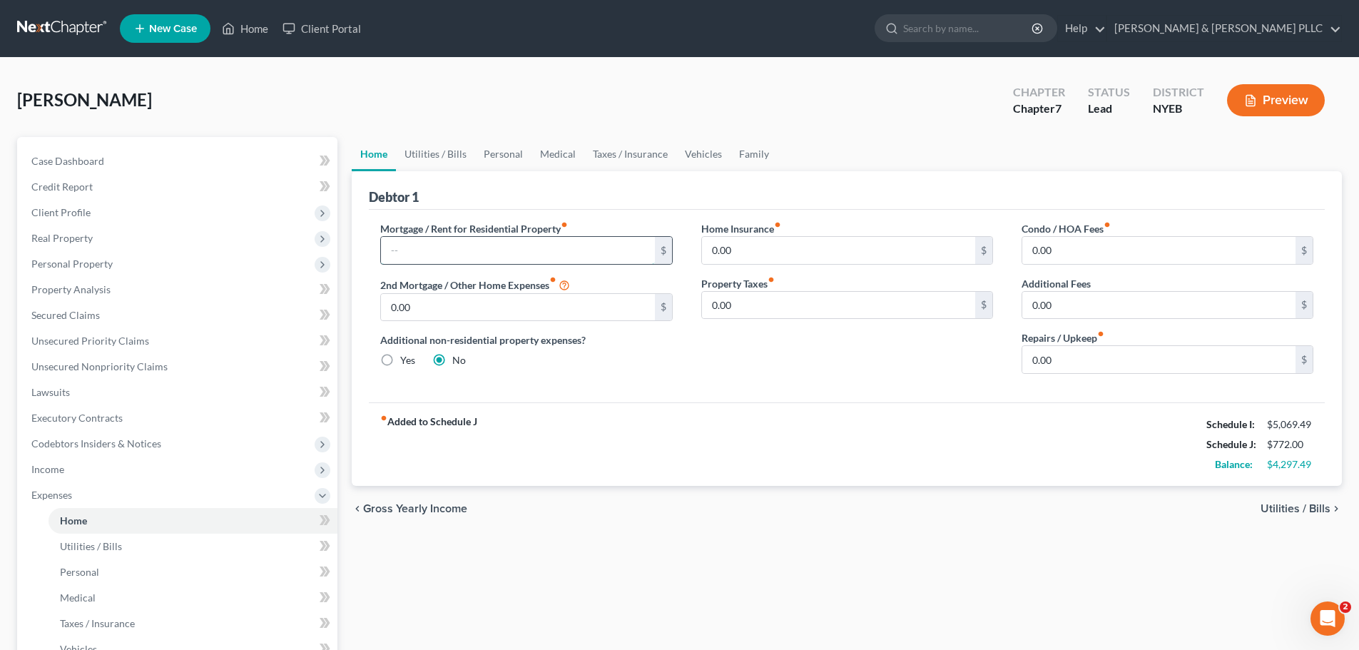
click at [456, 250] on input "text" at bounding box center [517, 250] width 273 height 27
type input "2,383.29"
click at [1285, 514] on span "Utilities / Bills" at bounding box center [1296, 508] width 70 height 11
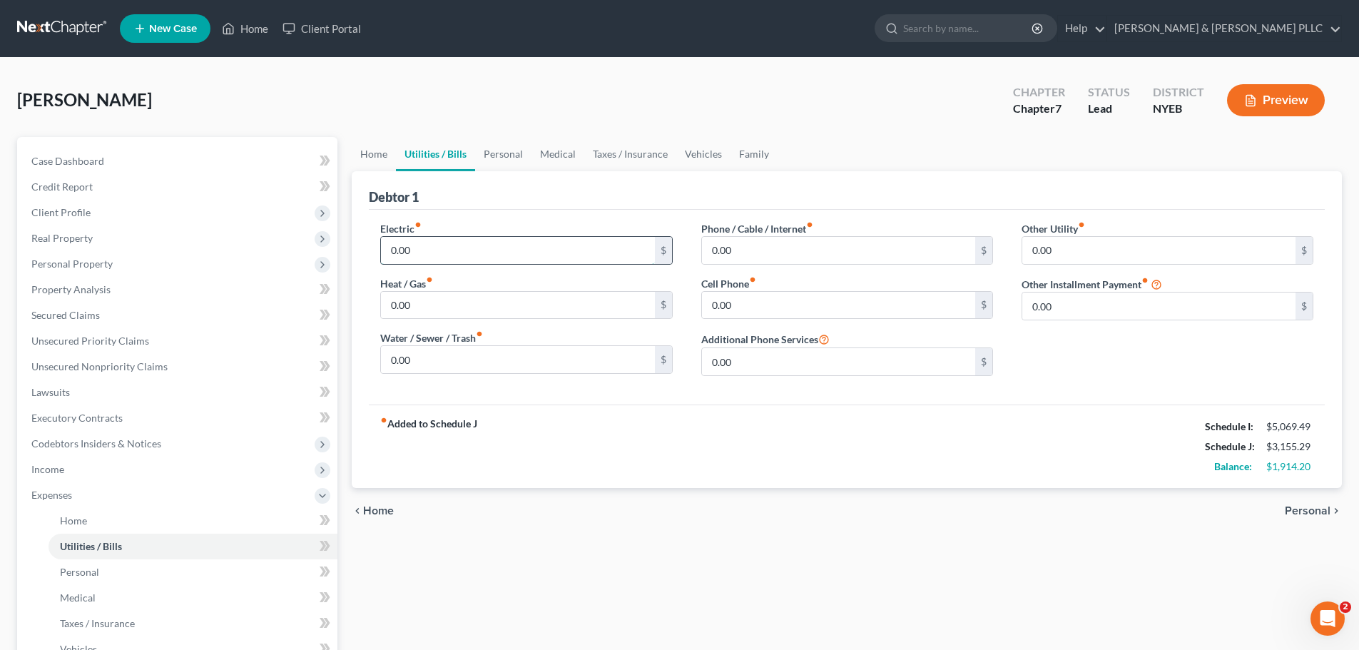
click at [596, 250] on input "0.00" at bounding box center [517, 250] width 273 height 27
type input "1,087"
type input "100"
click at [1315, 506] on span "Personal" at bounding box center [1308, 510] width 46 height 11
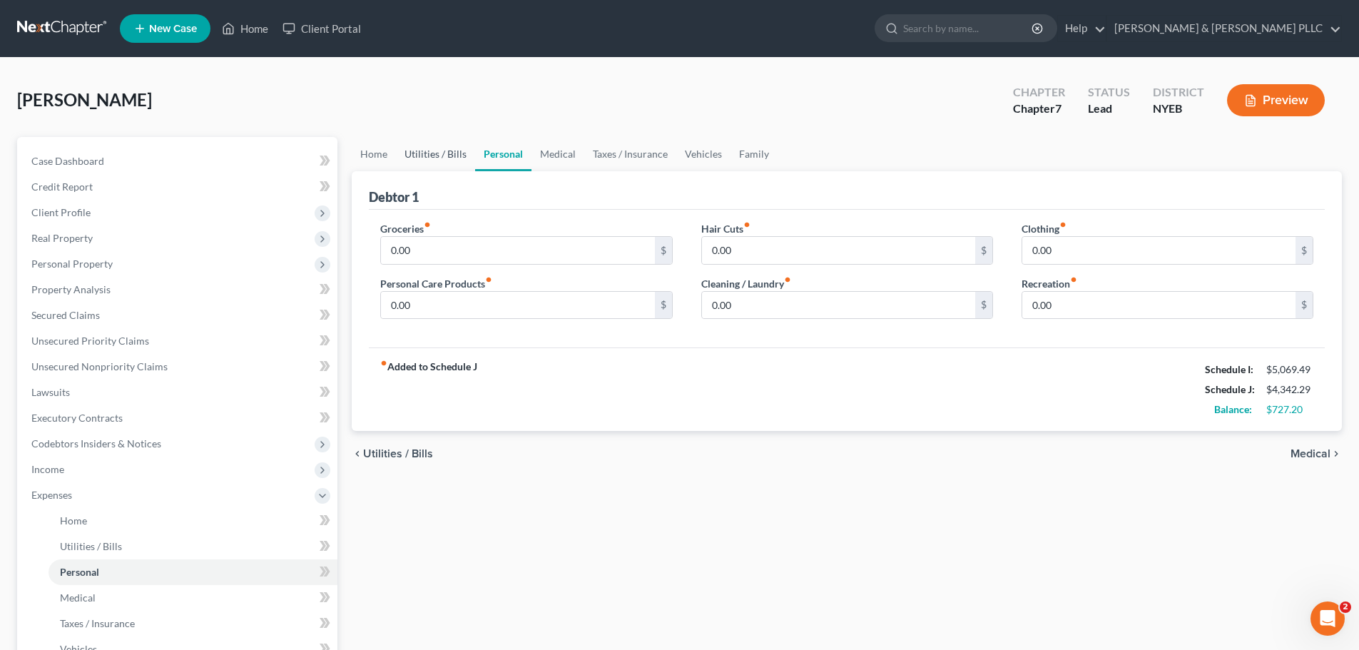
click at [453, 156] on link "Utilities / Bills" at bounding box center [435, 154] width 79 height 34
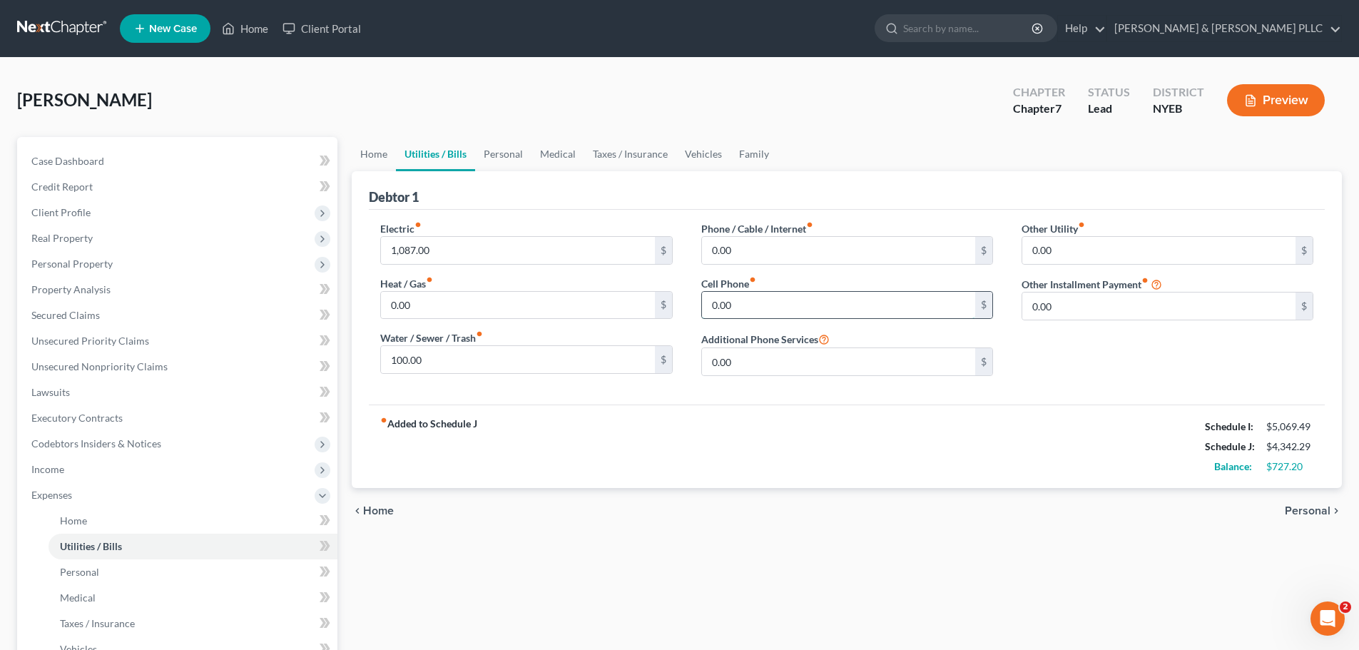
click at [769, 306] on input "0.00" at bounding box center [838, 305] width 273 height 27
type input "260"
drag, startPoint x: 838, startPoint y: 368, endPoint x: 757, endPoint y: 360, distance: 81.1
click at [757, 360] on input "10.19" at bounding box center [838, 361] width 273 height 27
type input "1"
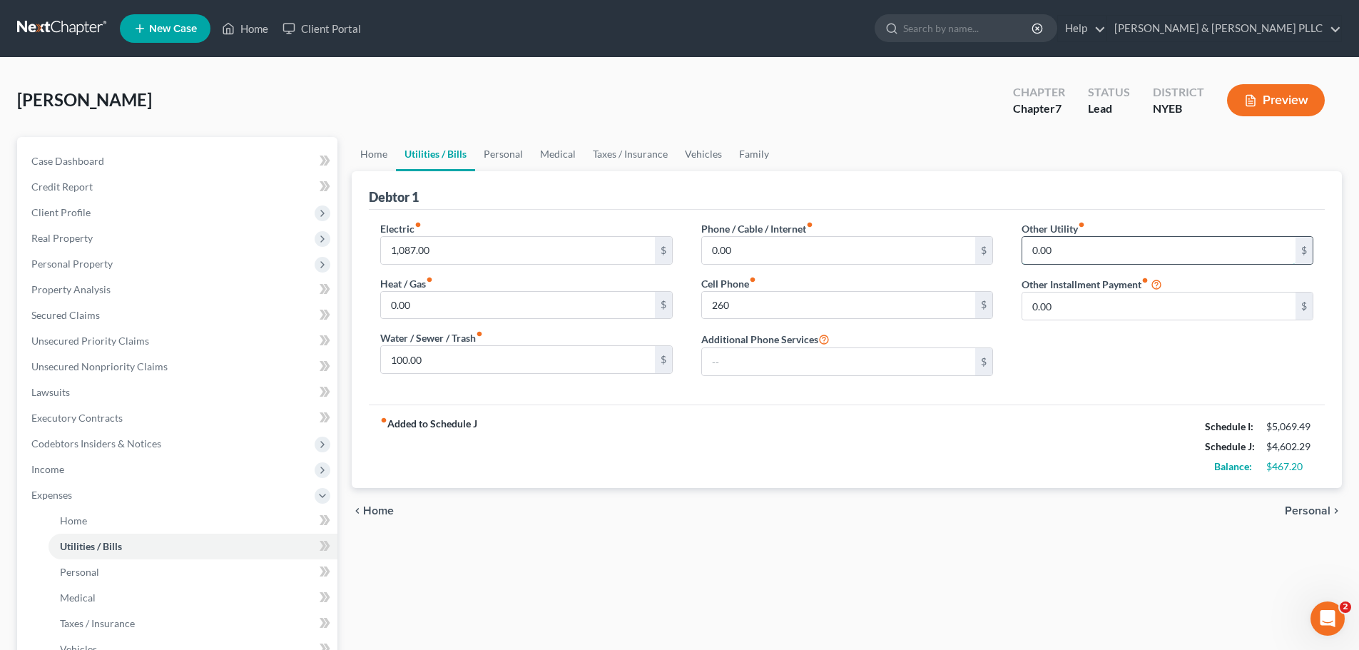
click at [1126, 248] on input "0.00" at bounding box center [1158, 250] width 273 height 27
type input "10.19"
click at [1288, 501] on div "chevron_left Home Personal chevron_right" at bounding box center [847, 511] width 990 height 46
click at [1298, 505] on span "Personal" at bounding box center [1308, 510] width 46 height 11
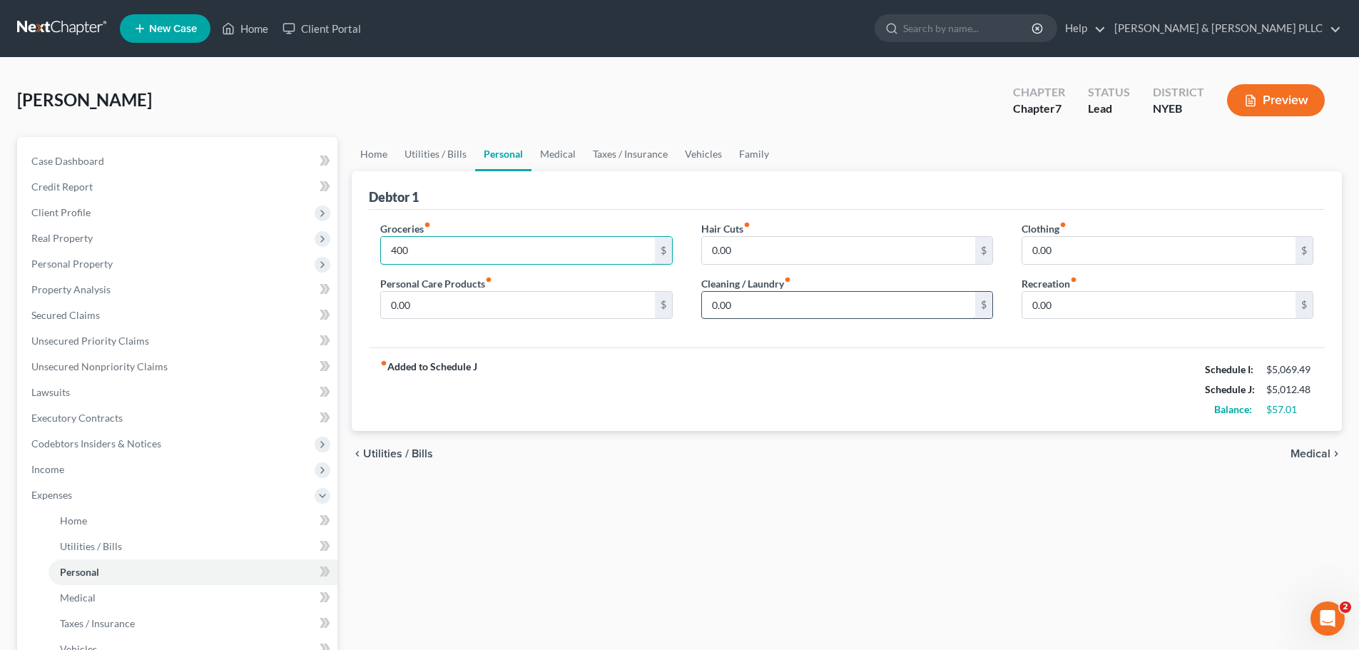
type input "400"
click at [761, 301] on input "0.00" at bounding box center [838, 305] width 273 height 27
type input "50"
click at [725, 249] on input "0.00" at bounding box center [838, 250] width 273 height 27
click at [528, 296] on input "0.00" at bounding box center [517, 305] width 273 height 27
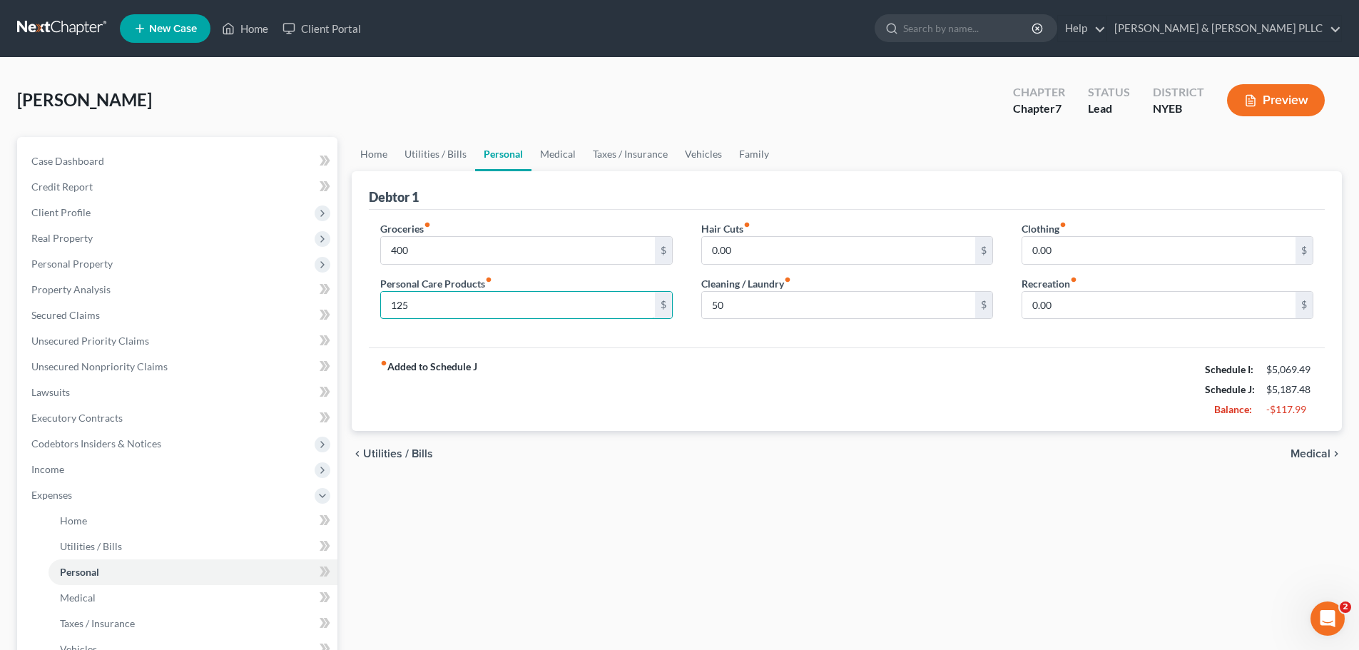
type input "125"
click at [1296, 452] on span "Medical" at bounding box center [1311, 453] width 40 height 11
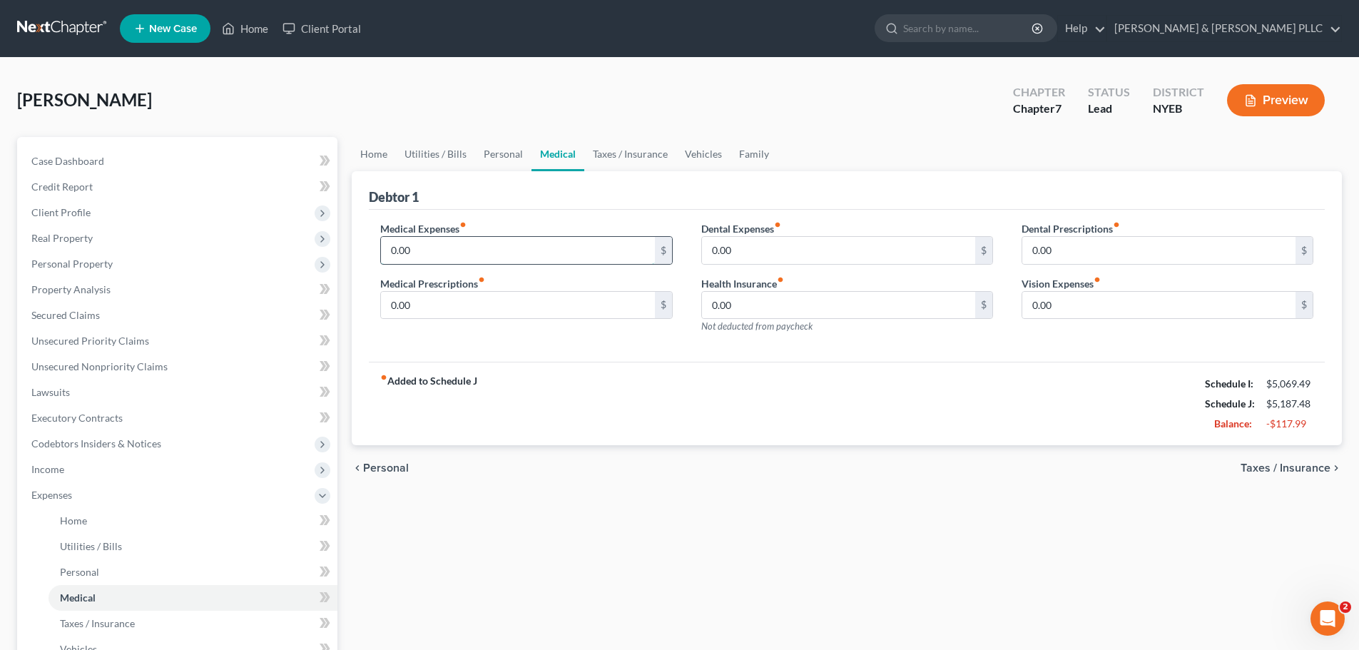
click at [484, 260] on input "0.00" at bounding box center [517, 250] width 273 height 27
type input "150"
click at [1298, 471] on span "Taxes / Insurance" at bounding box center [1286, 467] width 90 height 11
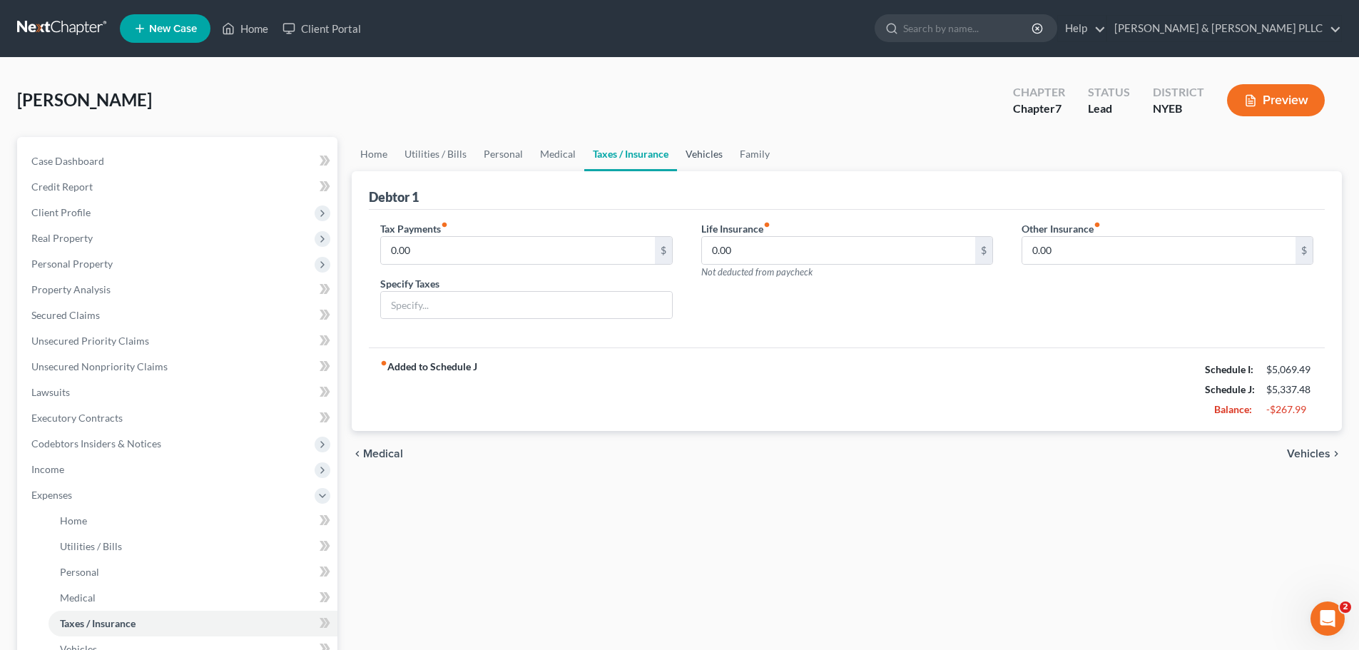
drag, startPoint x: 694, startPoint y: 161, endPoint x: 676, endPoint y: 164, distance: 18.9
click at [693, 160] on link "Vehicles" at bounding box center [704, 154] width 54 height 34
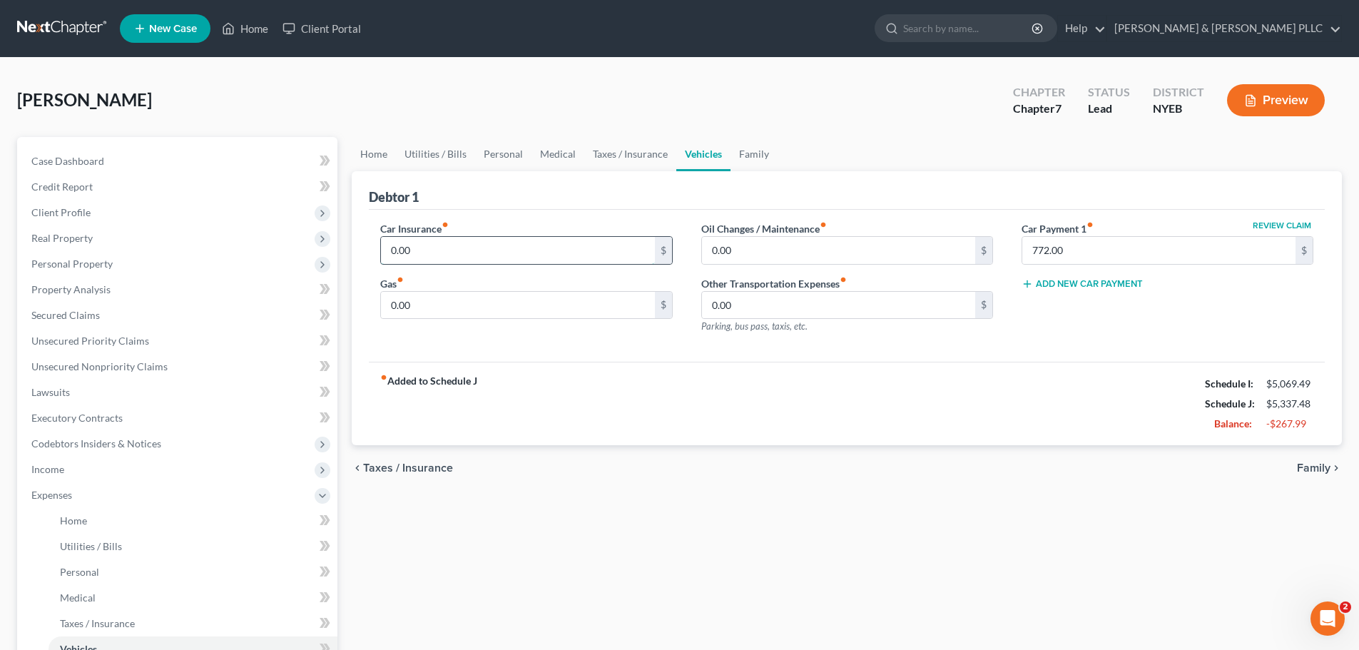
click at [452, 244] on input "0.00" at bounding box center [517, 250] width 273 height 27
type input "307.33"
type input "125"
click at [1309, 463] on span "Family" at bounding box center [1314, 467] width 34 height 11
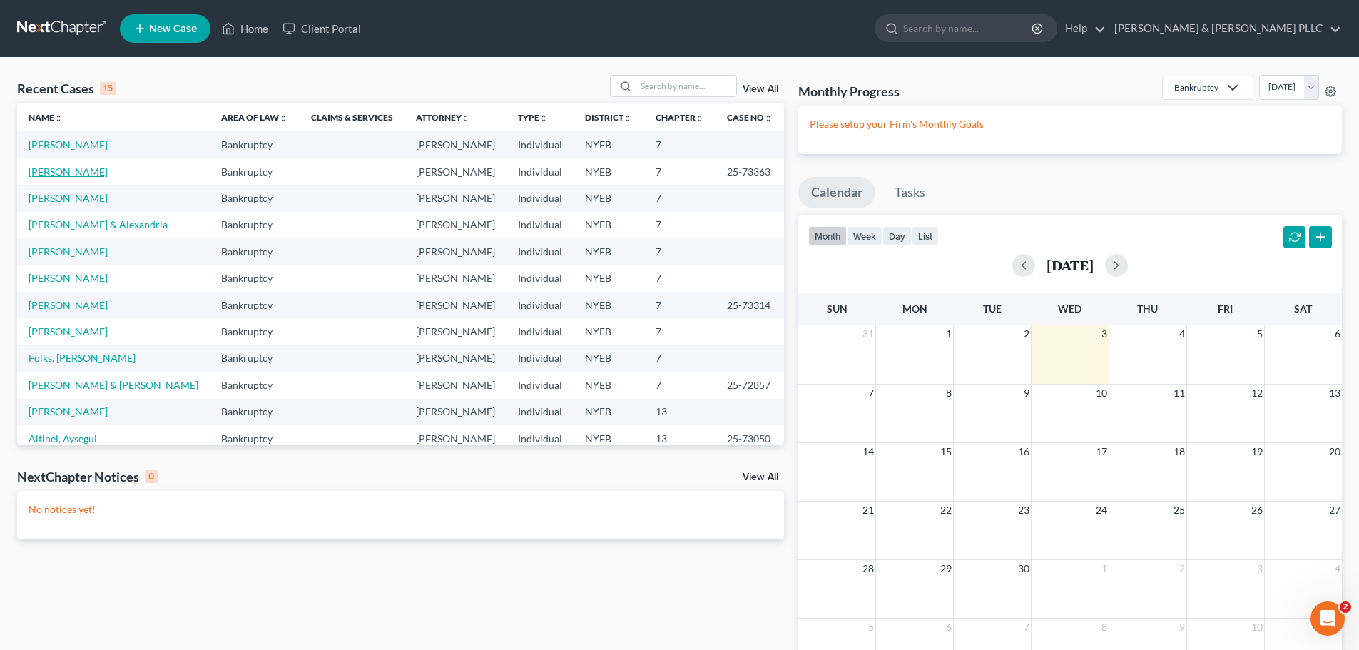
click at [89, 173] on link "[PERSON_NAME]" at bounding box center [68, 172] width 79 height 12
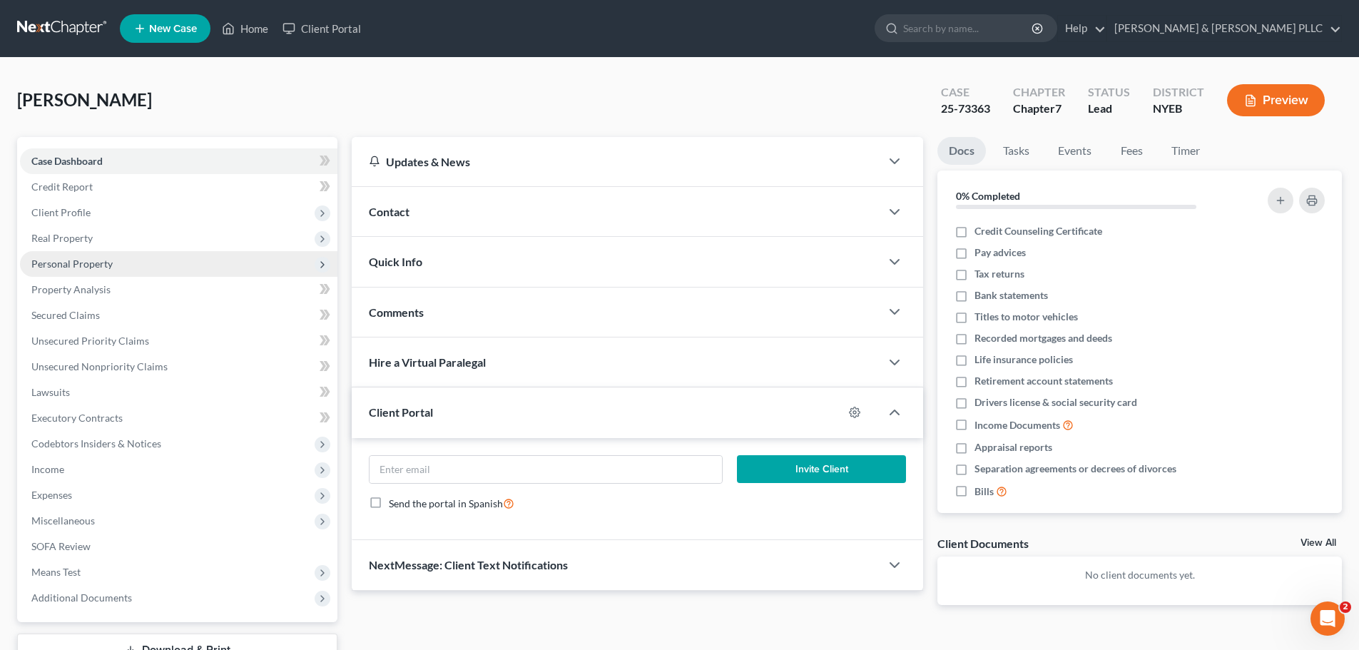
click at [107, 263] on span "Personal Property" at bounding box center [71, 264] width 81 height 12
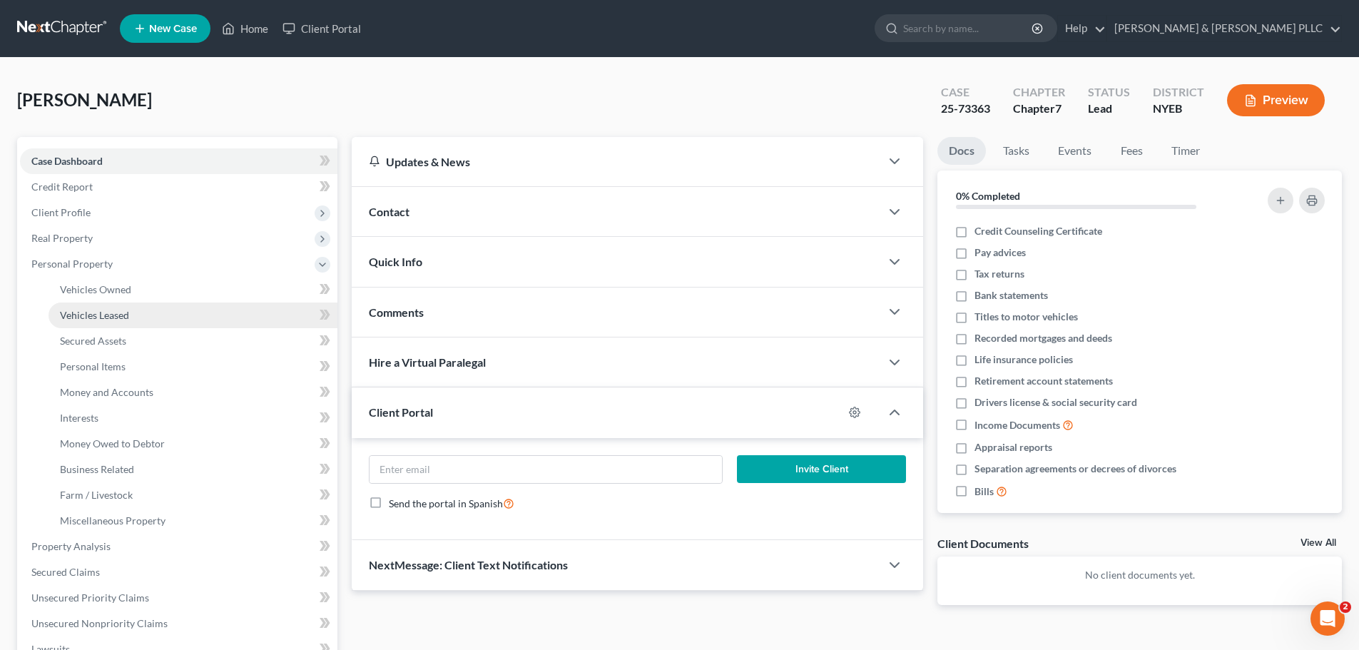
click at [136, 313] on link "Vehicles Leased" at bounding box center [193, 315] width 289 height 26
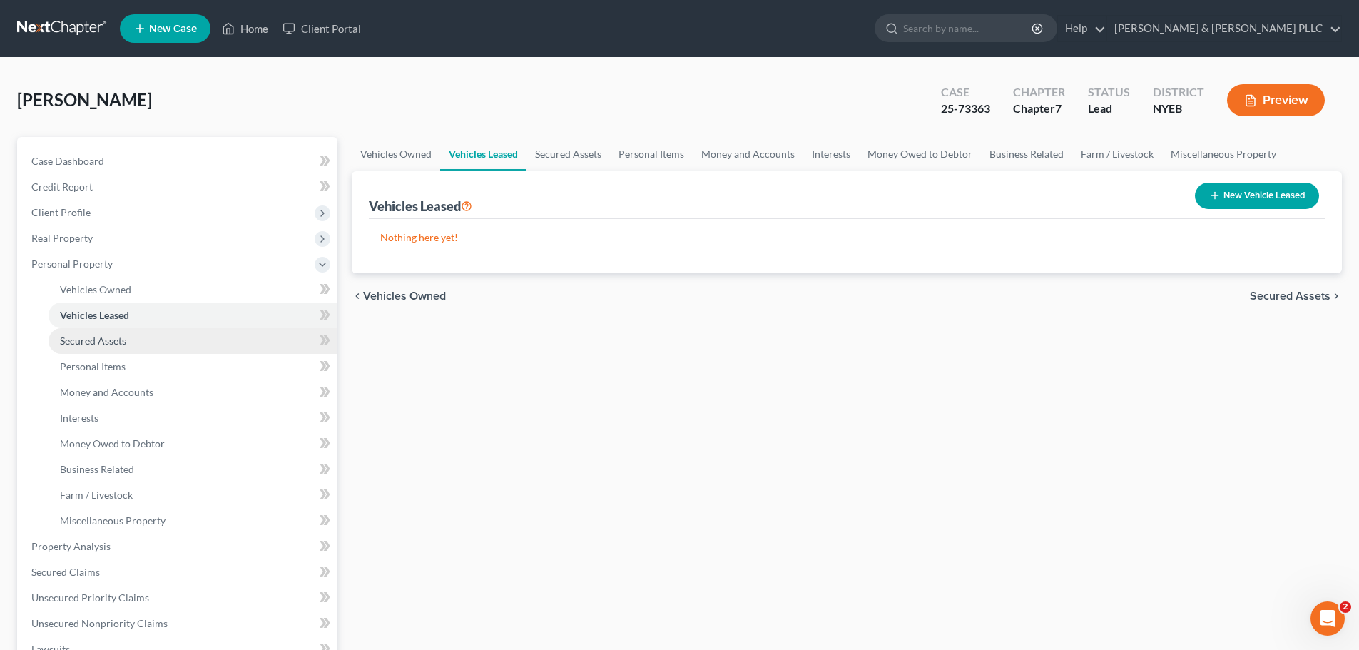
click at [134, 335] on link "Secured Assets" at bounding box center [193, 341] width 289 height 26
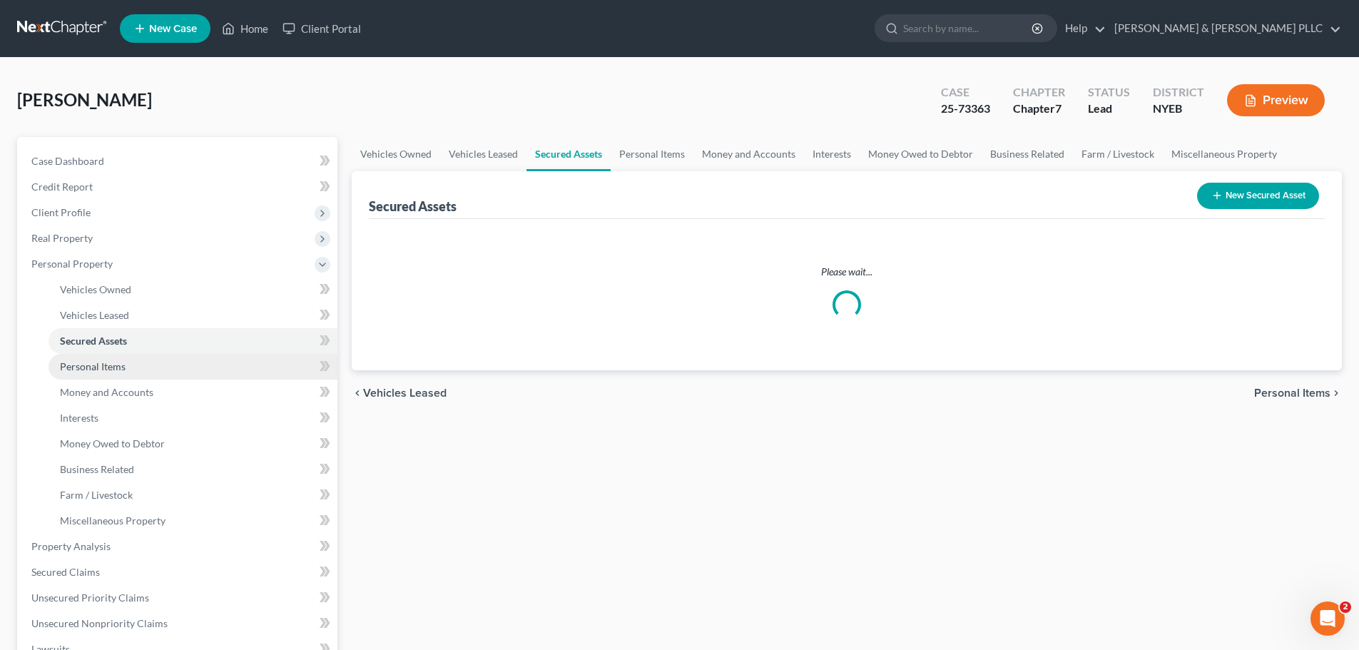
click at [130, 360] on link "Personal Items" at bounding box center [193, 367] width 289 height 26
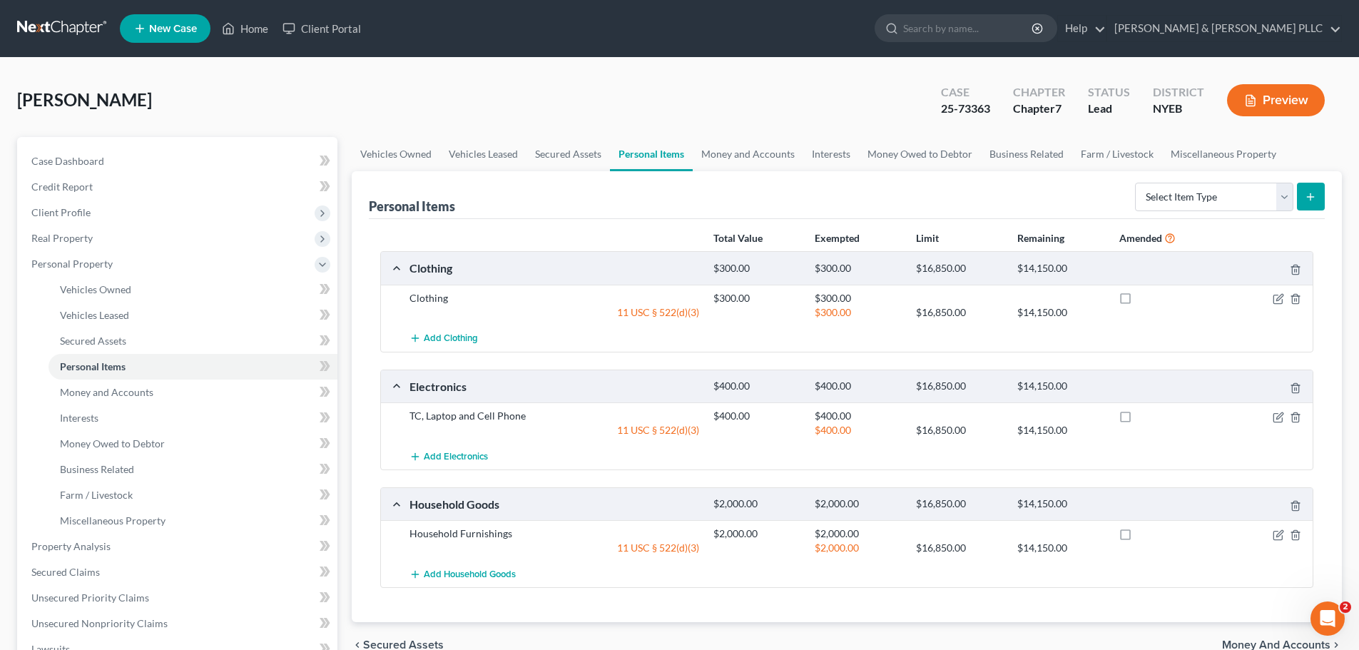
click at [464, 410] on div "TC, Laptop and Cell Phone" at bounding box center [554, 416] width 304 height 14
click at [465, 415] on div "TC, Laptop and Cell Phone" at bounding box center [554, 416] width 304 height 14
copy div "TC, Laptop and Cell Phone"
